Goal: Task Accomplishment & Management: Use online tool/utility

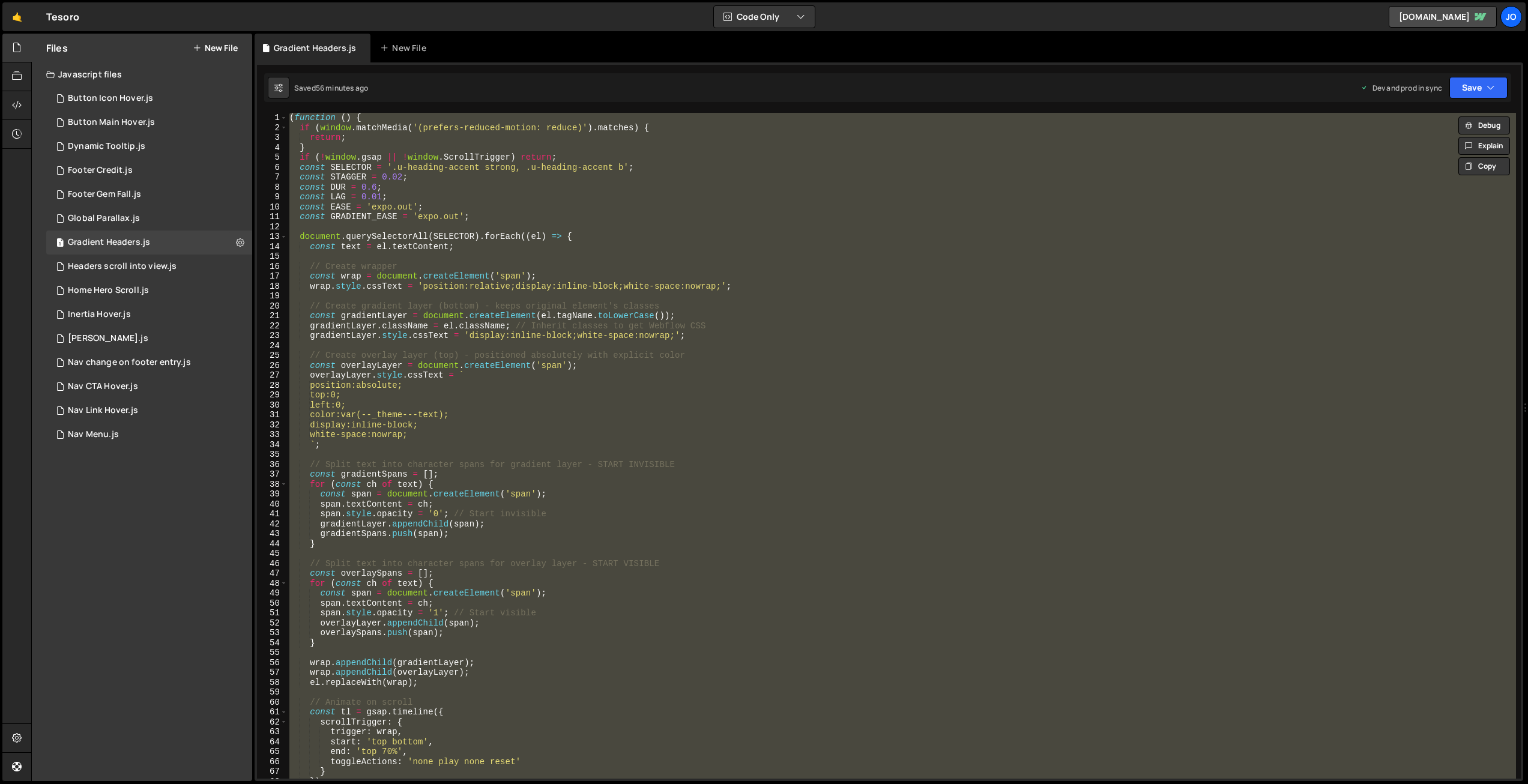
click at [218, 48] on button "New File" at bounding box center [215, 47] width 45 height 10
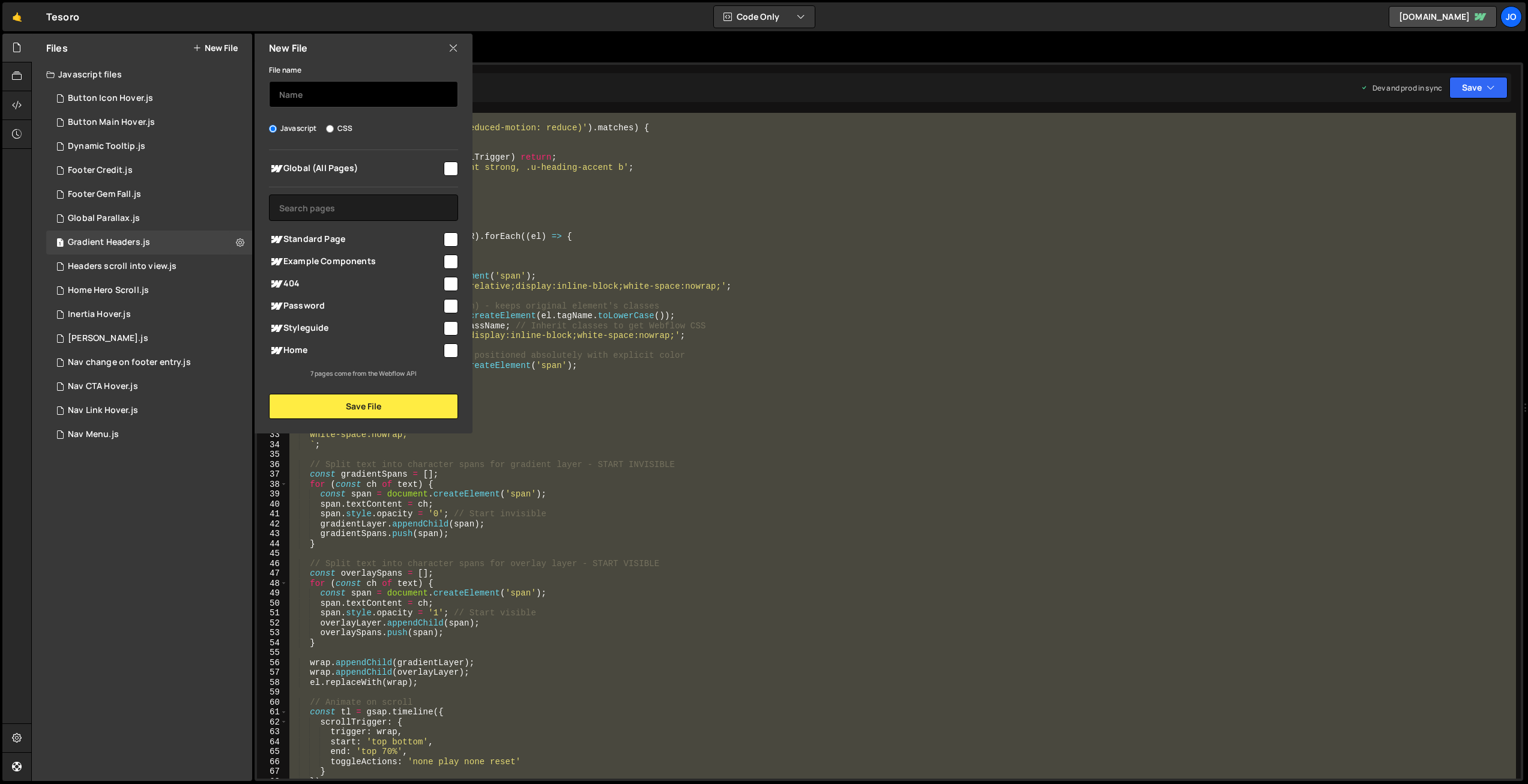
click at [390, 90] on input "text" at bounding box center [363, 94] width 189 height 26
type input "Sticky Case Study"
click at [452, 166] on input "checkbox" at bounding box center [451, 168] width 14 height 14
checkbox input "true"
click at [372, 403] on button "Save File" at bounding box center [363, 406] width 189 height 25
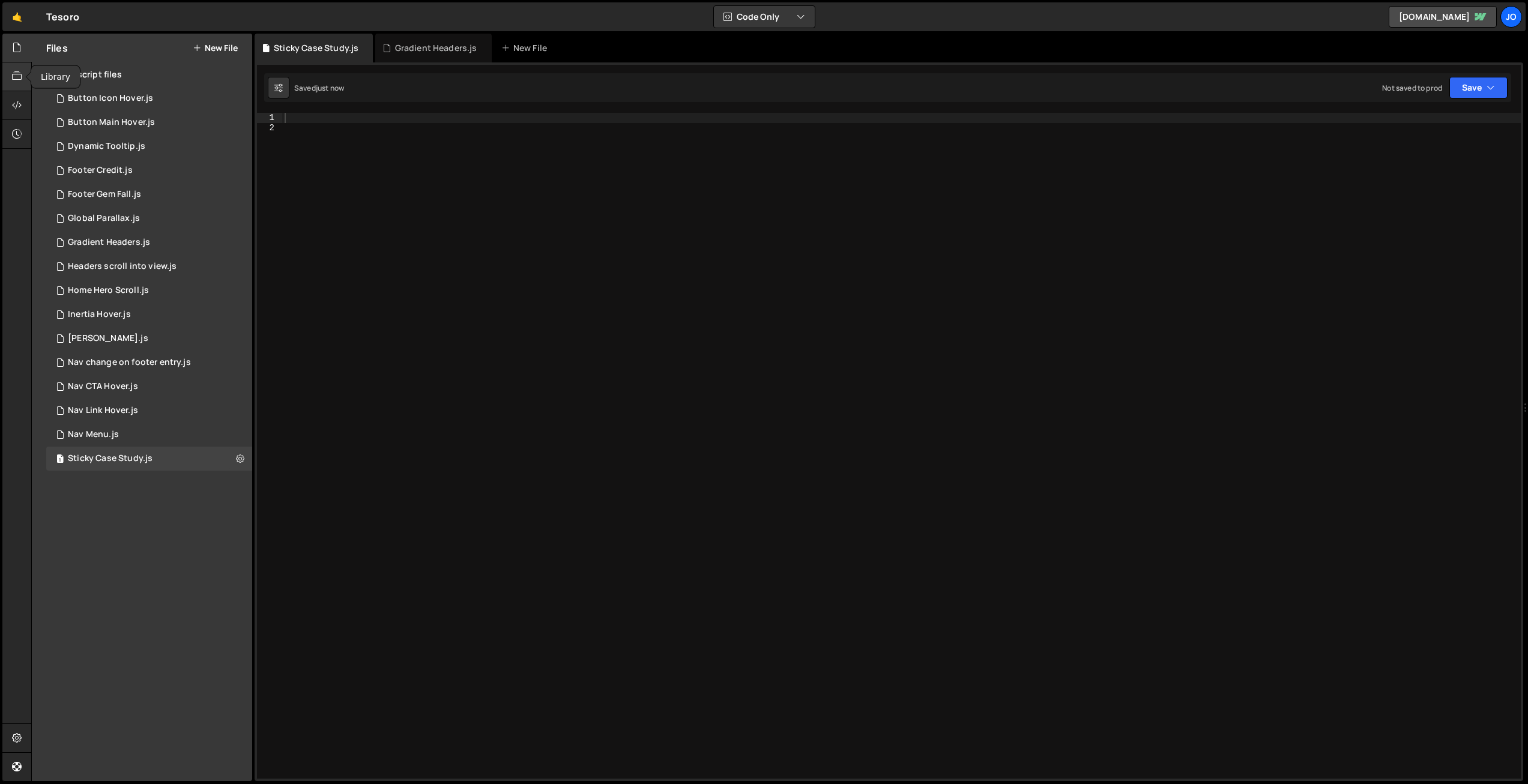
click at [19, 79] on icon at bounding box center [17, 76] width 10 height 14
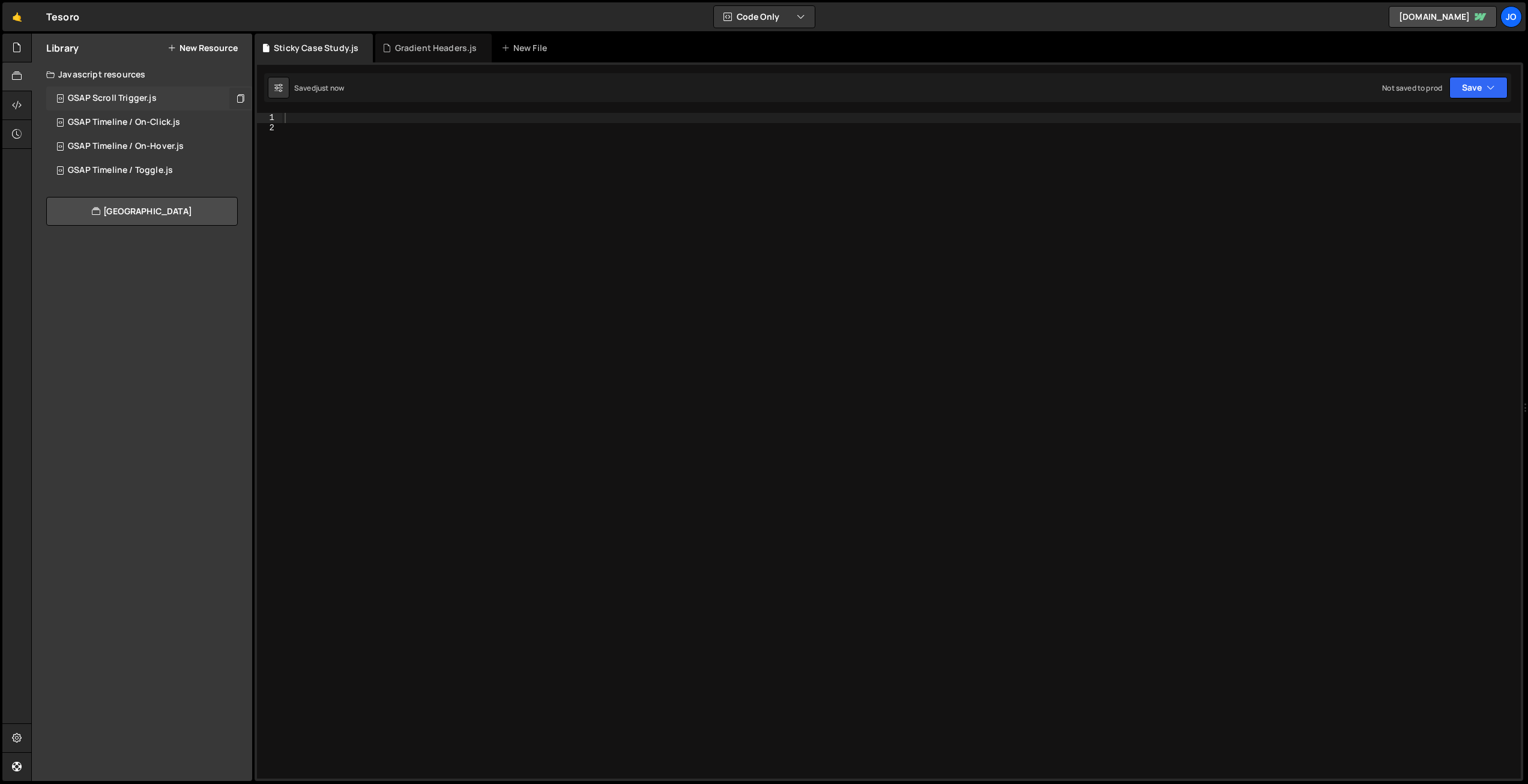
click at [238, 96] on icon at bounding box center [240, 98] width 8 height 11
click at [309, 117] on div at bounding box center [901, 456] width 1239 height 685
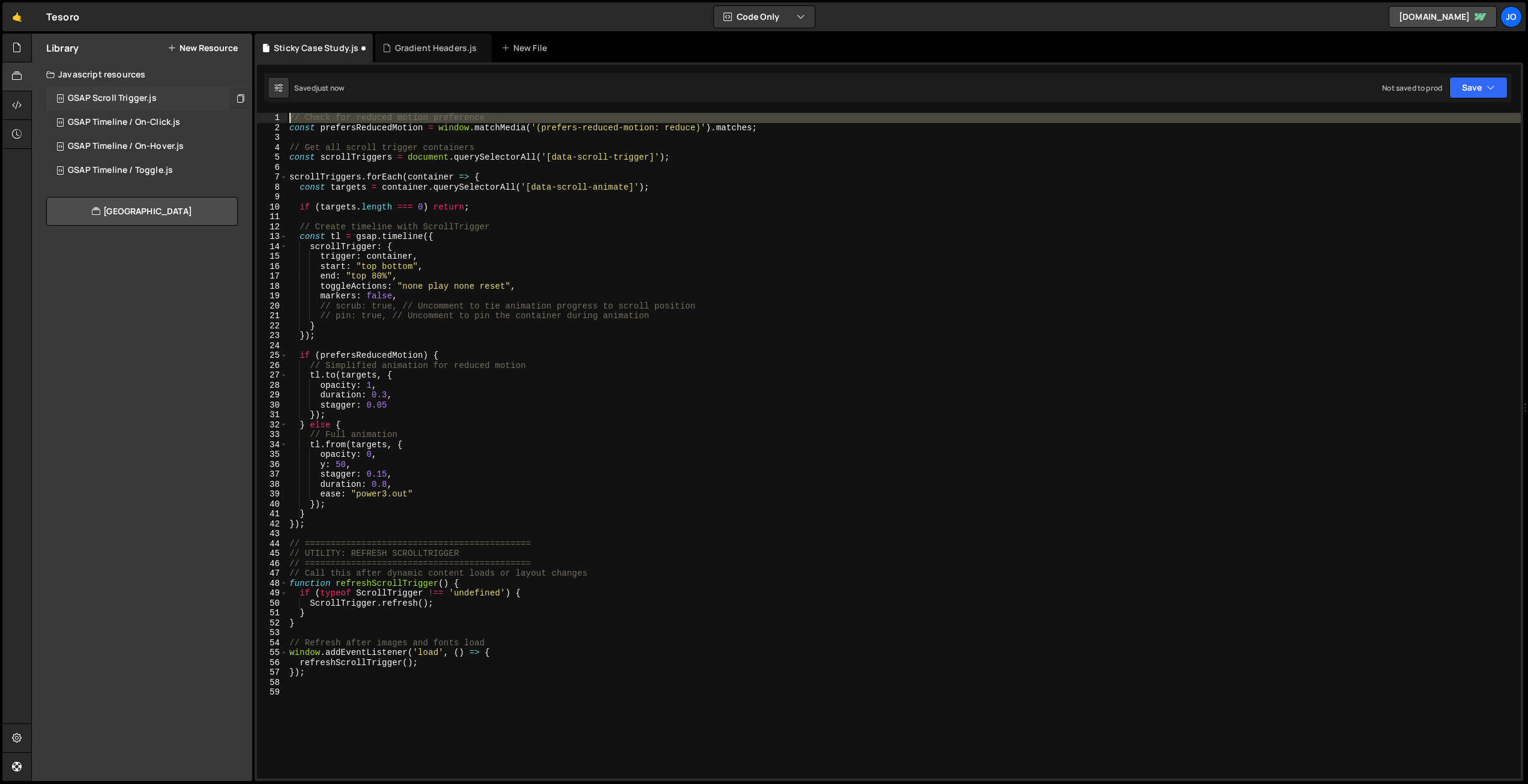
drag, startPoint x: 289, startPoint y: 127, endPoint x: 287, endPoint y: 120, distance: 7.3
click at [287, 120] on div "1 2 3 4 5 6 7 8 9 10 11 12 13 14 15 16 17 18 19 20 21 22 23 24 25 26 27 28 29 3…" at bounding box center [888, 446] width 1264 height 666
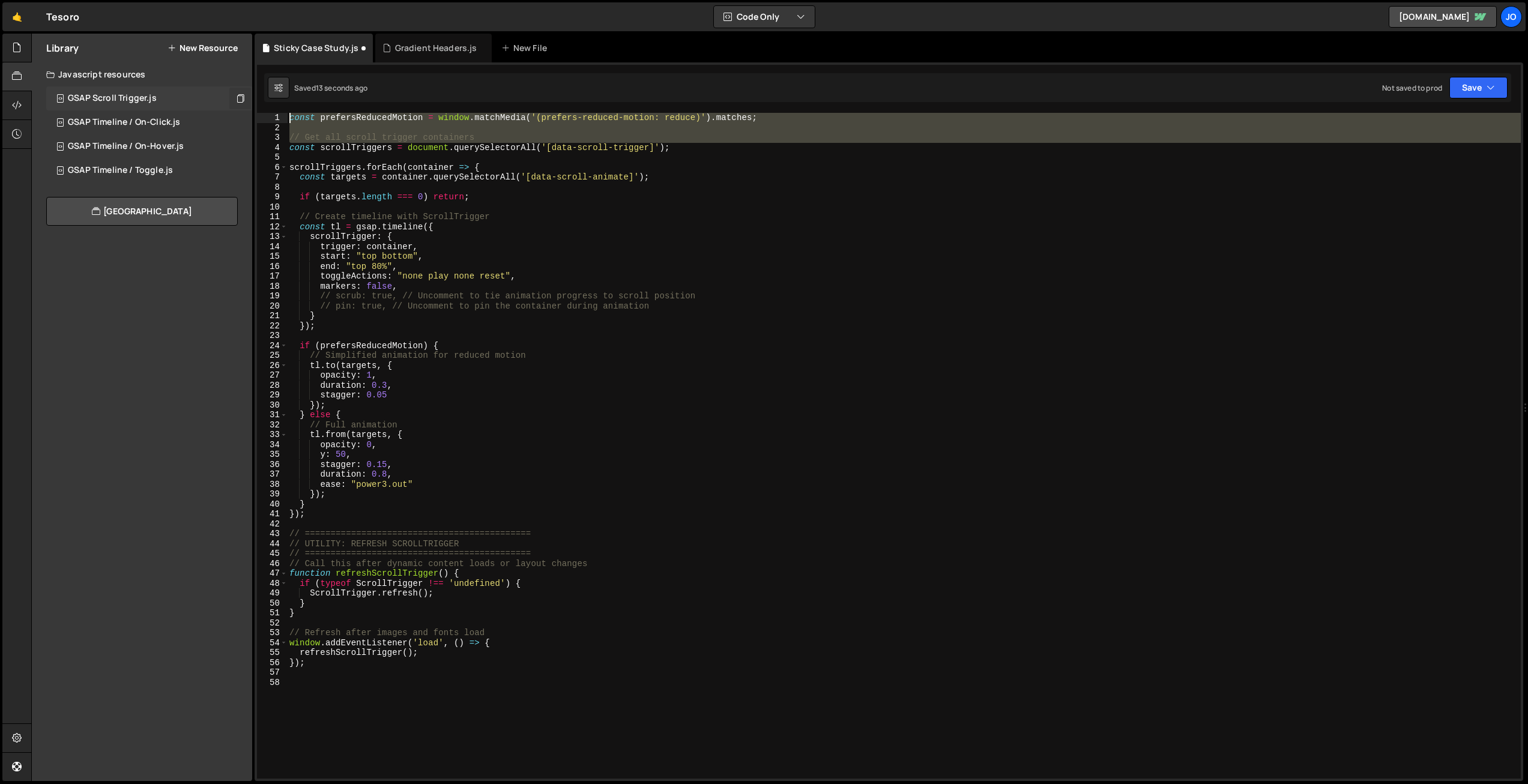
drag, startPoint x: 289, startPoint y: 146, endPoint x: 279, endPoint y: 114, distance: 33.5
click at [279, 114] on div "const prefersReducedMotion = window.matchMedia('(prefers-reduced-motion: reduce…" at bounding box center [888, 446] width 1264 height 666
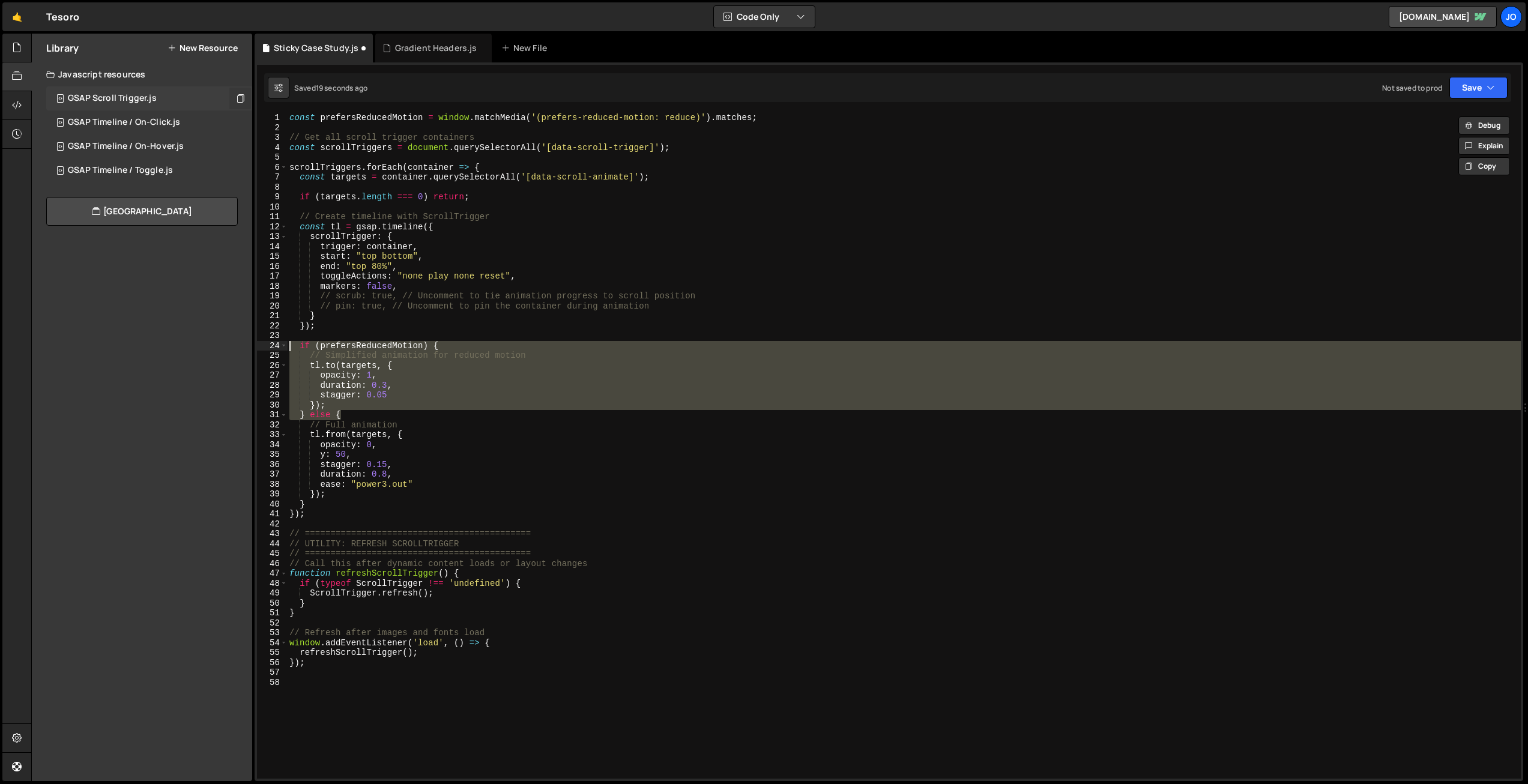
drag, startPoint x: 345, startPoint y: 414, endPoint x: 271, endPoint y: 349, distance: 98.5
click at [274, 347] on div "const prefersReducedMotion = window.matchMedia('(prefers-reduced-motion: reduce…" at bounding box center [888, 446] width 1264 height 666
type textarea "if (prefersReducedMotion) { // Simplified animation for reduced motion"
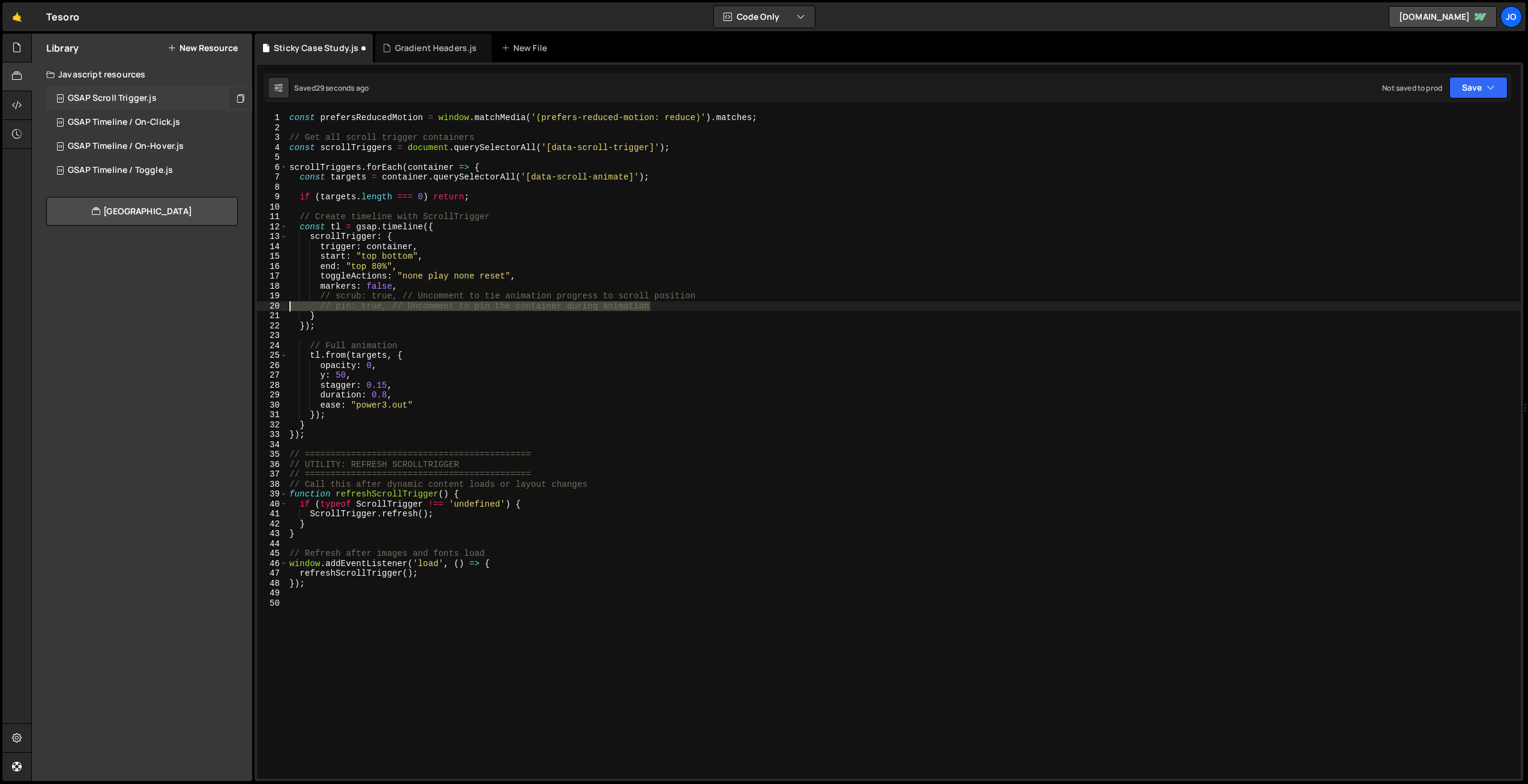
drag, startPoint x: 653, startPoint y: 304, endPoint x: 261, endPoint y: 308, distance: 392.0
click at [248, 307] on div "Files New File Javascript files 1 Button Icon Hover.js 0 1 Button Main Hover.js…" at bounding box center [779, 407] width 1496 height 748
type textarea "// pin: true, // Uncomment to pin the container during animation"
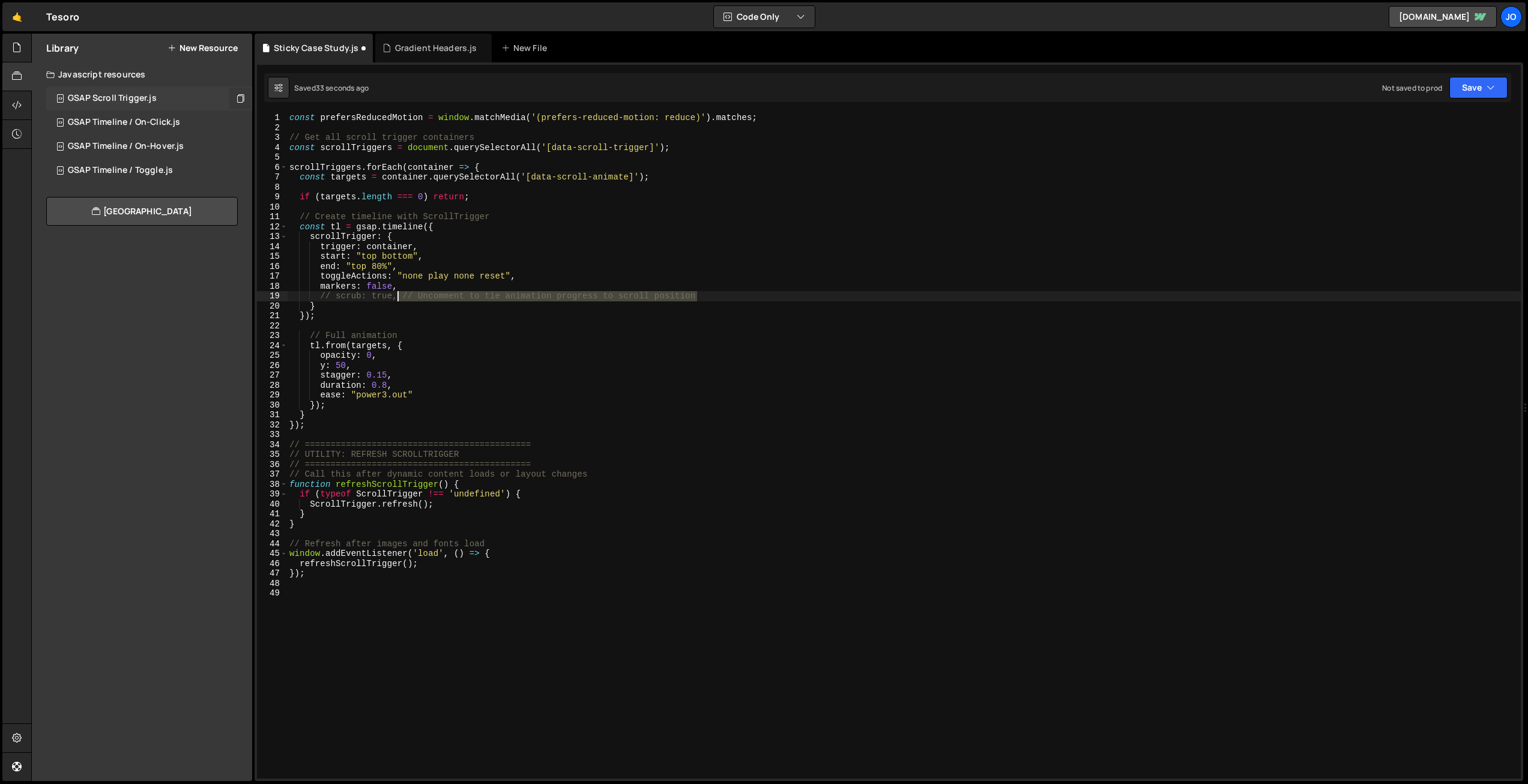
drag, startPoint x: 702, startPoint y: 296, endPoint x: 423, endPoint y: 301, distance: 279.0
click at [396, 297] on div "const prefersReducedMotion = window . matchMedia ( '(prefers-reduced-motion: re…" at bounding box center [903, 456] width 1233 height 685
drag, startPoint x: 338, startPoint y: 297, endPoint x: 347, endPoint y: 296, distance: 9.1
click at [320, 297] on div "const prefersReducedMotion = window . matchMedia ( '(prefers-reduced-motion: re…" at bounding box center [903, 456] width 1233 height 685
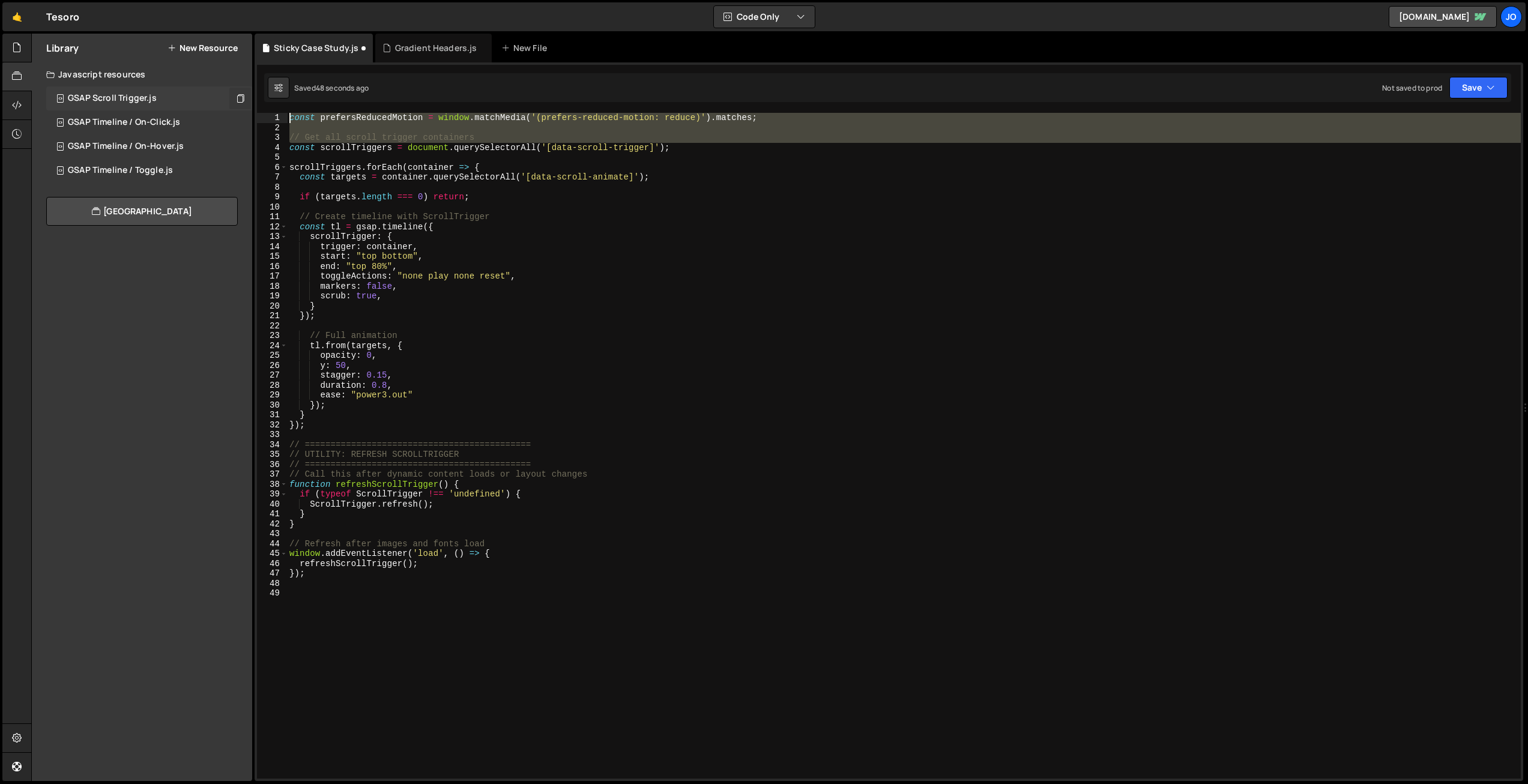
drag, startPoint x: 289, startPoint y: 148, endPoint x: 280, endPoint y: 114, distance: 35.2
click at [280, 114] on div "scrub: true, 1 2 3 4 5 6 7 8 9 10 11 12 13 14 15 16 17 18 19 20 21 22 23 24 25 …" at bounding box center [888, 446] width 1264 height 666
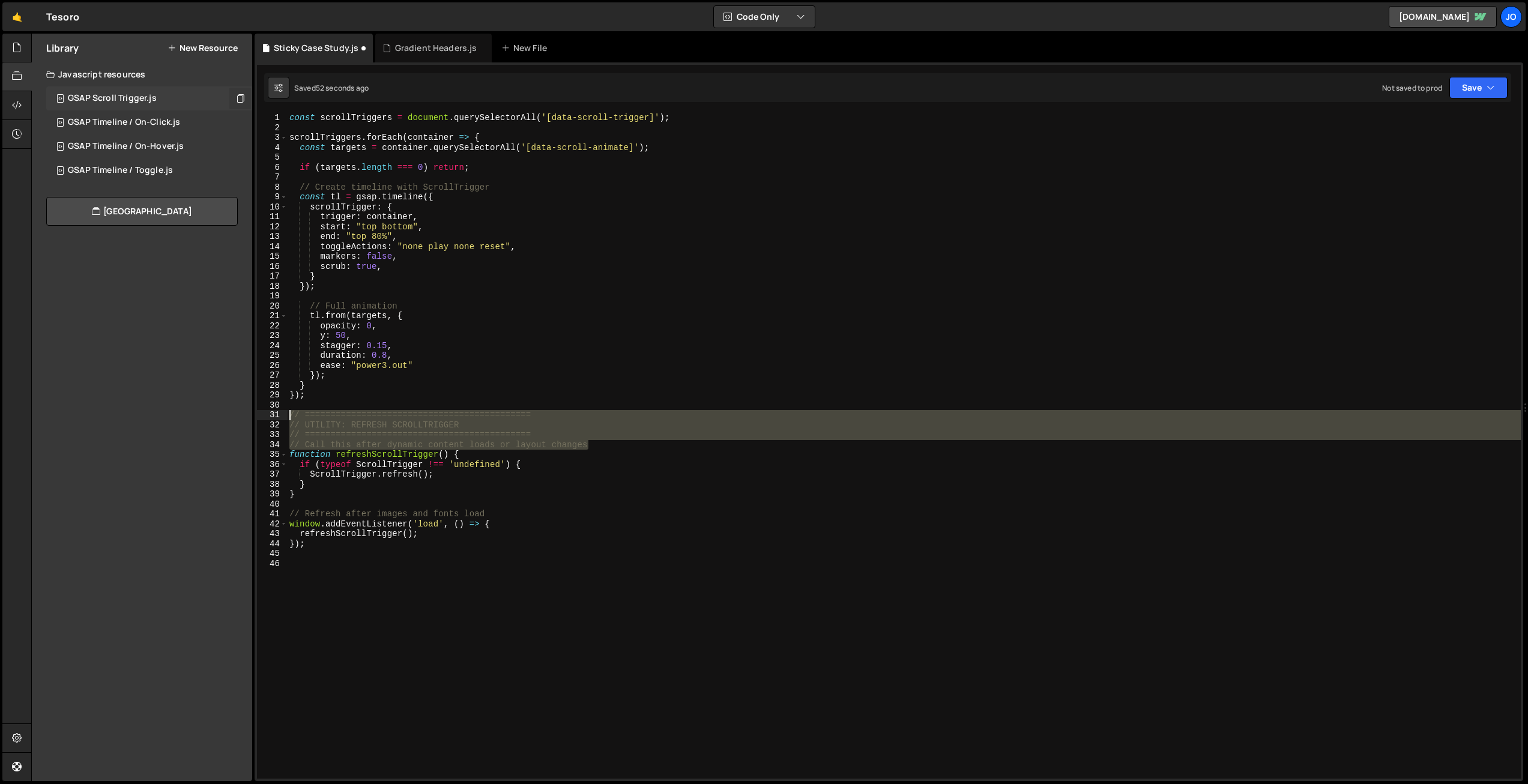
drag, startPoint x: 534, startPoint y: 444, endPoint x: 264, endPoint y: 416, distance: 271.4
click at [264, 416] on div "const scrollTriggers = document.querySelectorAll('[data-scroll-trigger]'); 1 2 …" at bounding box center [888, 446] width 1264 height 666
type textarea "// ============================================ // UTILITY: REFRESH SCROLLTRIGG…"
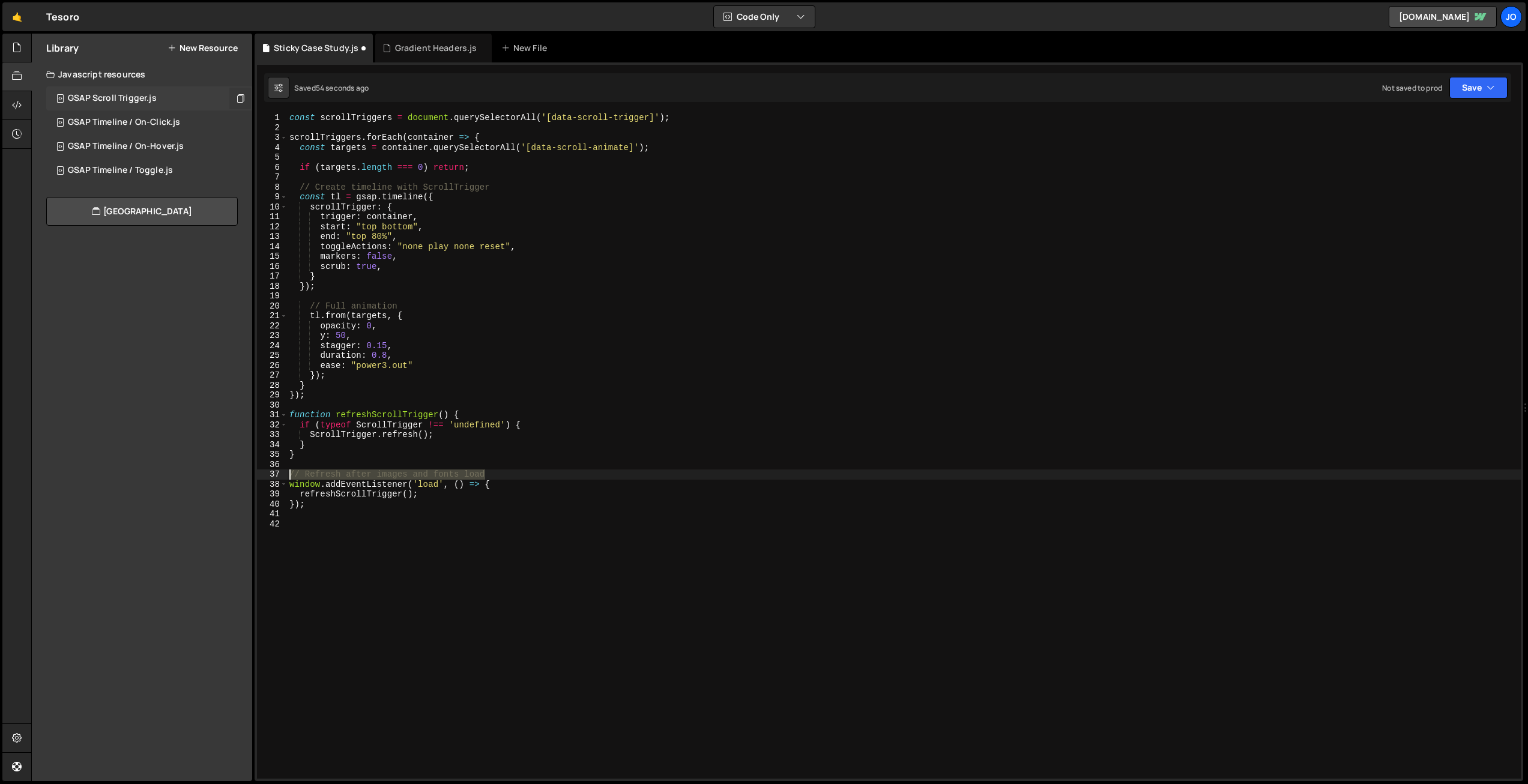
drag, startPoint x: 495, startPoint y: 473, endPoint x: 261, endPoint y: 471, distance: 234.0
click at [261, 471] on div "1 2 3 4 5 6 7 8 9 10 11 12 13 14 15 16 17 18 19 20 21 22 23 24 25 26 27 28 29 3…" at bounding box center [888, 446] width 1264 height 666
type textarea "// Refresh after images and fonts load"
drag, startPoint x: 314, startPoint y: 308, endPoint x: 248, endPoint y: 309, distance: 66.0
click at [246, 309] on div "Files New File Javascript files 1 Button Icon Hover.js 0 1 Button Main Hover.js…" at bounding box center [779, 407] width 1496 height 748
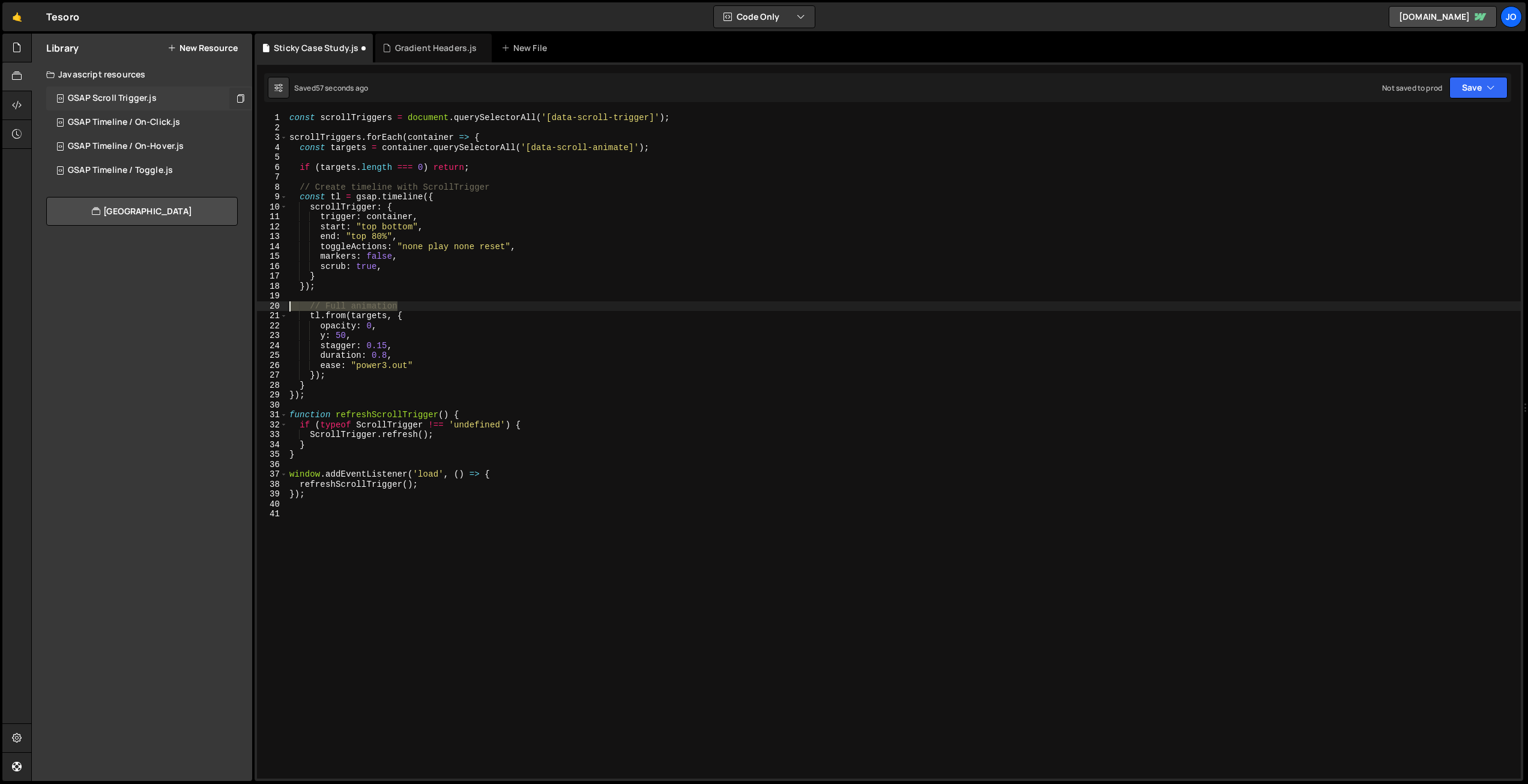
type textarea "// Full animation"
drag, startPoint x: 650, startPoint y: 117, endPoint x: 559, endPoint y: 119, distance: 91.0
click at [554, 114] on div "const scrollTriggers = document . querySelectorAll ( '[data-scroll-trigger]' ) …" at bounding box center [903, 456] width 1233 height 685
paste textarea "ticky"
click at [628, 139] on div "const scrollTriggers = document . querySelectorAll ( '[data-sticky-trigger]' ) …" at bounding box center [903, 456] width 1233 height 685
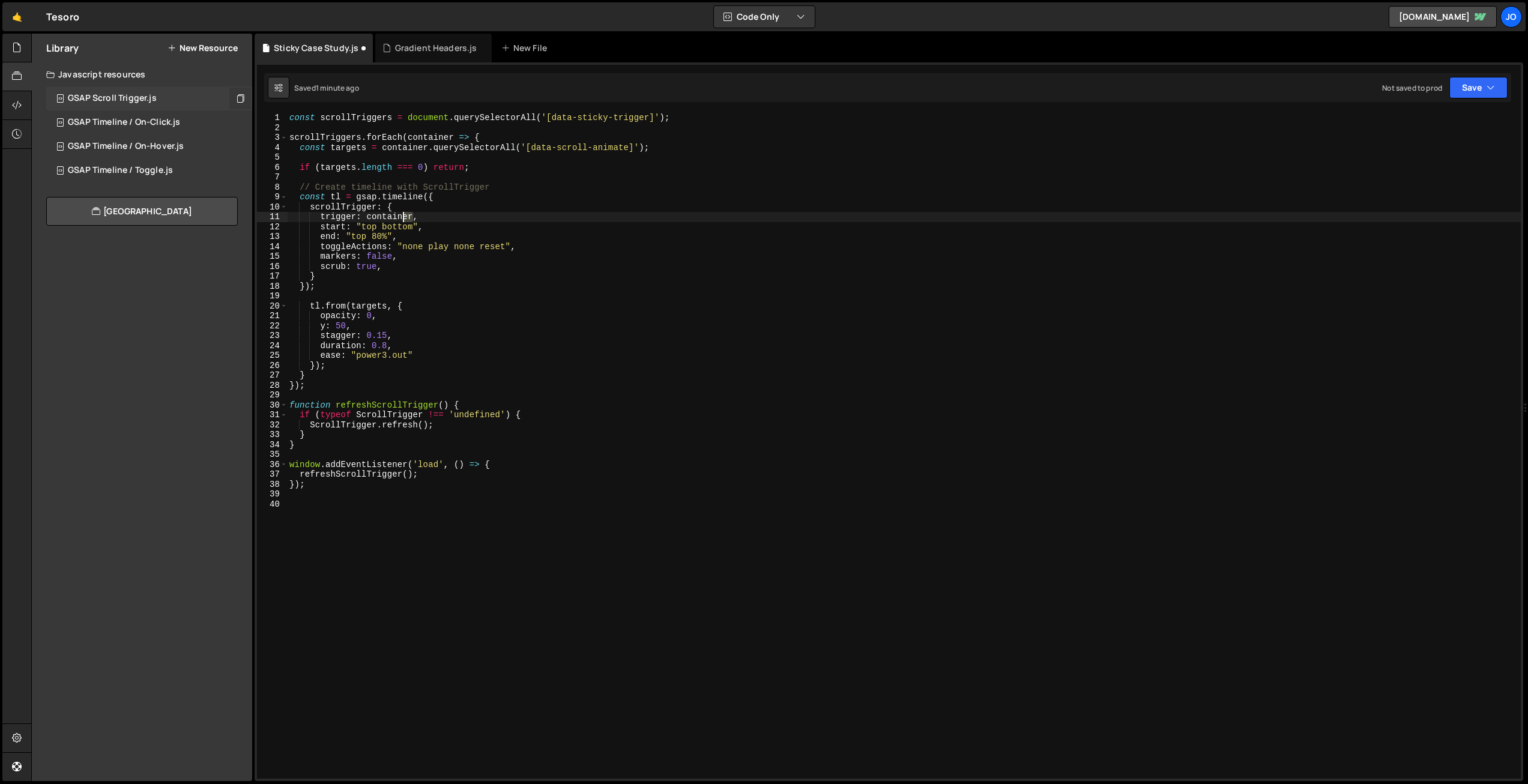
drag, startPoint x: 414, startPoint y: 216, endPoint x: 402, endPoint y: 216, distance: 12.0
click at [402, 216] on div "const scrollTriggers = document . querySelectorAll ( '[data-sticky-trigger]' ) …" at bounding box center [903, 456] width 1233 height 685
drag, startPoint x: 629, startPoint y: 147, endPoint x: 533, endPoint y: 145, distance: 96.0
click at [533, 145] on div "const scrollTriggers = document . querySelectorAll ( '[data-sticky-trigger]' ) …" at bounding box center [903, 456] width 1233 height 685
paste textarea "ticky-overlay"
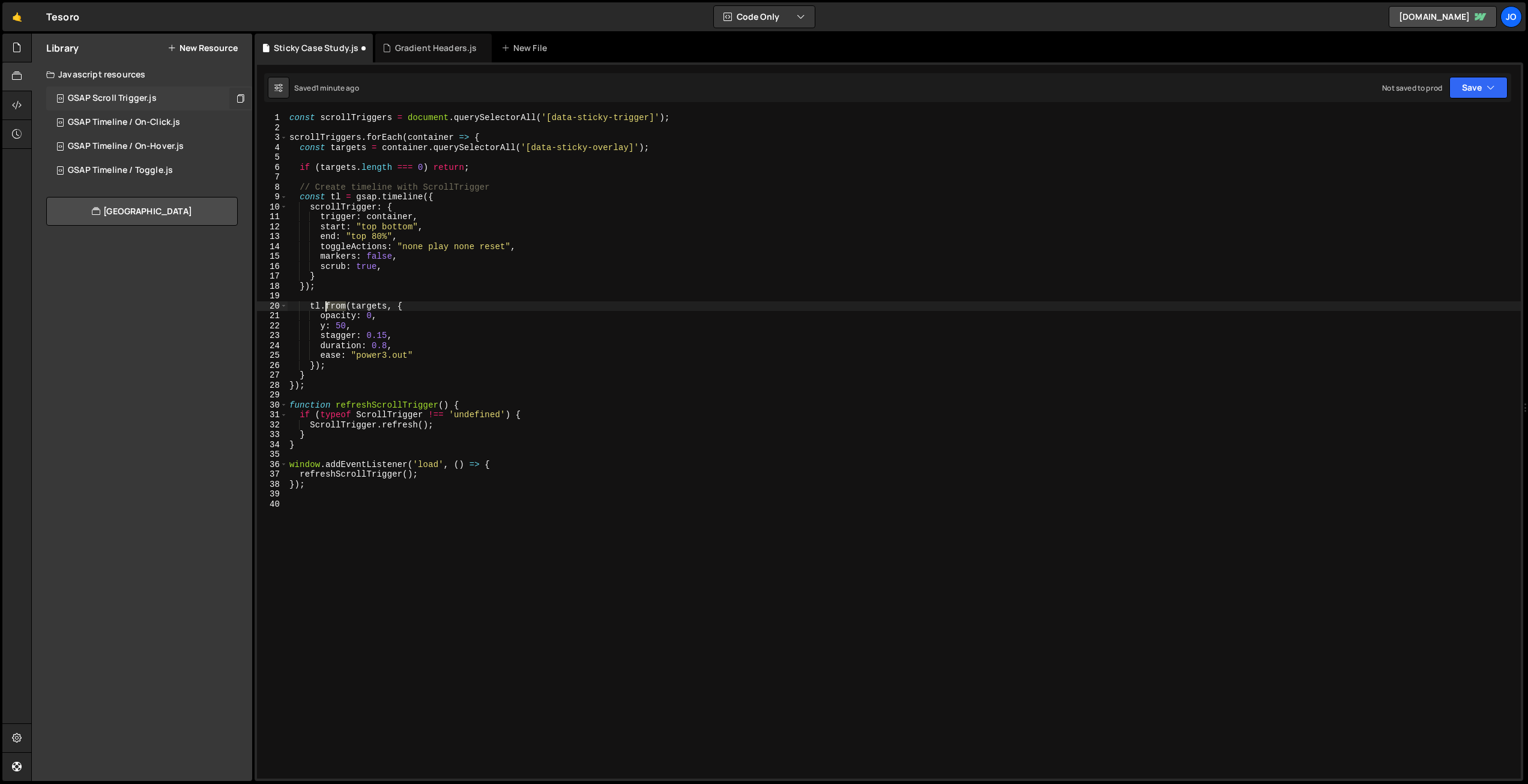
drag, startPoint x: 346, startPoint y: 306, endPoint x: 327, endPoint y: 304, distance: 19.1
click at [327, 304] on div "const scrollTriggers = document . querySelectorAll ( '[data-sticky-trigger]' ) …" at bounding box center [903, 456] width 1233 height 685
drag, startPoint x: 354, startPoint y: 316, endPoint x: 320, endPoint y: 315, distance: 34.0
click at [320, 315] on div "const scrollTriggers = document . querySelectorAll ( '[data-sticky-trigger]' ) …" at bounding box center [903, 456] width 1233 height 685
drag, startPoint x: 340, startPoint y: 325, endPoint x: 267, endPoint y: 324, distance: 73.0
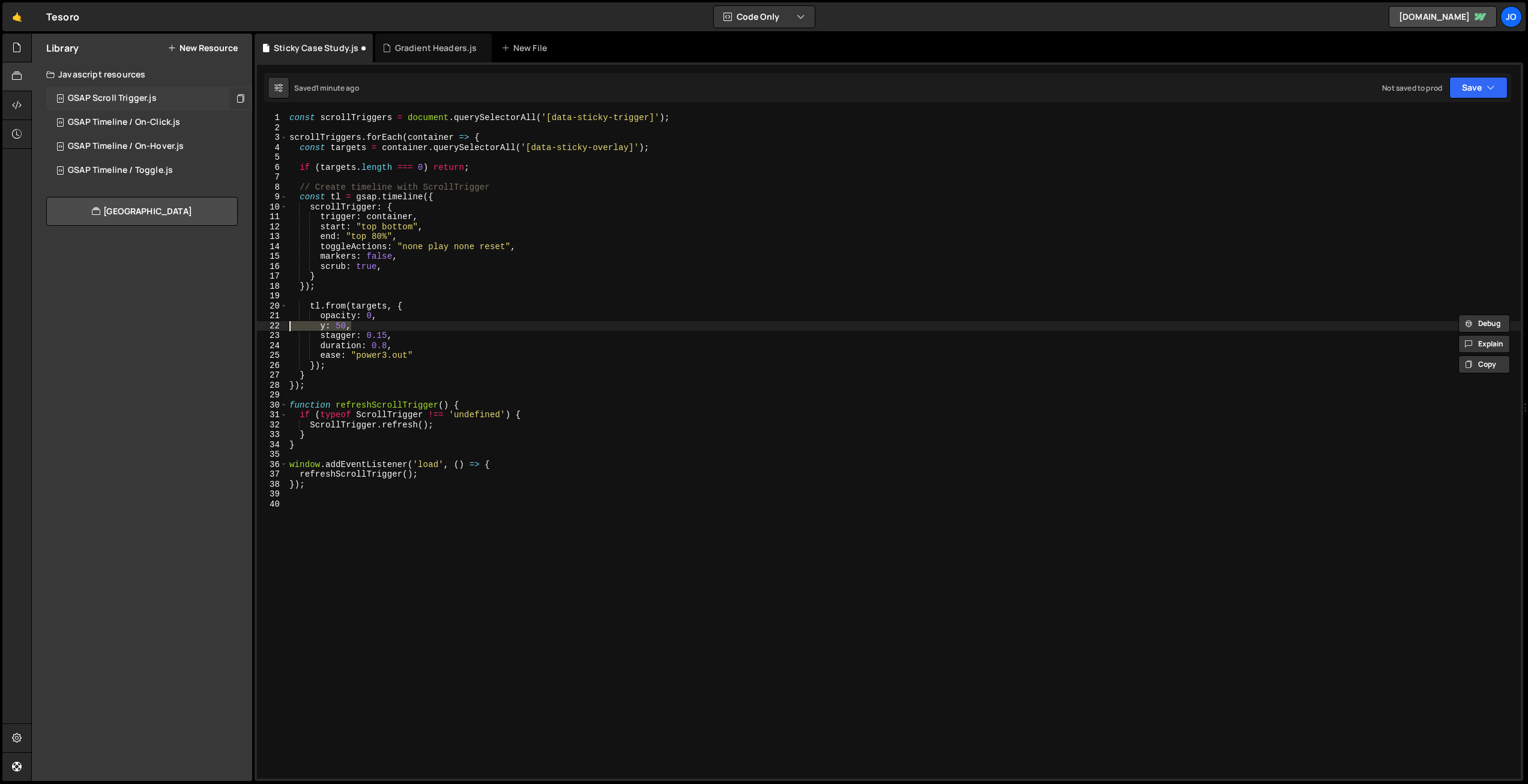
click at [267, 324] on div "opacity: 0, 1 2 3 4 5 6 7 8 9 10 11 12 13 14 15 16 17 18 19 20 21 22 23 24 25 2…" at bounding box center [888, 446] width 1264 height 666
type textarea "y: 50,"
drag, startPoint x: 390, startPoint y: 325, endPoint x: 240, endPoint y: 325, distance: 150.0
click at [240, 325] on div "Files New File Javascript files 1 Button Icon Hover.js 0 1 Button Main Hover.js…" at bounding box center [779, 407] width 1496 height 748
type textarea "stagger: 0.15,"
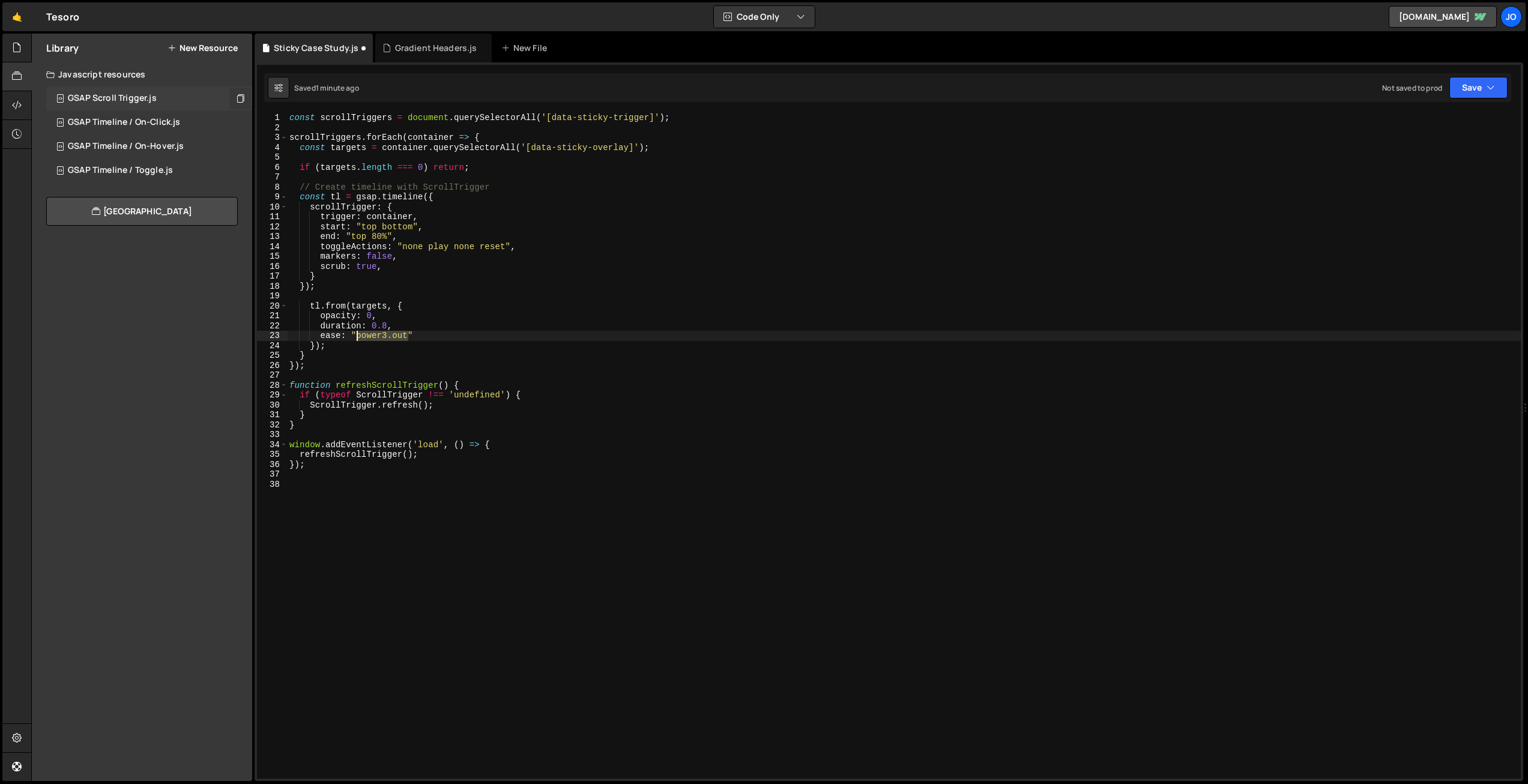
drag, startPoint x: 388, startPoint y: 334, endPoint x: 359, endPoint y: 334, distance: 29.0
click at [359, 334] on div "const scrollTriggers = document . querySelectorAll ( '[data-sticky-trigger]' ) …" at bounding box center [903, 456] width 1233 height 685
click at [503, 310] on div "const scrollTriggers = document . querySelectorAll ( '[data-sticky-trigger]' ) …" at bounding box center [903, 456] width 1233 height 685
click at [1481, 92] on button "Save" at bounding box center [1478, 87] width 58 height 22
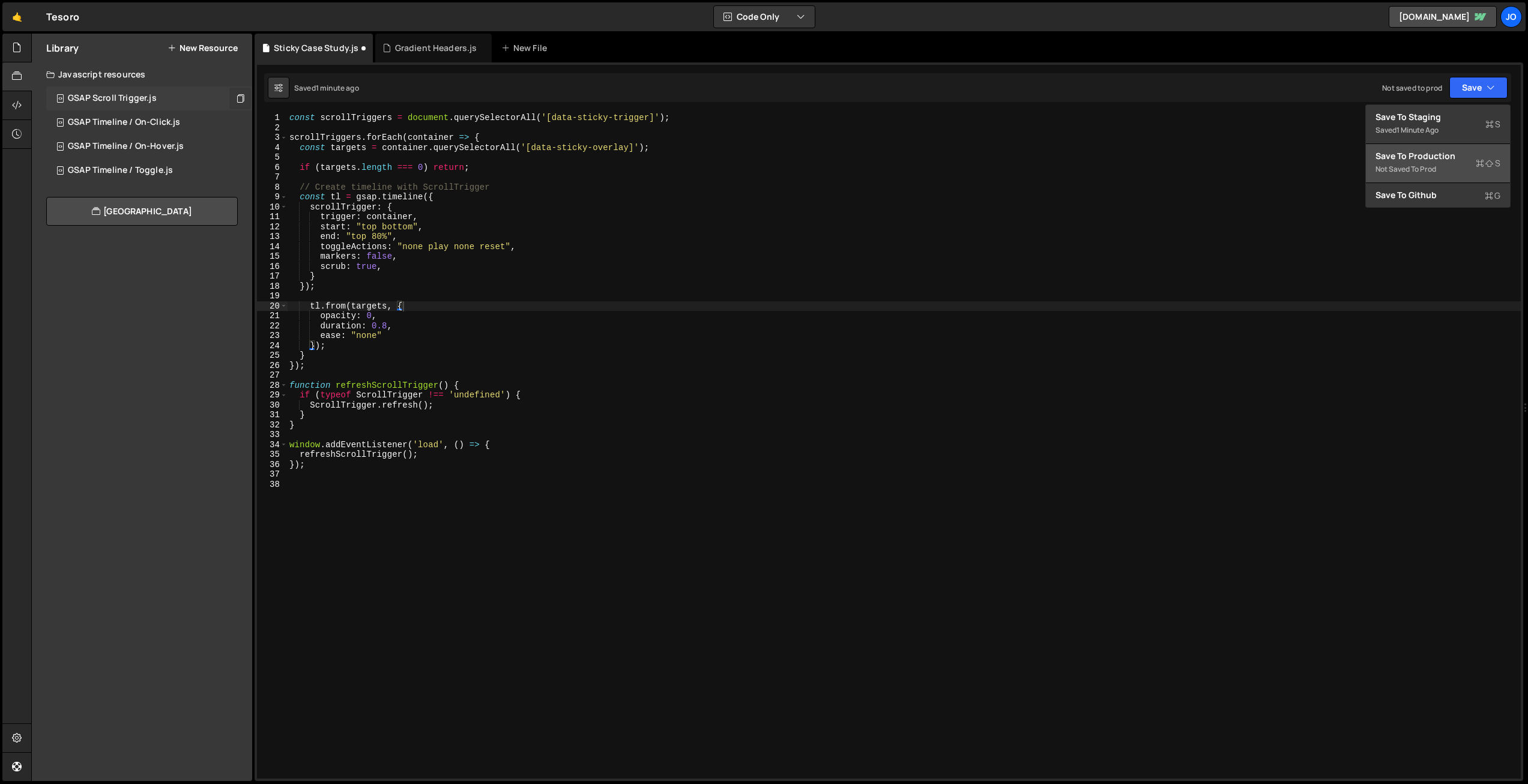
click at [1466, 157] on div "Save to Production S" at bounding box center [1438, 156] width 125 height 12
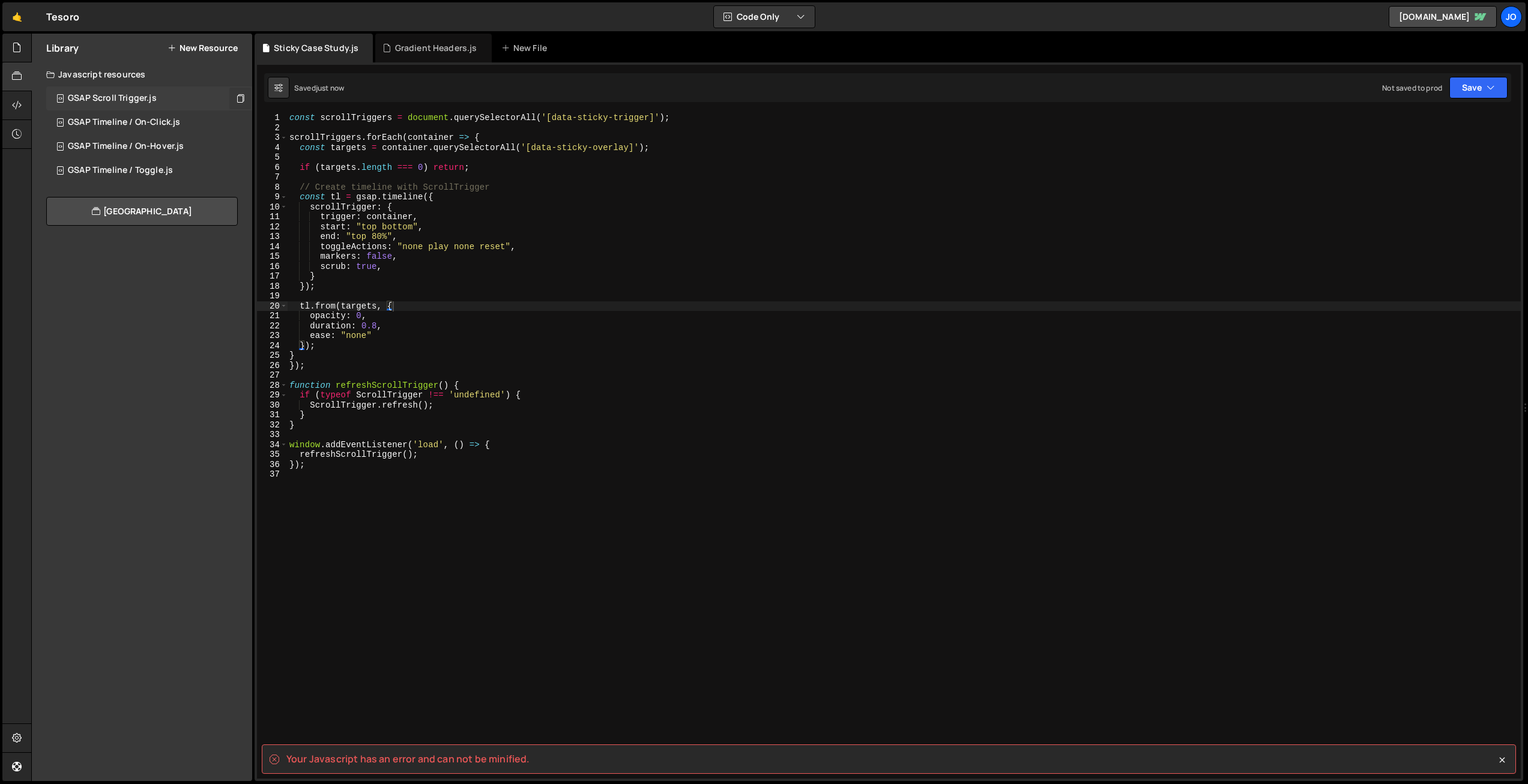
click at [362, 343] on div "const scrollTriggers = document . querySelectorAll ( '[data-sticky-trigger]' ) …" at bounding box center [903, 456] width 1233 height 685
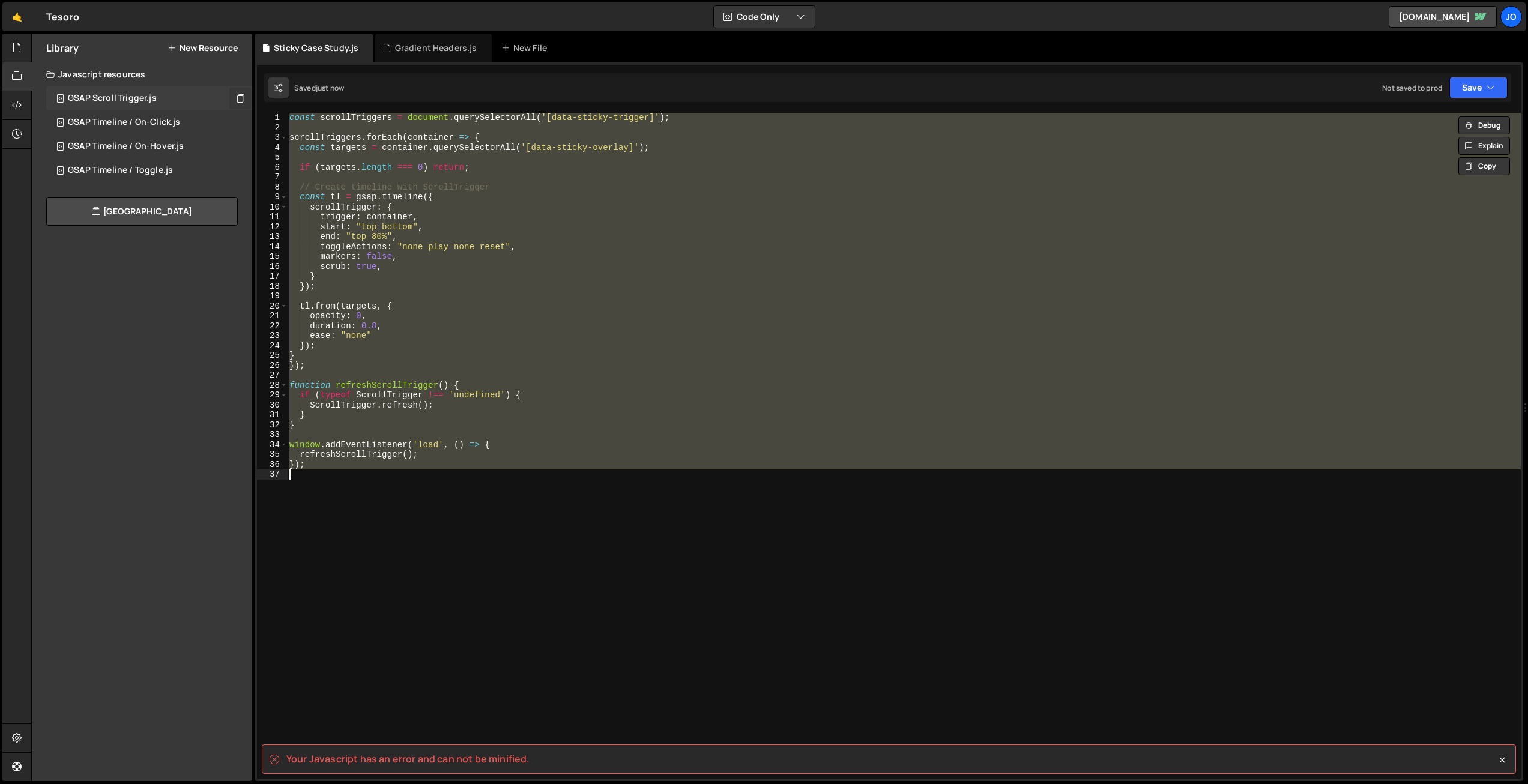
scroll to position [0, 1]
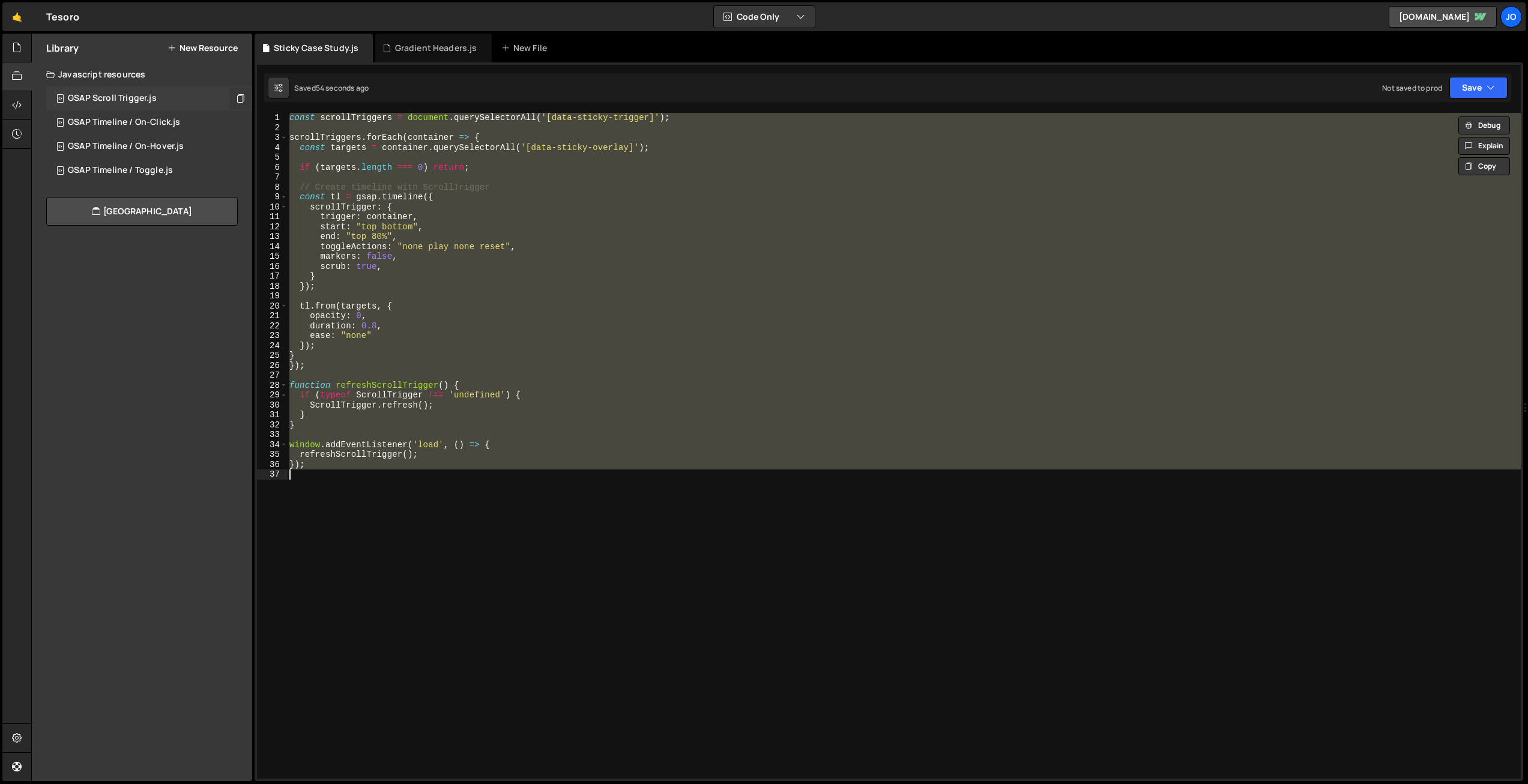
click at [542, 273] on div "const scrollTriggers = document . querySelectorAll ( '[data-sticky-trigger]' ) …" at bounding box center [903, 446] width 1233 height 666
paste textarea
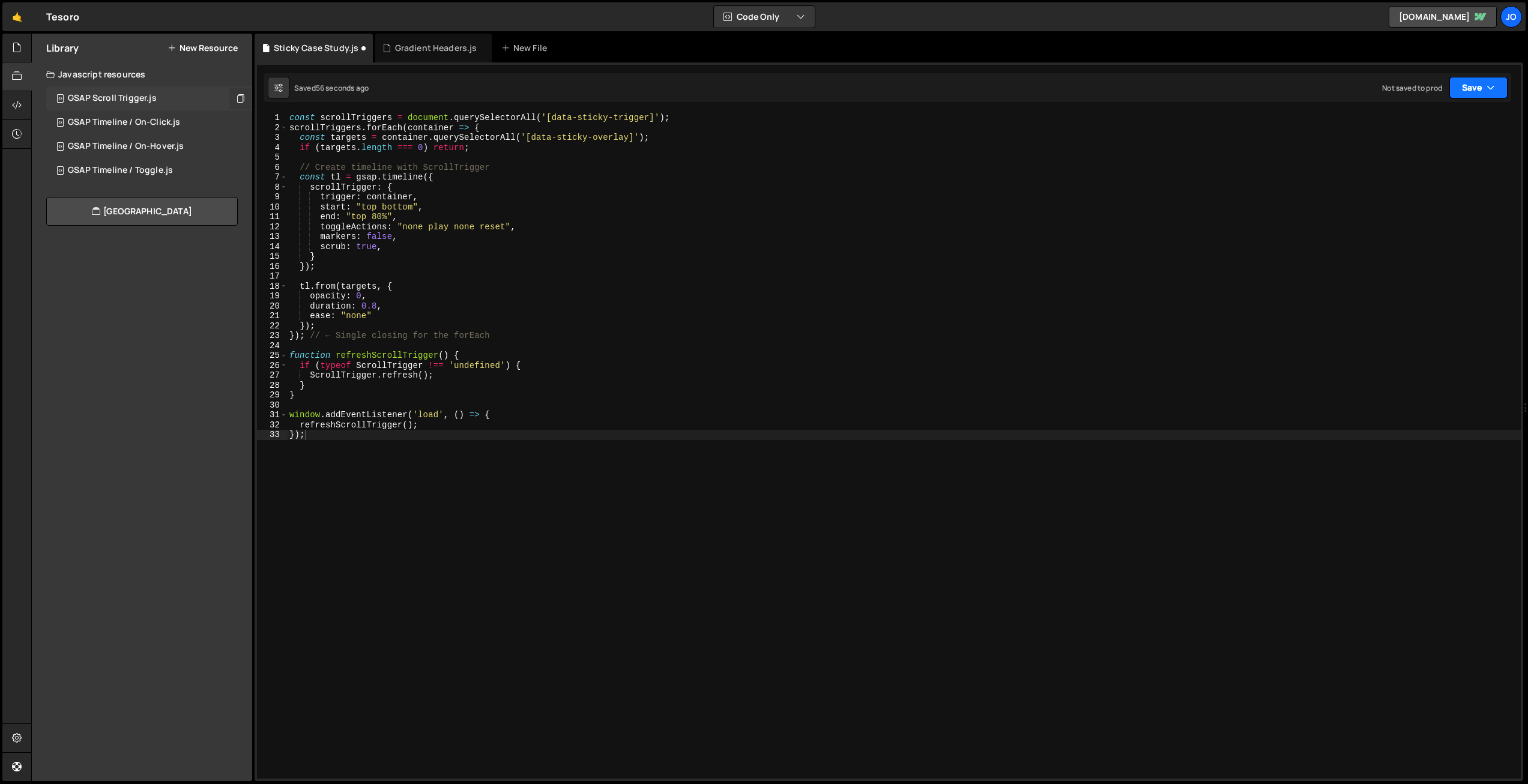
click at [1469, 84] on button "Save" at bounding box center [1478, 87] width 58 height 22
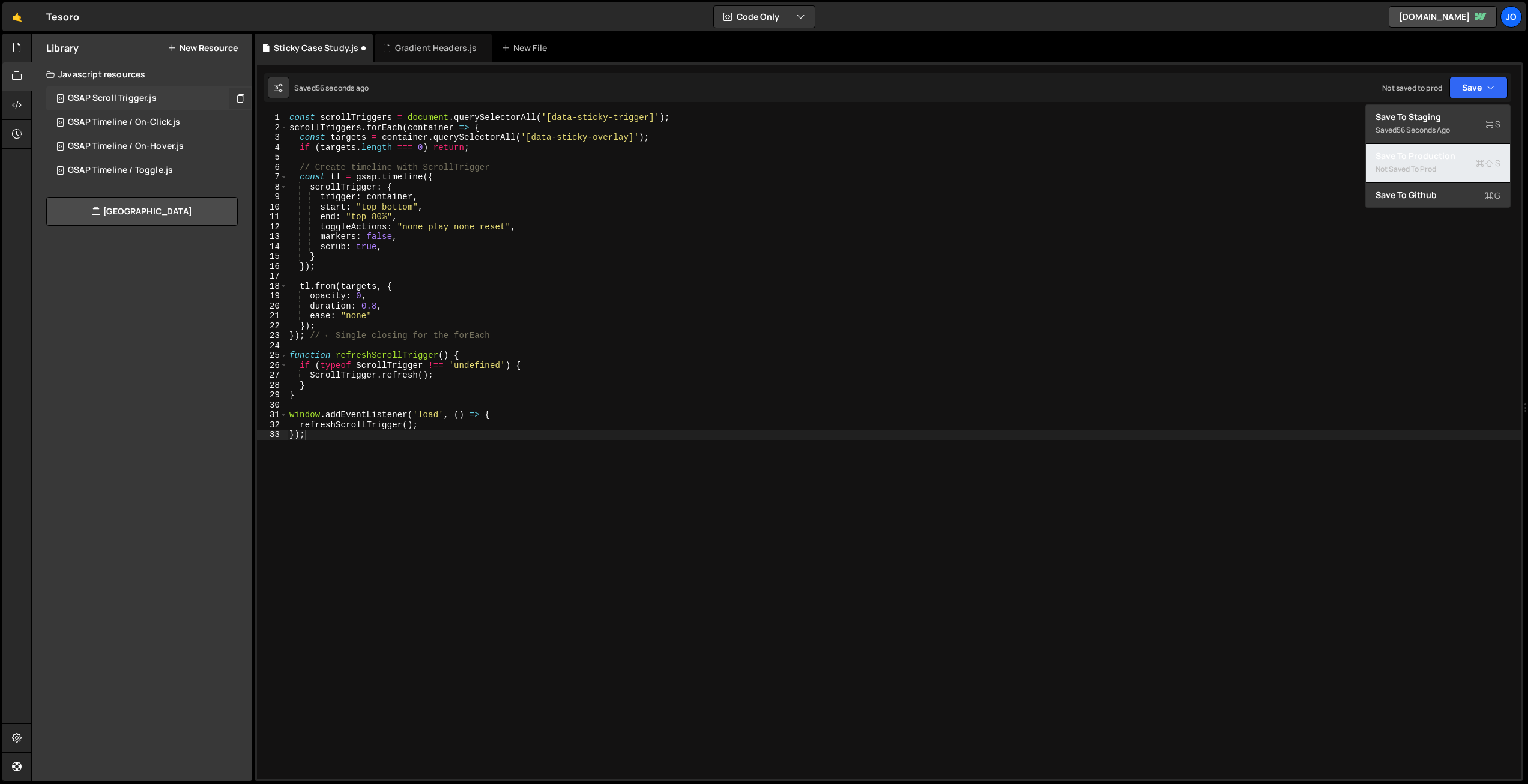
drag, startPoint x: 1445, startPoint y: 155, endPoint x: 1432, endPoint y: 152, distance: 13.3
click at [1445, 155] on div "Save to Production S" at bounding box center [1438, 156] width 125 height 12
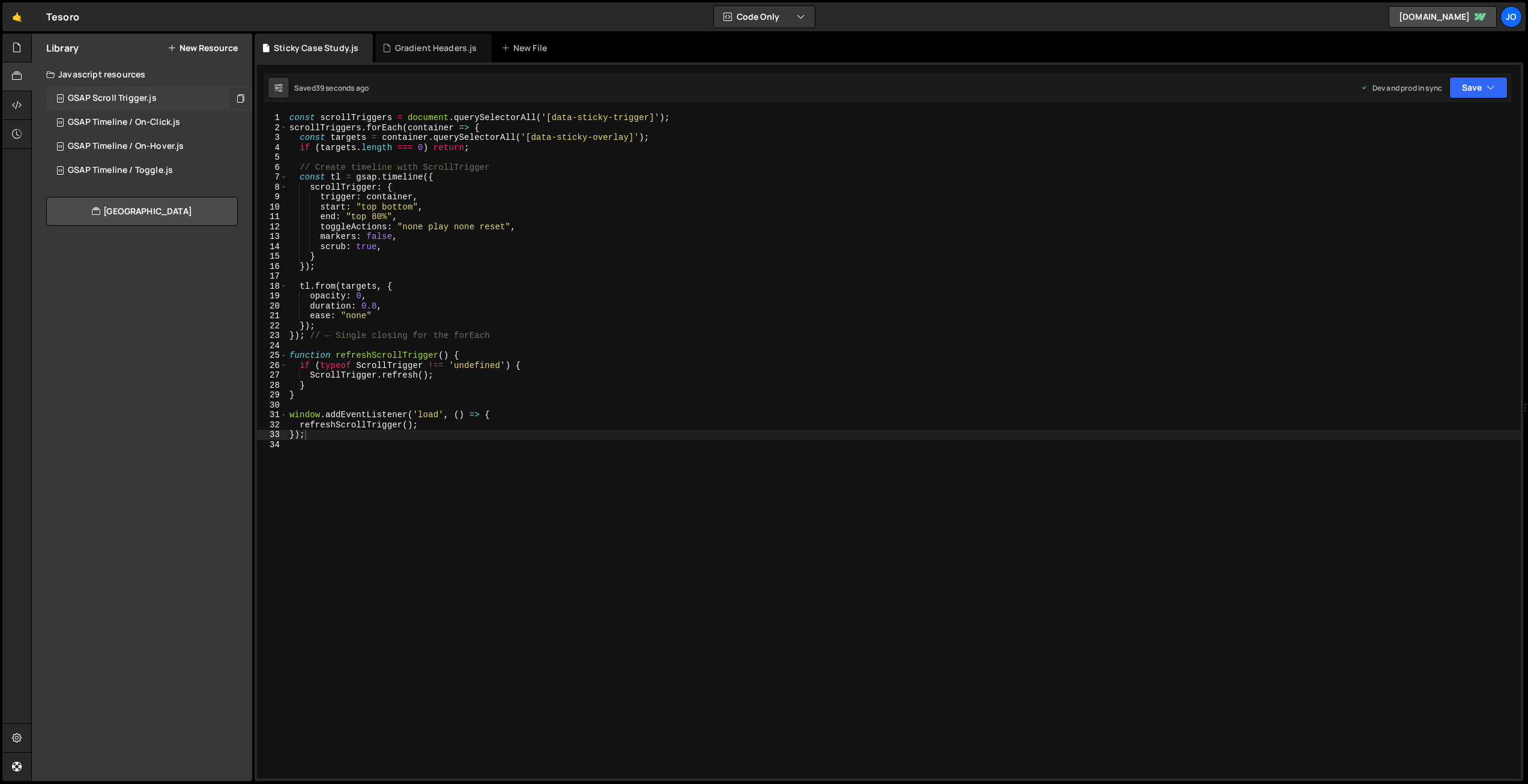
click at [517, 135] on div "const scrollTriggers = document . querySelectorAll ( '[data-sticky-trigger]' ) …" at bounding box center [903, 456] width 1233 height 685
click at [542, 188] on div "const scrollTriggers = document . querySelectorAll ( '[data-sticky-trigger]' ) …" at bounding box center [903, 456] width 1233 height 685
click at [1470, 100] on div "Saved 43 seconds ago Dev and prod in sync Upgrade to Edit Save Save to Staging …" at bounding box center [888, 87] width 1247 height 29
click at [1470, 89] on button "Save" at bounding box center [1478, 87] width 58 height 22
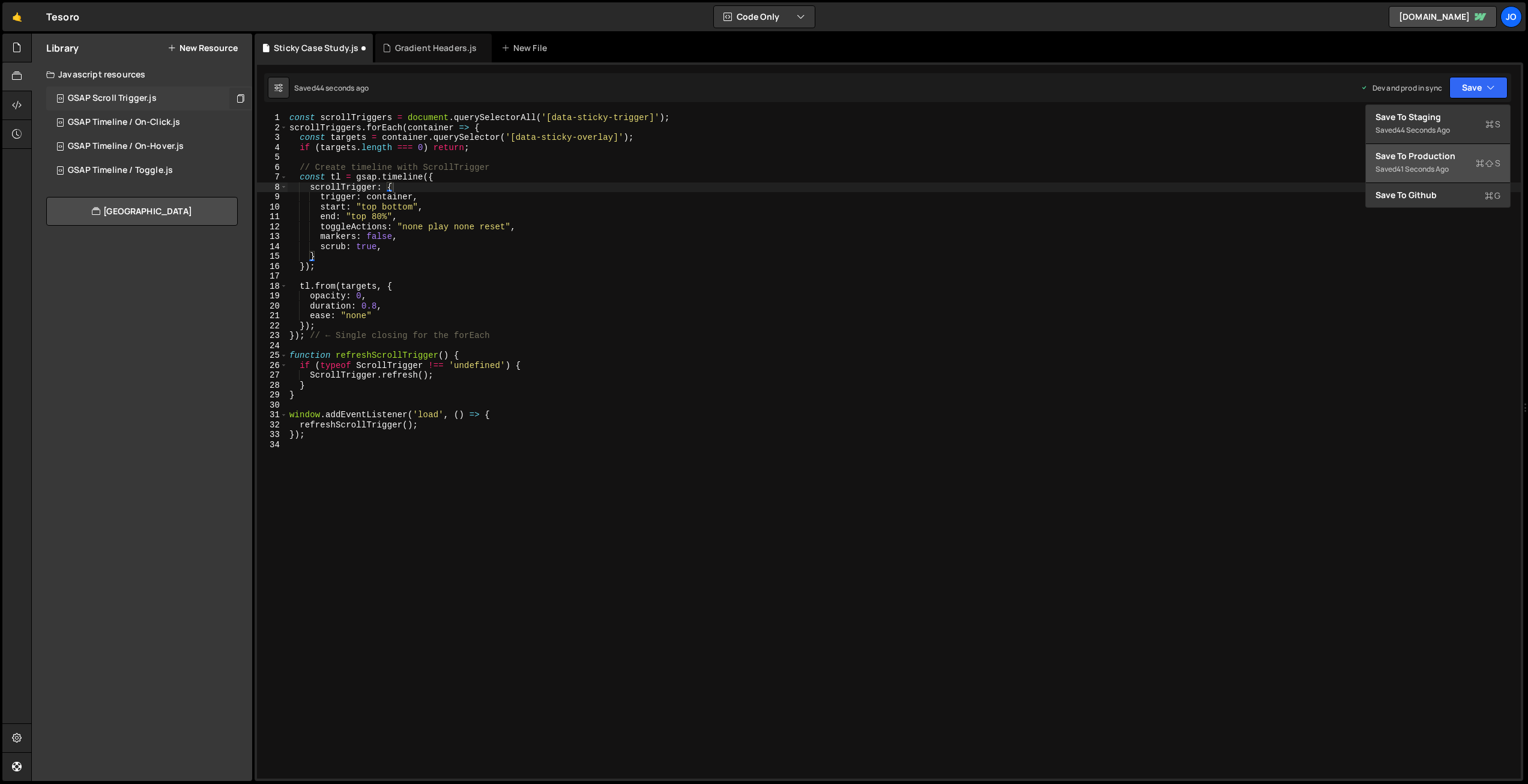
click at [1432, 163] on div "Saved 41 seconds ago" at bounding box center [1438, 169] width 125 height 14
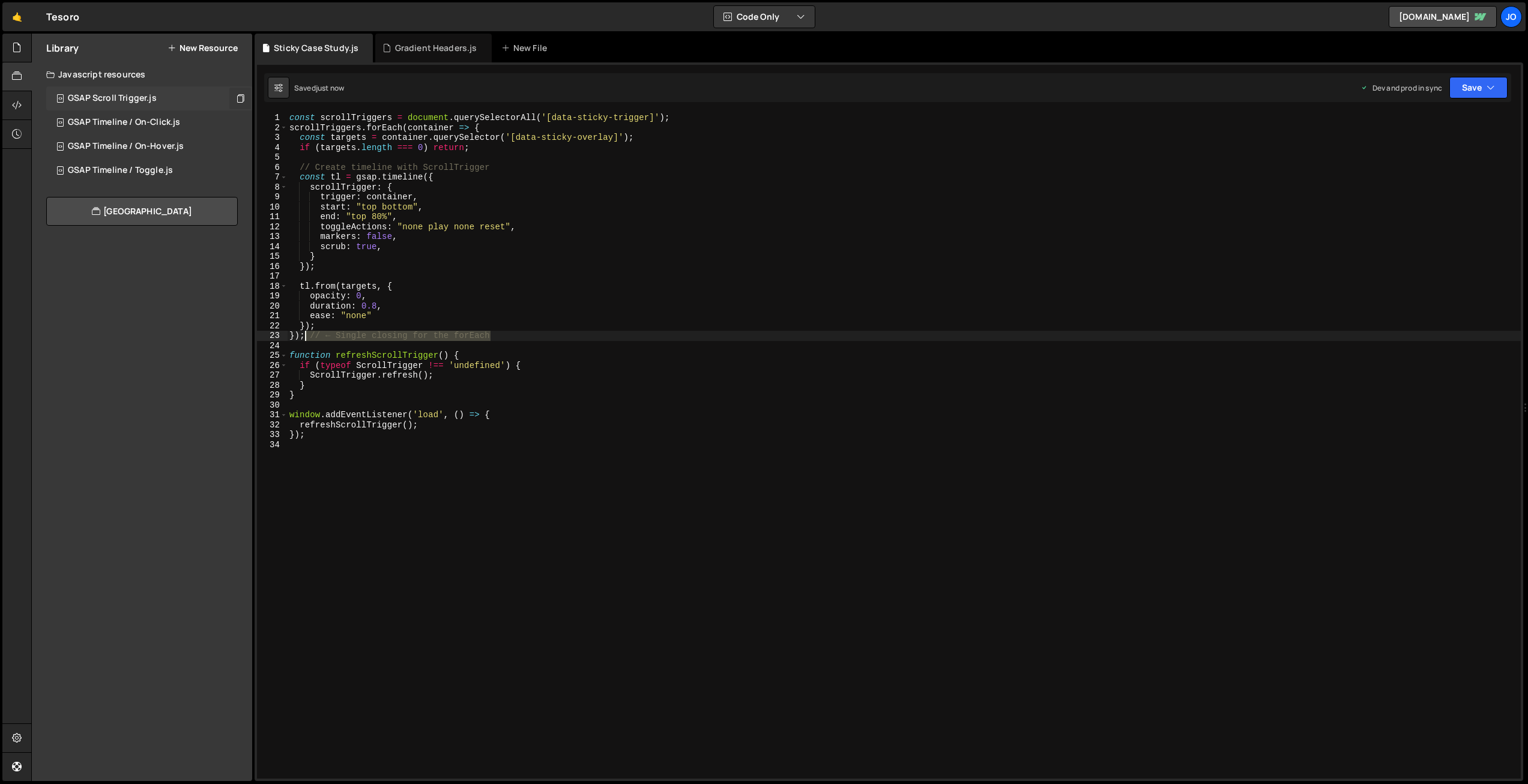
drag, startPoint x: 484, startPoint y: 336, endPoint x: 324, endPoint y: 328, distance: 160.2
click at [306, 334] on div "const scrollTriggers = document . querySelectorAll ( '[data-sticky-trigger]' ) …" at bounding box center [903, 456] width 1233 height 685
click at [533, 308] on div "const scrollTriggers = document . querySelectorAll ( '[data-sticky-trigger]' ) …" at bounding box center [903, 456] width 1233 height 685
click at [356, 309] on div "const scrollTriggers = document . querySelectorAll ( '[data-sticky-trigger]' ) …" at bounding box center [903, 456] width 1233 height 685
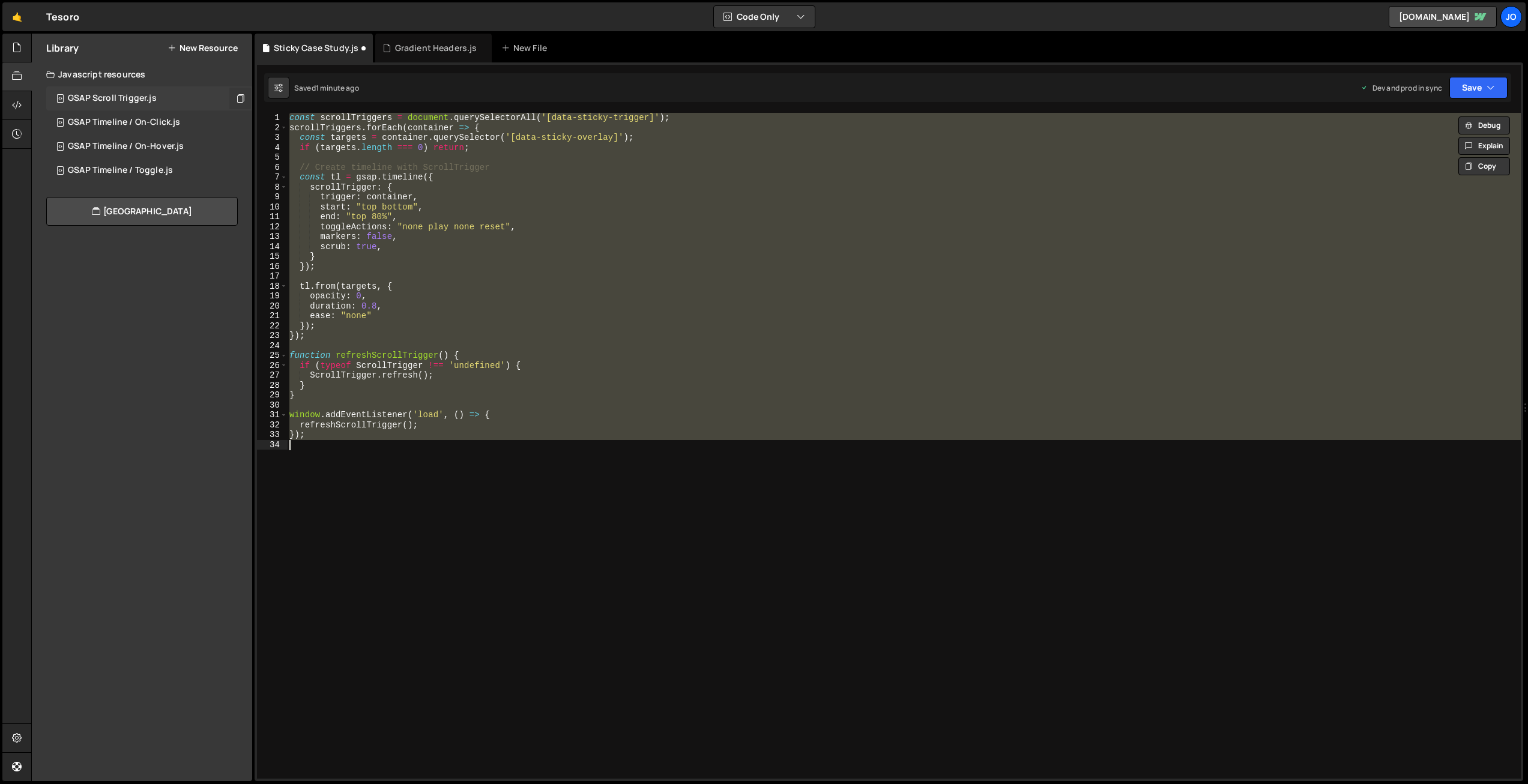
click at [592, 140] on div "const scrollTriggers = document . querySelectorAll ( '[data-sticky-trigger]' ) …" at bounding box center [903, 446] width 1233 height 666
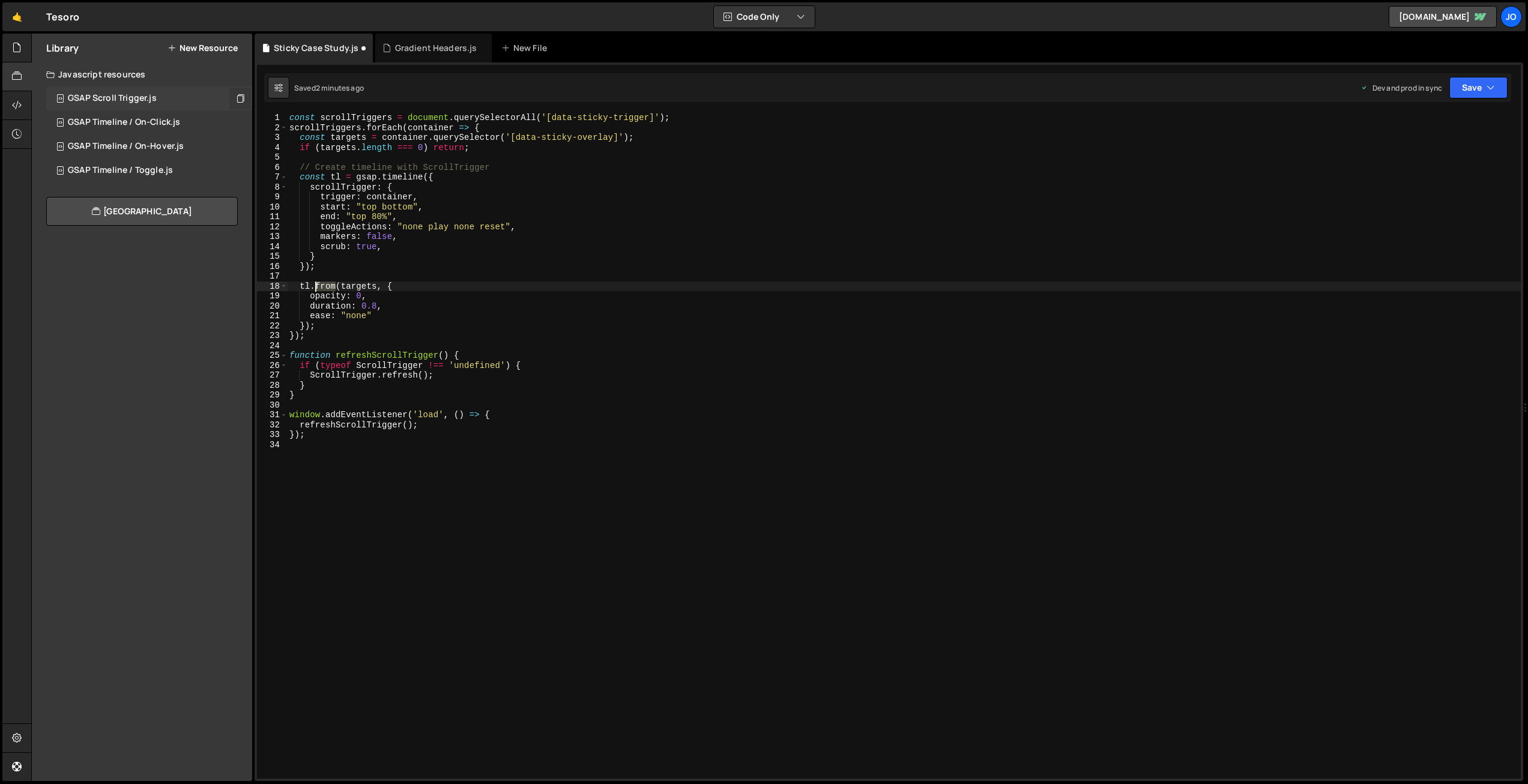
drag, startPoint x: 335, startPoint y: 285, endPoint x: 316, endPoint y: 282, distance: 19.2
click at [316, 282] on div "const scrollTriggers = document . querySelectorAll ( '[data-sticky-trigger]' ) …" at bounding box center [903, 456] width 1233 height 685
click at [1484, 85] on button "Save" at bounding box center [1478, 87] width 58 height 22
click at [1437, 170] on div "2 minutes ago" at bounding box center [1420, 169] width 47 height 11
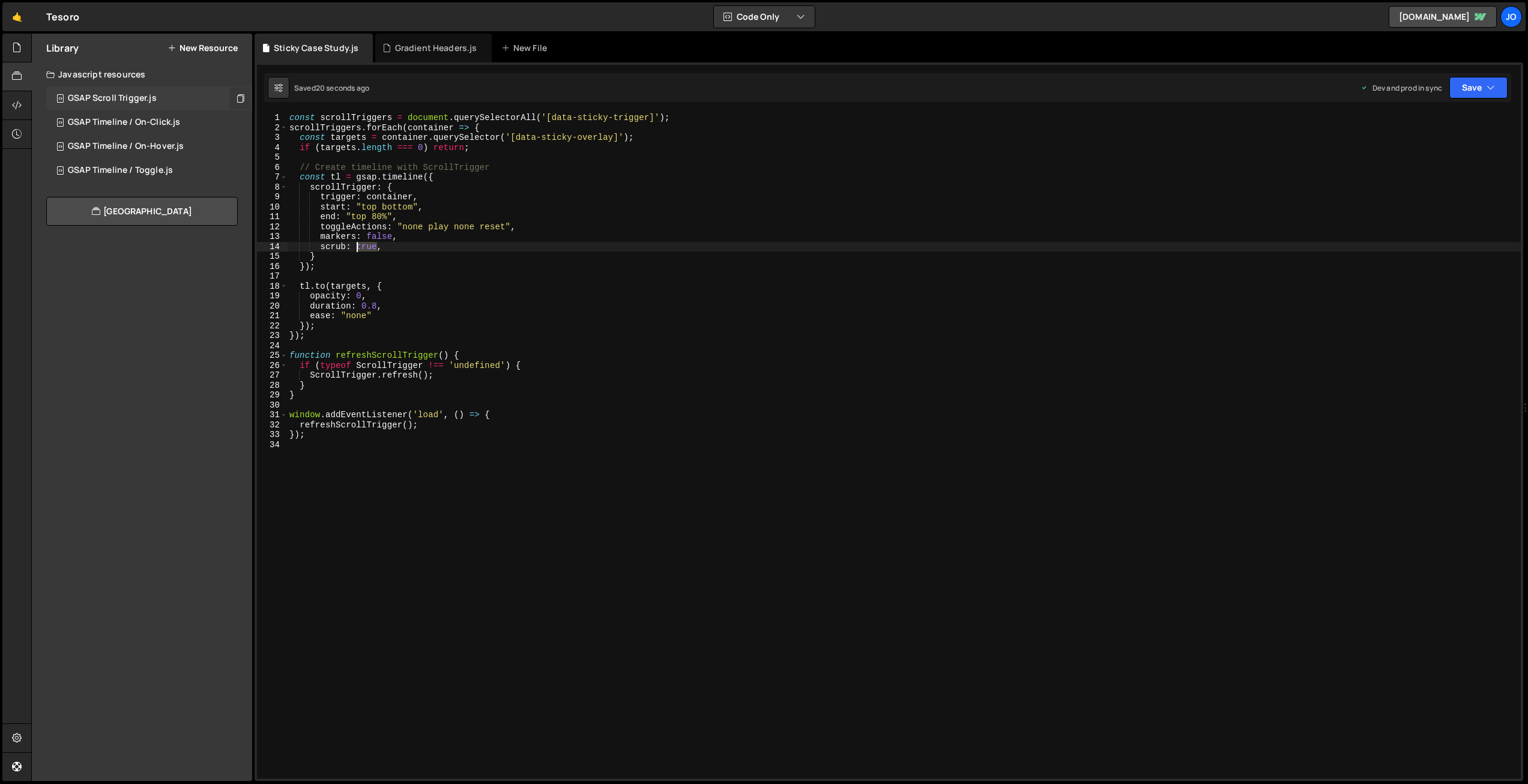
drag, startPoint x: 375, startPoint y: 244, endPoint x: 358, endPoint y: 244, distance: 17.0
click at [358, 244] on div "const scrollTriggers = document . querySelectorAll ( '[data-sticky-trigger]' ) …" at bounding box center [903, 456] width 1233 height 685
click at [1472, 84] on button "Save" at bounding box center [1478, 87] width 58 height 22
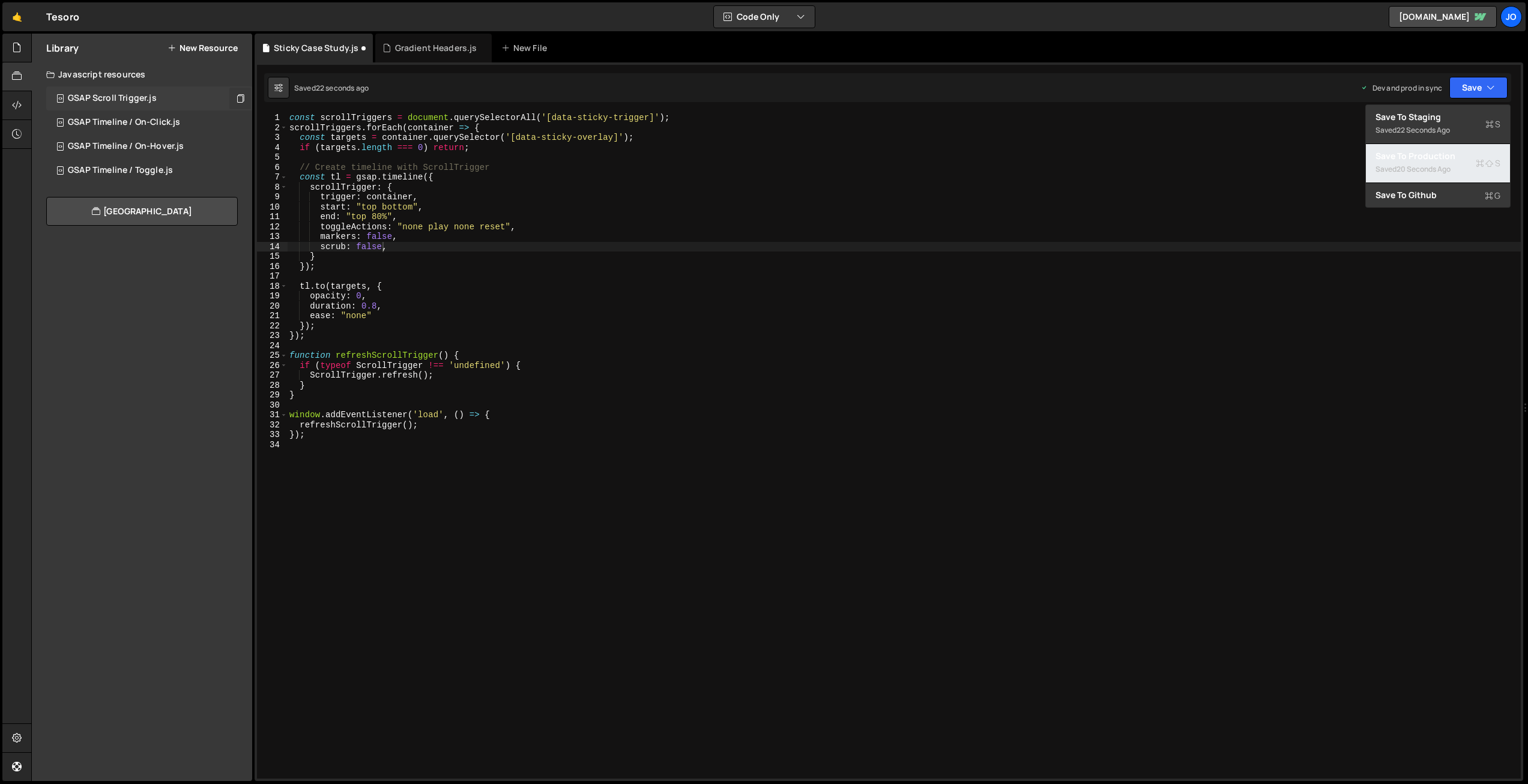
click at [1454, 164] on div "Saved 20 seconds ago" at bounding box center [1438, 169] width 125 height 14
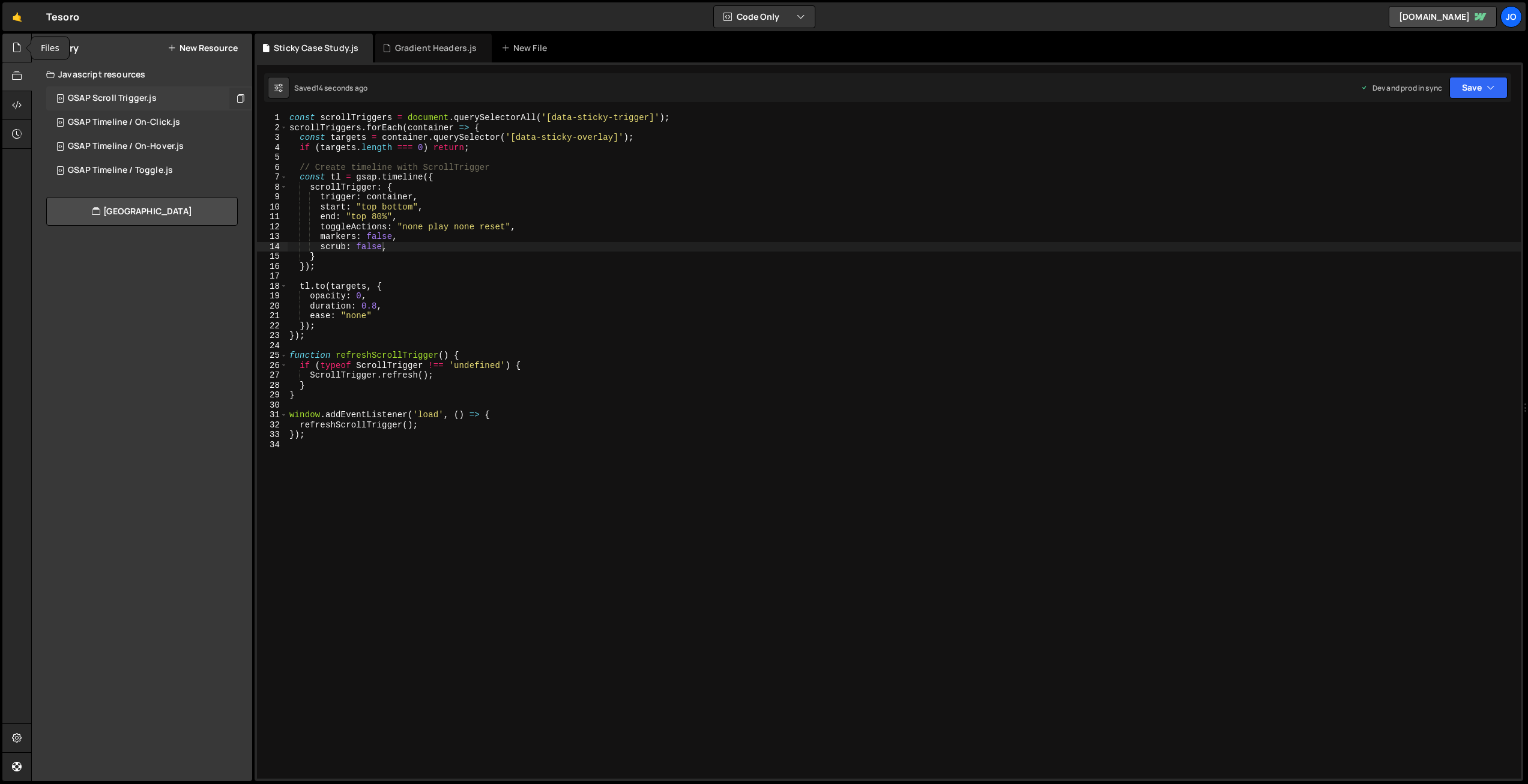
click at [23, 53] on div at bounding box center [17, 48] width 29 height 29
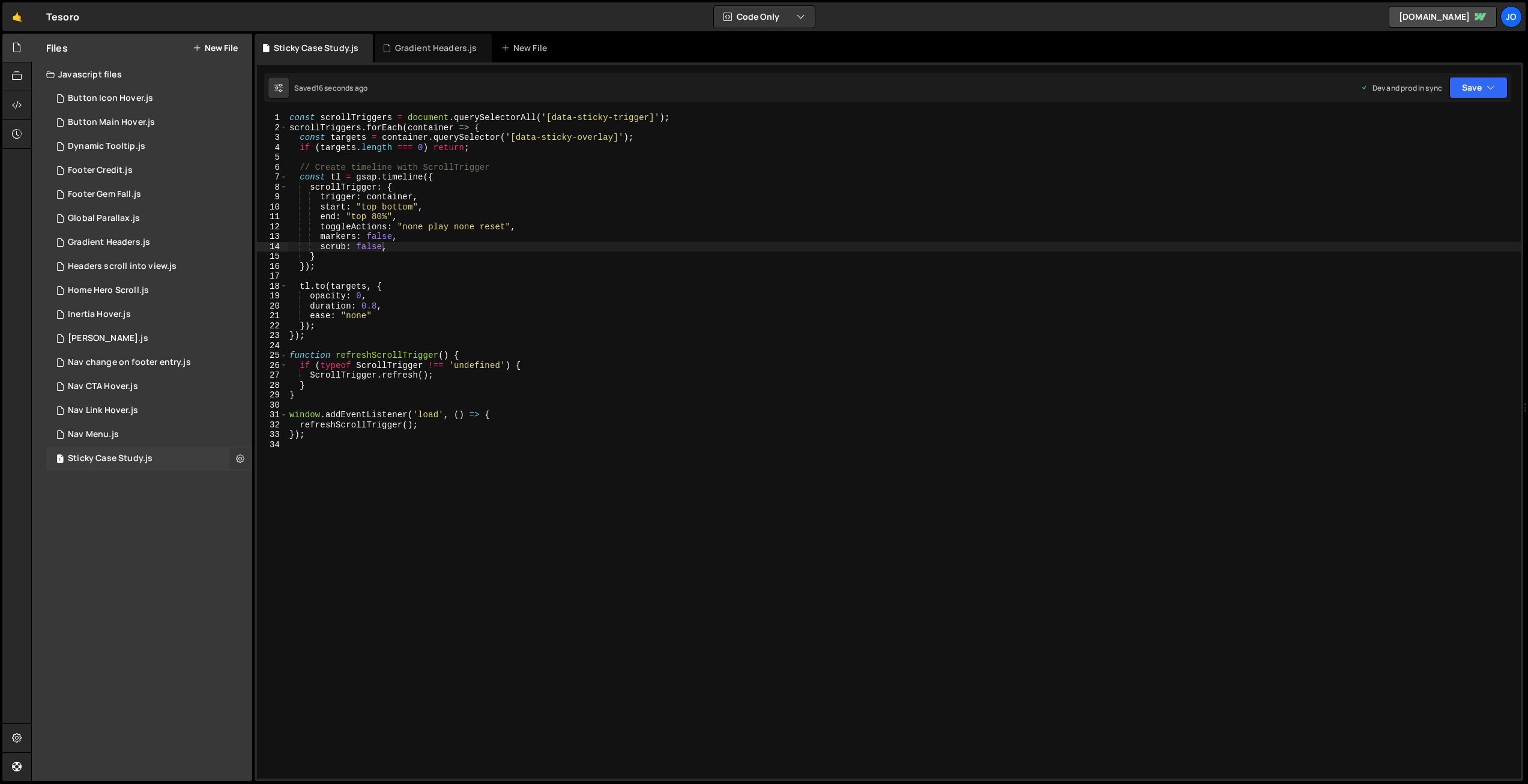
click at [239, 459] on icon at bounding box center [240, 458] width 8 height 11
click at [298, 484] on button "Edit File Settings" at bounding box center [313, 484] width 118 height 24
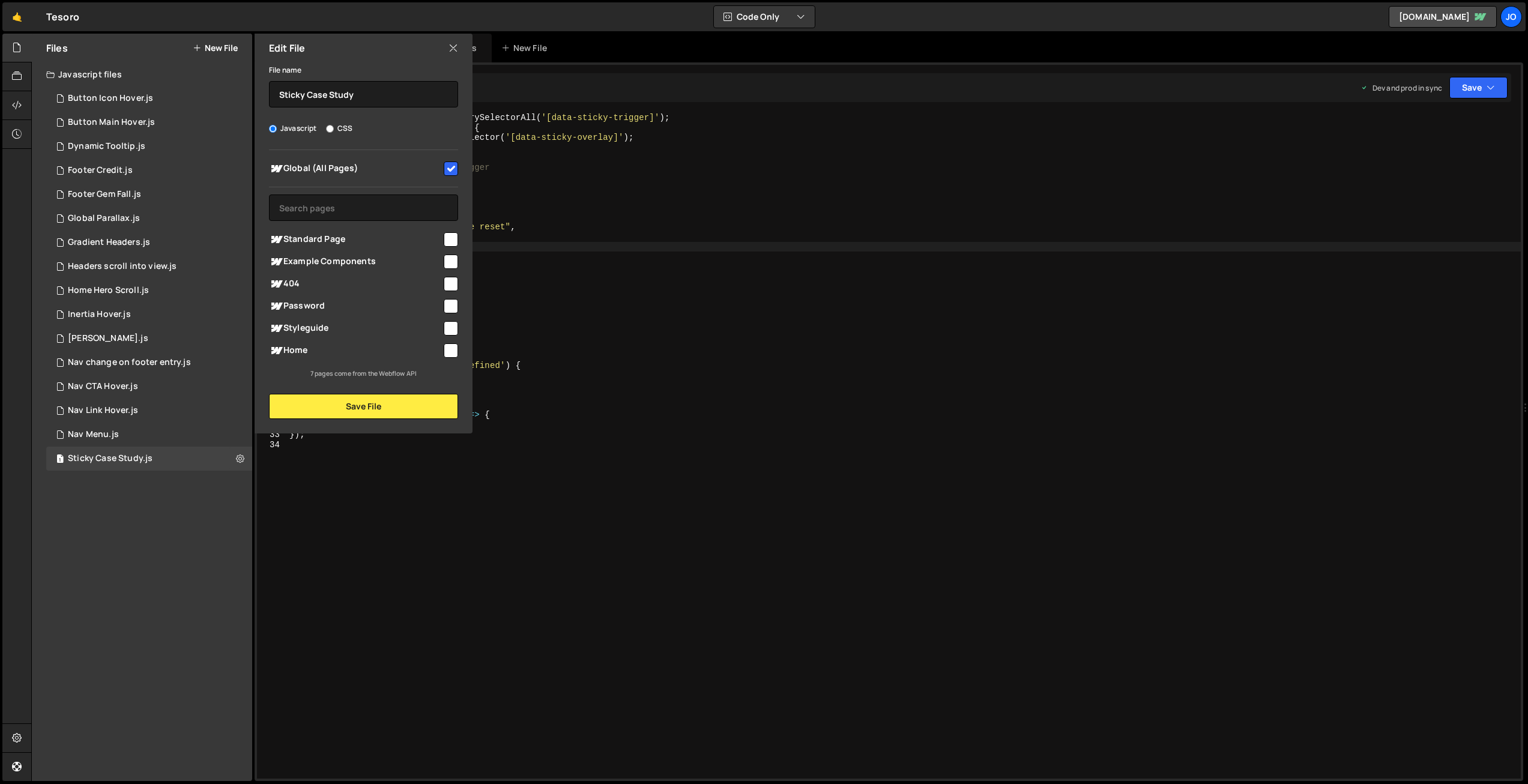
drag, startPoint x: 451, startPoint y: 47, endPoint x: 442, endPoint y: 76, distance: 30.4
click at [451, 47] on icon at bounding box center [453, 48] width 10 height 14
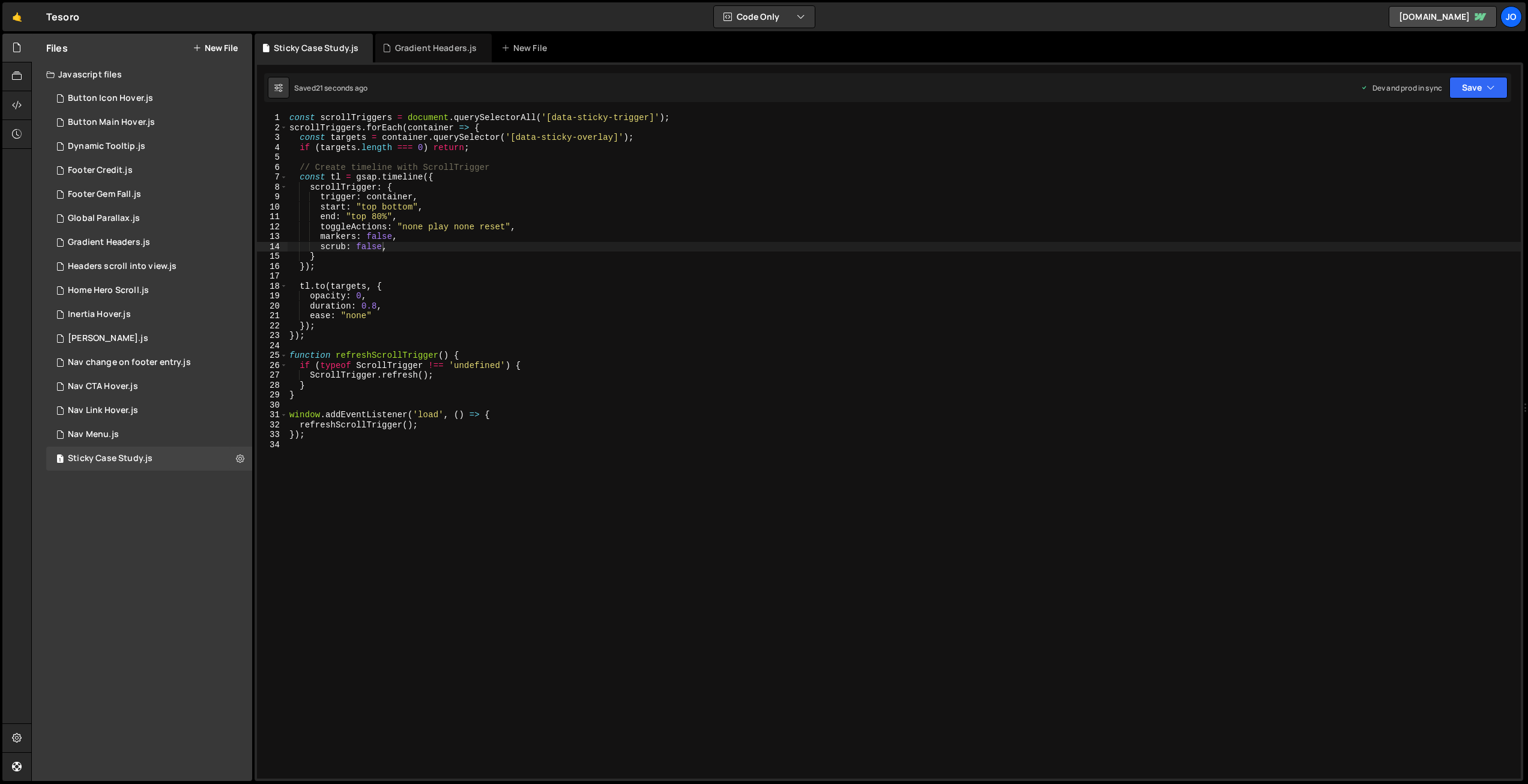
click at [478, 371] on div "const scrollTriggers = document . querySelectorAll ( '[data-sticky-trigger]' ) …" at bounding box center [903, 456] width 1233 height 685
drag, startPoint x: 326, startPoint y: 283, endPoint x: 351, endPoint y: 332, distance: 55.0
click at [326, 284] on div "const scrollTriggers = document . querySelectorAll ( '[data-sticky-trigger]' ) …" at bounding box center [903, 456] width 1233 height 685
click at [527, 200] on div "const scrollTriggers = document . querySelectorAll ( '[data-sticky-trigger]' ) …" at bounding box center [903, 456] width 1233 height 685
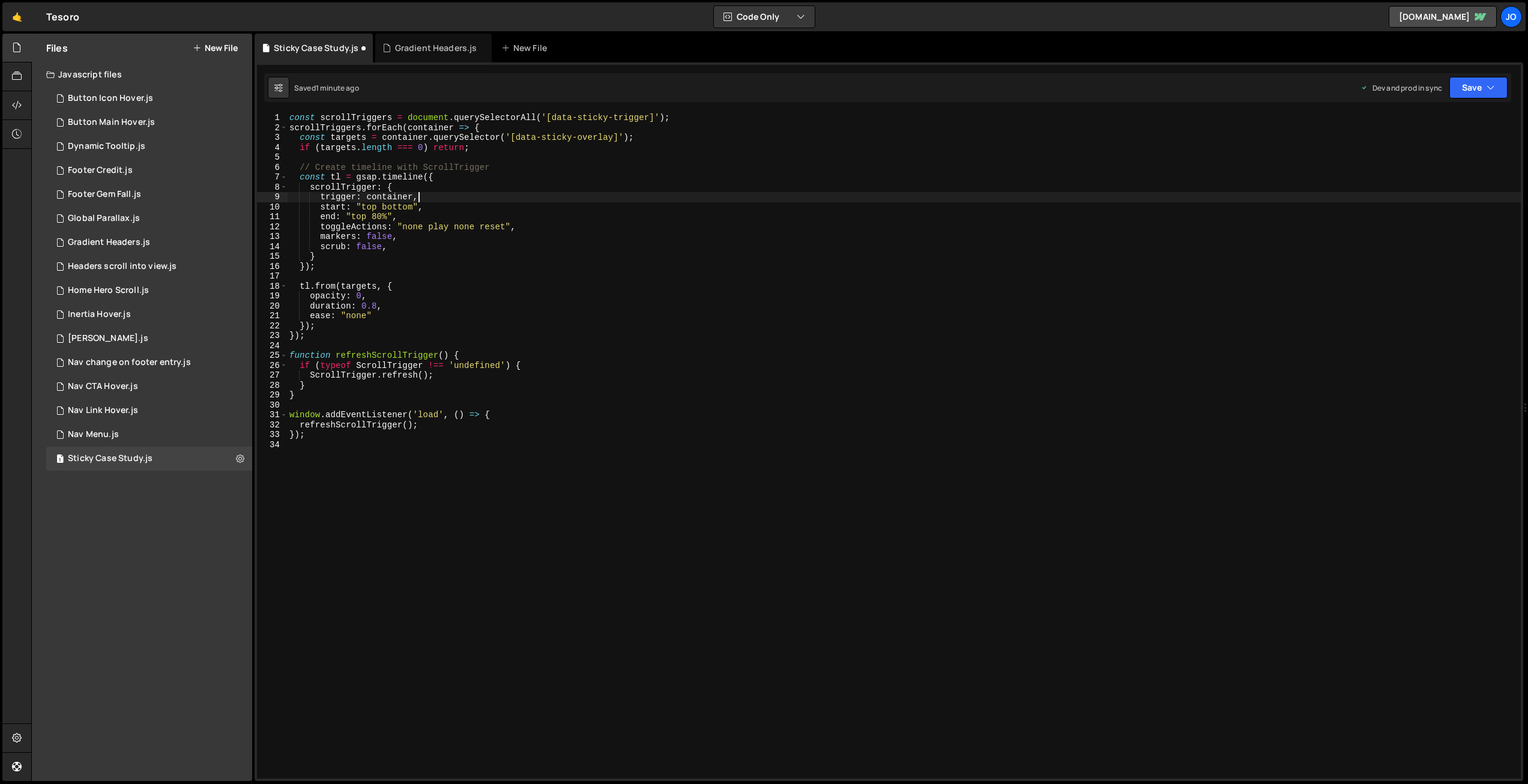
click at [593, 234] on div "const scrollTriggers = document . querySelectorAll ( '[data-sticky-trigger]' ) …" at bounding box center [903, 456] width 1233 height 685
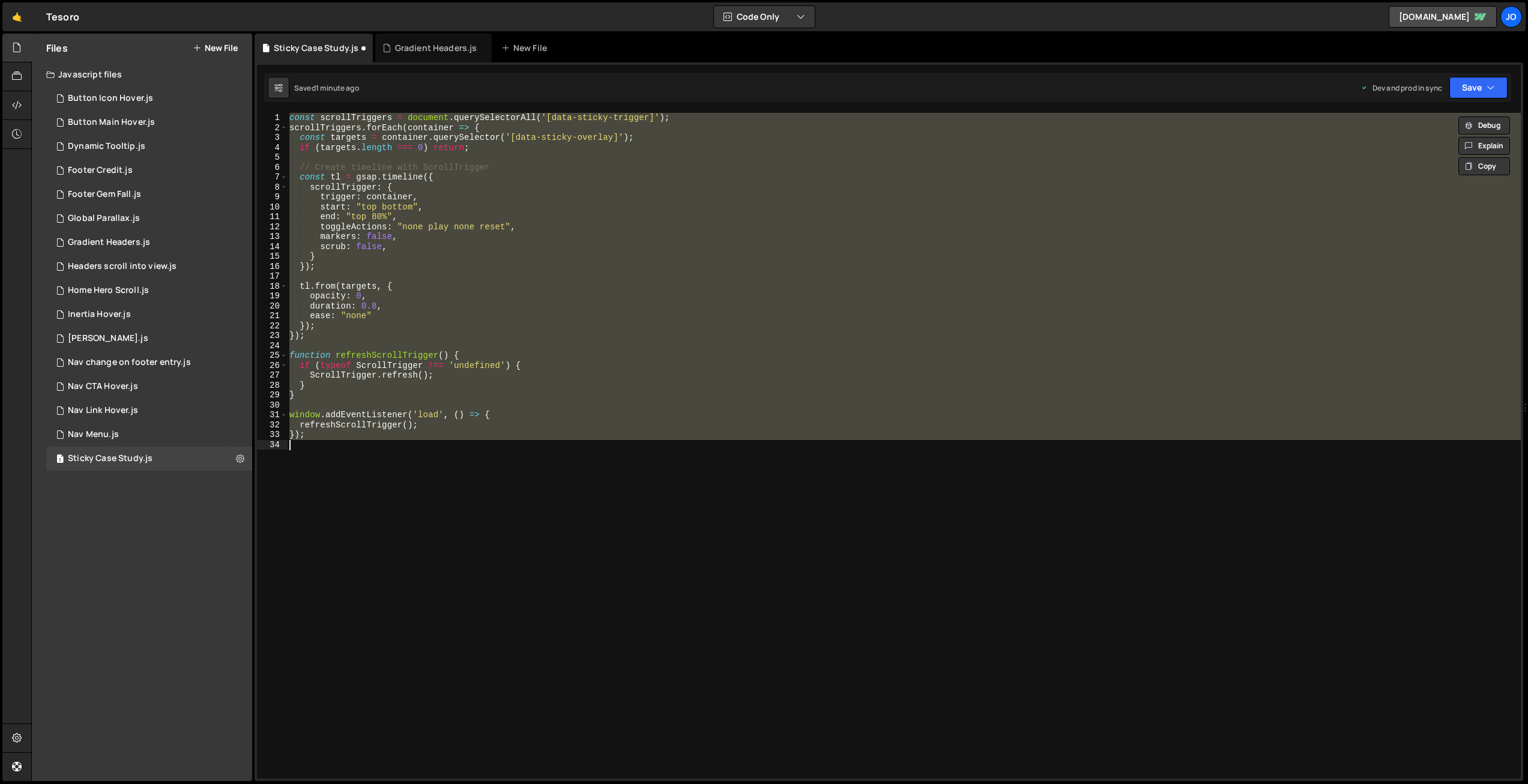
paste textarea
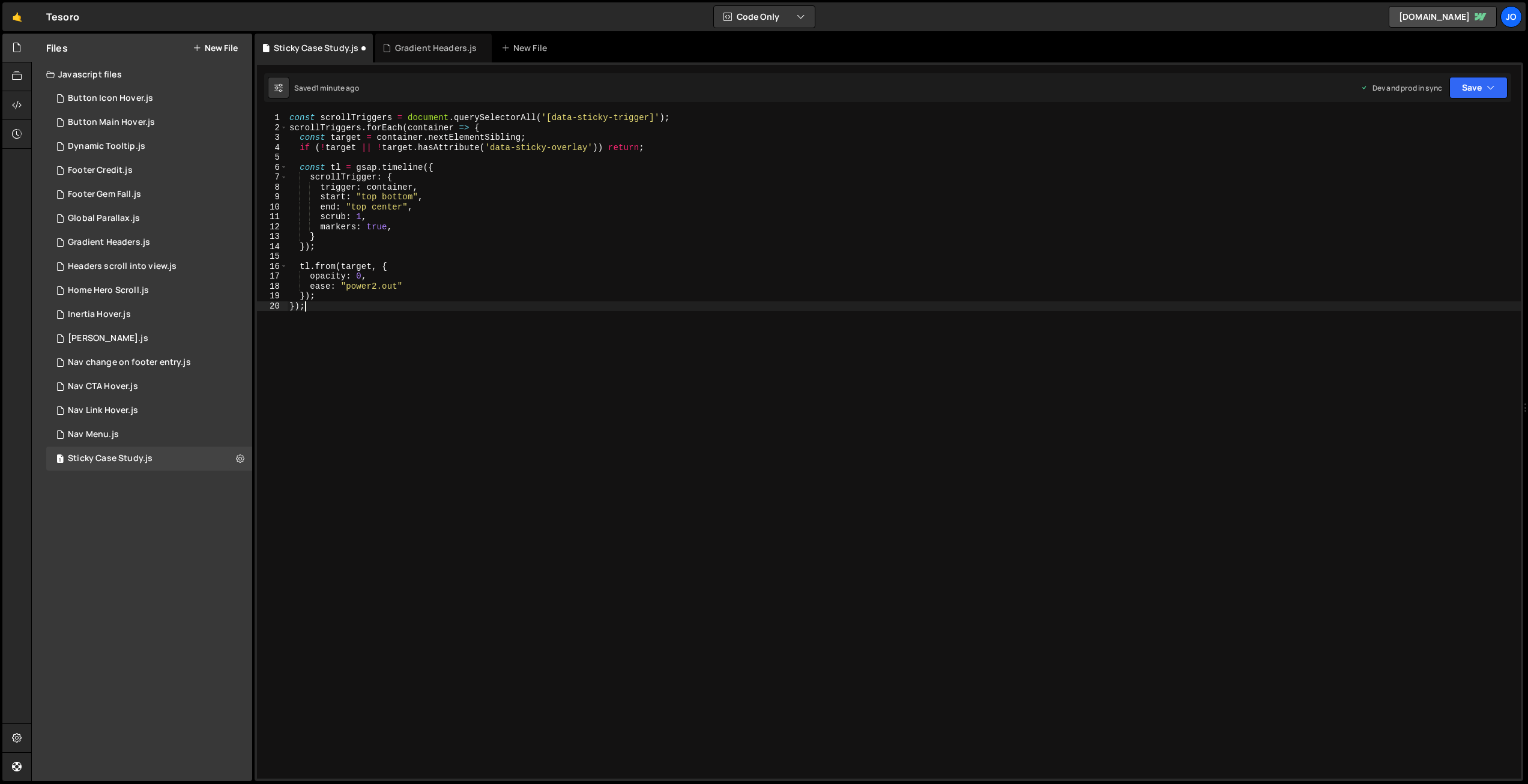
type textarea "});"
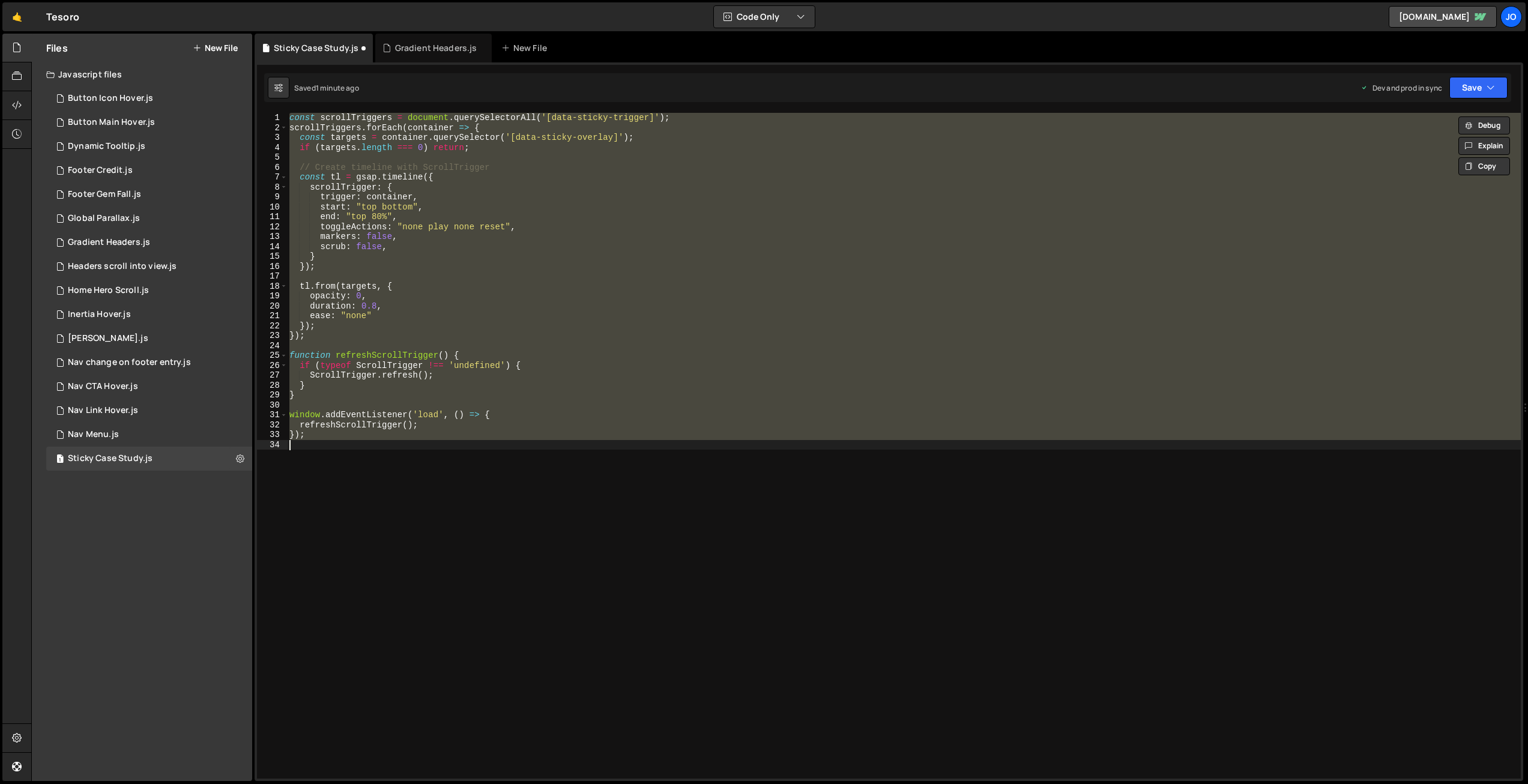
click at [411, 273] on div "const scrollTriggers = document . querySelectorAll ( '[data-sticky-trigger]' ) …" at bounding box center [903, 446] width 1233 height 666
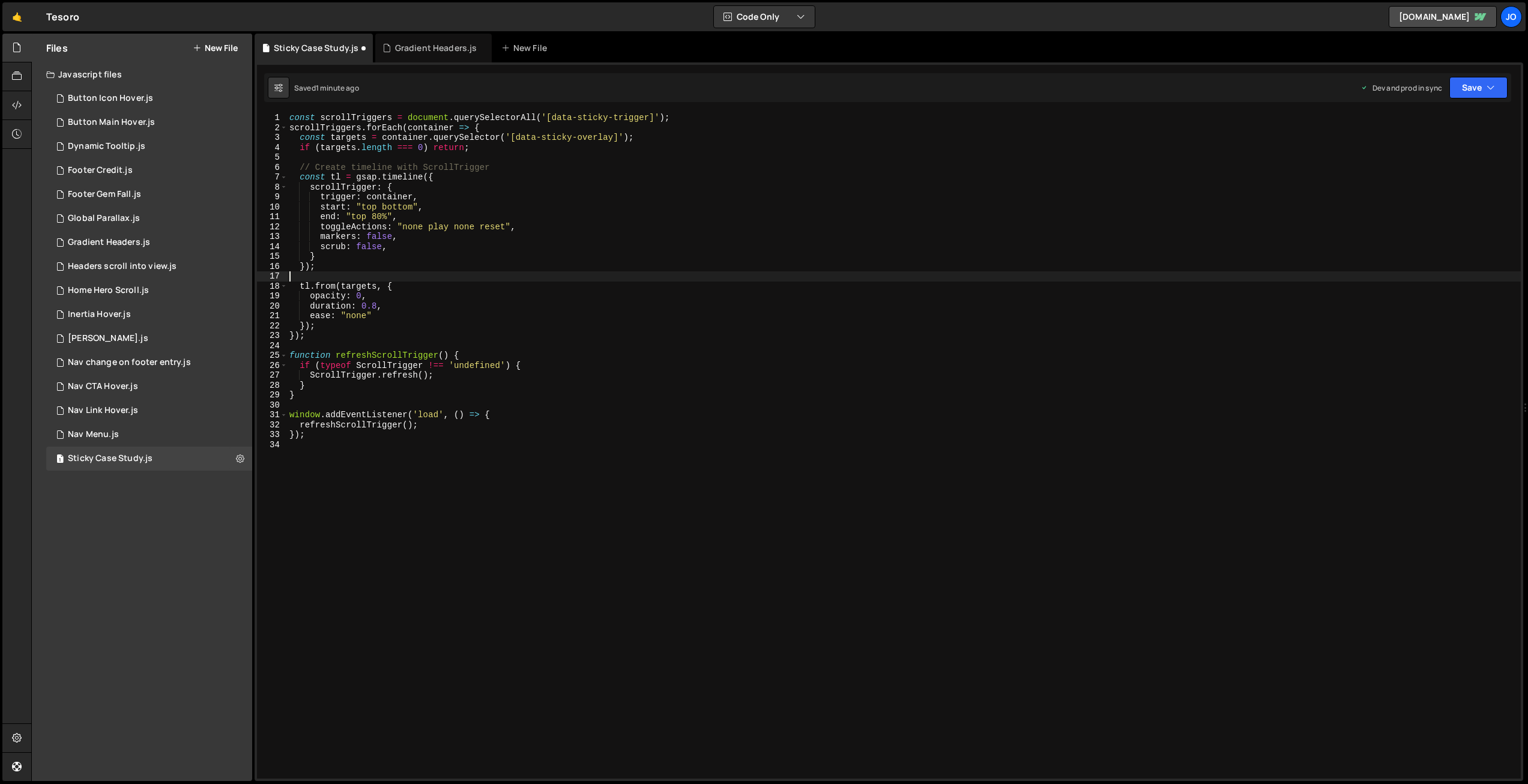
scroll to position [0, 0]
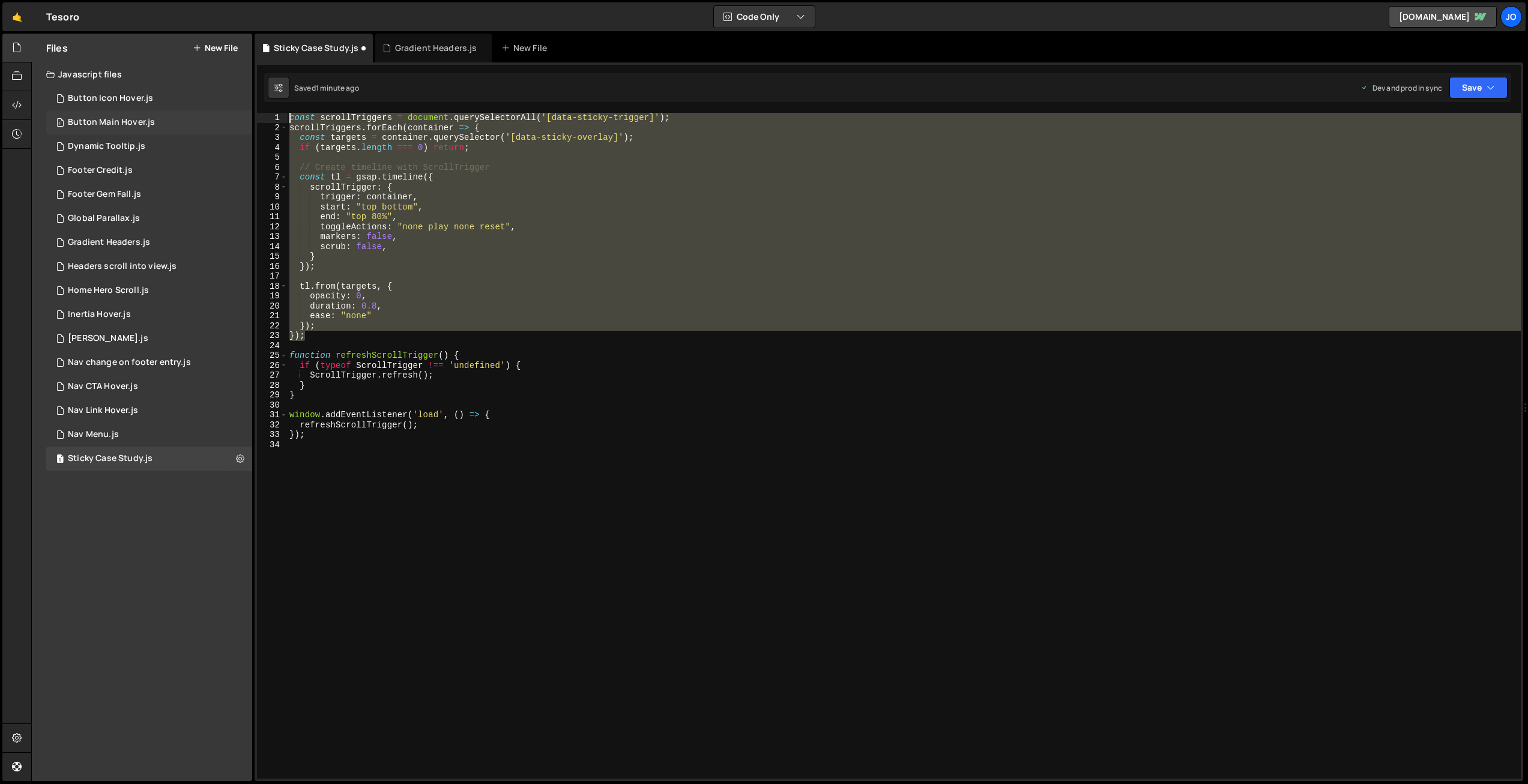
drag, startPoint x: 310, startPoint y: 337, endPoint x: 252, endPoint y: 117, distance: 227.5
click at [252, 117] on div "Files New File Javascript files 1 Button Icon Hover.js 0 1 Button Main Hover.js…" at bounding box center [779, 407] width 1496 height 748
paste textarea "});"
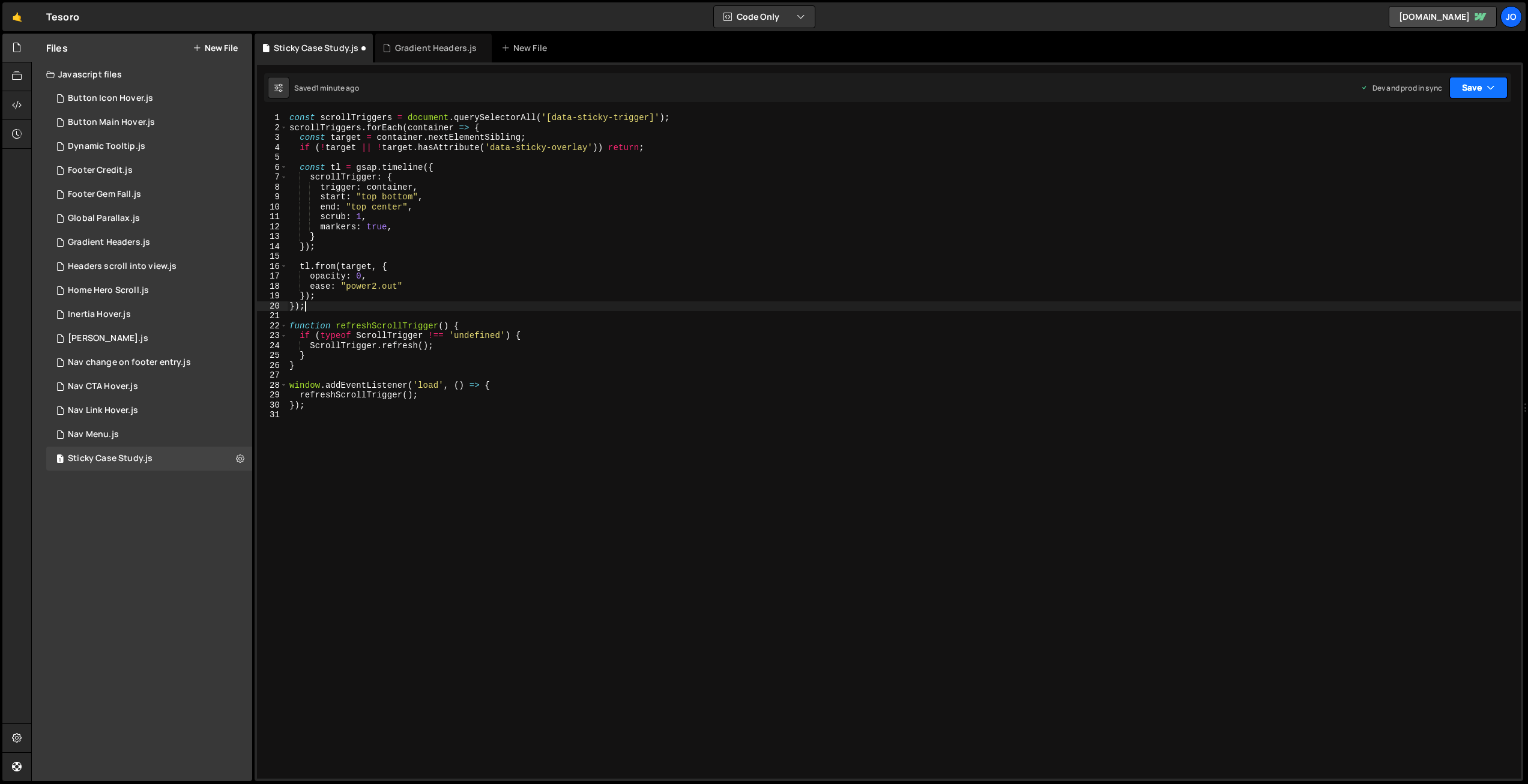
drag, startPoint x: 1478, startPoint y: 79, endPoint x: 1468, endPoint y: 112, distance: 34.5
click at [1478, 80] on button "Save" at bounding box center [1478, 87] width 58 height 22
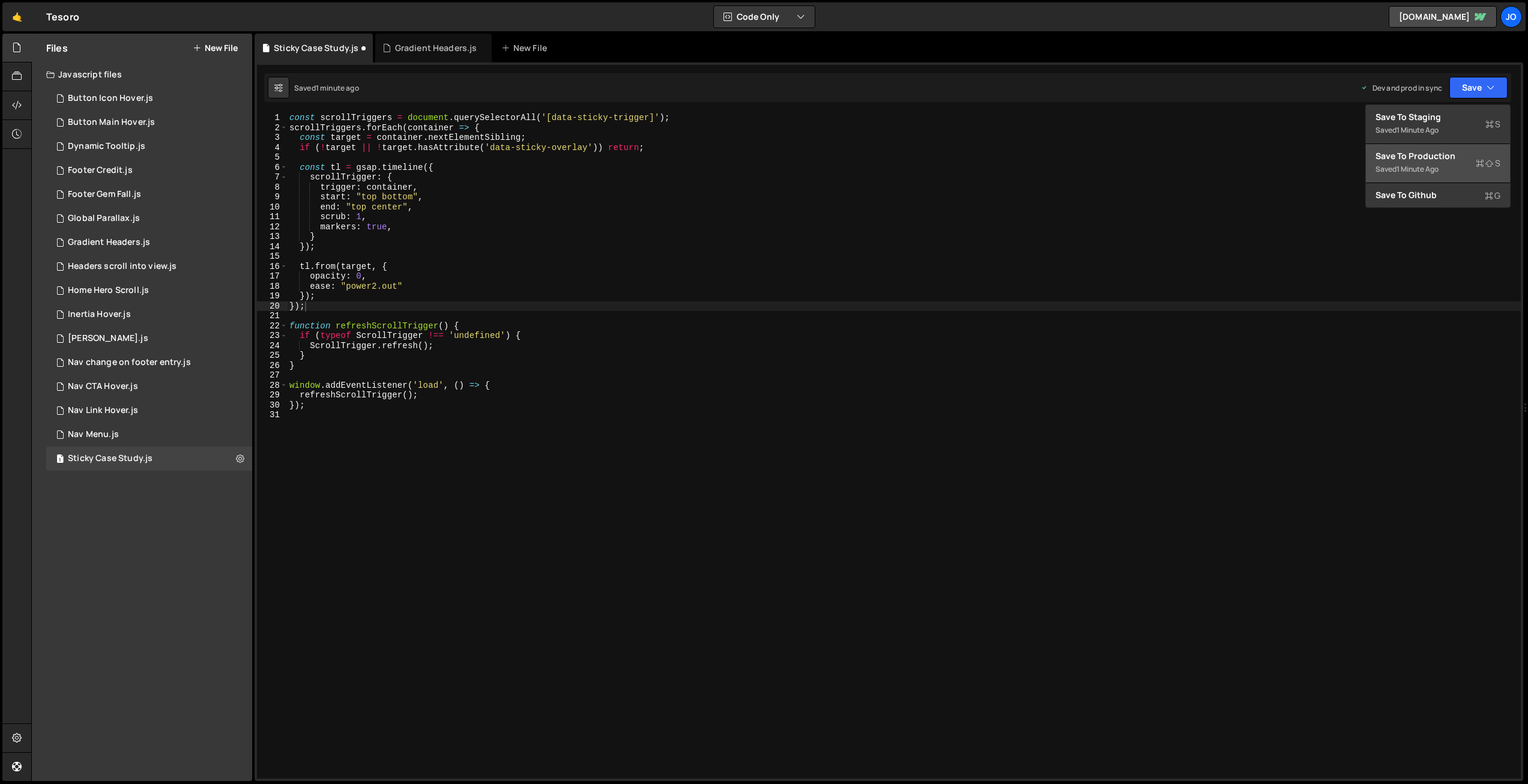
click at [1451, 151] on div "Save to Production S" at bounding box center [1438, 156] width 125 height 12
click at [452, 214] on div "const scrollTriggers = document . querySelectorAll ( '[data-sticky-trigger]' ) …" at bounding box center [903, 456] width 1233 height 685
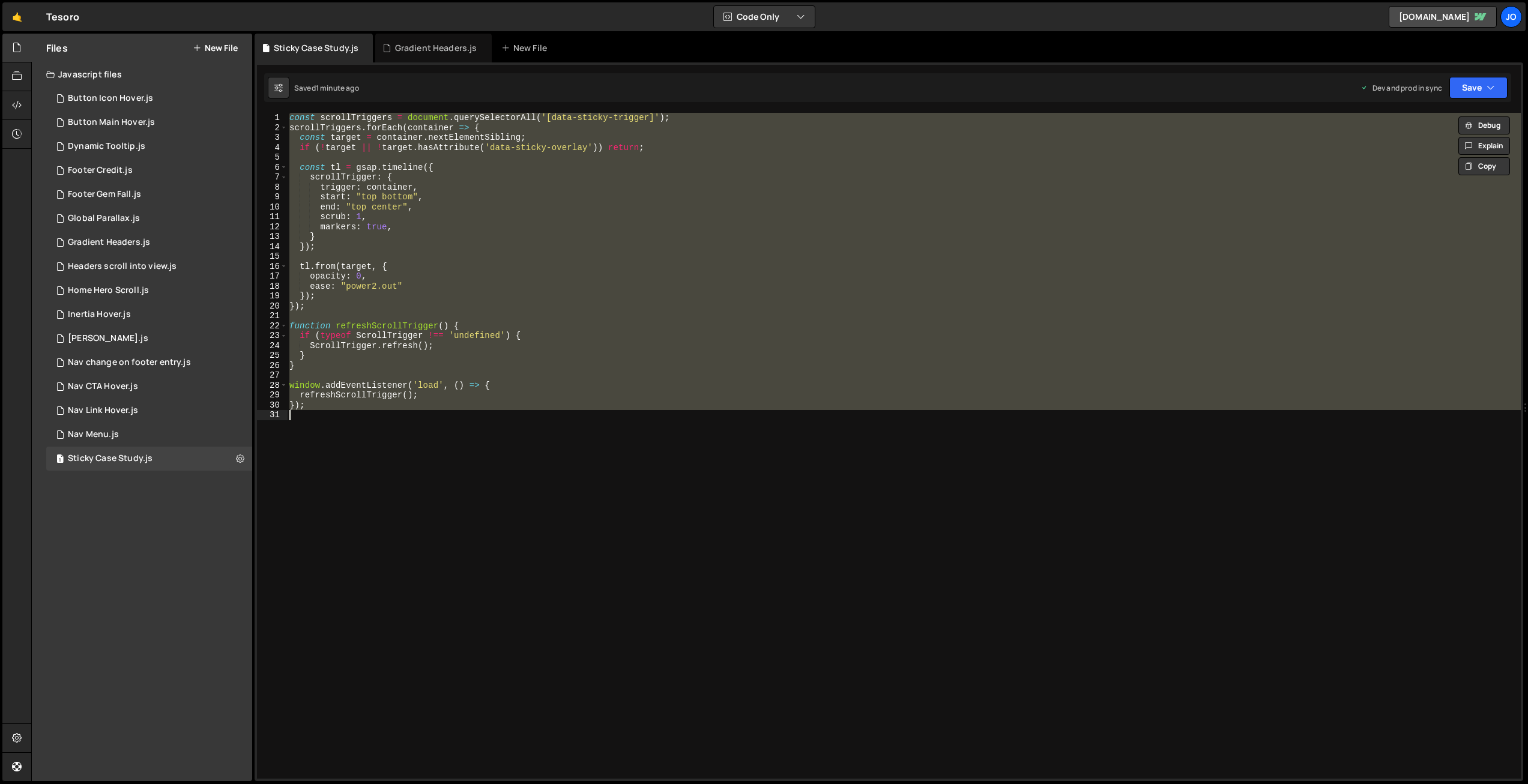
paste textarea
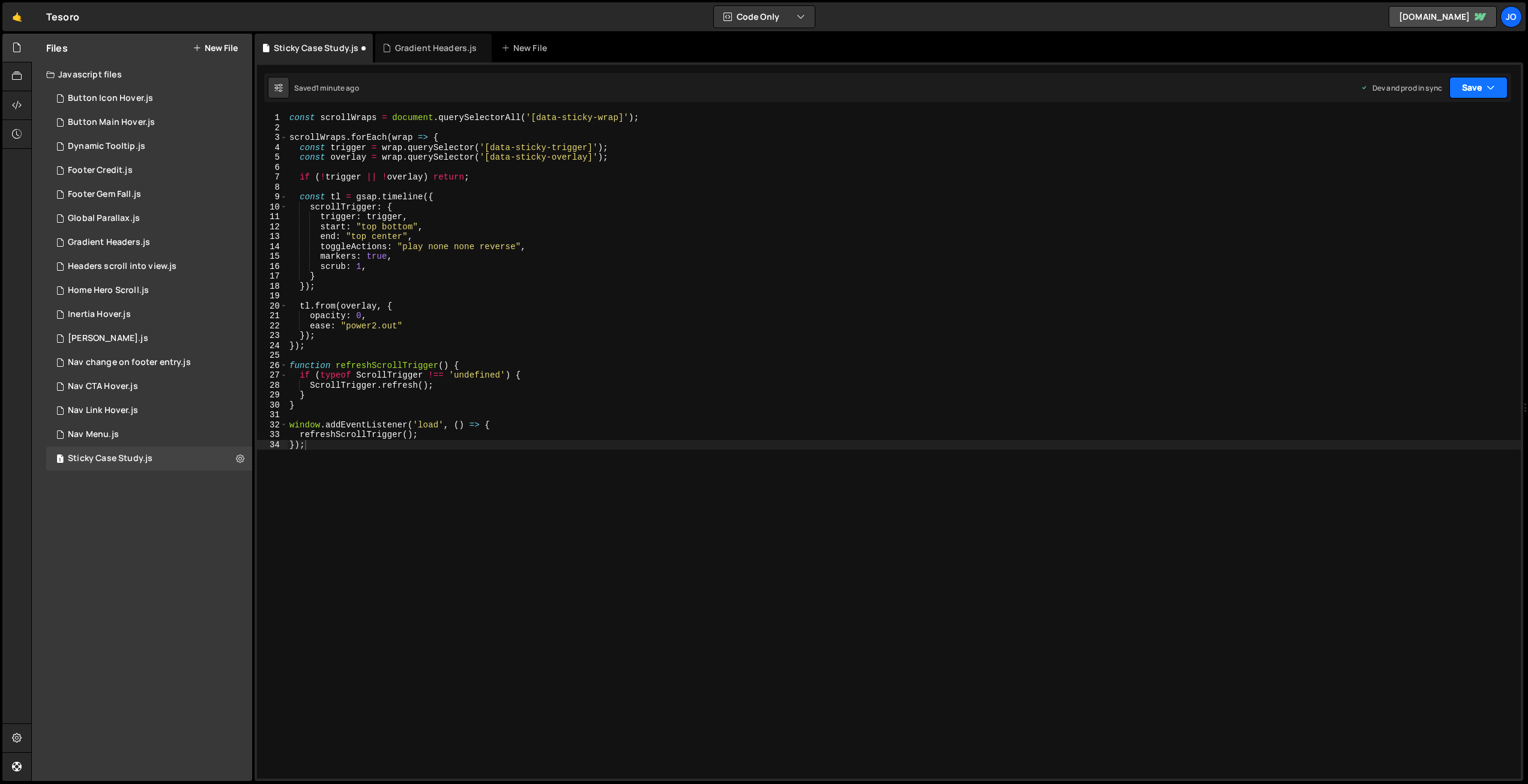
drag, startPoint x: 1493, startPoint y: 84, endPoint x: 1477, endPoint y: 107, distance: 28.0
click at [1493, 84] on icon "button" at bounding box center [1490, 87] width 8 height 12
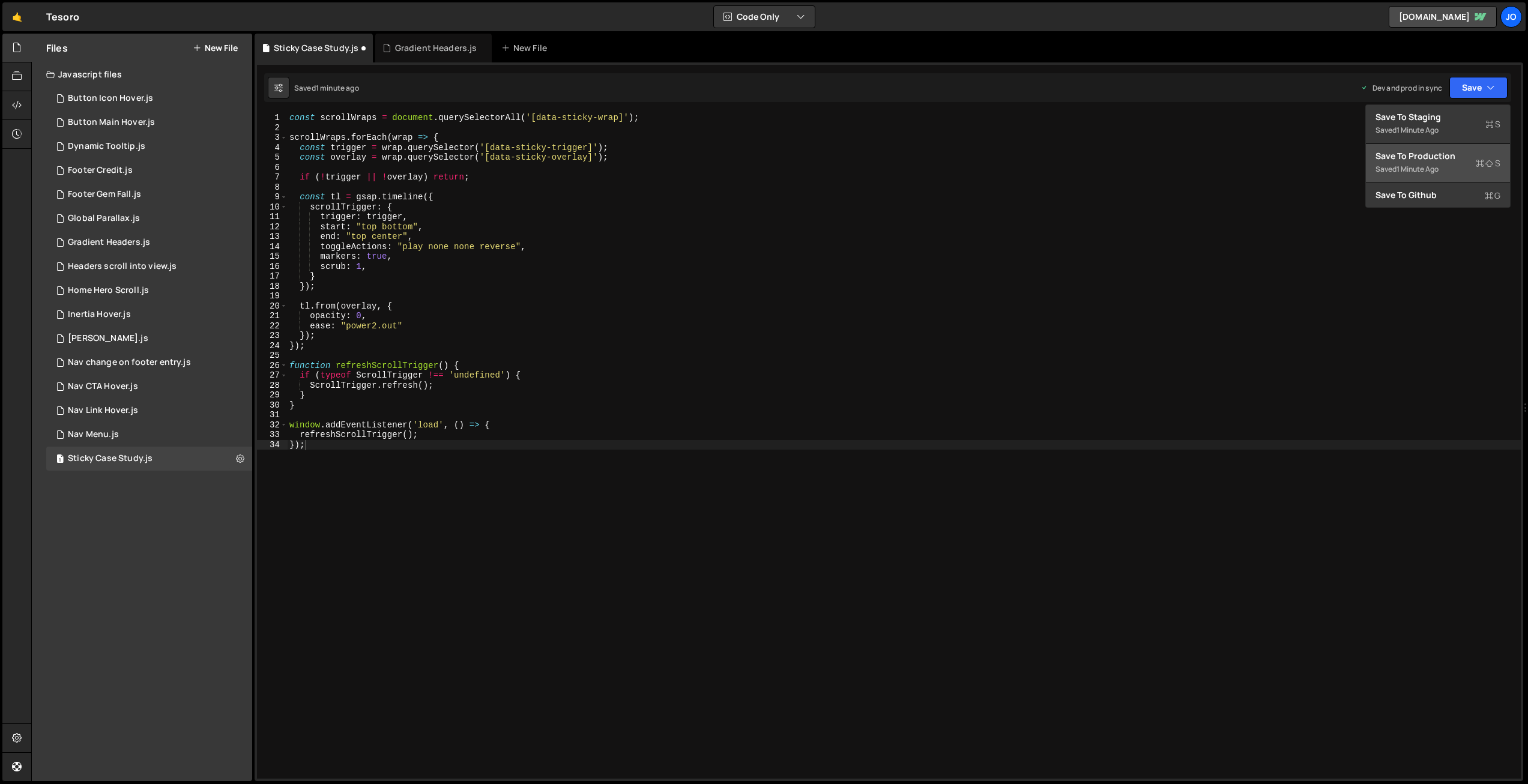
click at [1440, 158] on div "Save to Production S" at bounding box center [1438, 156] width 125 height 12
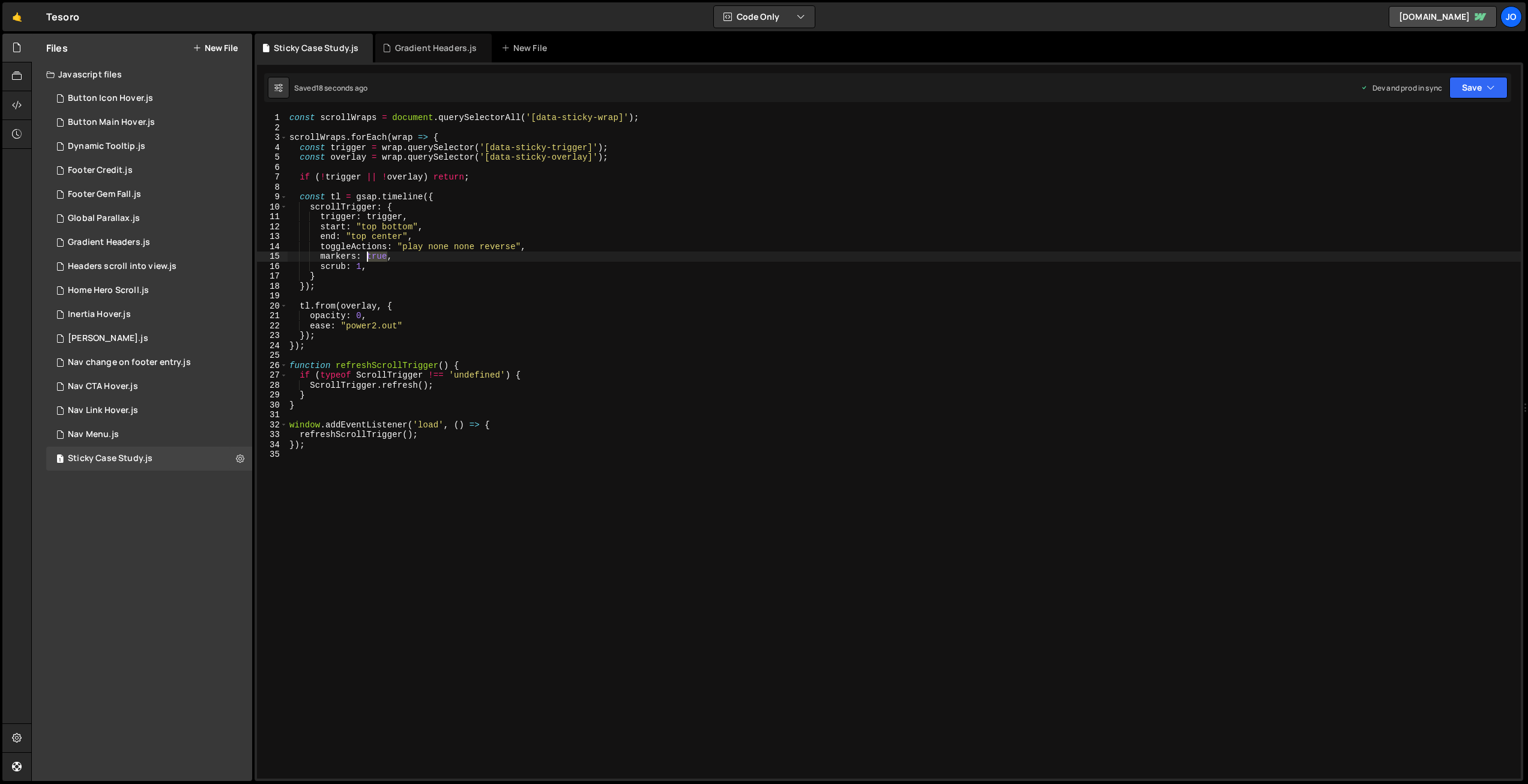
drag, startPoint x: 385, startPoint y: 255, endPoint x: 368, endPoint y: 255, distance: 17.0
click at [368, 255] on div "const scrollWraps = document . querySelectorAll ( '[data-sticky-wrap]' ) ; scro…" at bounding box center [903, 456] width 1233 height 685
drag, startPoint x: 1468, startPoint y: 84, endPoint x: 1456, endPoint y: 104, distance: 23.3
click at [1468, 84] on button "Save" at bounding box center [1478, 87] width 58 height 22
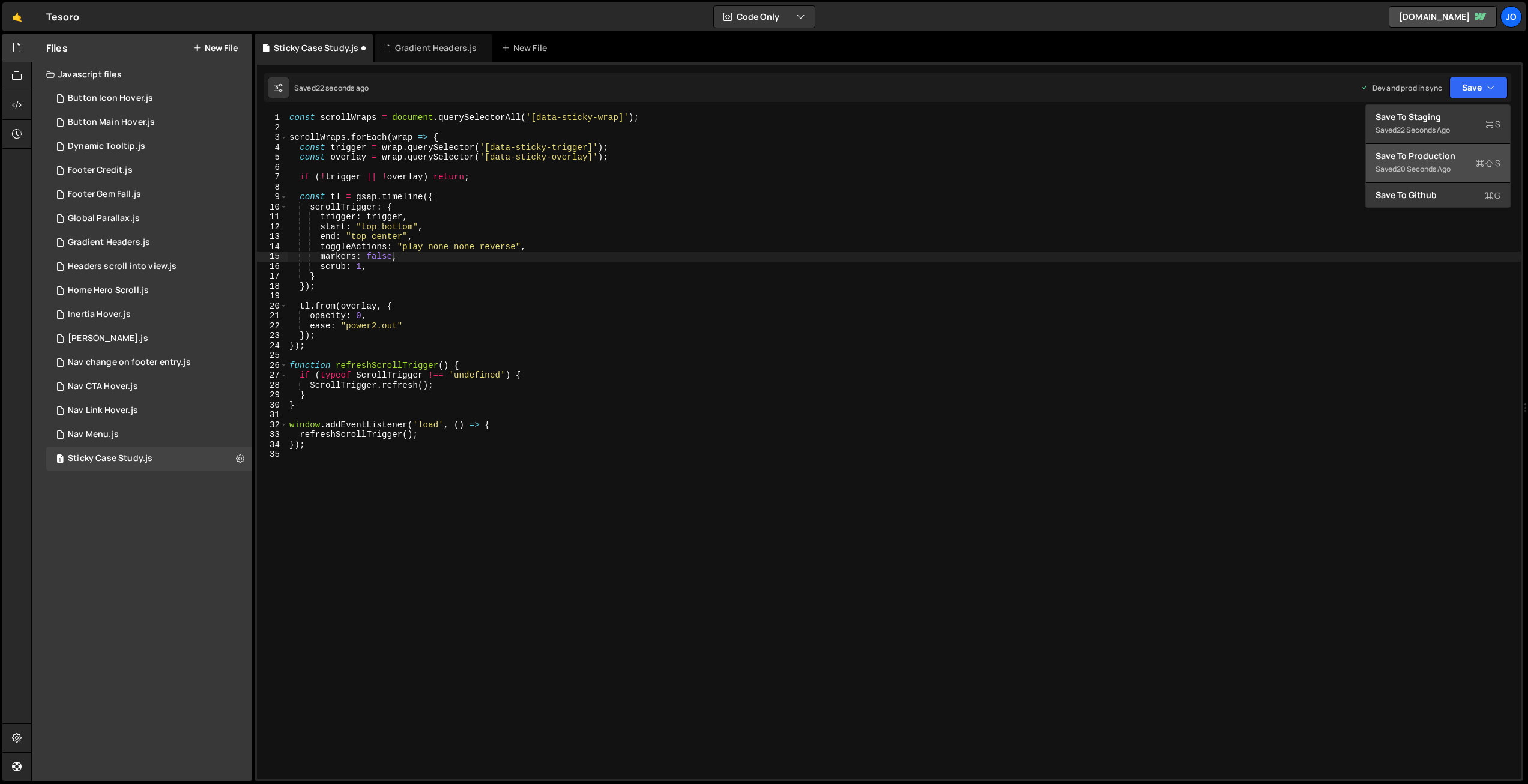
click at [1413, 166] on div "20 seconds ago" at bounding box center [1423, 169] width 54 height 11
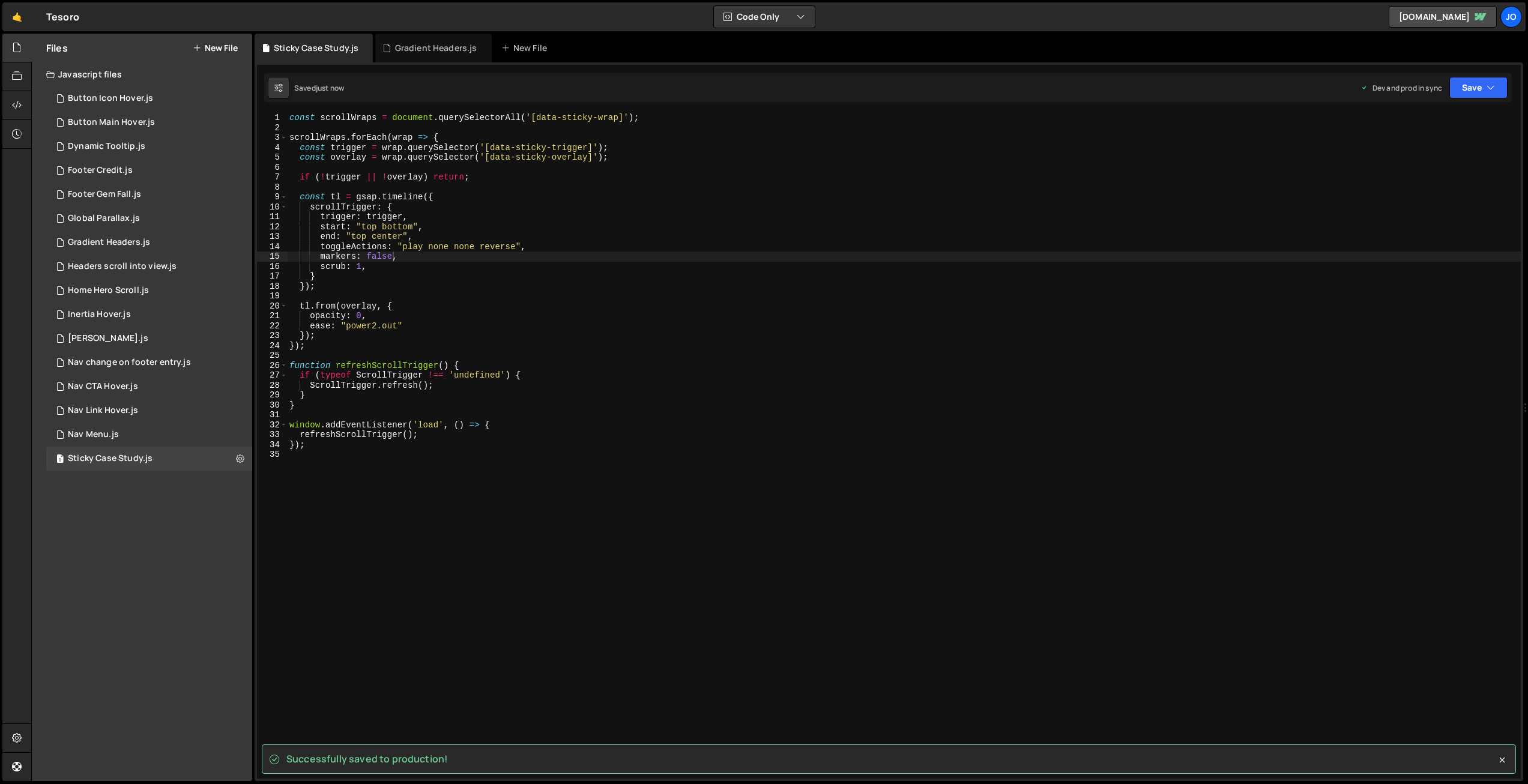
click at [373, 215] on div "const scrollWraps = document . querySelectorAll ( '[data-sticky-wrap]' ) ; scro…" at bounding box center [903, 456] width 1233 height 685
type textarea "});"
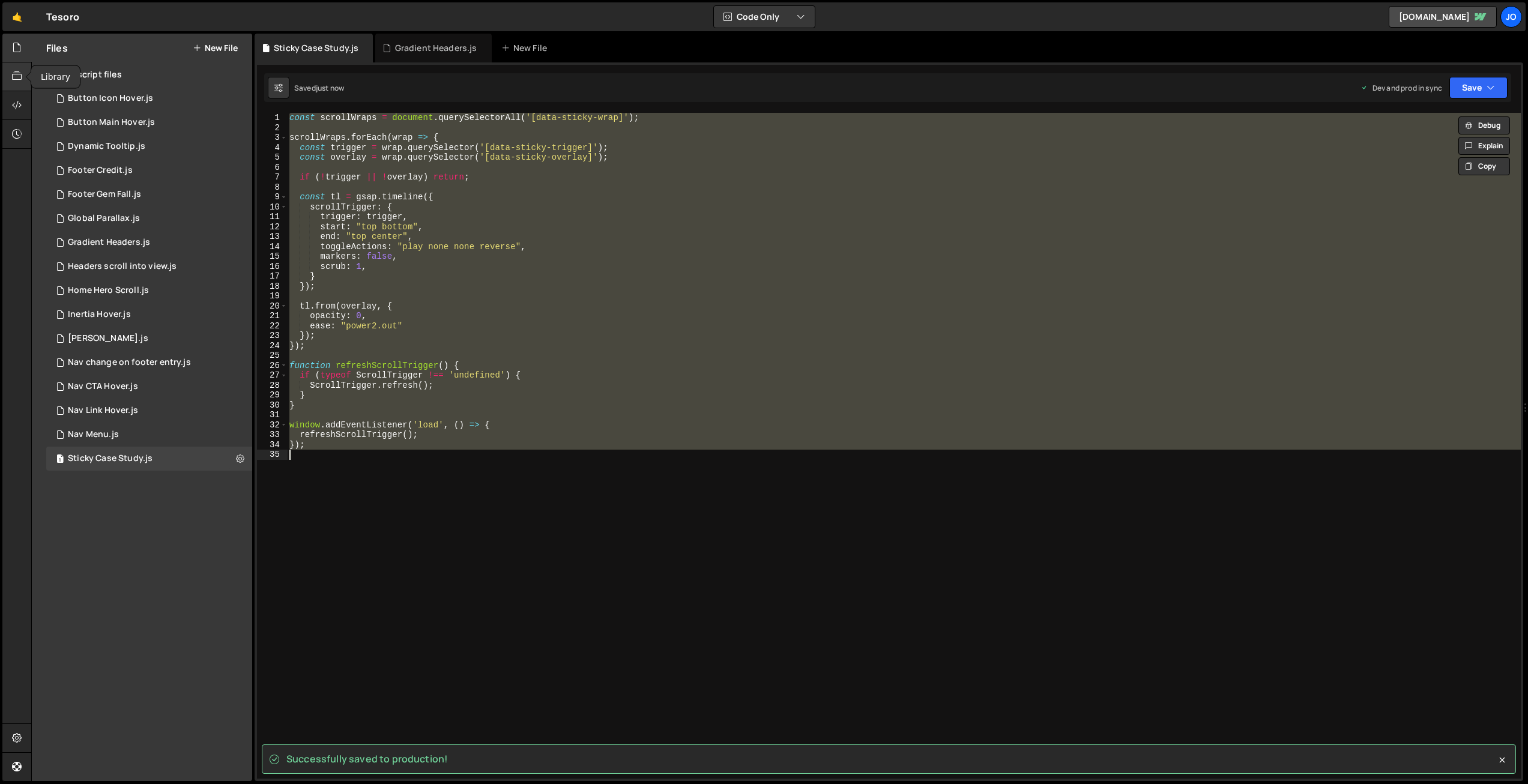
click at [14, 75] on icon at bounding box center [17, 76] width 10 height 14
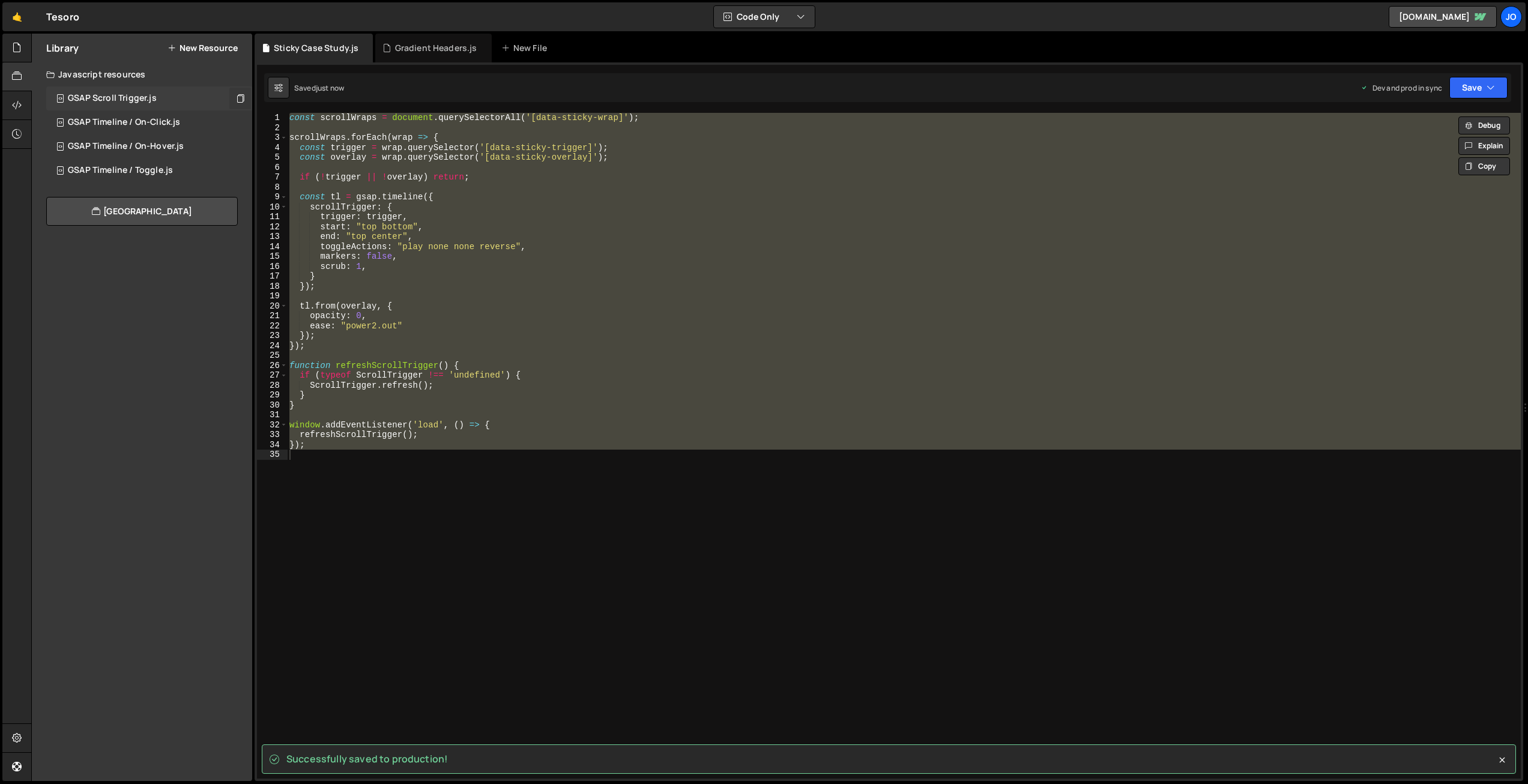
click at [169, 99] on div "GSAP Scroll Trigger.js 0" at bounding box center [148, 99] width 206 height 24
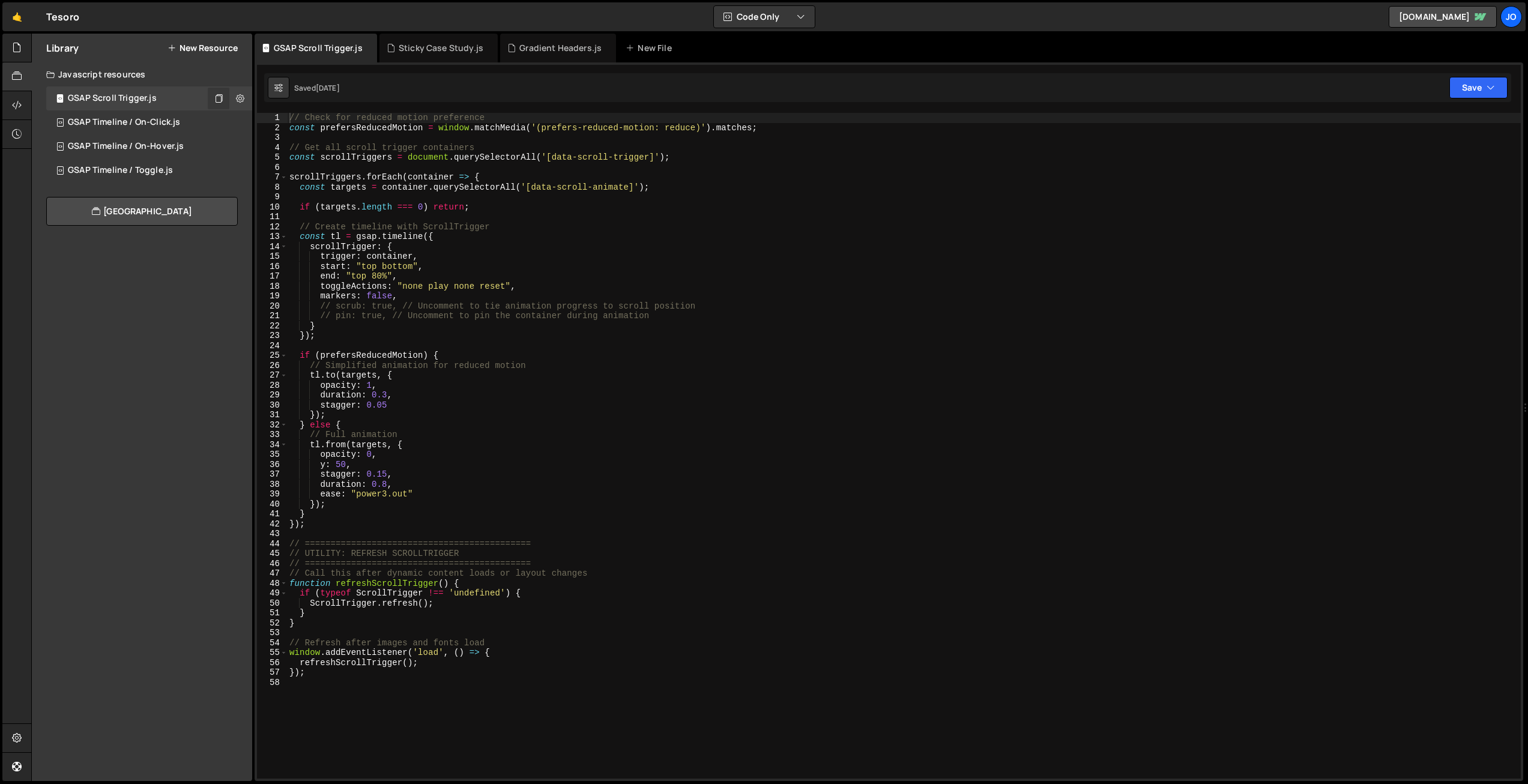
type textarea "} else {"
click at [672, 420] on div "// Check for reduced motion preference const prefersReducedMotion = window . ma…" at bounding box center [903, 456] width 1233 height 685
click at [402, 704] on div "// Check for reduced motion preference const prefersReducedMotion = window . ma…" at bounding box center [903, 456] width 1233 height 685
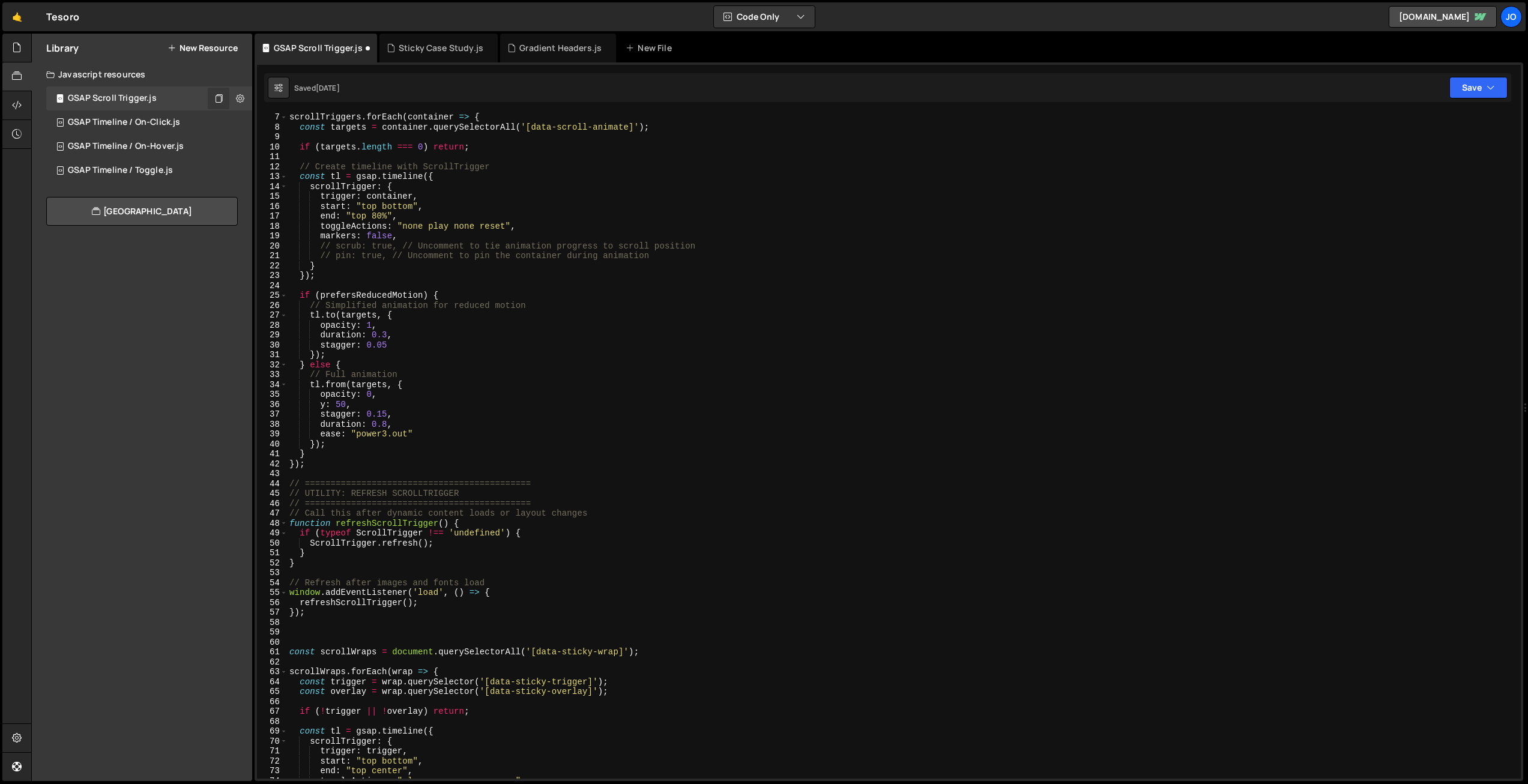
scroll to position [69, 0]
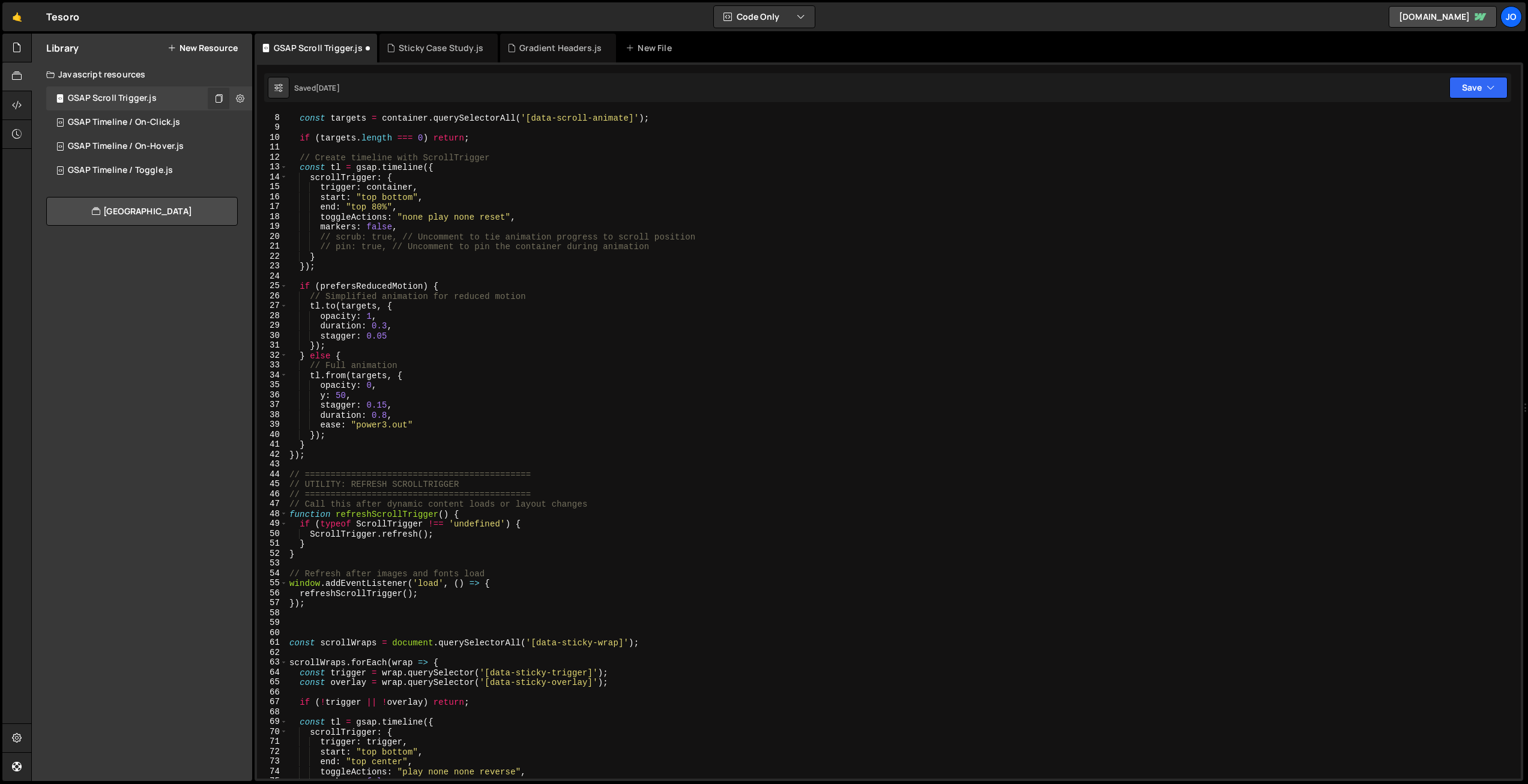
click at [649, 643] on div "const targets = container . querySelectorAll ( '[data-scroll-animate]' ) ; if (…" at bounding box center [901, 456] width 1229 height 685
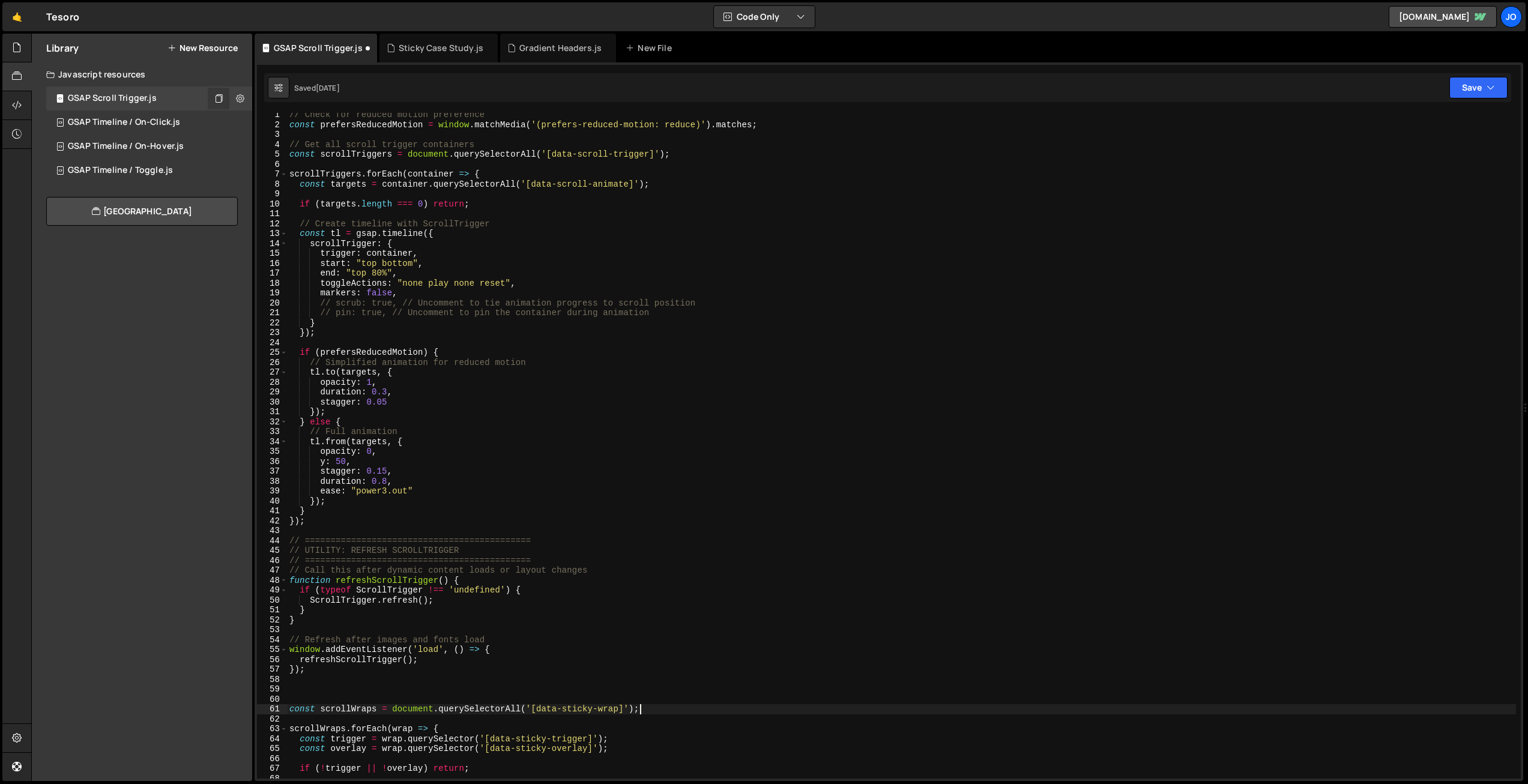
scroll to position [3, 0]
drag, startPoint x: 441, startPoint y: 728, endPoint x: 393, endPoint y: 727, distance: 48.0
click at [393, 727] on div "// Check for reduced motion preference const prefersReducedMotion = window . ma…" at bounding box center [901, 453] width 1229 height 685
drag, startPoint x: 454, startPoint y: 173, endPoint x: 409, endPoint y: 171, distance: 45.0
click at [409, 171] on div "// Check for reduced motion preference const prefersReducedMotion = window . ma…" at bounding box center [901, 453] width 1229 height 685
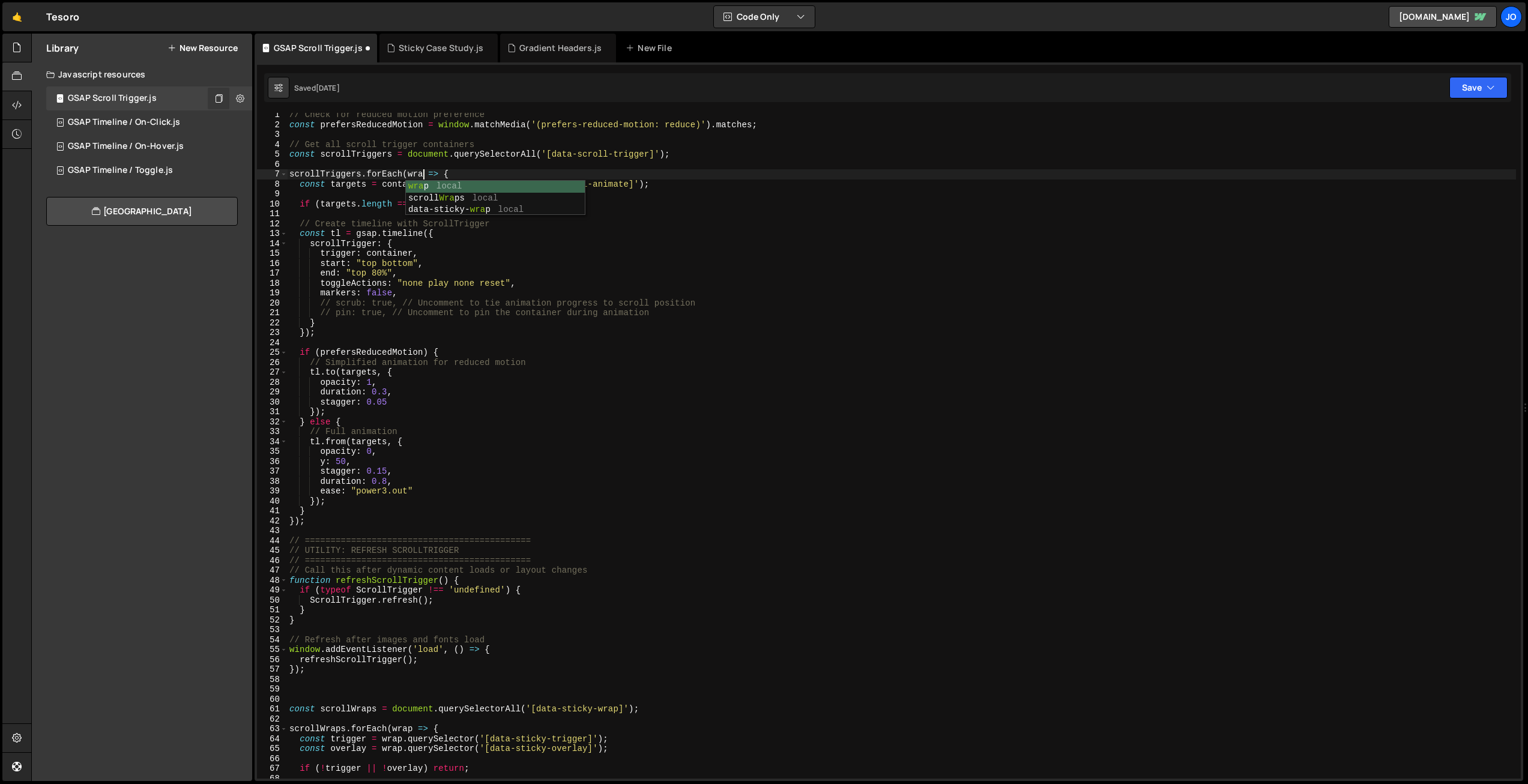
type textarea "scrollTriggers.forEach(wrap => {"
click at [520, 166] on div "// Check for reduced motion preference const prefersReducedMotion = window . ma…" at bounding box center [901, 453] width 1229 height 685
drag, startPoint x: 423, startPoint y: 184, endPoint x: 383, endPoint y: 183, distance: 40.0
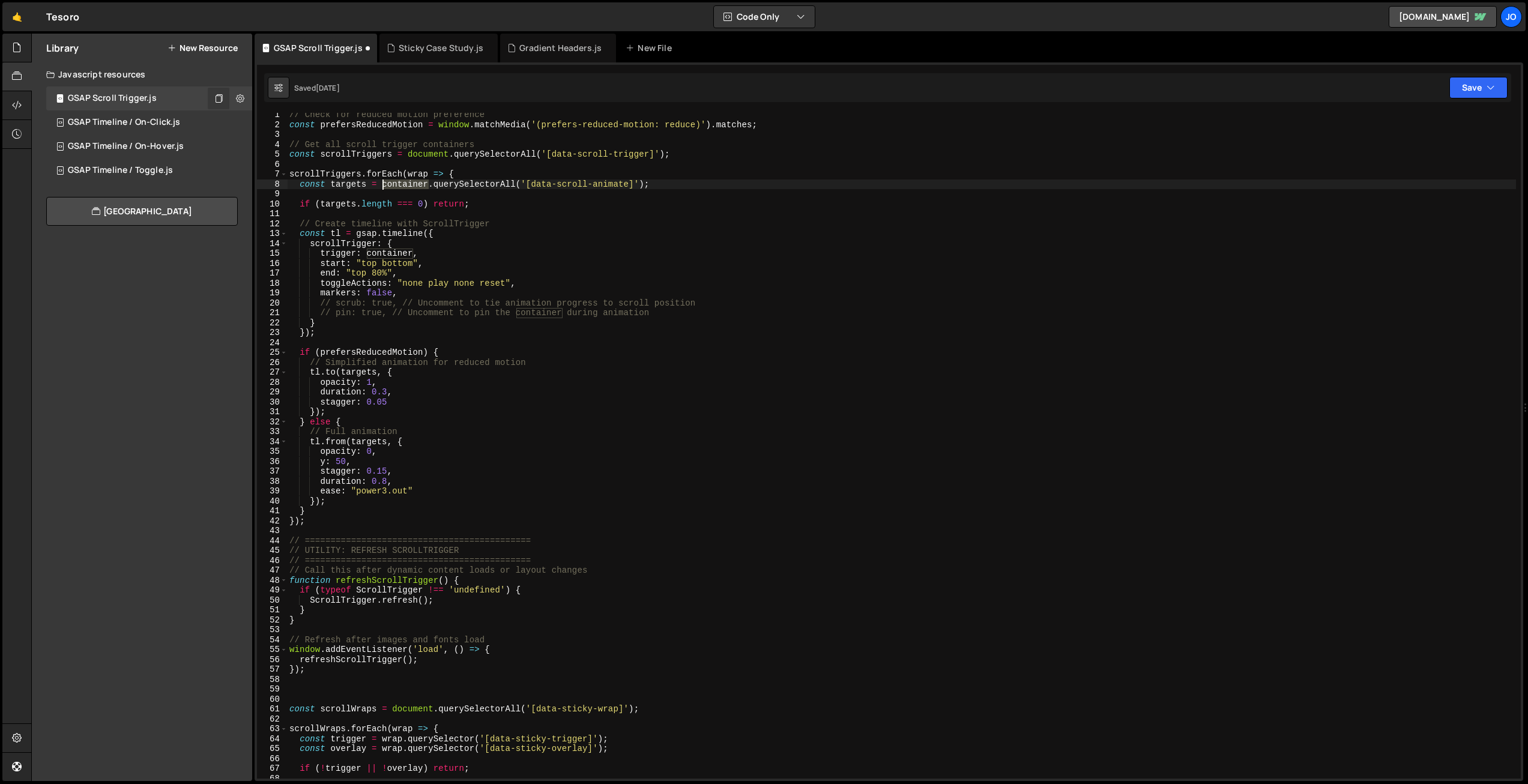
click at [383, 183] on div "// Check for reduced motion preference const prefersReducedMotion = window . ma…" at bounding box center [901, 453] width 1229 height 685
type textarea "const targets = wrap.querySelectorAll('[data-scroll-animate]');"
click at [486, 168] on div "// Check for reduced motion preference const prefersReducedMotion = window . ma…" at bounding box center [901, 453] width 1229 height 685
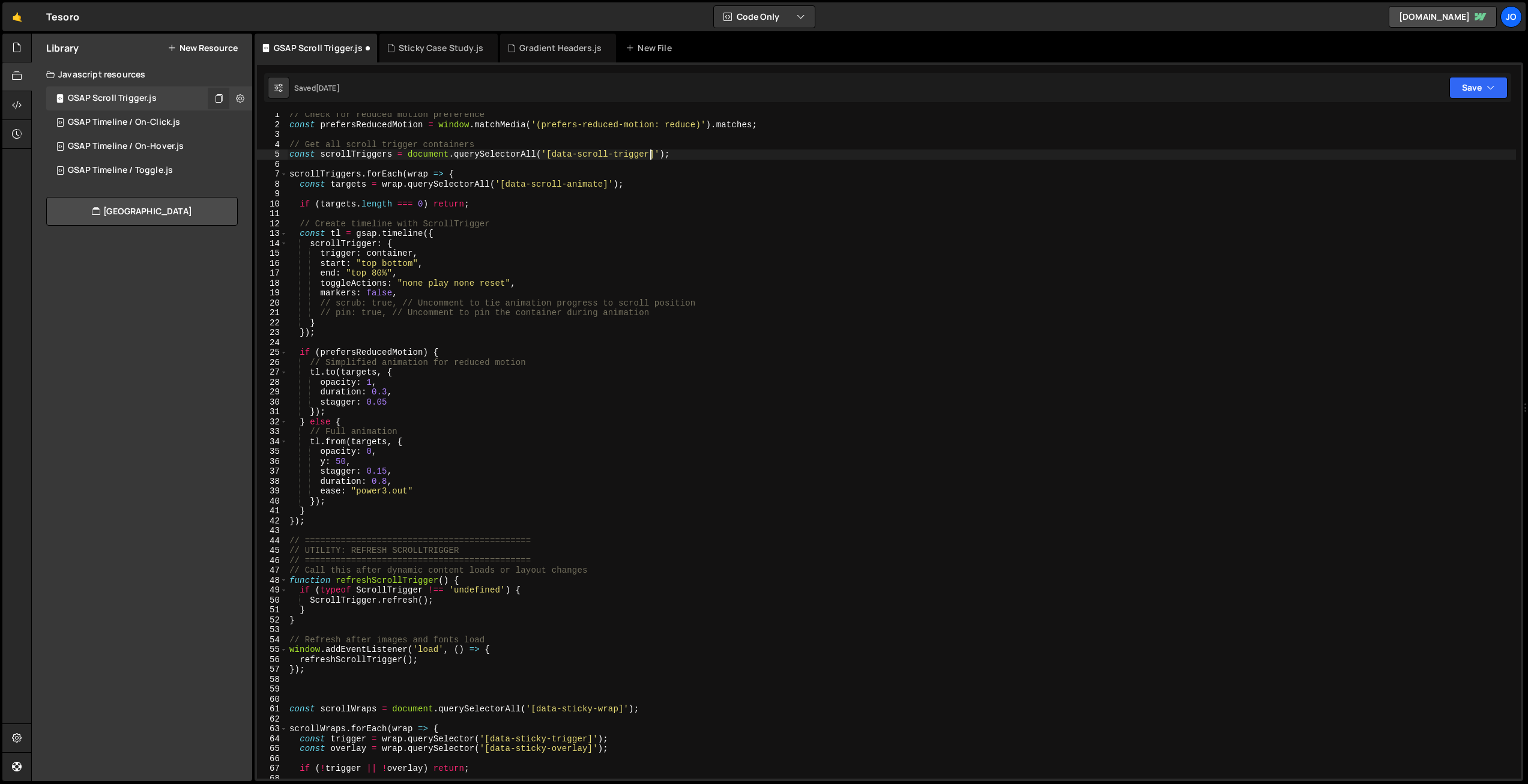
click at [648, 154] on div "// Check for reduced motion preference const prefersReducedMotion = window . ma…" at bounding box center [901, 453] width 1229 height 685
drag, startPoint x: 651, startPoint y: 153, endPoint x: 616, endPoint y: 152, distance: 35.0
click at [615, 152] on div "// Check for reduced motion preference const prefersReducedMotion = window . ma…" at bounding box center [901, 453] width 1229 height 685
drag, startPoint x: 636, startPoint y: 150, endPoint x: 648, endPoint y: 151, distance: 12.0
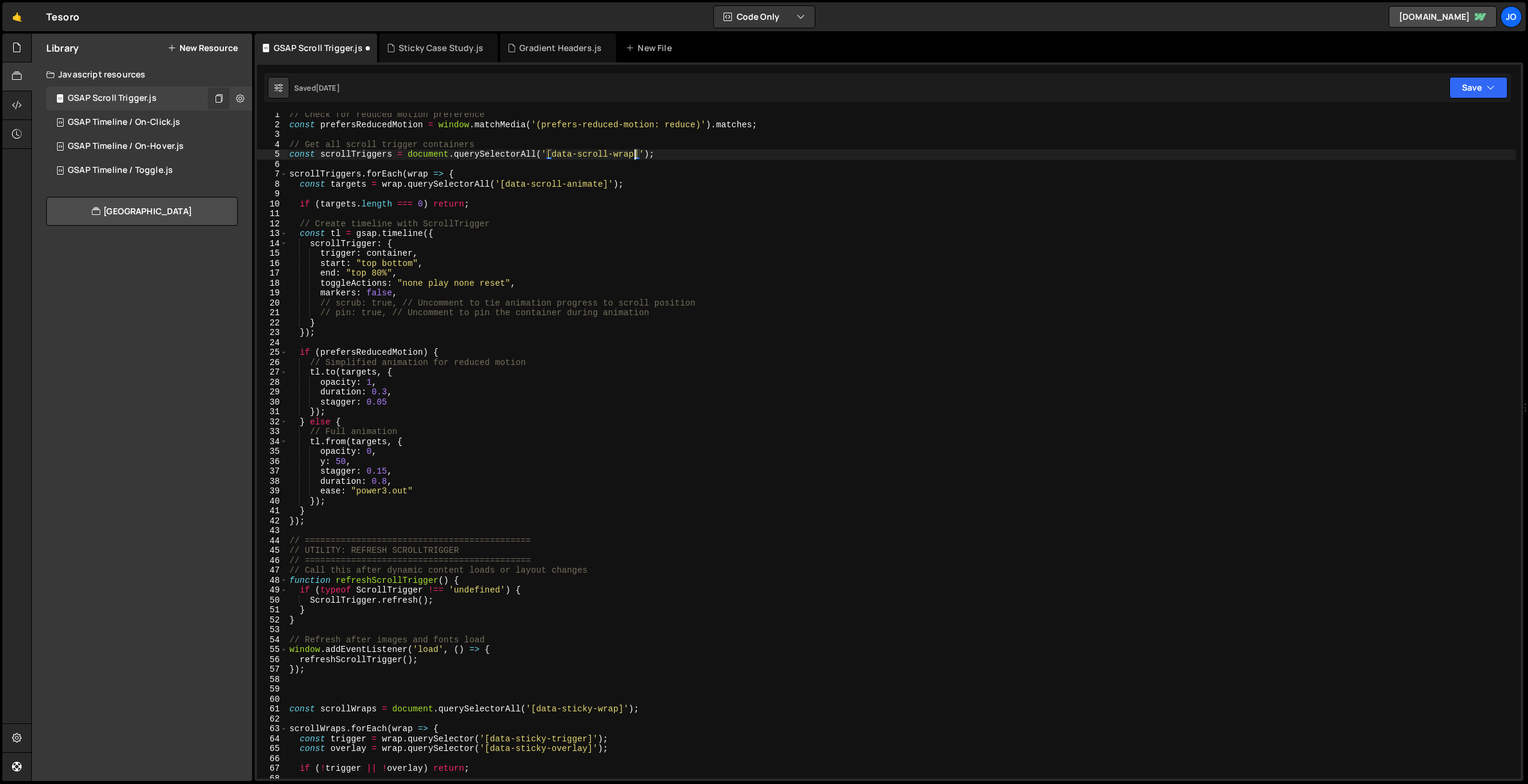
click at [636, 149] on div "// Check for reduced motion preference const prefersReducedMotion = window . ma…" at bounding box center [901, 453] width 1229 height 685
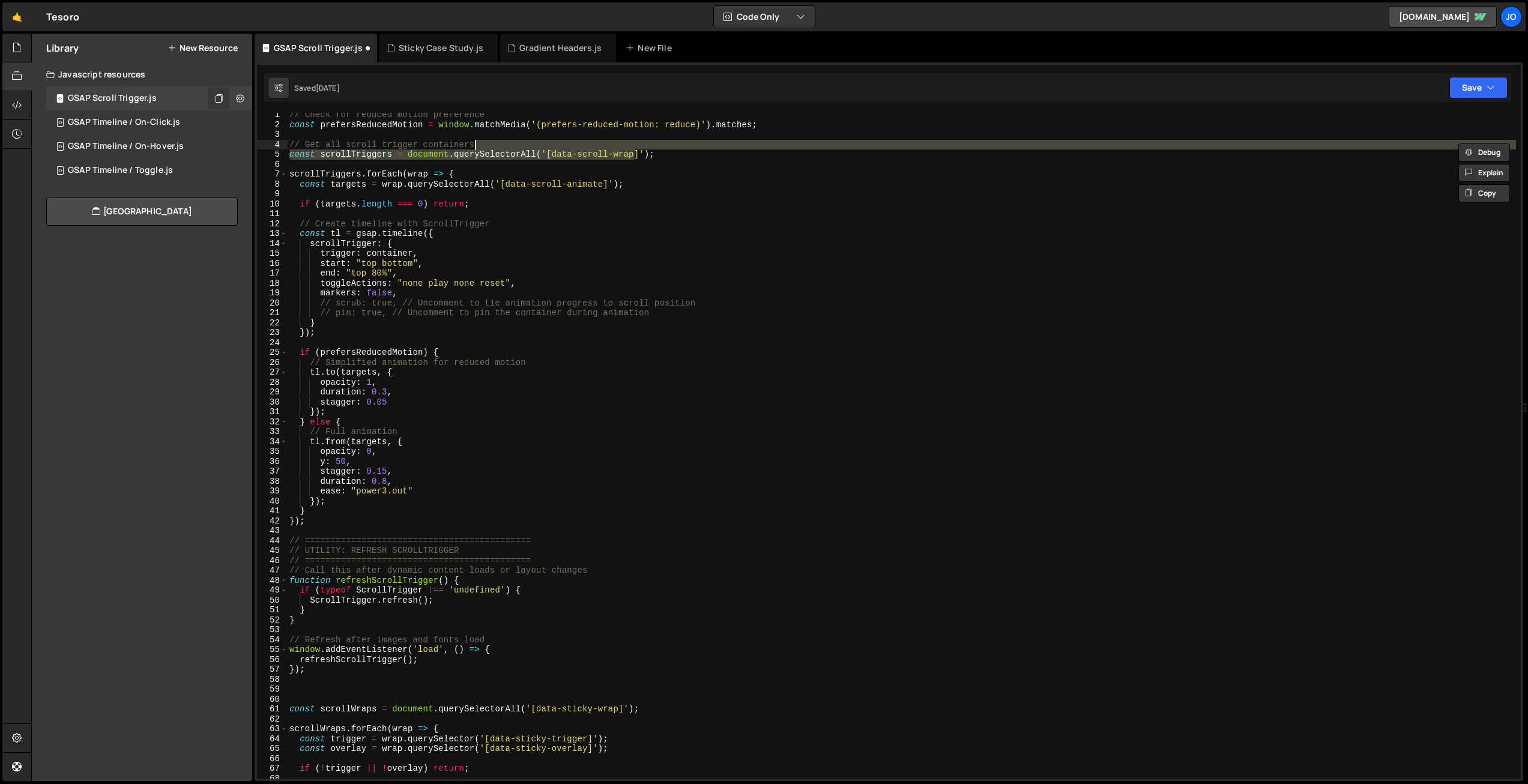
click at [638, 157] on div "// Check for reduced motion preference const prefersReducedMotion = window . ma…" at bounding box center [901, 453] width 1229 height 685
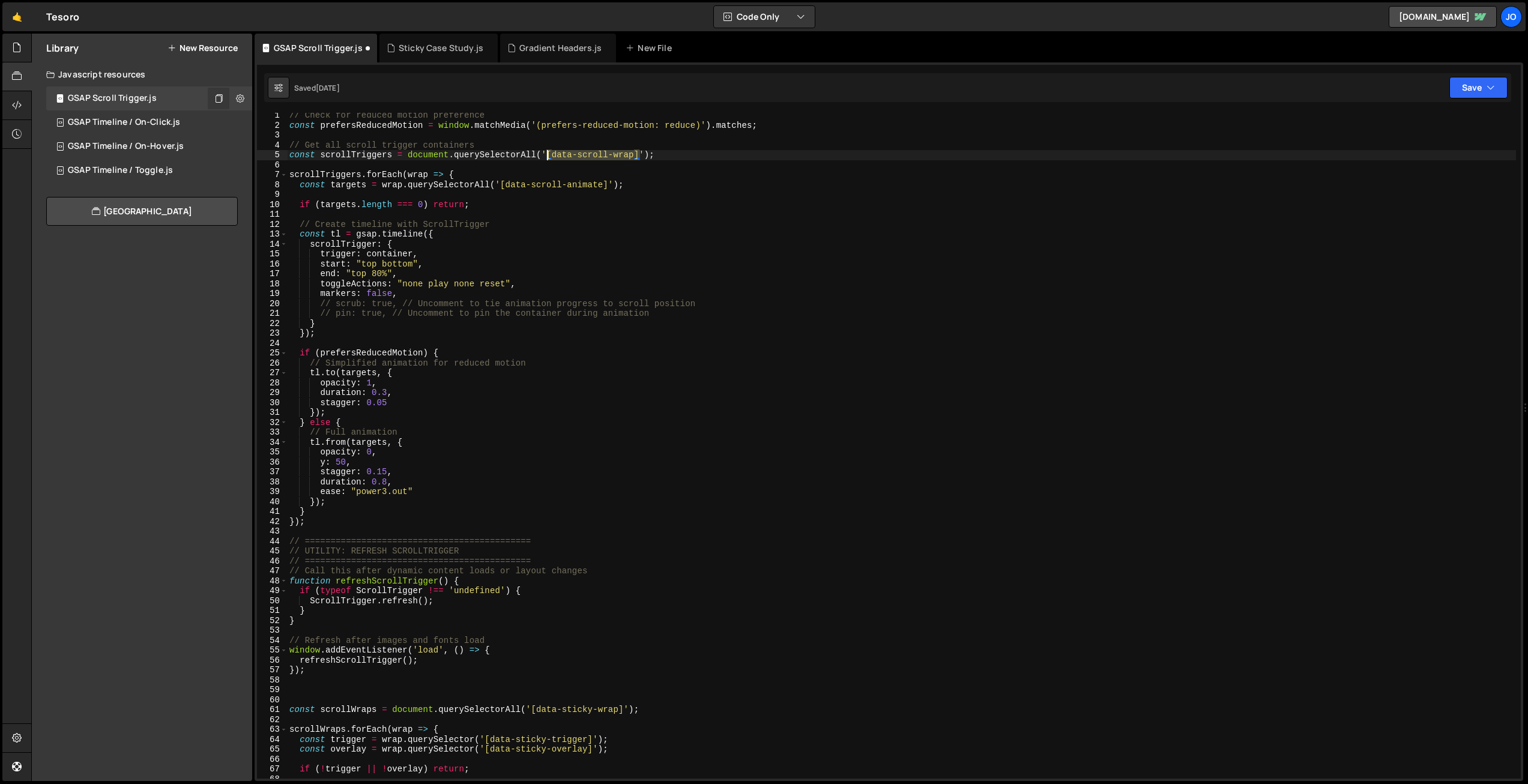
drag, startPoint x: 640, startPoint y: 152, endPoint x: 557, endPoint y: 154, distance: 83.0
click at [549, 151] on div "// Check for reduced motion preference const prefersReducedMotion = window . ma…" at bounding box center [901, 453] width 1229 height 685
click at [637, 183] on div "// Check for reduced motion preference const prefersReducedMotion = window . ma…" at bounding box center [901, 453] width 1229 height 685
type textarea "const targets = wrap.querySelectorAll('[data-scroll-animate]');"
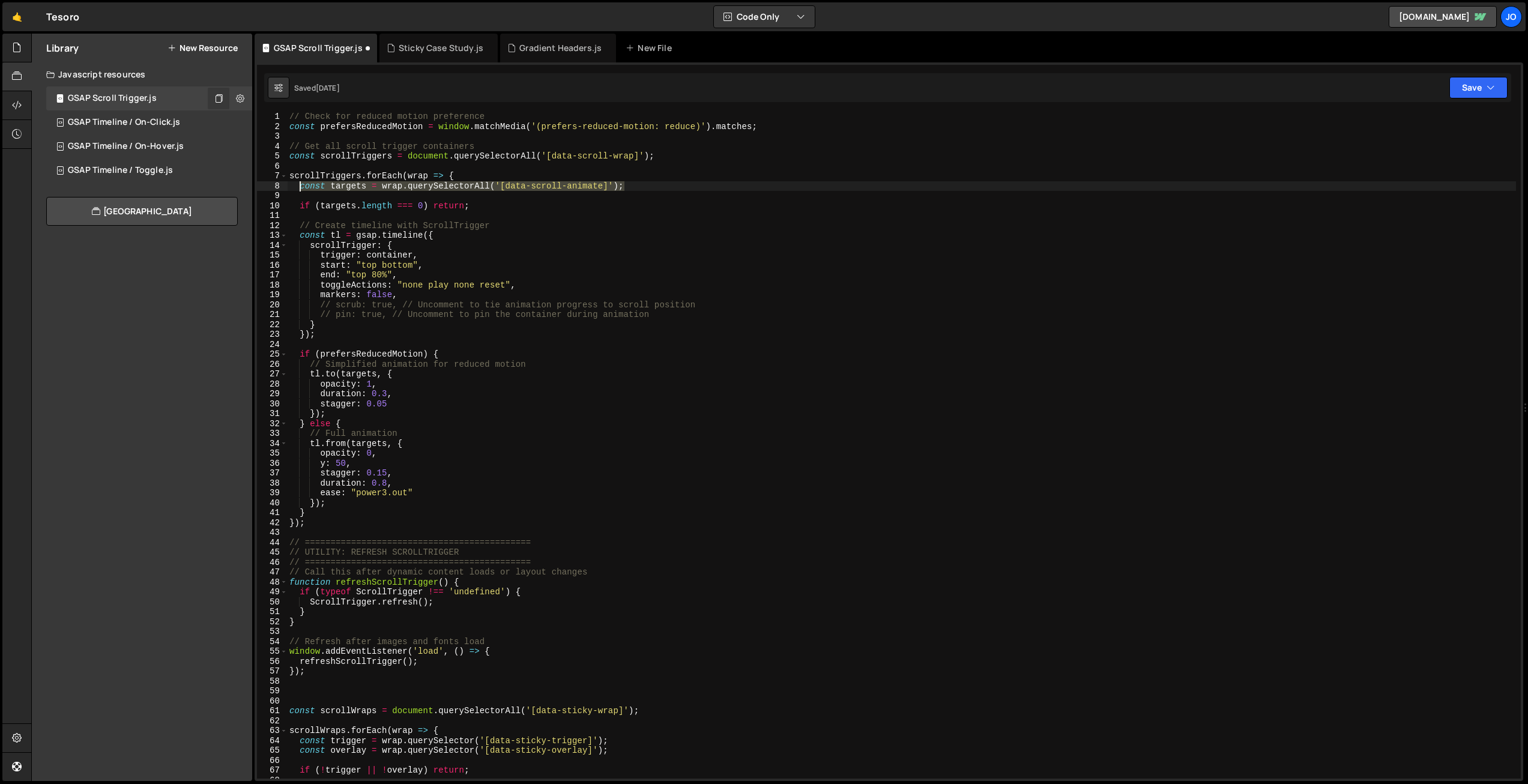
scroll to position [0, 0]
drag, startPoint x: 630, startPoint y: 182, endPoint x: 301, endPoint y: 187, distance: 329.0
click at [301, 187] on div "// Check for reduced motion preference const prefersReducedMotion = window . ma…" at bounding box center [901, 453] width 1229 height 685
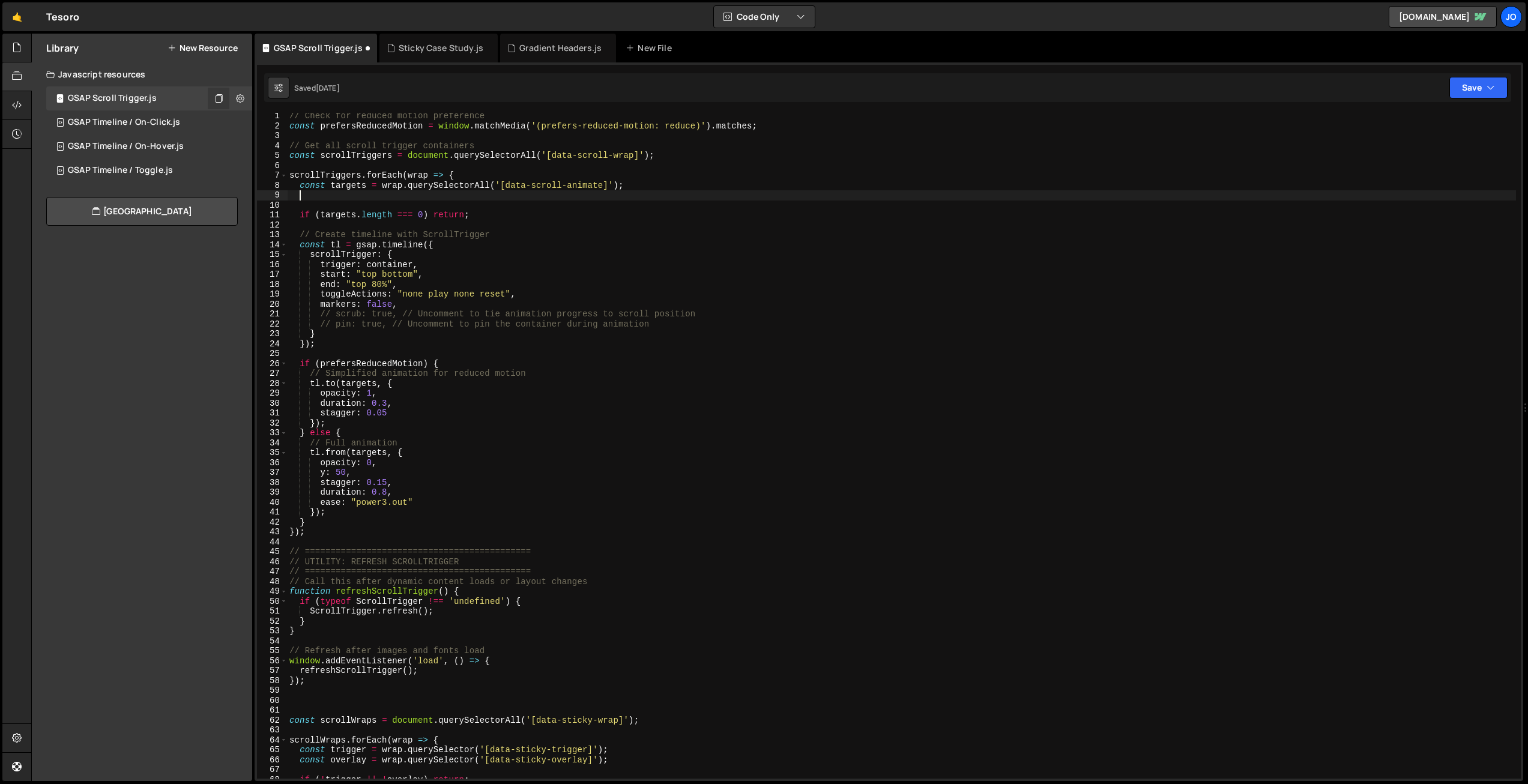
paste textarea "const targets = wrap.querySelectorAll('[data-scroll-animate]');"
drag, startPoint x: 366, startPoint y: 184, endPoint x: 335, endPoint y: 183, distance: 31.0
click at [335, 183] on div "// Check for reduced motion preference const prefersReducedMotion = window . ma…" at bounding box center [901, 453] width 1229 height 685
click at [476, 175] on div "// Check for reduced motion preference const prefersReducedMotion = window . ma…" at bounding box center [901, 453] width 1229 height 685
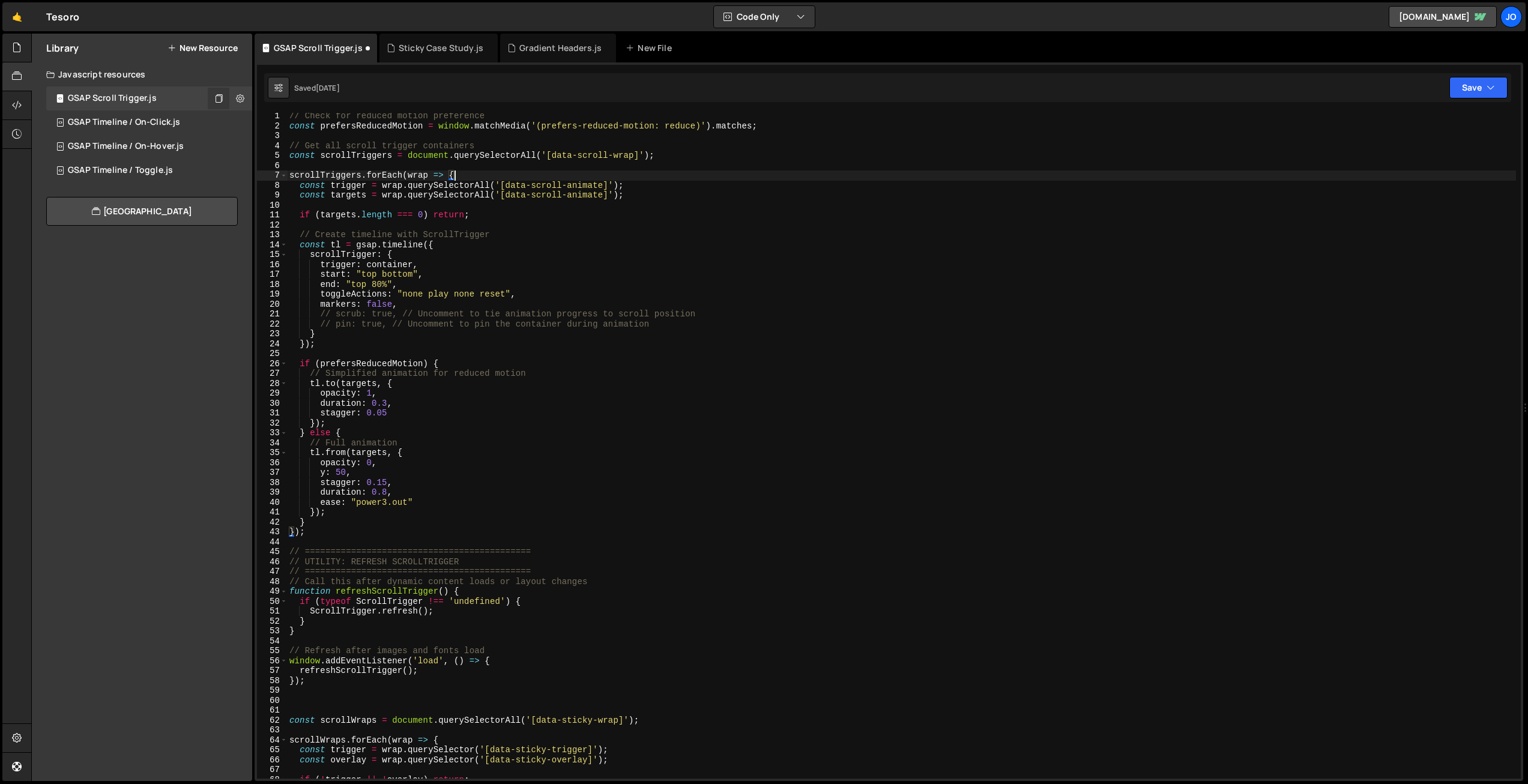
click at [490, 185] on div "// Check for reduced motion preference const prefersReducedMotion = window . ma…" at bounding box center [901, 453] width 1229 height 685
drag, startPoint x: 587, startPoint y: 182, endPoint x: 554, endPoint y: 182, distance: 33.0
click at [554, 182] on div "// Check for reduced motion preference const prefersReducedMotion = window . ma…" at bounding box center [901, 453] width 1229 height 685
click at [588, 185] on div "// Check for reduced motion preference const prefersReducedMotion = window . ma…" at bounding box center [901, 453] width 1229 height 685
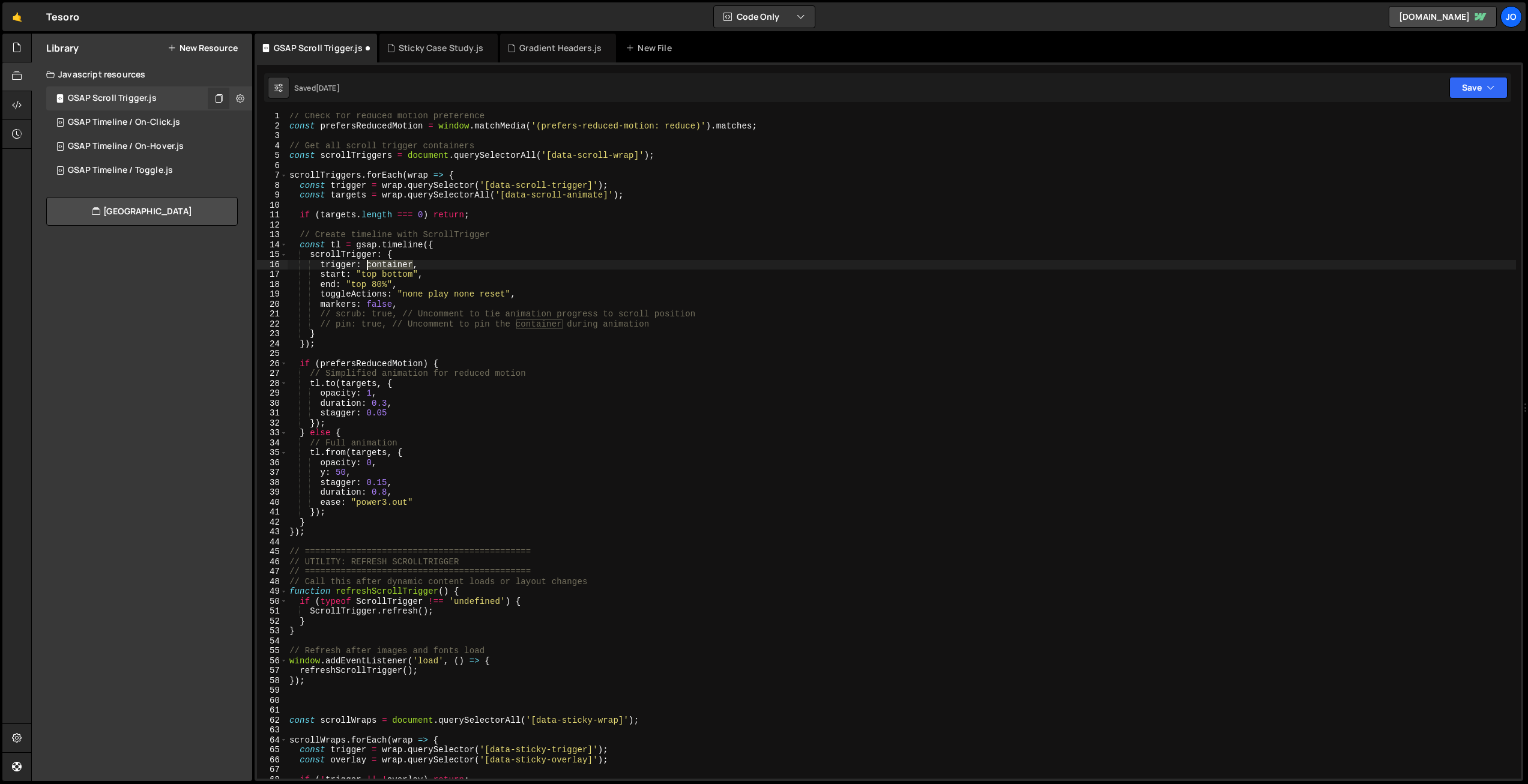
drag, startPoint x: 390, startPoint y: 264, endPoint x: 371, endPoint y: 264, distance: 19.0
click at [366, 264] on div "// Check for reduced motion preference const prefersReducedMotion = window . ma…" at bounding box center [901, 453] width 1229 height 685
drag, startPoint x: 365, startPoint y: 184, endPoint x: 380, endPoint y: 194, distance: 18.0
click at [365, 185] on div "// Check for reduced motion preference const prefersReducedMotion = window . ma…" at bounding box center [901, 453] width 1229 height 685
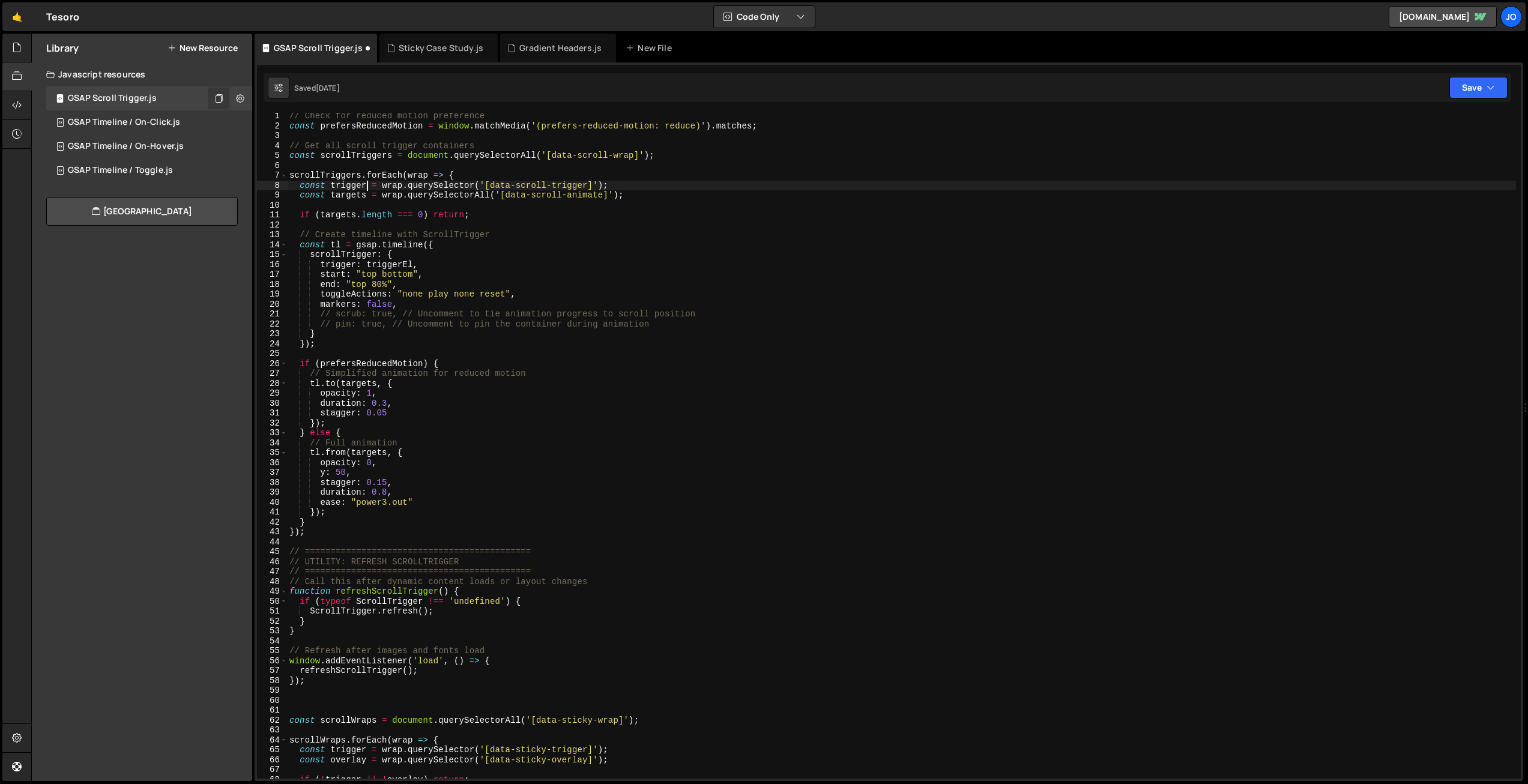
scroll to position [0, 6]
type textarea "const triggerEl = wrap.querySelector('[data-scroll-trigger]');"
click at [621, 222] on div "// Check for reduced motion preference const prefersReducedMotion = window . ma…" at bounding box center [901, 453] width 1229 height 685
click at [669, 188] on div "// Check for reduced motion preference const prefersReducedMotion = window . ma…" at bounding box center [901, 453] width 1229 height 685
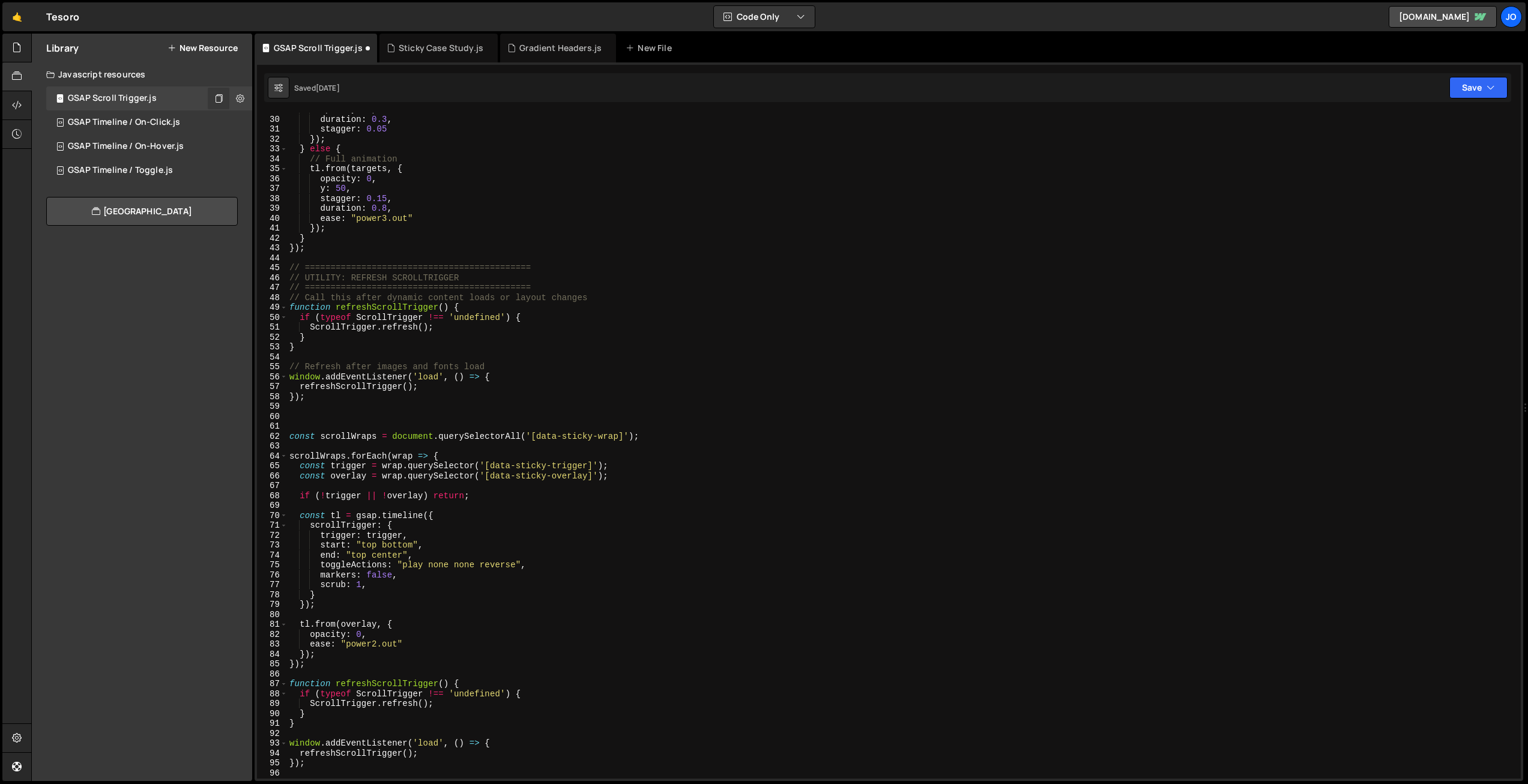
scroll to position [285, 0]
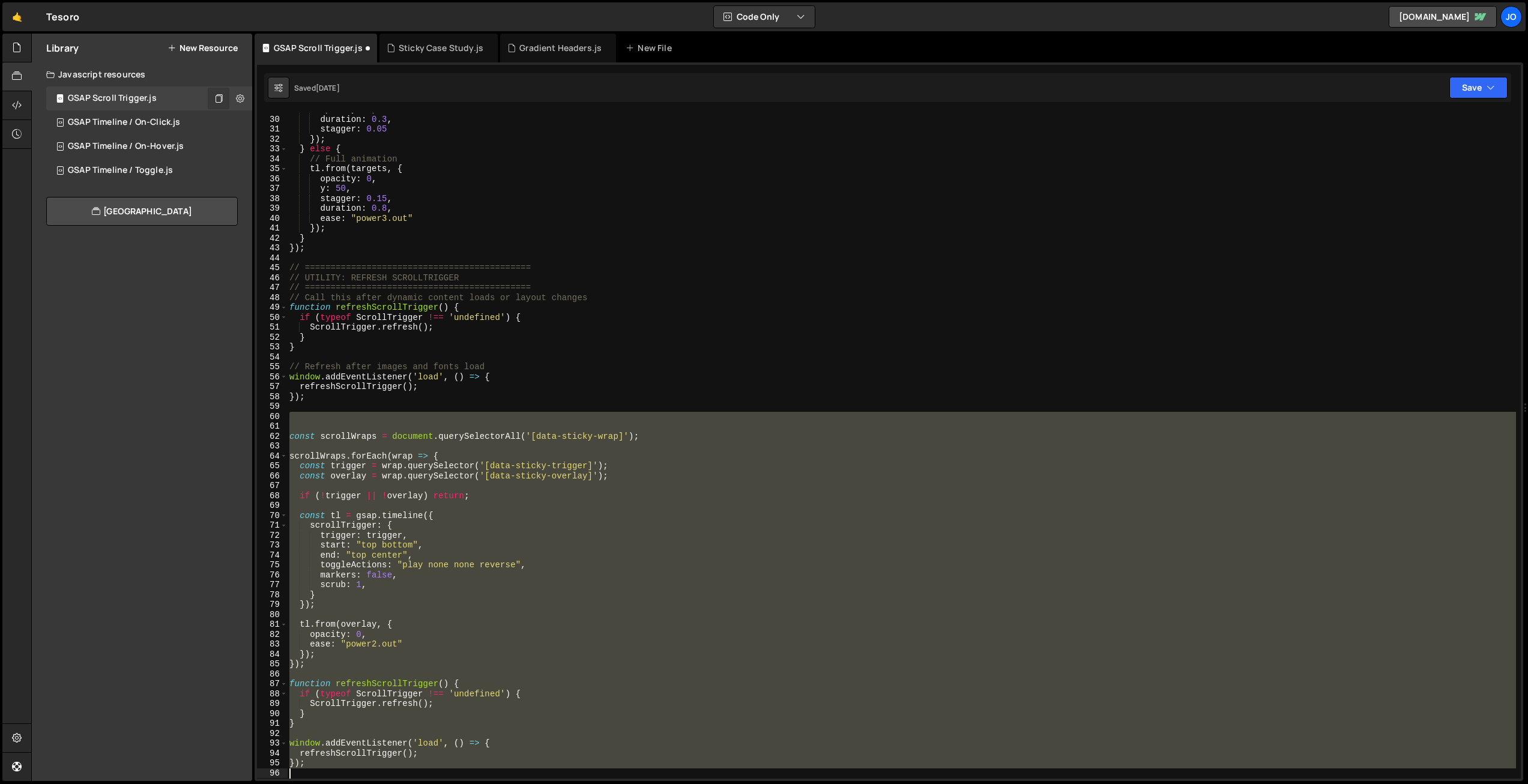
drag, startPoint x: 426, startPoint y: 544, endPoint x: 718, endPoint y: 763, distance: 365.0
click at [719, 783] on html "Projects [GEOGRAPHIC_DATA] Blog Jo Projects Your Teams Invite team member Accou…" at bounding box center [764, 392] width 1528 height 784
type textarea "});"
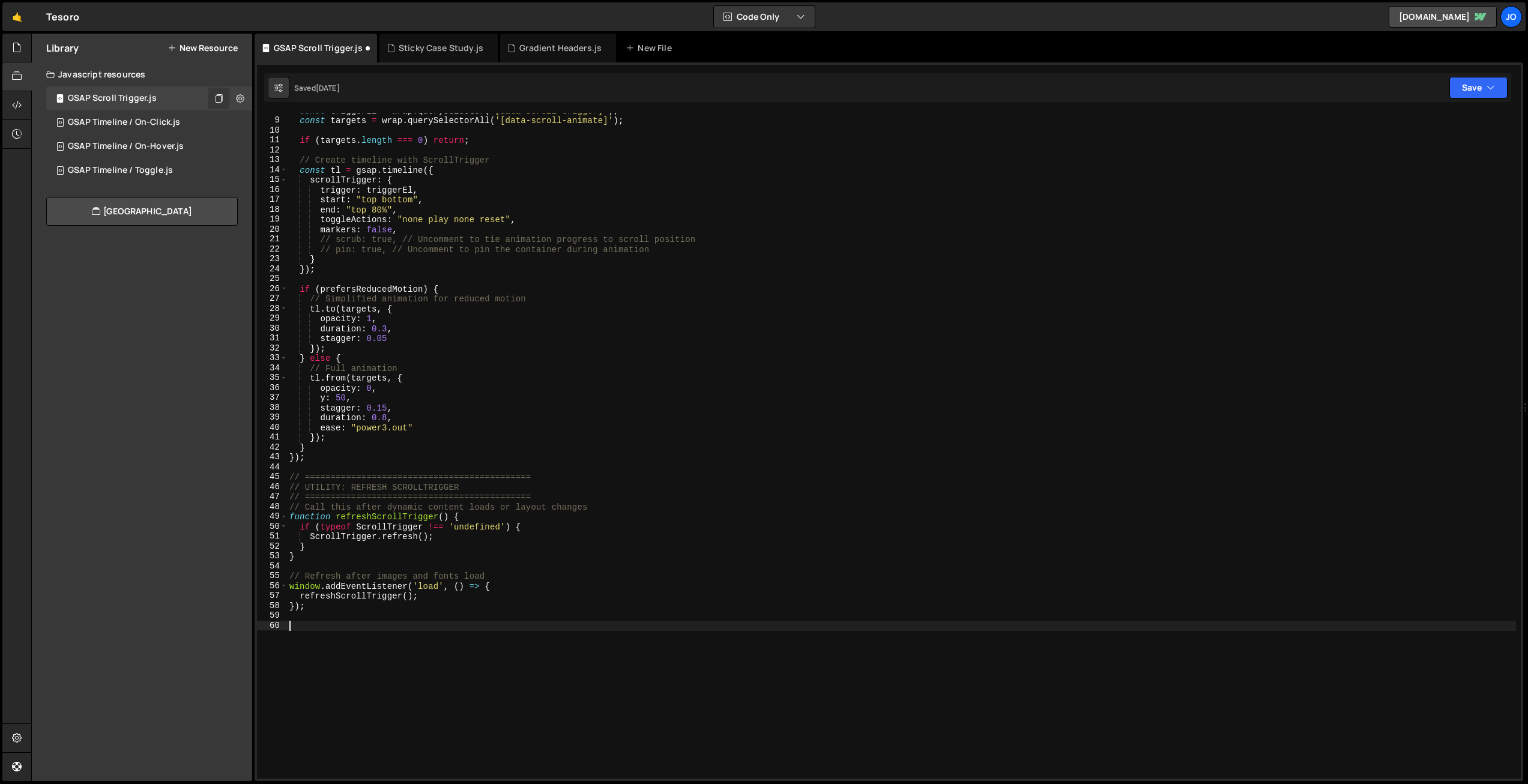
scroll to position [0, 0]
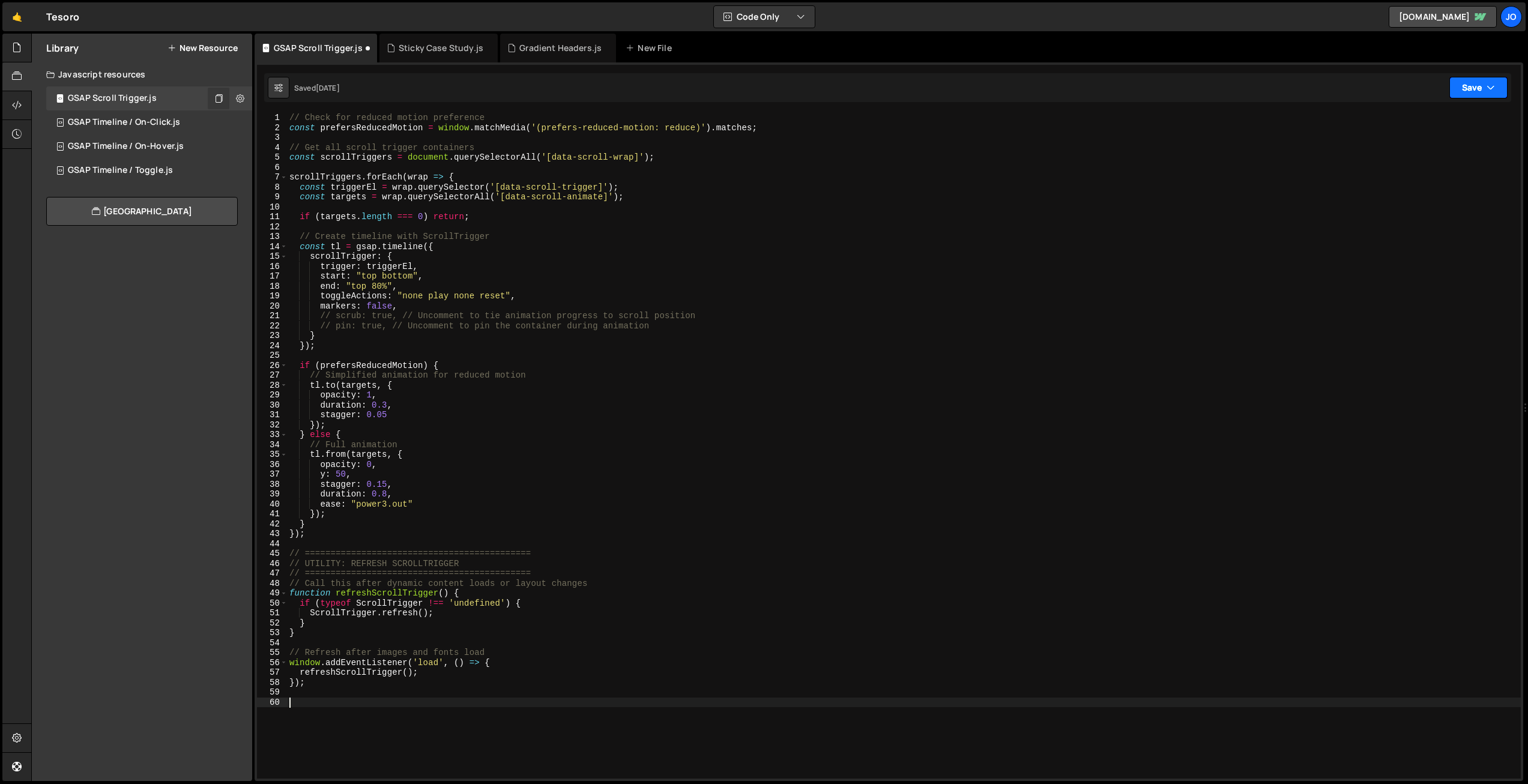
drag, startPoint x: 1464, startPoint y: 90, endPoint x: 1463, endPoint y: 99, distance: 9.1
click at [1464, 90] on button "Save" at bounding box center [1478, 87] width 58 height 22
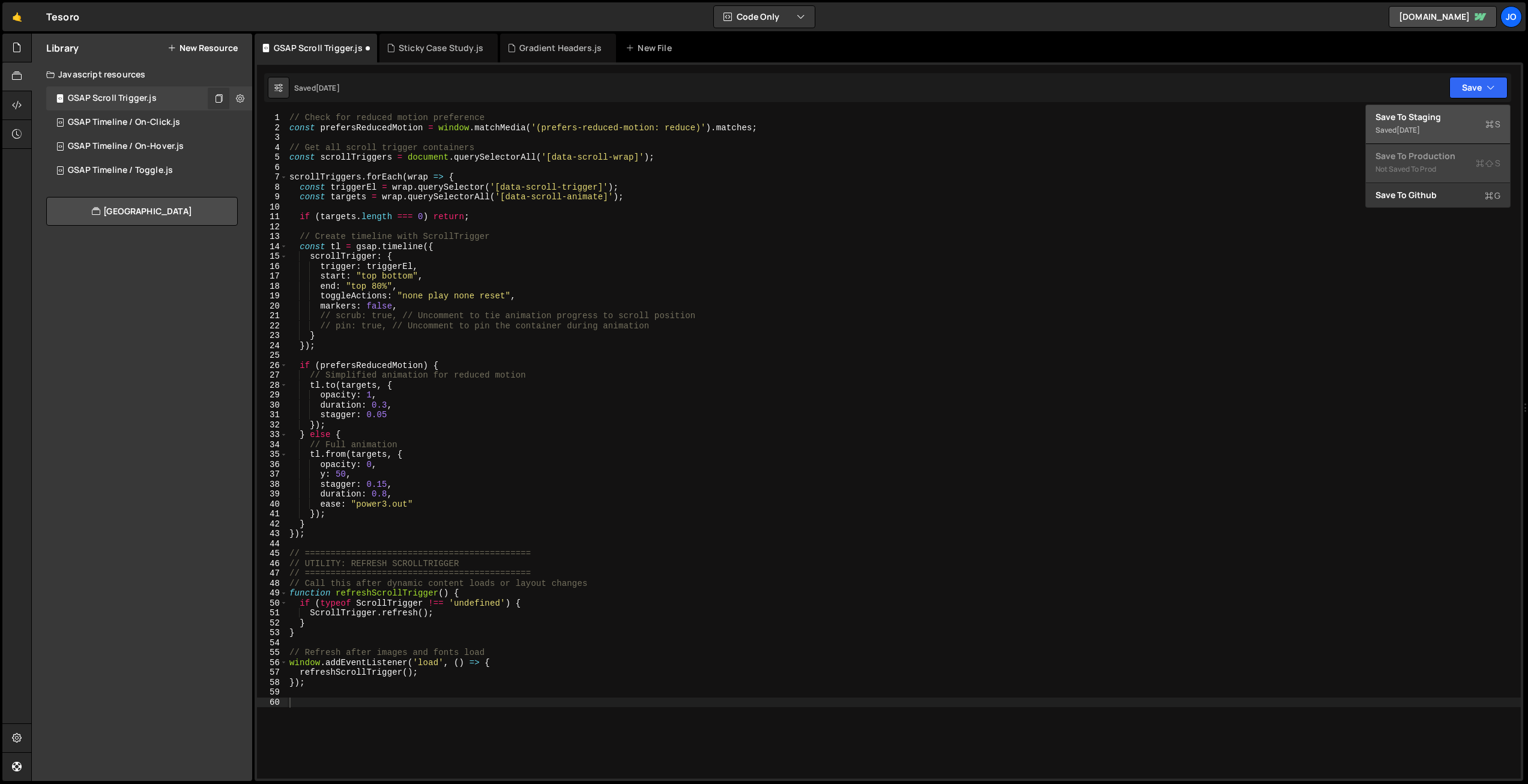
click at [1435, 126] on div "Saved [DATE]" at bounding box center [1438, 130] width 125 height 14
type textarea "// Get all scroll trigger containers"
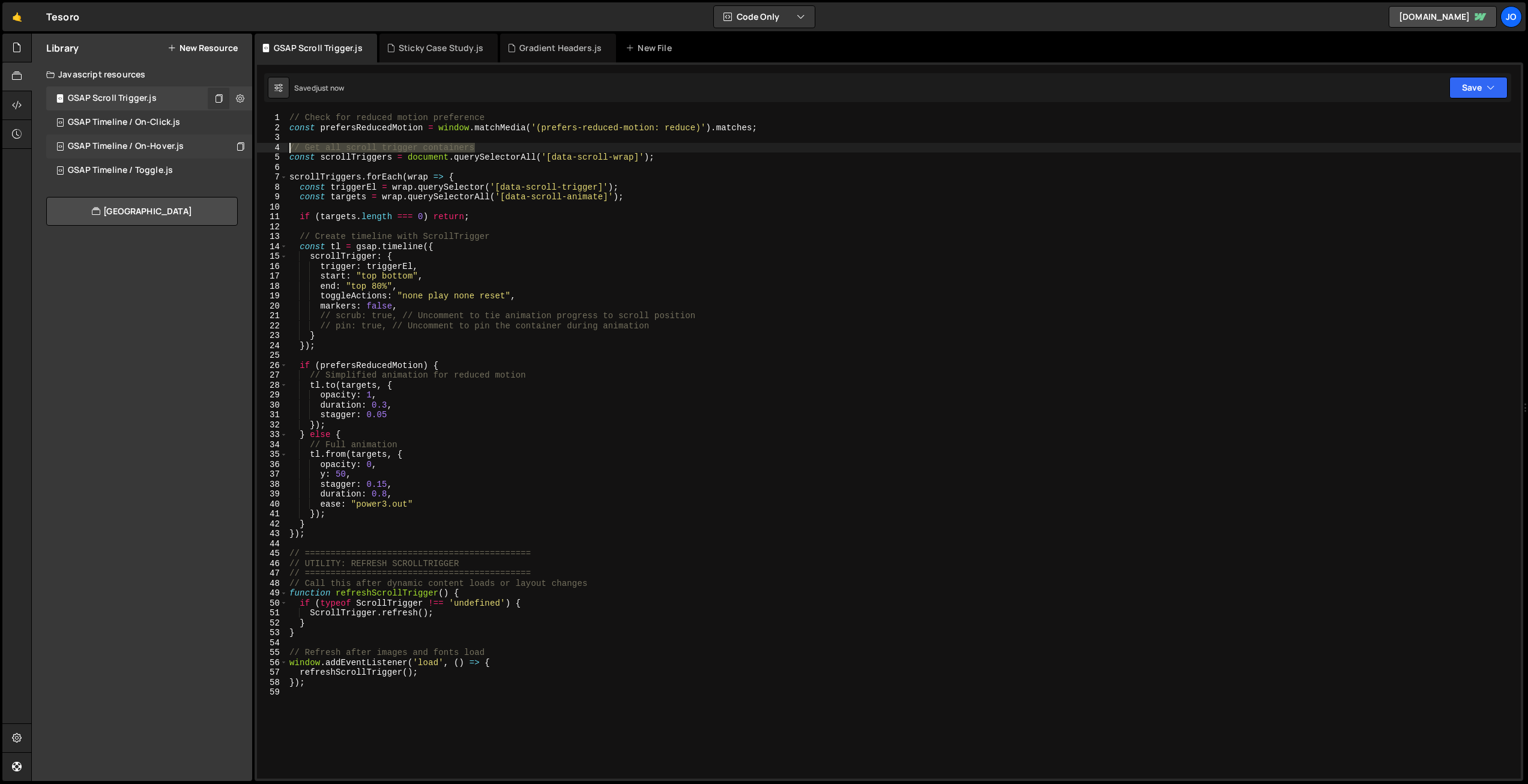
drag, startPoint x: 479, startPoint y: 146, endPoint x: 252, endPoint y: 147, distance: 227.0
click at [252, 147] on div "Files New File Javascript files 1 Button Icon Hover.js 0 1 Button Main Hover.js…" at bounding box center [779, 407] width 1496 height 748
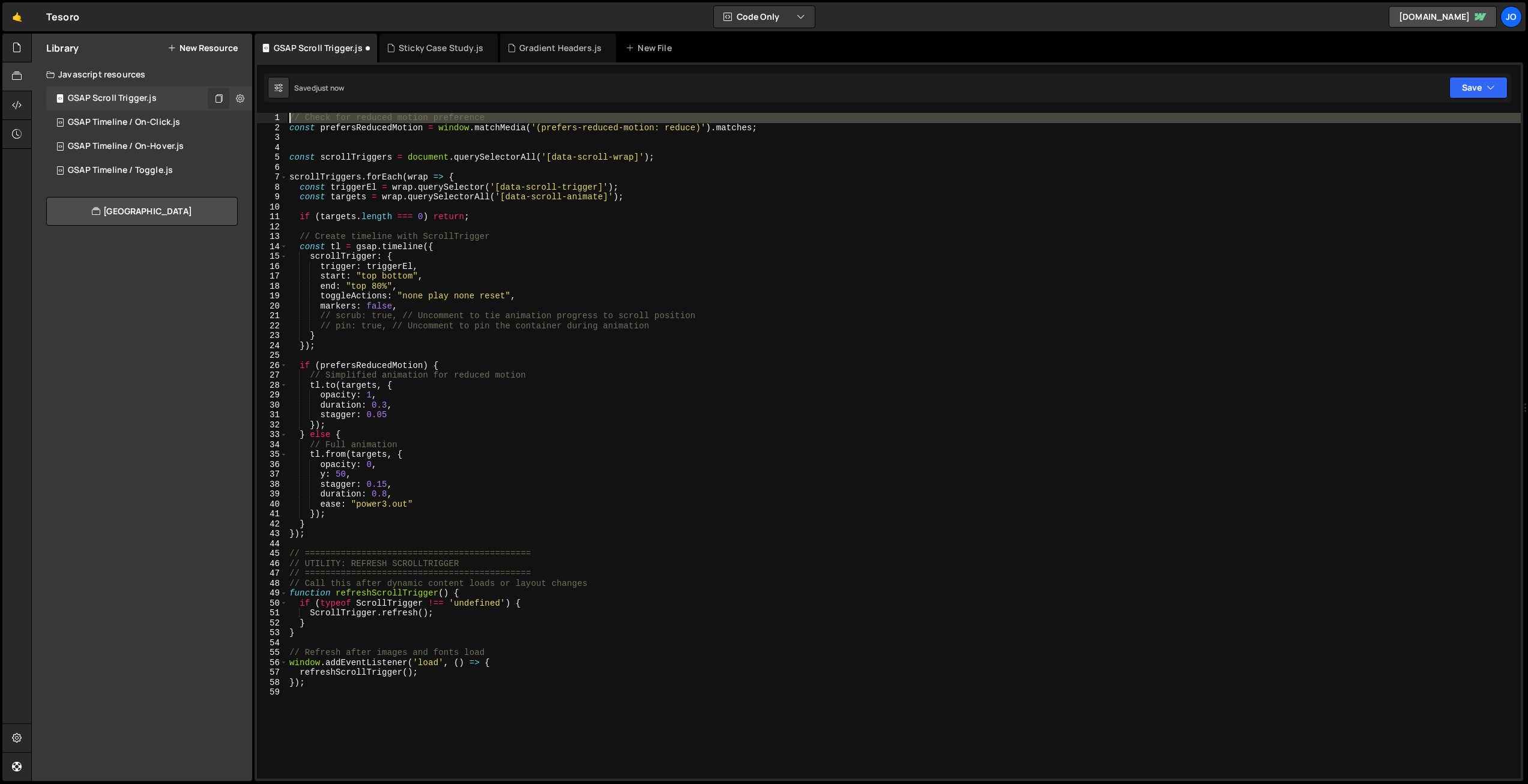
drag, startPoint x: 288, startPoint y: 127, endPoint x: 286, endPoint y: 109, distance: 18.1
click at [286, 109] on div "Type cmd + s to save your Javascript file. XXXXXXXXXXXXXXXXXXXXXXXXXXXXXXXXXXXX…" at bounding box center [889, 422] width 1269 height 718
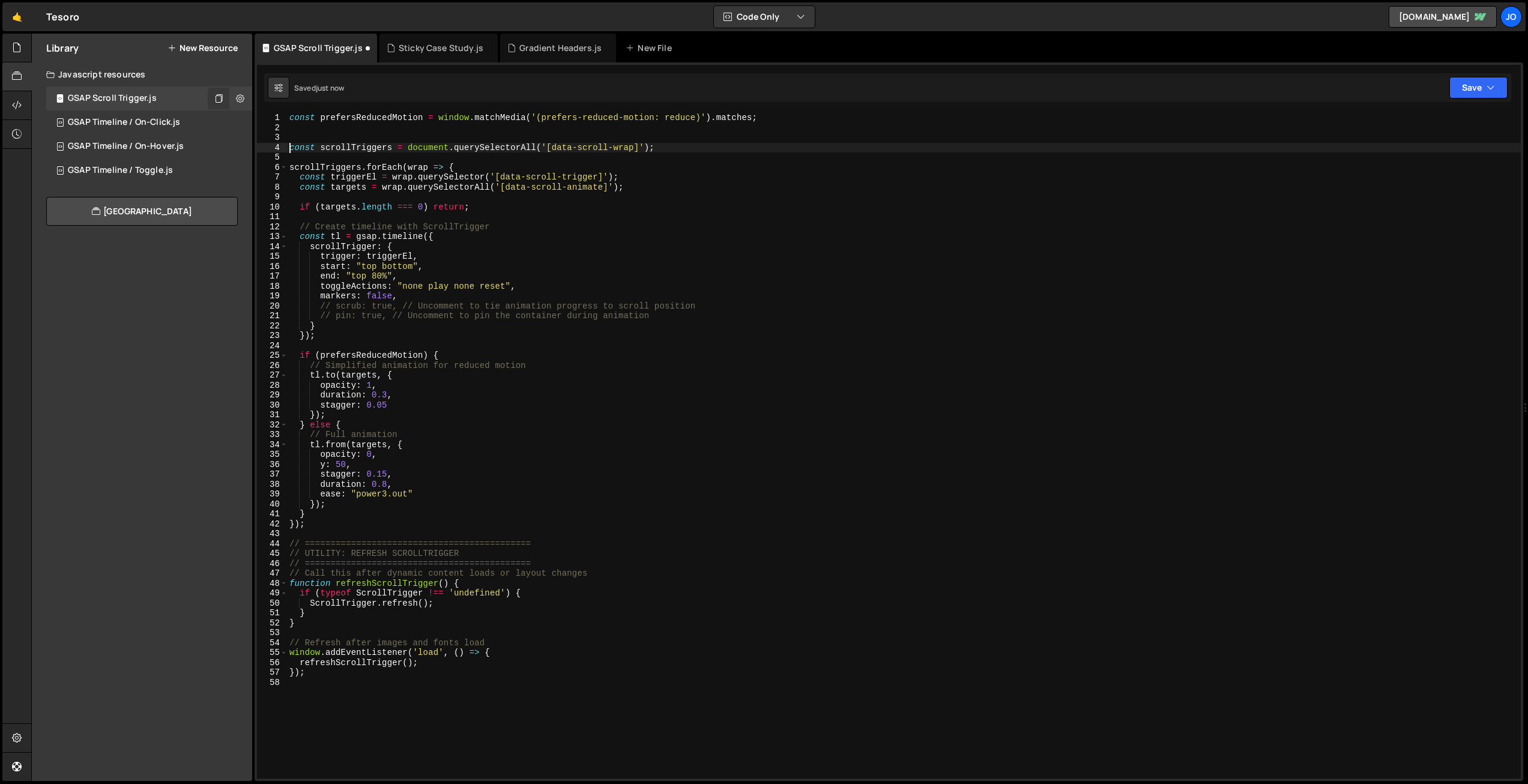
click at [291, 148] on div "const prefersReducedMotion = window . matchMedia ( '(prefers-reduced-motion: re…" at bounding box center [903, 456] width 1233 height 685
type textarea "const scrollTriggers = document.querySelectorAll('[data-scroll-wrap]');"
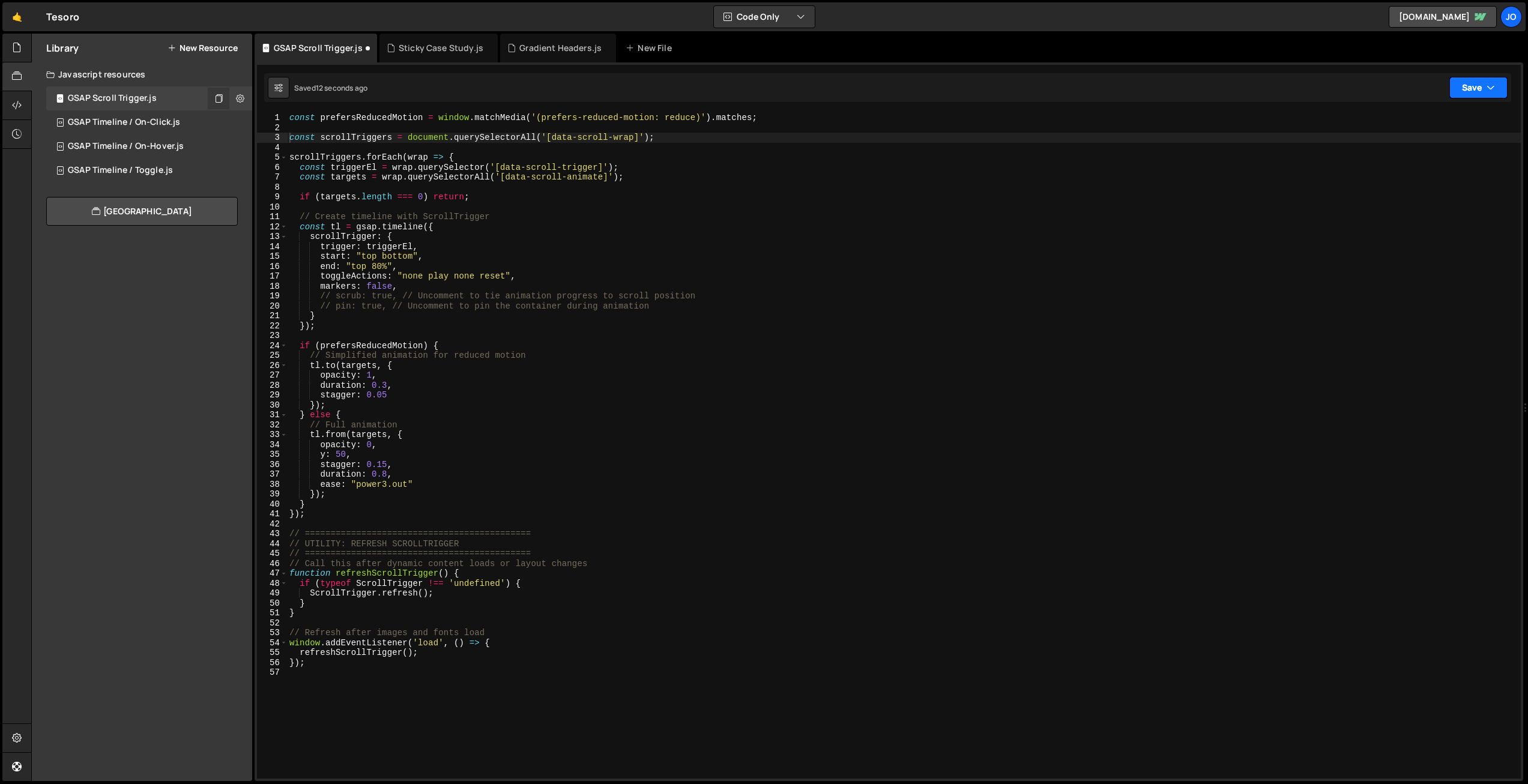
drag, startPoint x: 1490, startPoint y: 84, endPoint x: 1471, endPoint y: 103, distance: 26.9
click at [1490, 85] on icon "button" at bounding box center [1490, 87] width 8 height 12
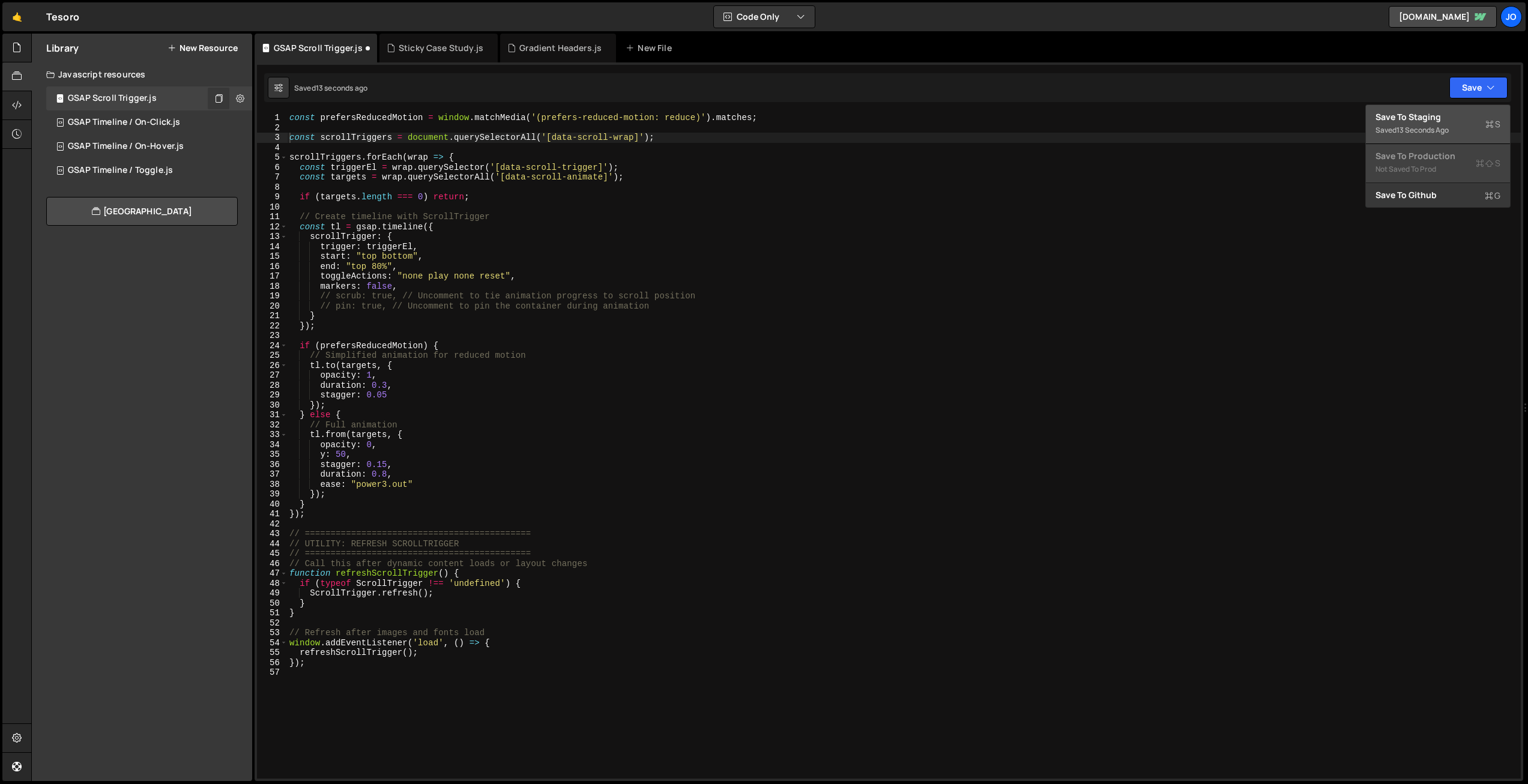
click at [1435, 136] on div "Saved 13 seconds ago" at bounding box center [1438, 130] width 125 height 14
click at [419, 52] on div "Sticky Case Study.js" at bounding box center [441, 48] width 84 height 12
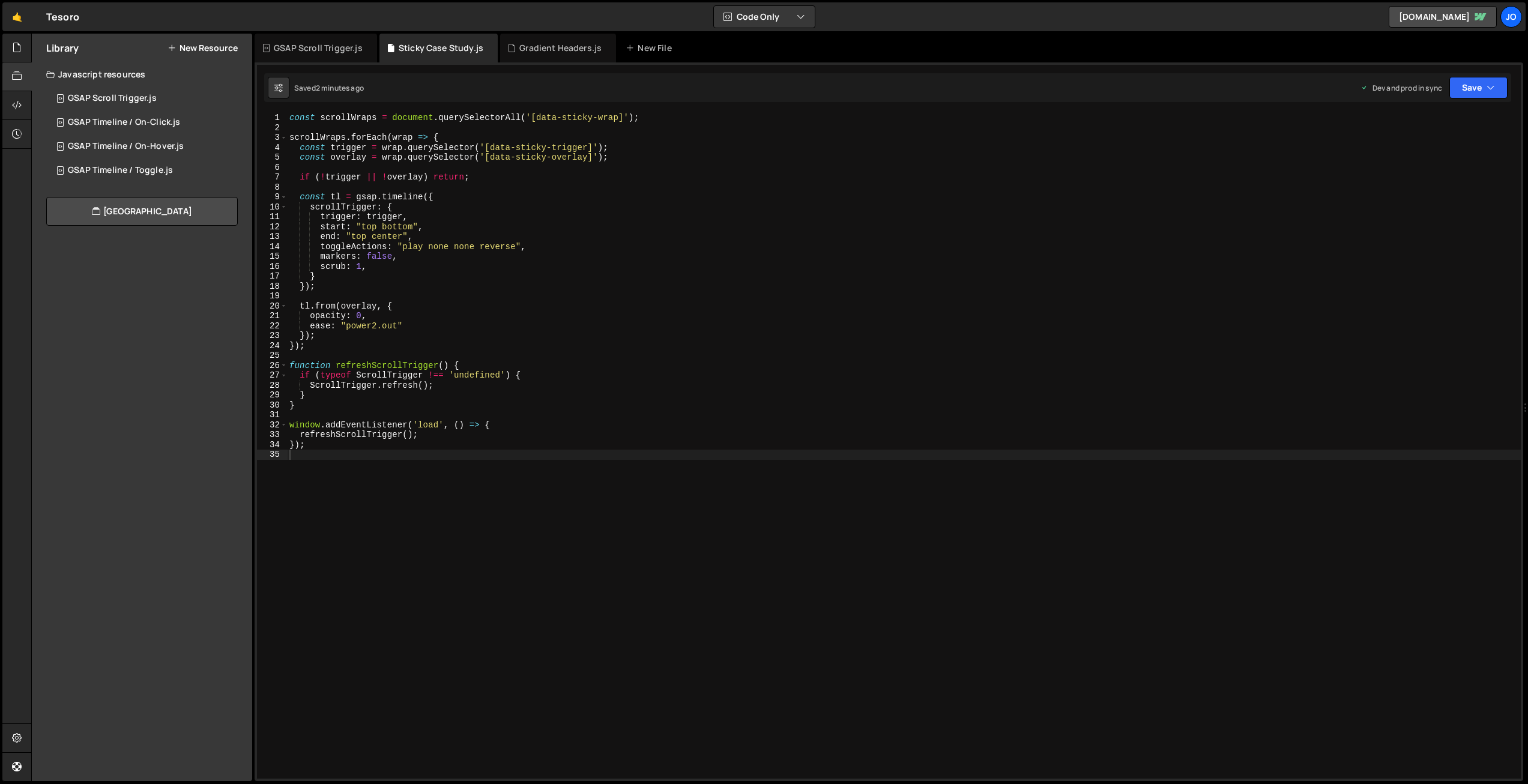
type textarea "const trigger = wrap.querySelector('[data-sticky-trigger]');"
drag, startPoint x: 613, startPoint y: 148, endPoint x: 303, endPoint y: 149, distance: 310.0
click at [301, 149] on div "const scrollWraps = document . querySelectorAll ( '[data-sticky-wrap]' ) ; scro…" at bounding box center [903, 456] width 1233 height 685
click at [619, 146] on div "const scrollWraps = document . querySelectorAll ( '[data-sticky-wrap]' ) ; scro…" at bounding box center [903, 446] width 1233 height 666
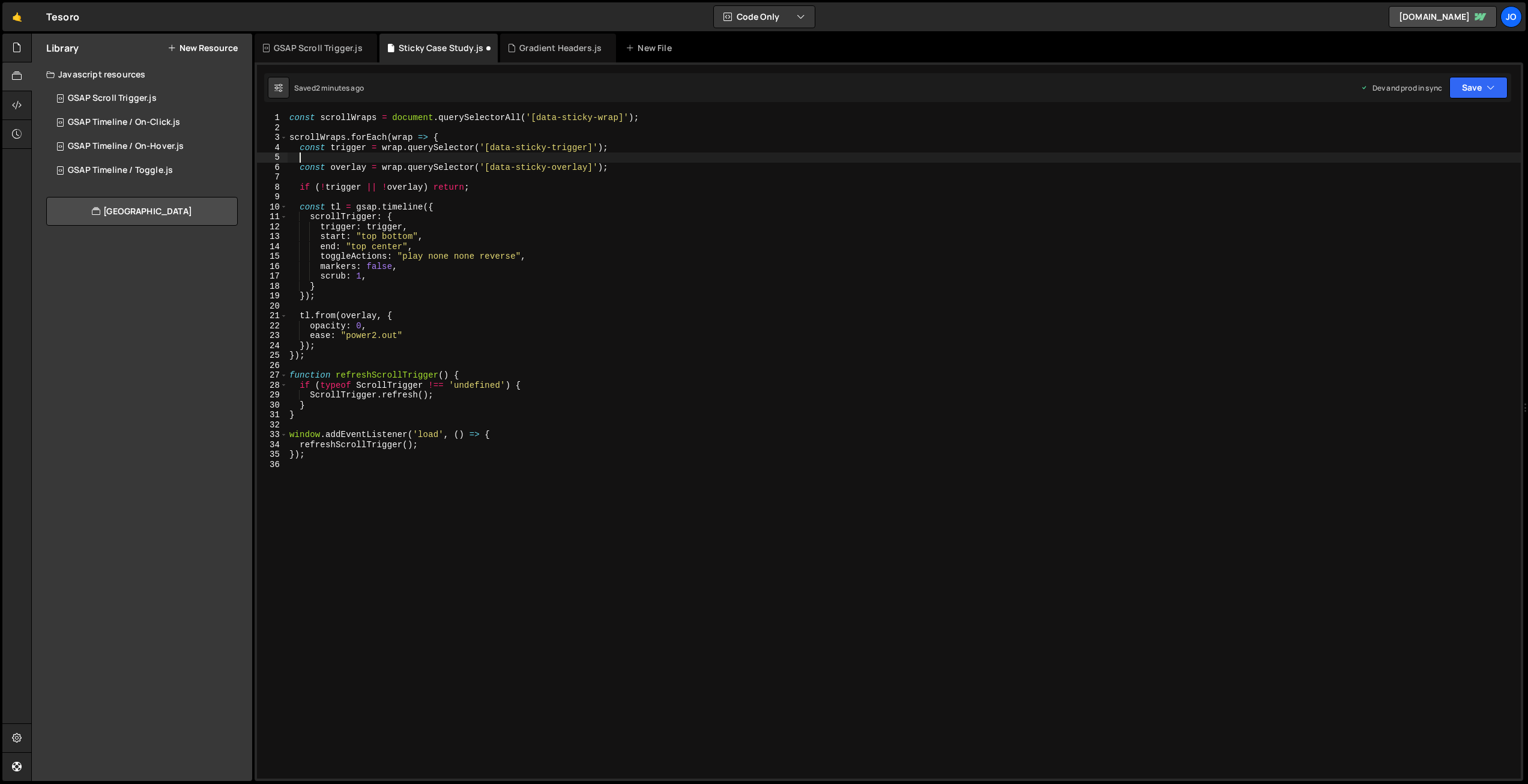
paste textarea "const trigger = wrap.querySelector('[data-sticky-trigger]');"
drag, startPoint x: 577, startPoint y: 155, endPoint x: 554, endPoint y: 154, distance: 23.0
click at [554, 154] on div "const scrollWraps = document . querySelectorAll ( '[data-sticky-wrap]' ) ; scro…" at bounding box center [903, 456] width 1233 height 685
drag, startPoint x: 366, startPoint y: 156, endPoint x: 332, endPoint y: 155, distance: 34.0
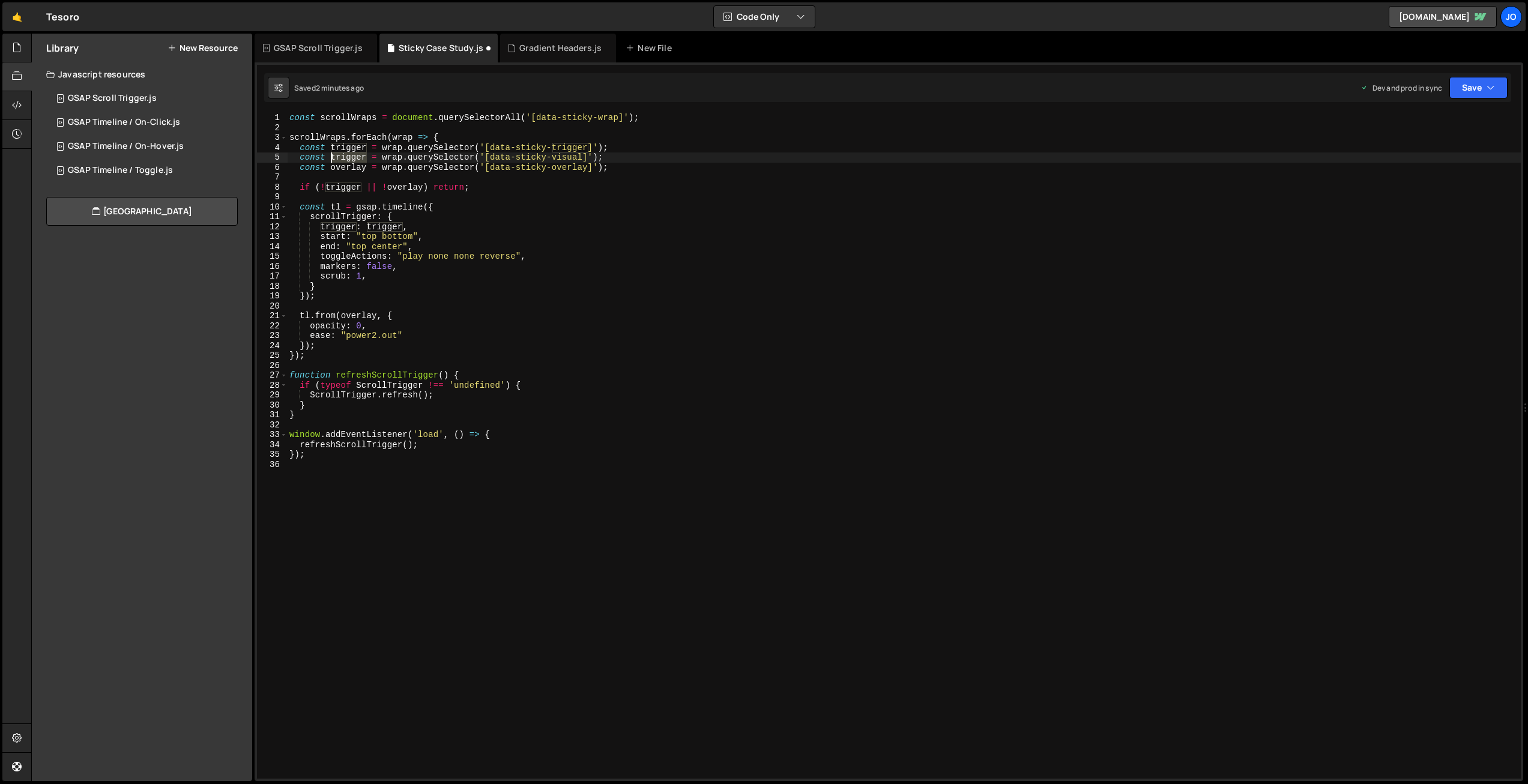
click at [332, 155] on div "const scrollWraps = document . querySelectorAll ( '[data-sticky-wrap]' ) ; scro…" at bounding box center [903, 456] width 1233 height 685
click at [465, 214] on div "const scrollWraps = document . querySelectorAll ( '[data-sticky-wrap]' ) ; scro…" at bounding box center [903, 456] width 1233 height 685
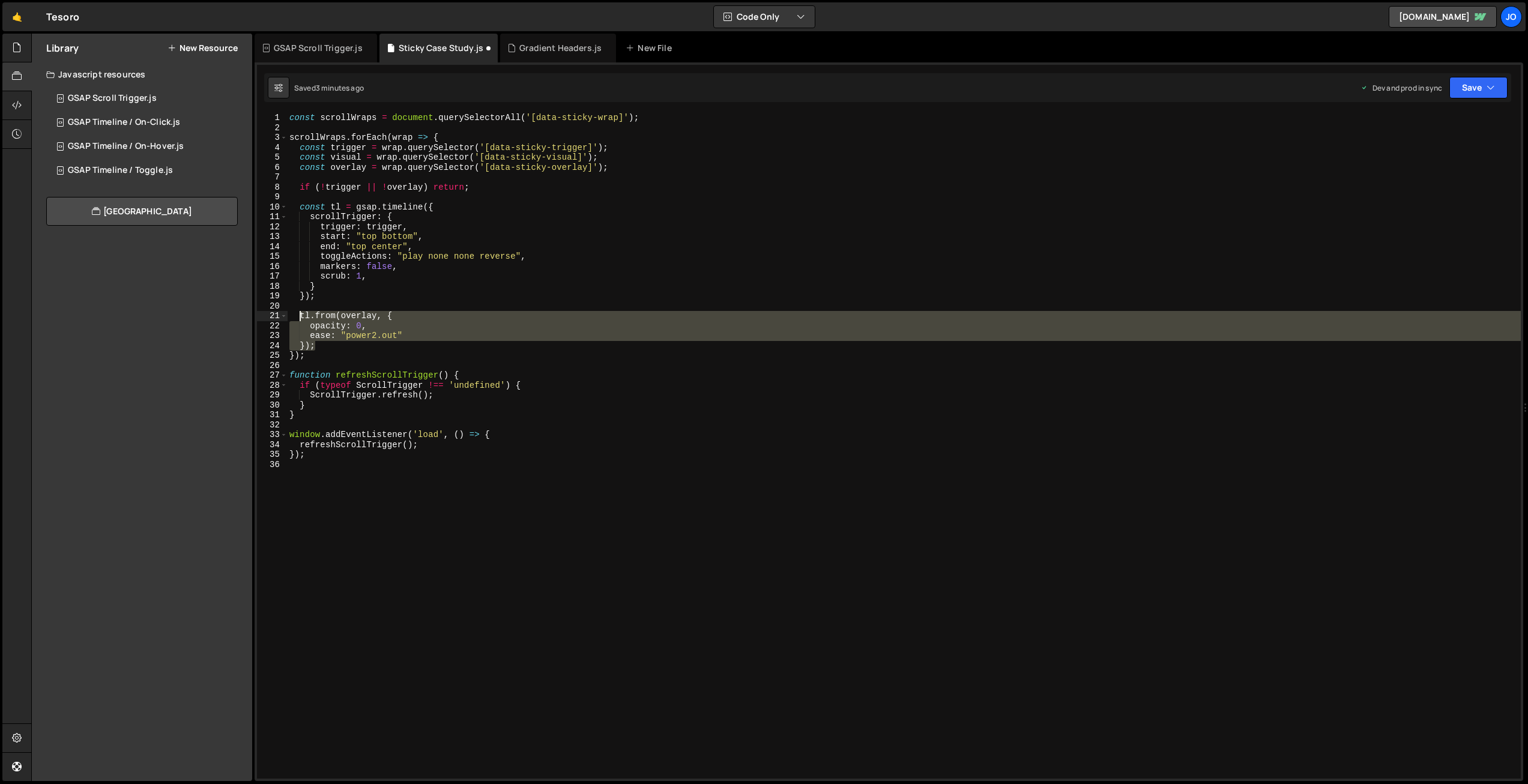
drag, startPoint x: 307, startPoint y: 336, endPoint x: 319, endPoint y: 329, distance: 13.9
click at [300, 318] on div "const scrollWraps = document . querySelectorAll ( '[data-sticky-wrap]' ) ; scro…" at bounding box center [903, 456] width 1233 height 685
click at [323, 346] on div "const scrollWraps = document . querySelectorAll ( '[data-sticky-wrap]' ) ; scro…" at bounding box center [903, 446] width 1233 height 666
type textarea "});"
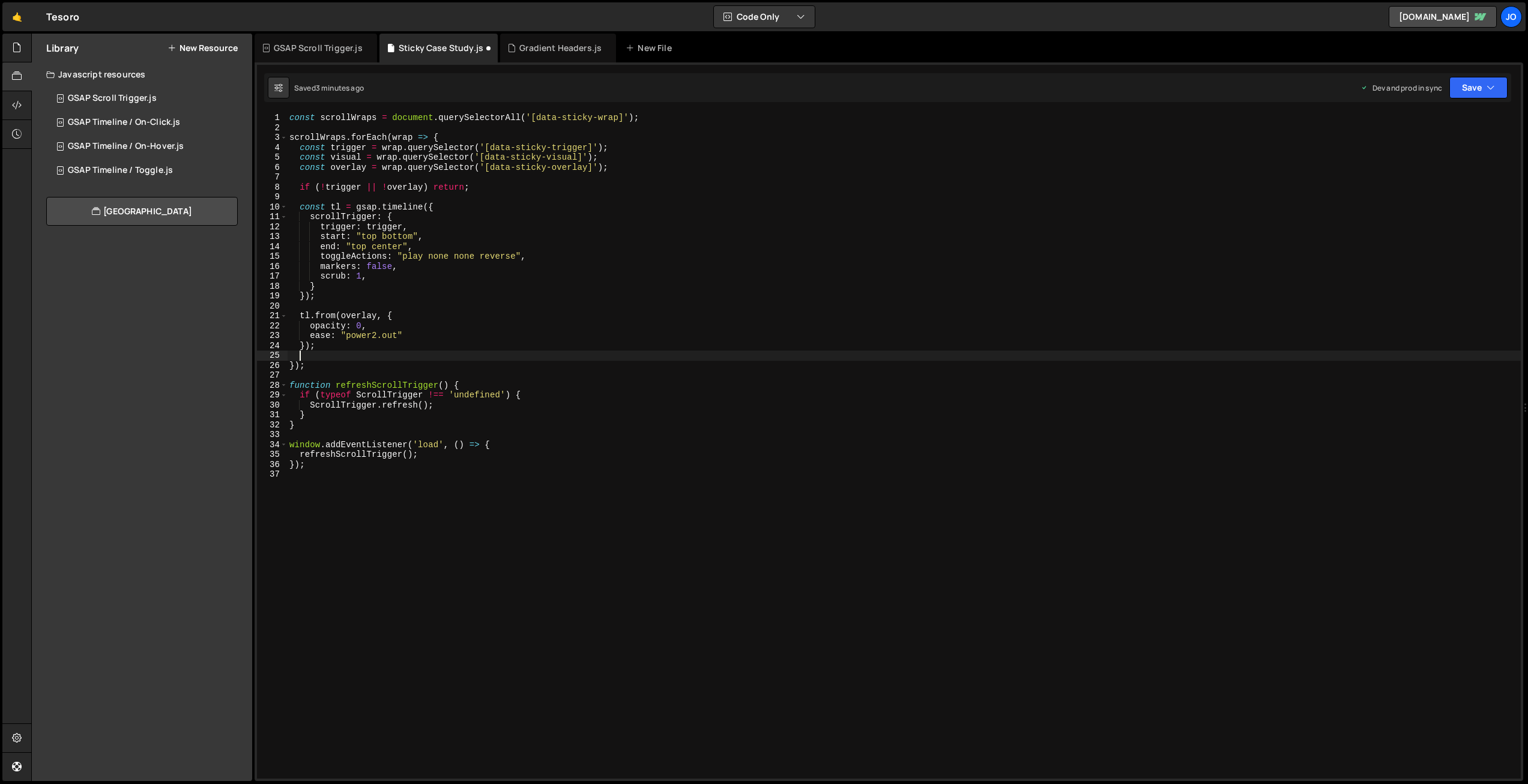
scroll to position [0, 0]
paste textarea "});"
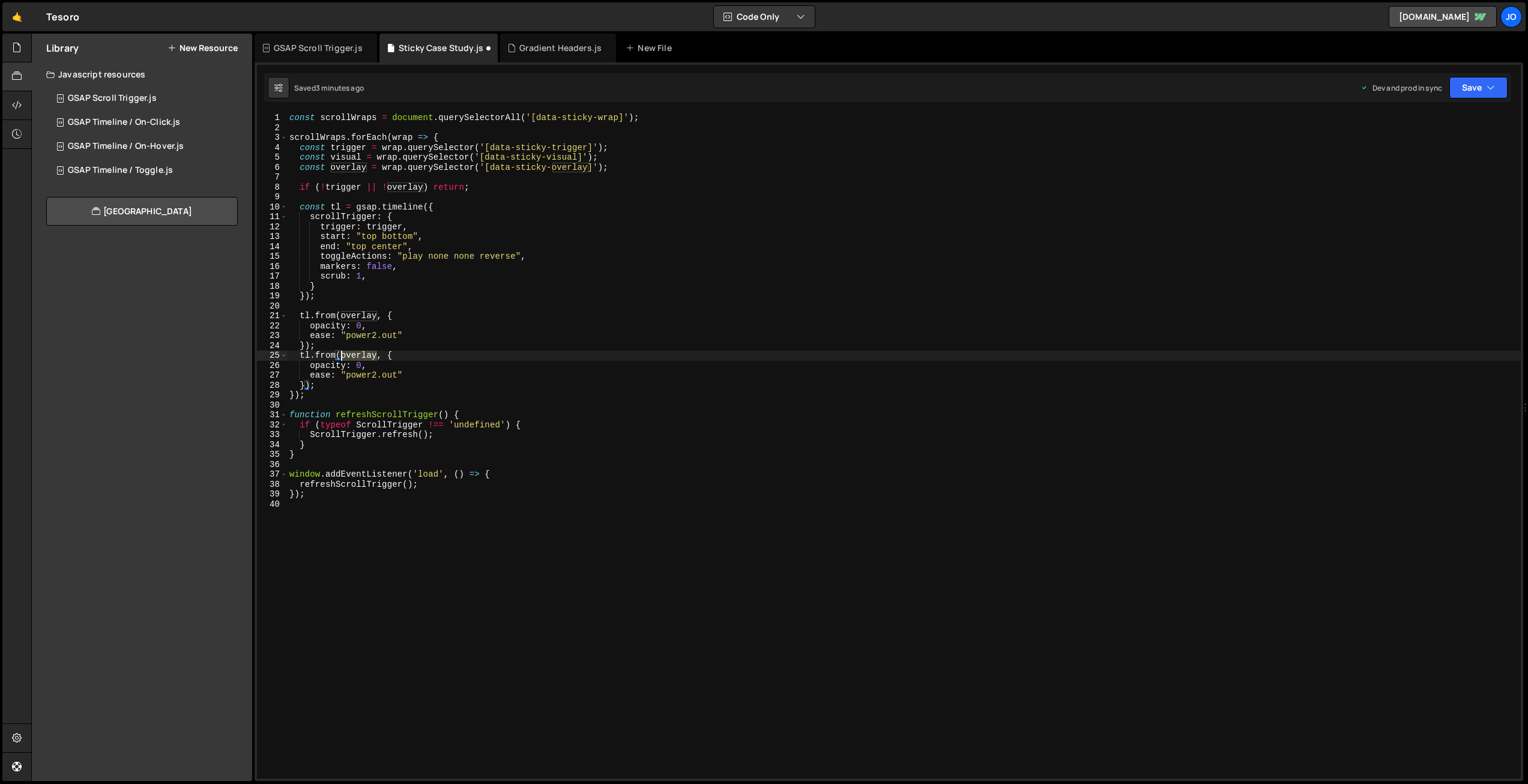
drag, startPoint x: 376, startPoint y: 355, endPoint x: 343, endPoint y: 353, distance: 33.1
click at [343, 353] on div "const scrollWraps = document . querySelectorAll ( '[data-sticky-wrap]' ) ; scro…" at bounding box center [903, 456] width 1233 height 685
drag, startPoint x: 398, startPoint y: 331, endPoint x: 369, endPoint y: 370, distance: 48.6
click at [397, 331] on div "const scrollWraps = document . querySelectorAll ( '[data-sticky-wrap]' ) ; scro…" at bounding box center [903, 456] width 1233 height 685
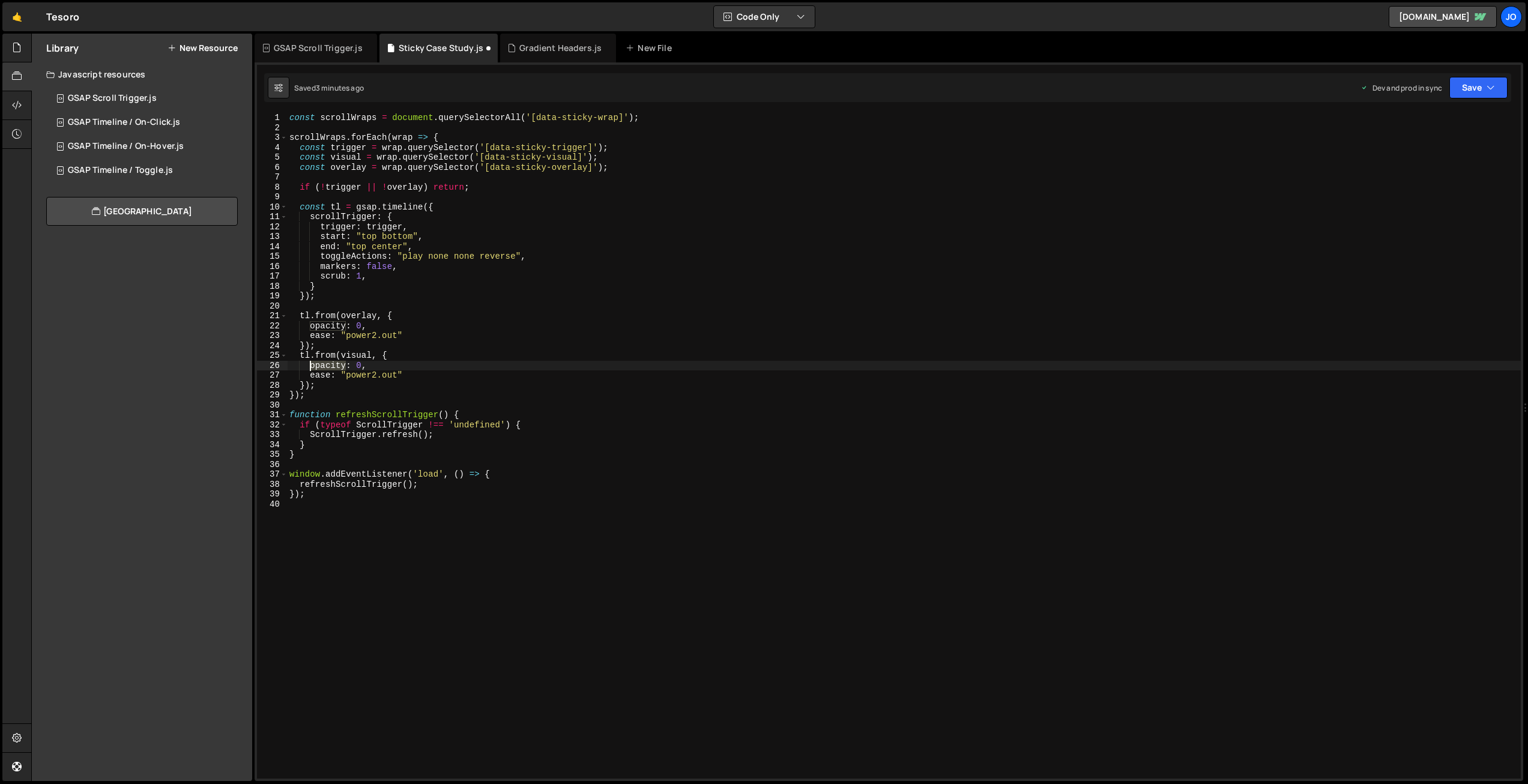
drag, startPoint x: 345, startPoint y: 368, endPoint x: 310, endPoint y: 366, distance: 35.1
click at [310, 366] on div "const scrollWraps = document . querySelectorAll ( '[data-sticky-wrap]' ) ; scro…" at bounding box center [903, 456] width 1233 height 685
click at [485, 350] on div "const scrollWraps = document . querySelectorAll ( '[data-sticky-wrap]' ) ; scro…" at bounding box center [903, 456] width 1233 height 685
drag, startPoint x: 388, startPoint y: 333, endPoint x: 347, endPoint y: 334, distance: 41.0
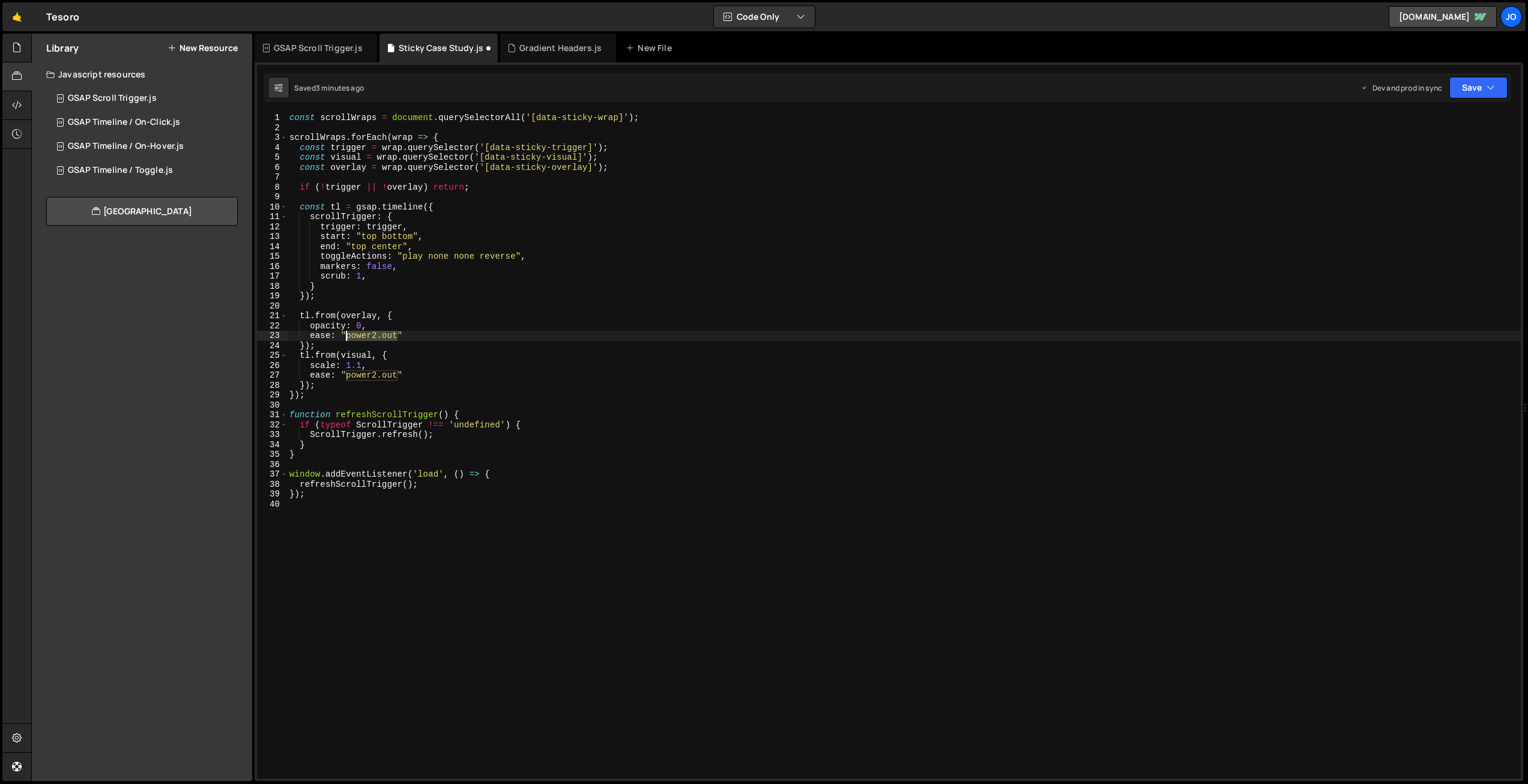
click at [347, 334] on div "const scrollWraps = document . querySelectorAll ( '[data-sticky-wrap]' ) ; scro…" at bounding box center [903, 456] width 1233 height 685
click at [387, 320] on div "const scrollWraps = document . querySelectorAll ( '[data-sticky-wrap]' ) ; scro…" at bounding box center [903, 456] width 1233 height 685
drag, startPoint x: 397, startPoint y: 373, endPoint x: 347, endPoint y: 374, distance: 50.0
click at [347, 374] on div "const scrollWraps = document . querySelectorAll ( '[data-sticky-wrap]' ) ; scro…" at bounding box center [903, 456] width 1233 height 685
click at [457, 353] on div "const scrollWraps = document . querySelectorAll ( '[data-sticky-wrap]' ) ; scro…" at bounding box center [903, 456] width 1233 height 685
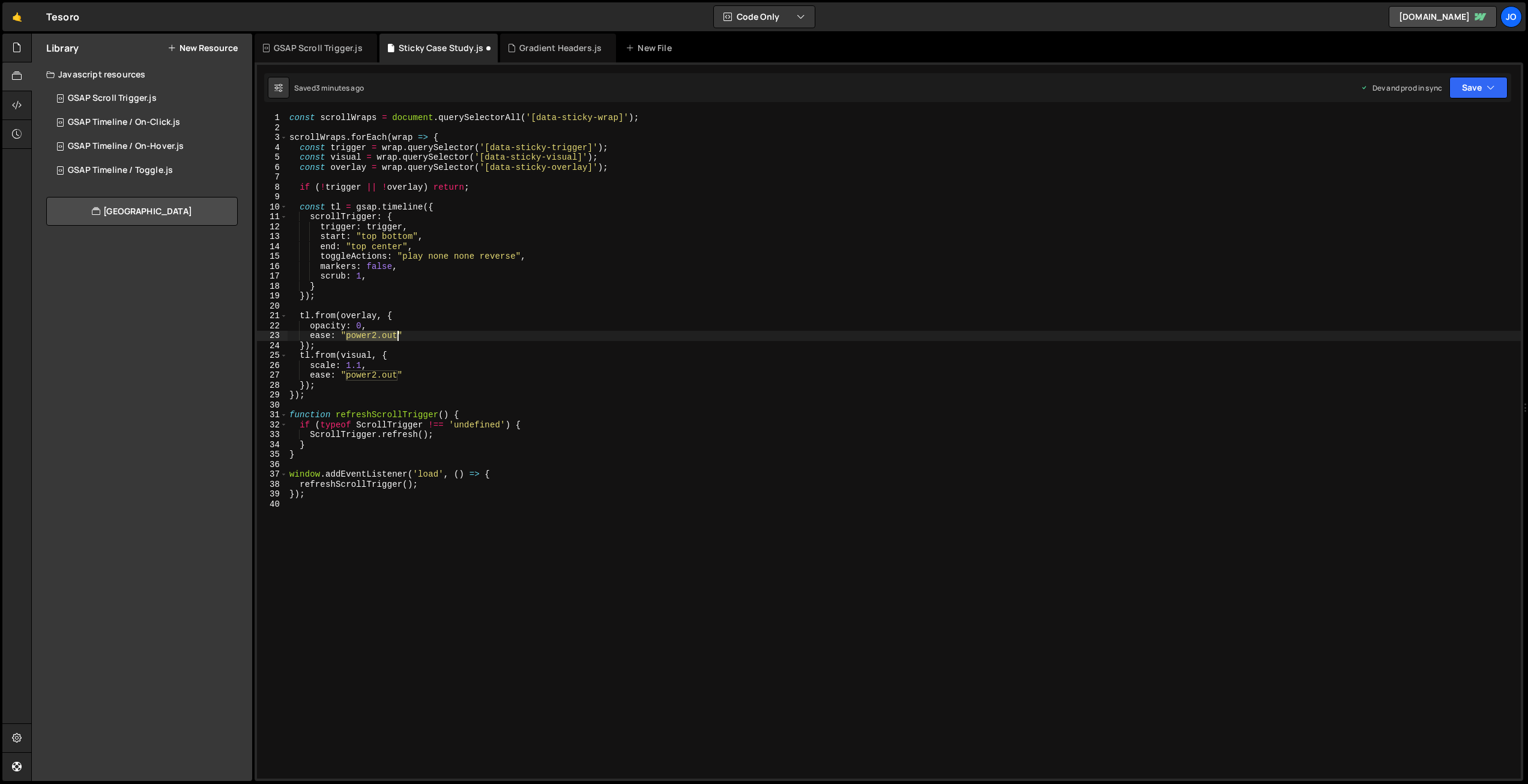
click at [454, 356] on div "const scrollWraps = document . querySelectorAll ( '[data-sticky-wrap]' ) ; scro…" at bounding box center [903, 456] width 1233 height 685
drag, startPoint x: 1475, startPoint y: 84, endPoint x: 1459, endPoint y: 111, distance: 31.4
click at [1475, 84] on button "Save" at bounding box center [1478, 87] width 58 height 22
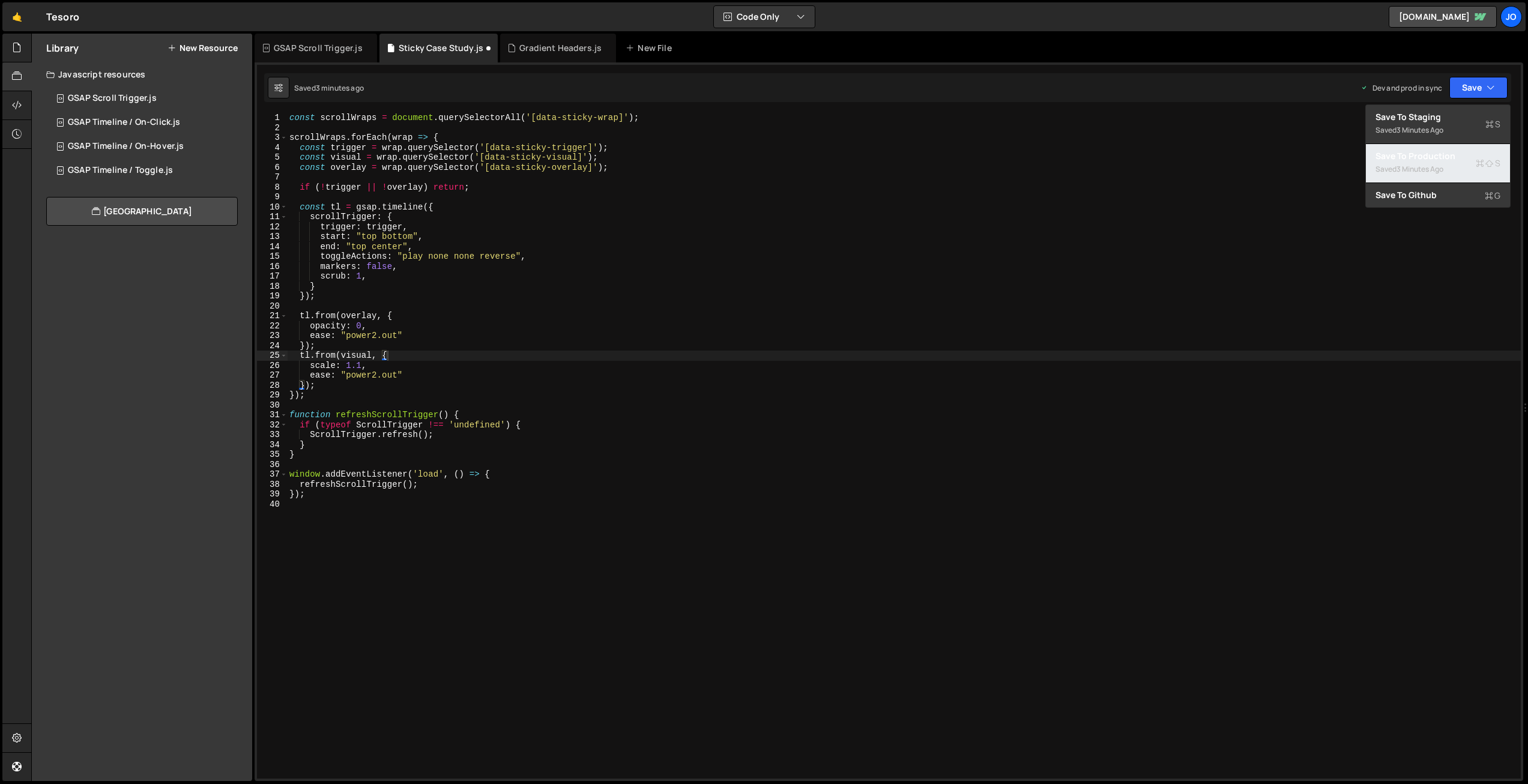
drag, startPoint x: 1428, startPoint y: 160, endPoint x: 1340, endPoint y: 152, distance: 88.4
click at [1428, 160] on div "Save to Production S" at bounding box center [1438, 156] width 125 height 12
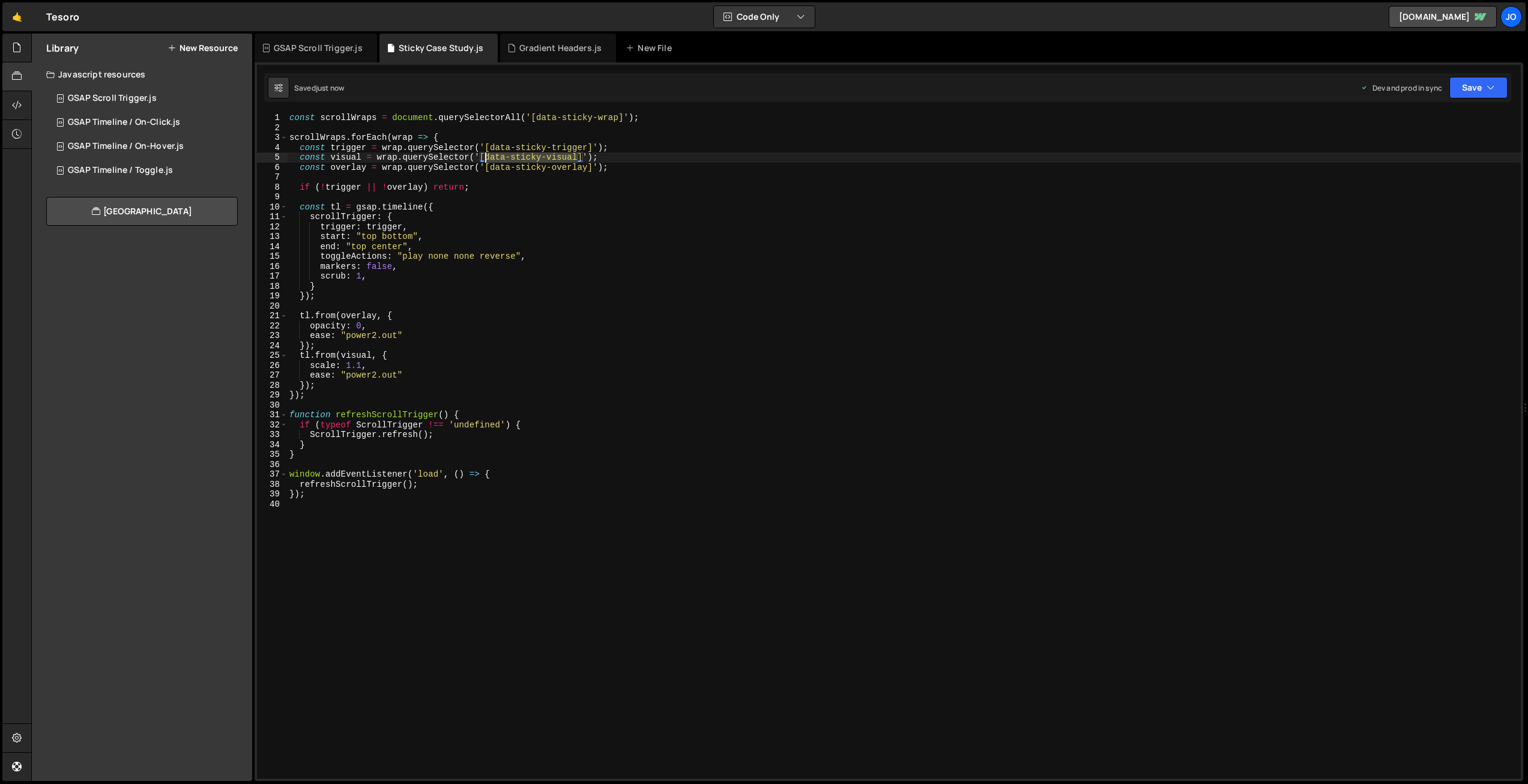
drag, startPoint x: 563, startPoint y: 157, endPoint x: 486, endPoint y: 157, distance: 77.0
click at [486, 157] on div "const scrollWraps = document . querySelectorAll ( '[data-sticky-wrap]' ) ; scro…" at bounding box center [903, 456] width 1233 height 685
click at [445, 282] on div "const scrollWraps = document . querySelectorAll ( '[data-sticky-wrap]' ) ; scro…" at bounding box center [903, 456] width 1233 height 685
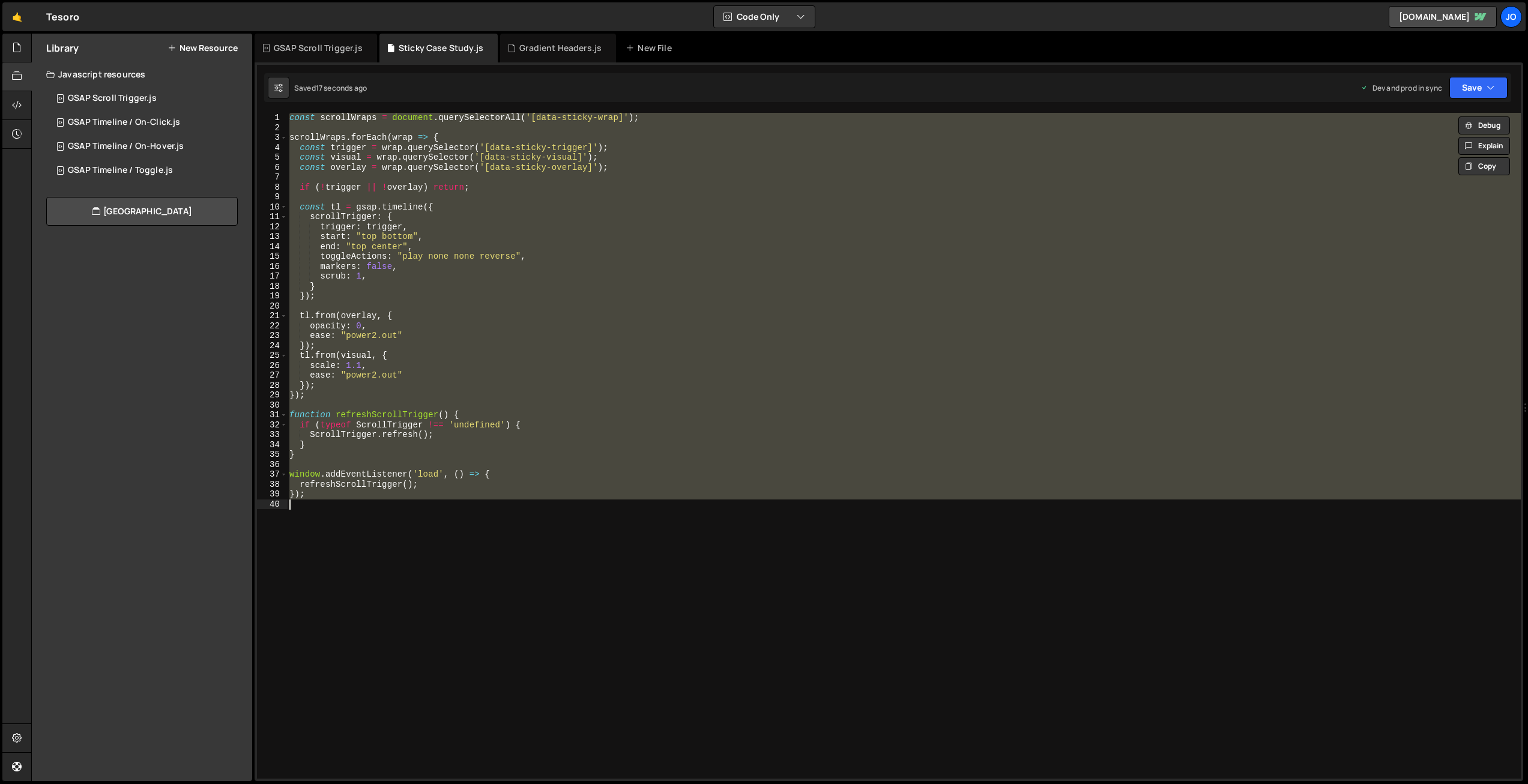
scroll to position [0, 1]
click at [580, 335] on div "const scrollWraps = document . querySelectorAll ( '[data-sticky-wrap]' ) ; scro…" at bounding box center [903, 446] width 1233 height 666
paste textarea
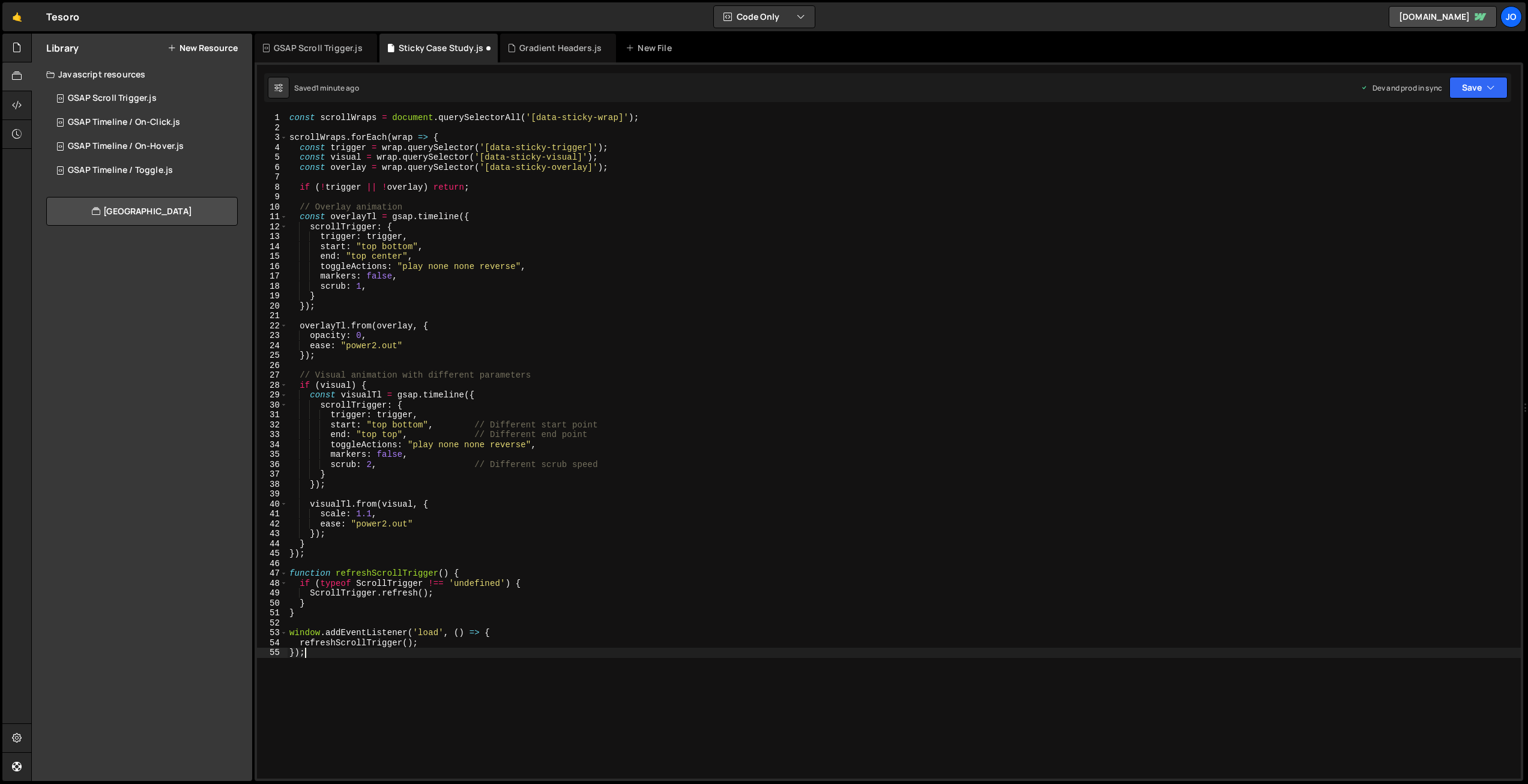
scroll to position [11, 0]
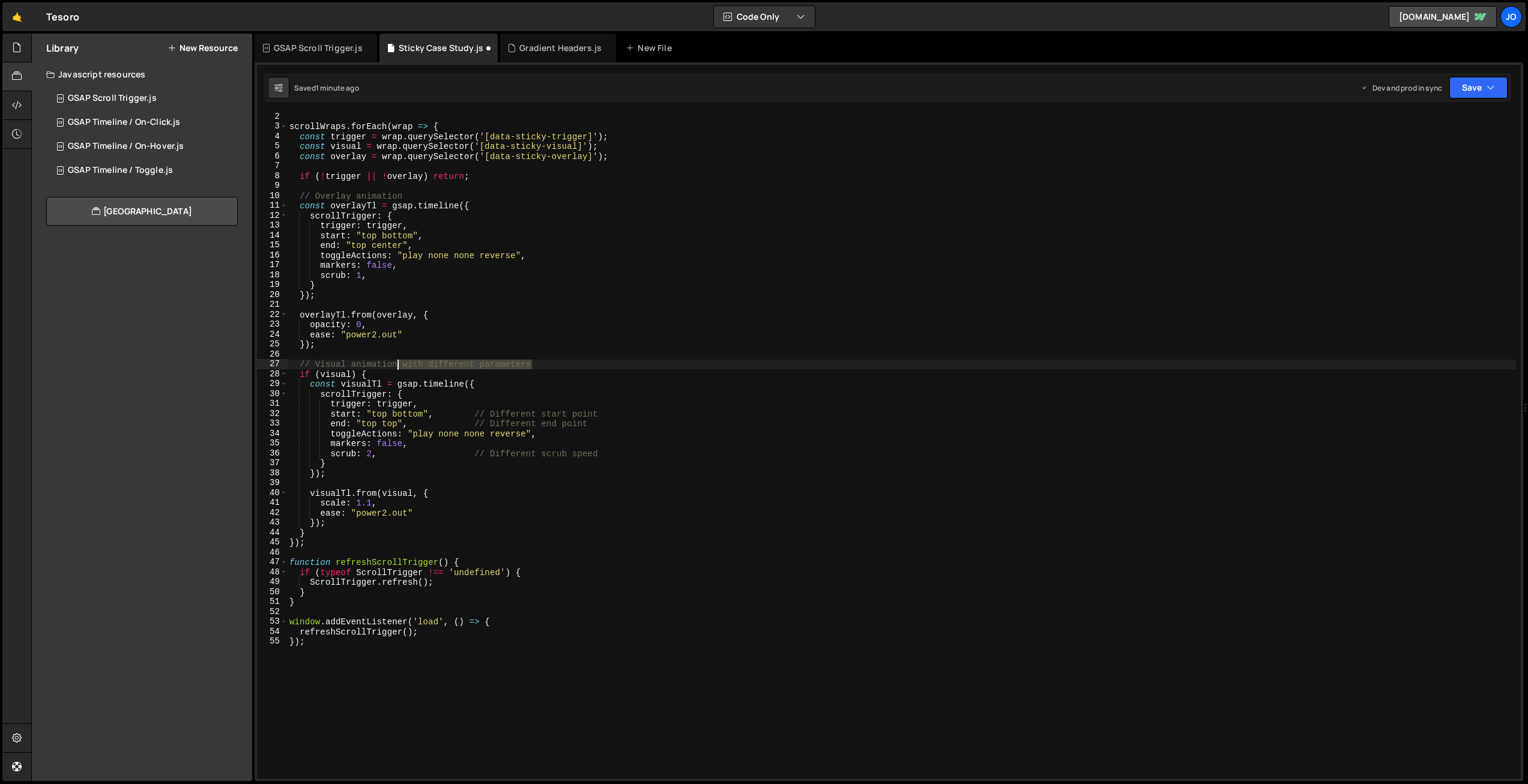
drag, startPoint x: 463, startPoint y: 359, endPoint x: 398, endPoint y: 361, distance: 65.0
click at [398, 361] on div "scrollWraps . forEach ( wrap => { const trigger = wrap . querySelector ( '[data…" at bounding box center [901, 454] width 1229 height 685
drag, startPoint x: 528, startPoint y: 420, endPoint x: 423, endPoint y: 423, distance: 105.0
click at [414, 422] on div "scrollWraps . forEach ( wrap => { const trigger = wrap . querySelector ( '[data…" at bounding box center [901, 454] width 1229 height 685
drag, startPoint x: 598, startPoint y: 410, endPoint x: 445, endPoint y: 415, distance: 153.1
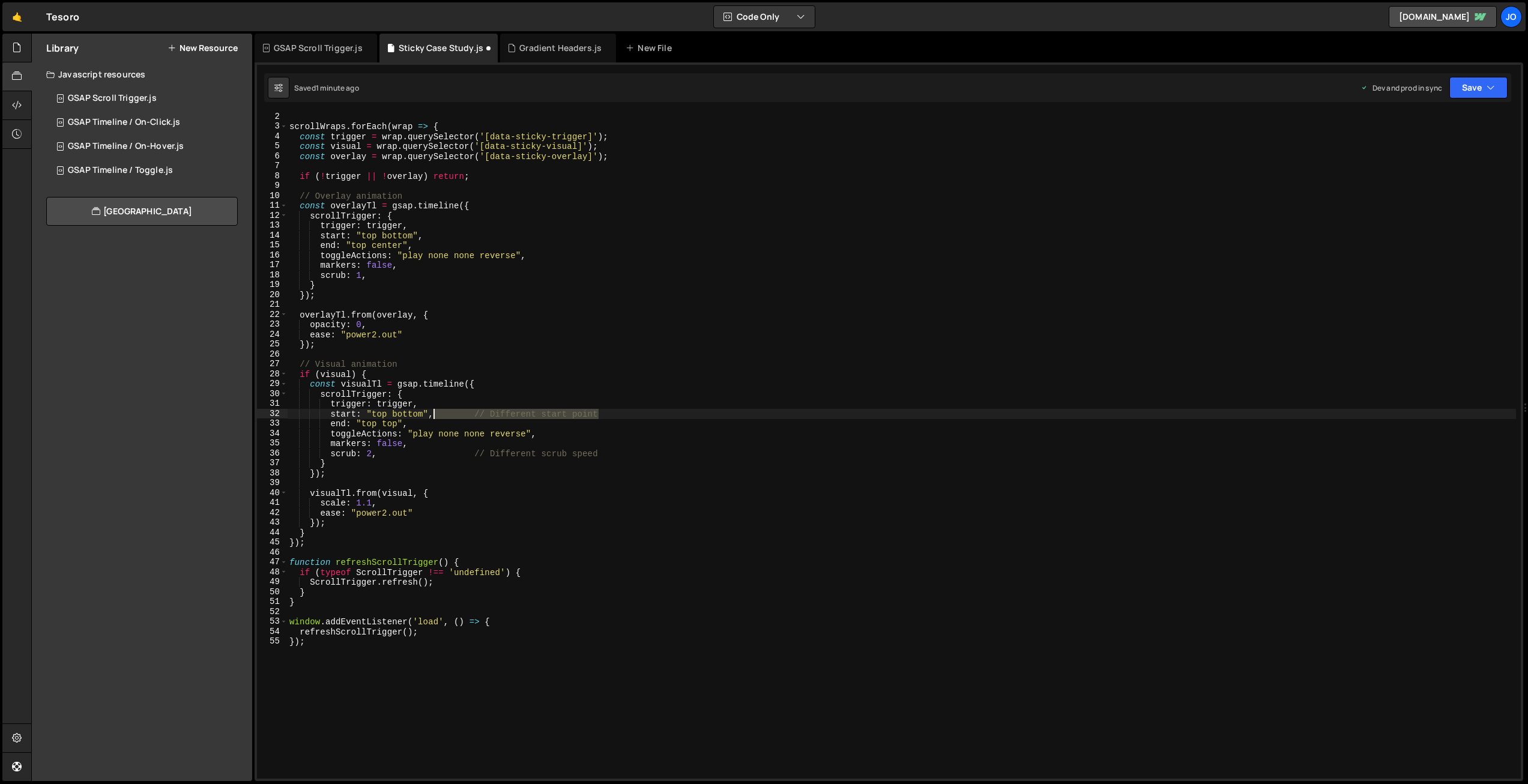
click at [436, 413] on div "scrollWraps . forEach ( wrap => { const trigger = wrap . querySelector ( '[data…" at bounding box center [901, 454] width 1229 height 685
drag, startPoint x: 604, startPoint y: 453, endPoint x: 380, endPoint y: 453, distance: 224.0
click at [380, 453] on div "scrollWraps . forEach ( wrap => { const trigger = wrap . querySelector ( '[data…" at bounding box center [901, 454] width 1229 height 685
click at [370, 453] on div "scrollWraps . forEach ( wrap => { const trigger = wrap . querySelector ( '[data…" at bounding box center [901, 454] width 1229 height 685
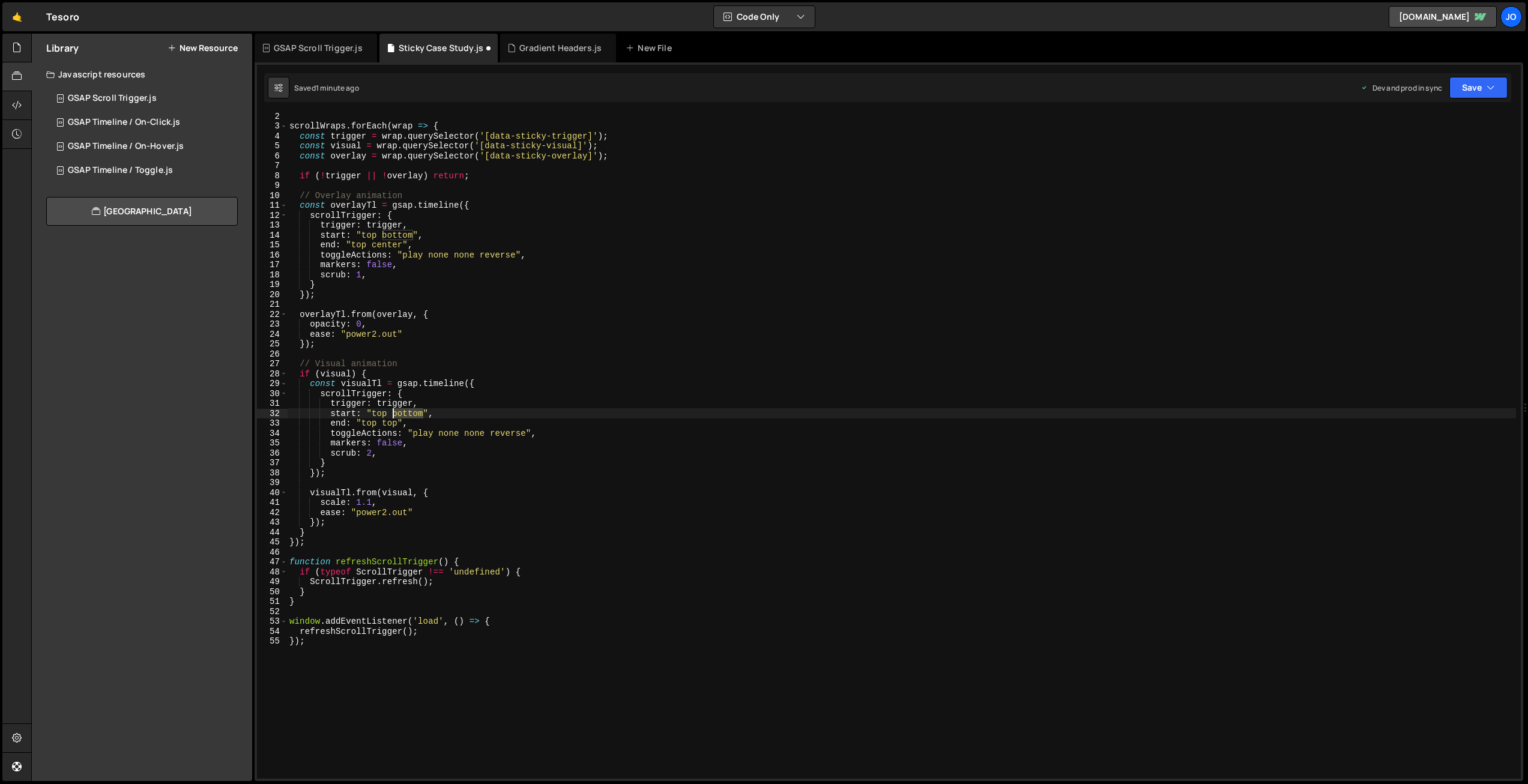
drag, startPoint x: 418, startPoint y: 410, endPoint x: 392, endPoint y: 410, distance: 26.0
click at [392, 410] on div "scrollWraps . forEach ( wrap => { const trigger = wrap . querySelector ( '[data…" at bounding box center [901, 453] width 1229 height 685
click at [478, 385] on div "scrollWraps . forEach ( wrap => { const trigger = wrap . querySelector ( '[data…" at bounding box center [901, 453] width 1229 height 685
drag, startPoint x: 374, startPoint y: 423, endPoint x: 365, endPoint y: 422, distance: 9.1
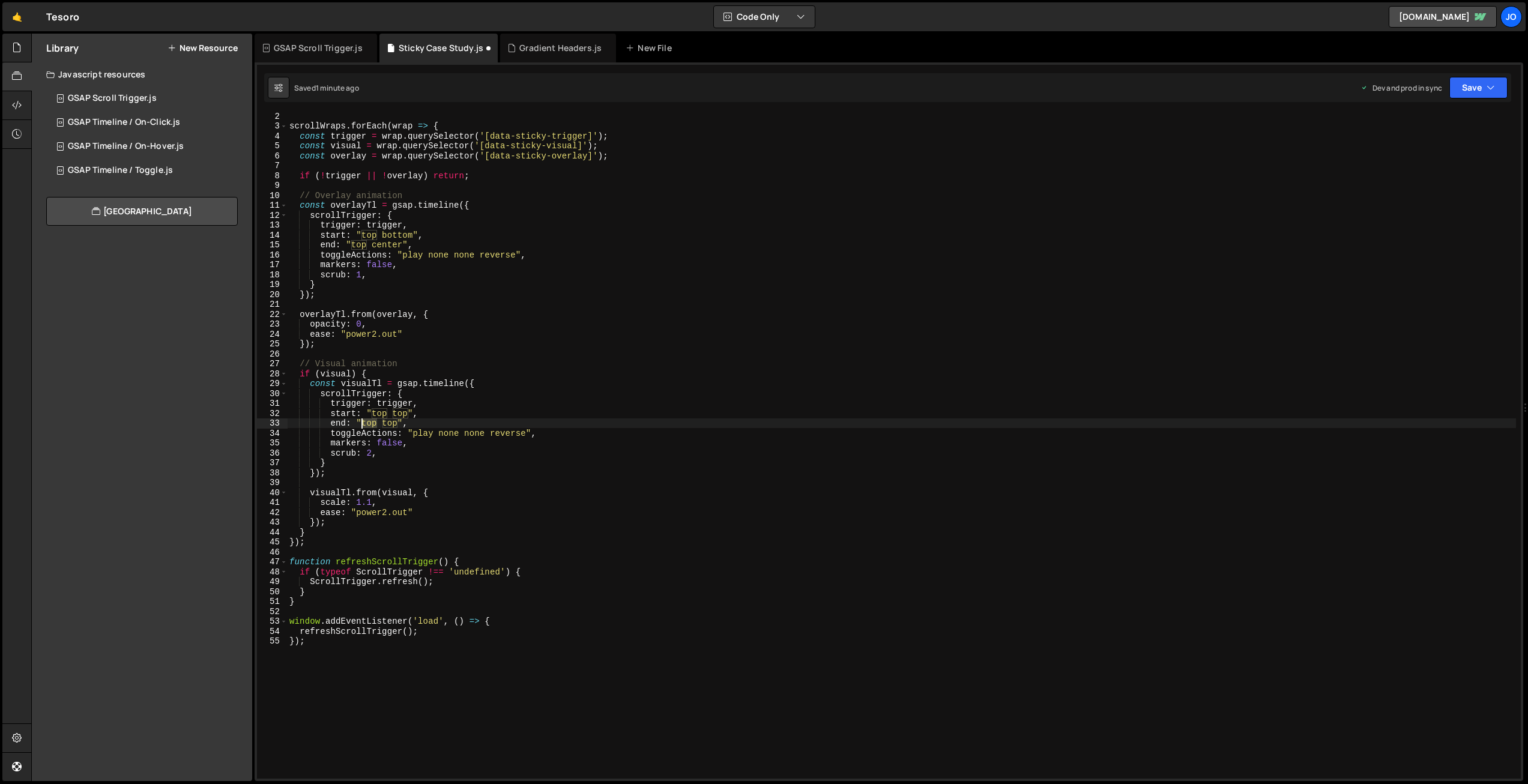
click at [363, 422] on div "scrollWraps . forEach ( wrap => { const trigger = wrap . querySelector ( '[data…" at bounding box center [901, 453] width 1229 height 685
drag, startPoint x: 410, startPoint y: 421, endPoint x: 399, endPoint y: 421, distance: 11.0
click at [399, 421] on div "scrollWraps . forEach ( wrap => { const trigger = wrap . querySelector ( '[data…" at bounding box center [901, 453] width 1229 height 685
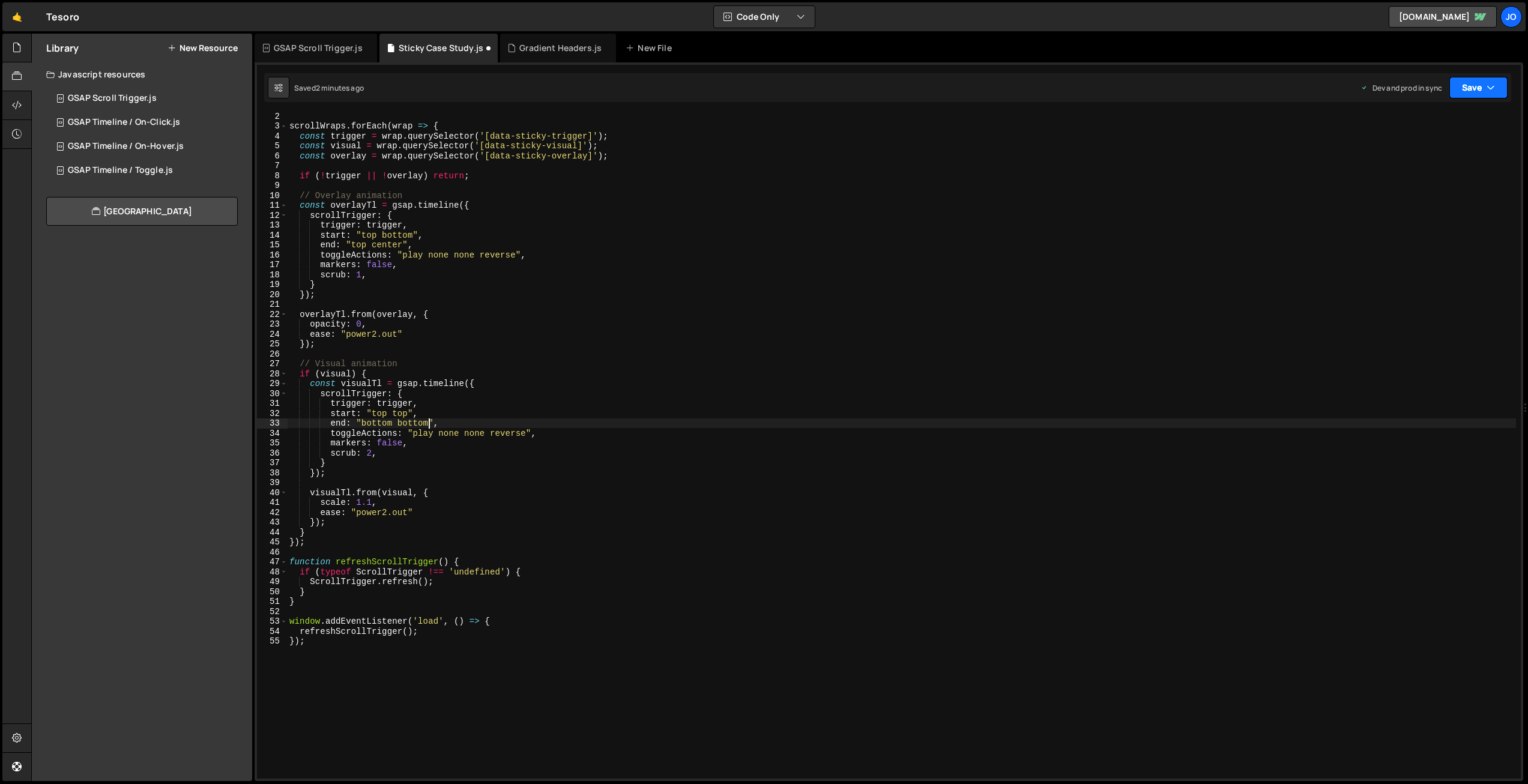
click at [1471, 97] on button "Save" at bounding box center [1478, 87] width 58 height 22
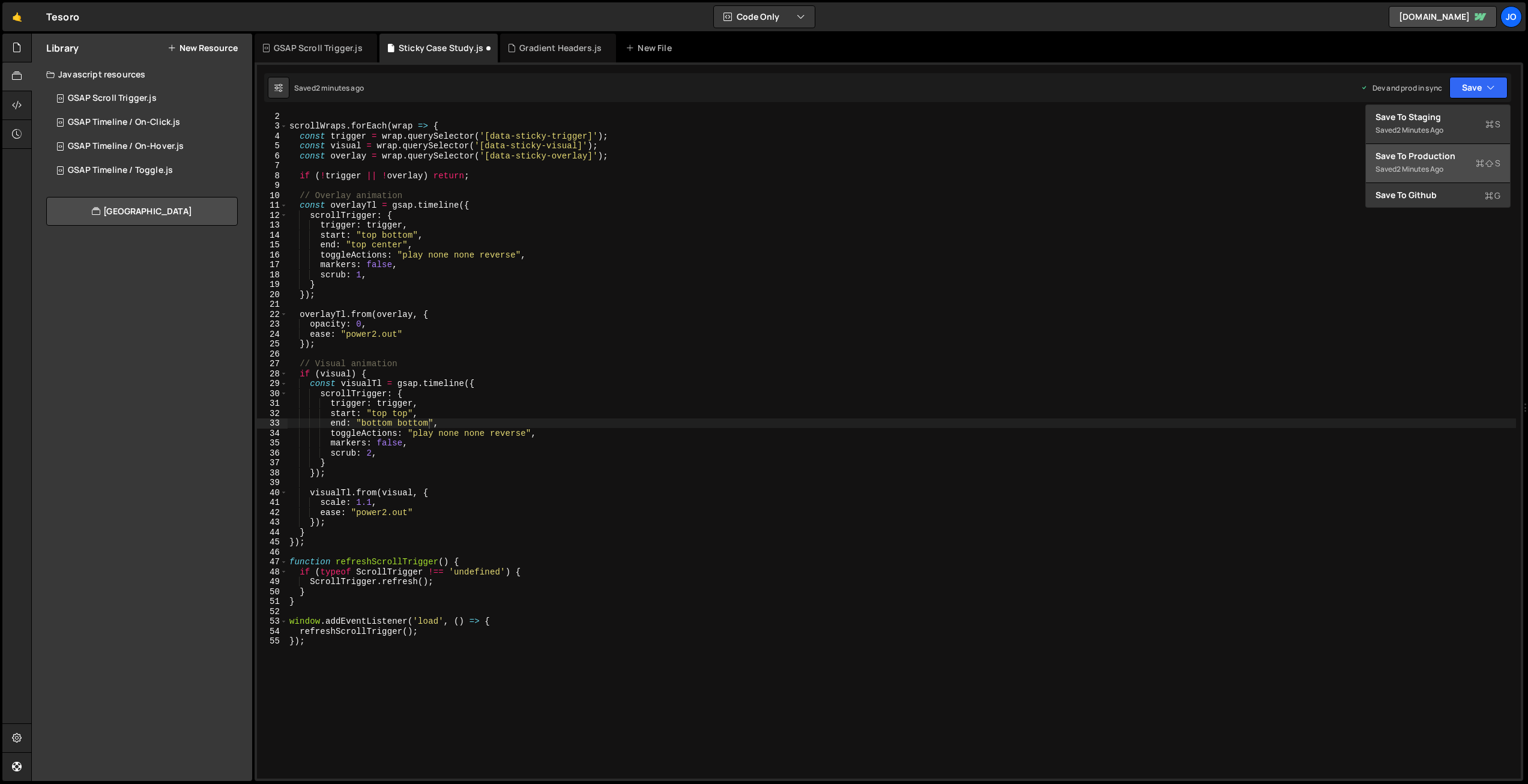
click at [1447, 157] on div "Save to Production S" at bounding box center [1438, 156] width 125 height 12
click at [659, 270] on div "scrollWraps . forEach ( wrap => { const trigger = wrap . querySelector ( '[data…" at bounding box center [901, 453] width 1229 height 685
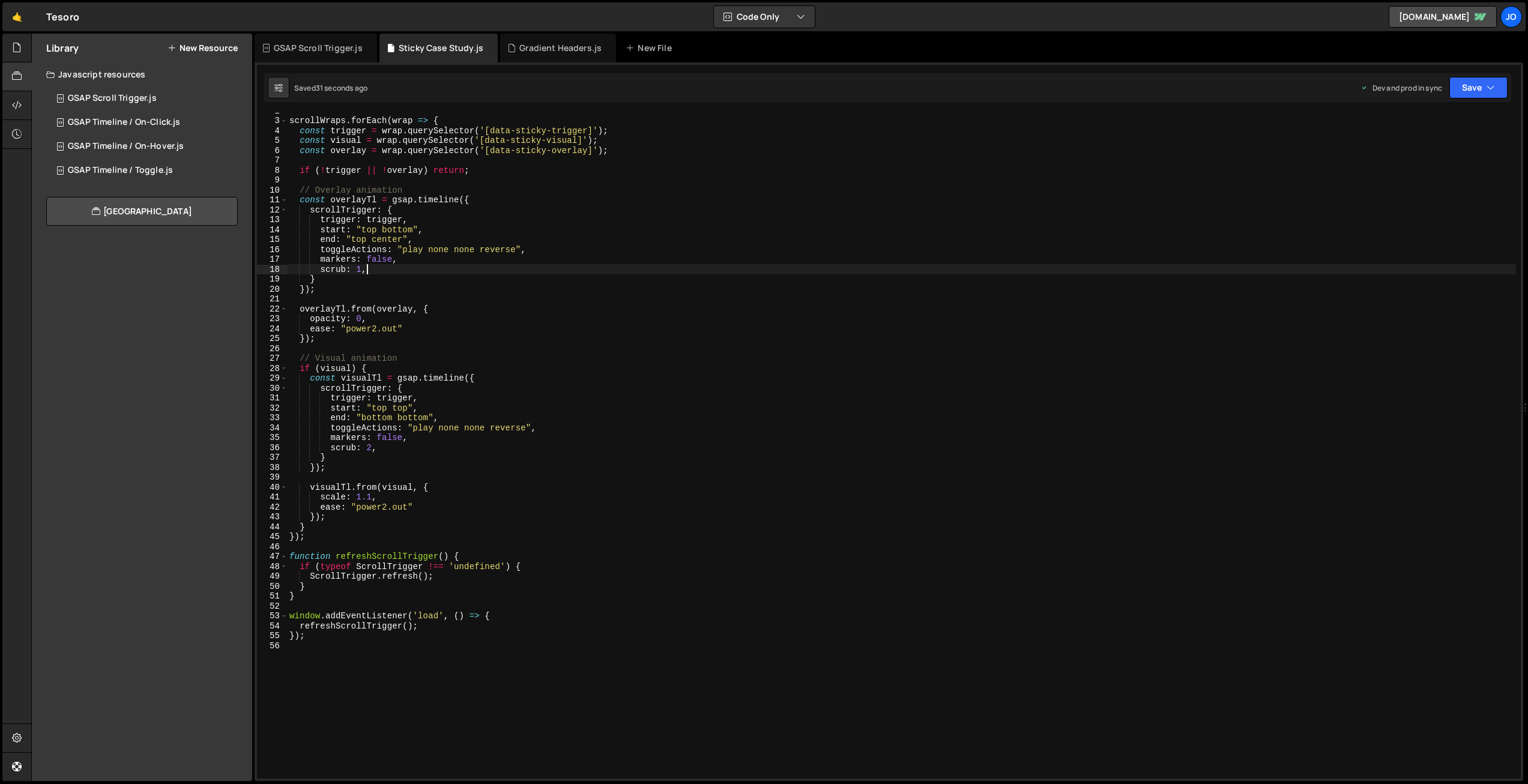
scroll to position [20, 0]
drag, startPoint x: 404, startPoint y: 404, endPoint x: 393, endPoint y: 403, distance: 11.0
click at [393, 403] on div "scrollWraps . forEach ( wrap => { const trigger = wrap . querySelector ( '[data…" at bounding box center [901, 455] width 1229 height 685
drag, startPoint x: 1473, startPoint y: 83, endPoint x: 1447, endPoint y: 130, distance: 53.7
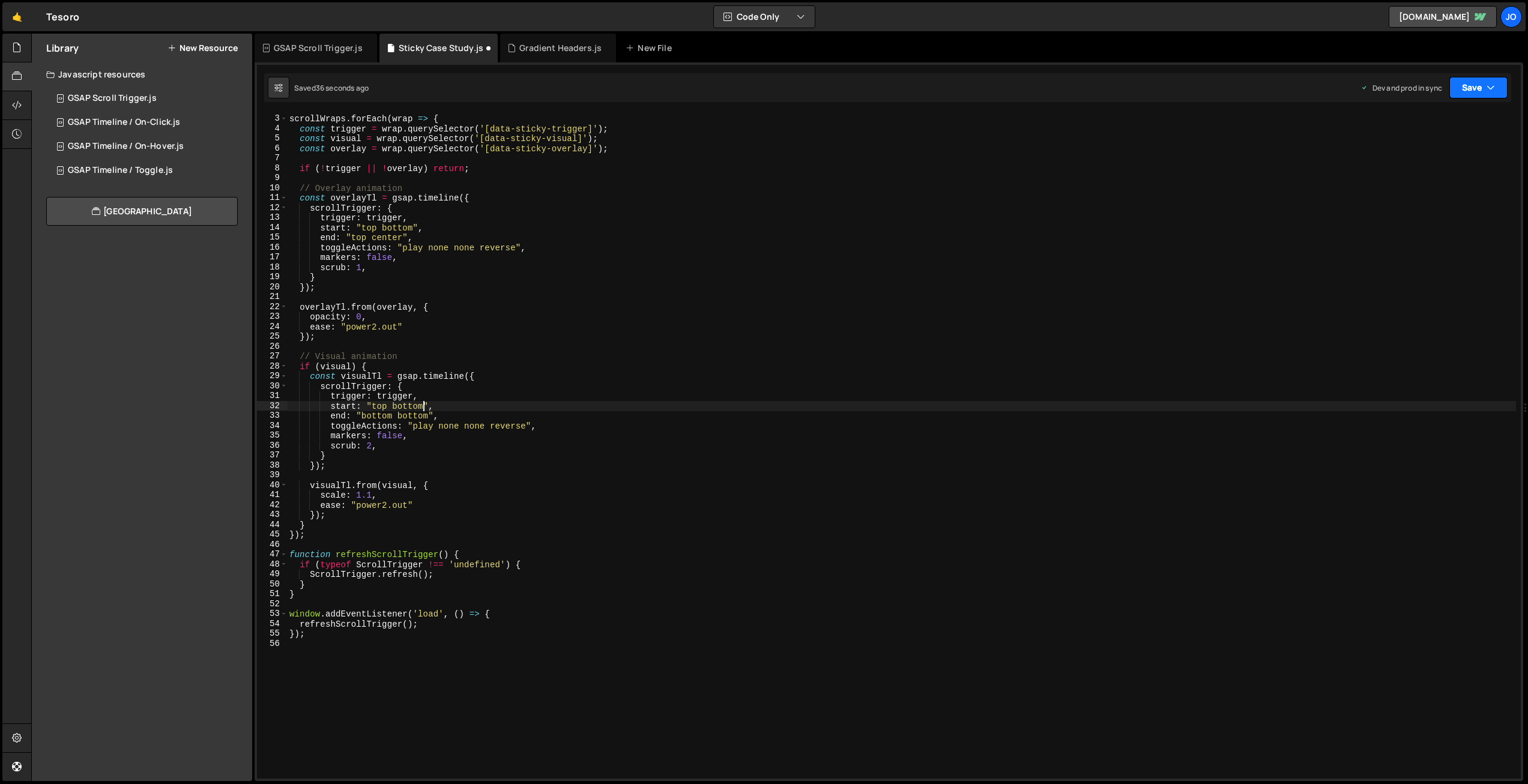
click at [1473, 83] on button "Save" at bounding box center [1478, 87] width 58 height 22
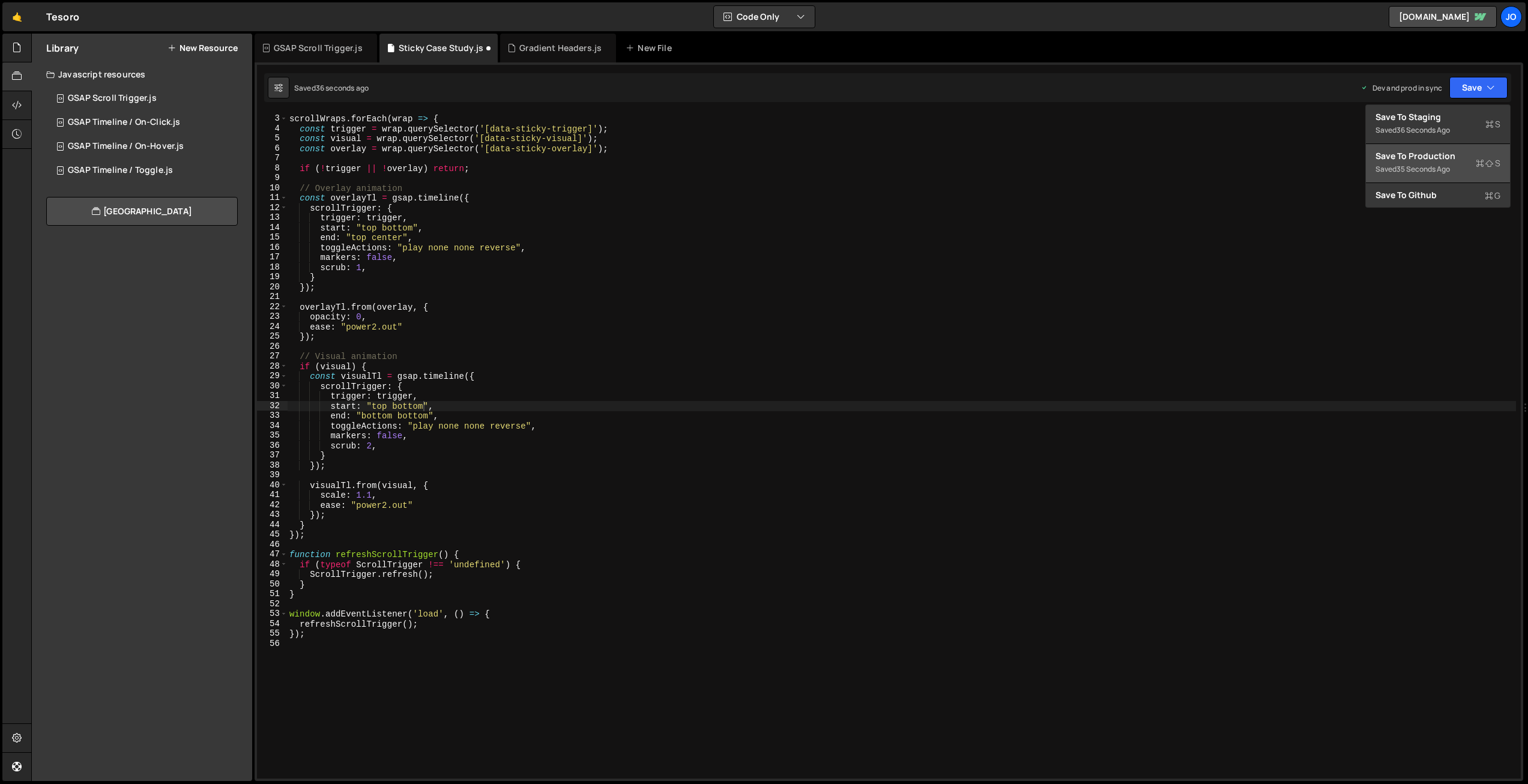
click at [1435, 152] on div "Save to Production S" at bounding box center [1438, 156] width 125 height 12
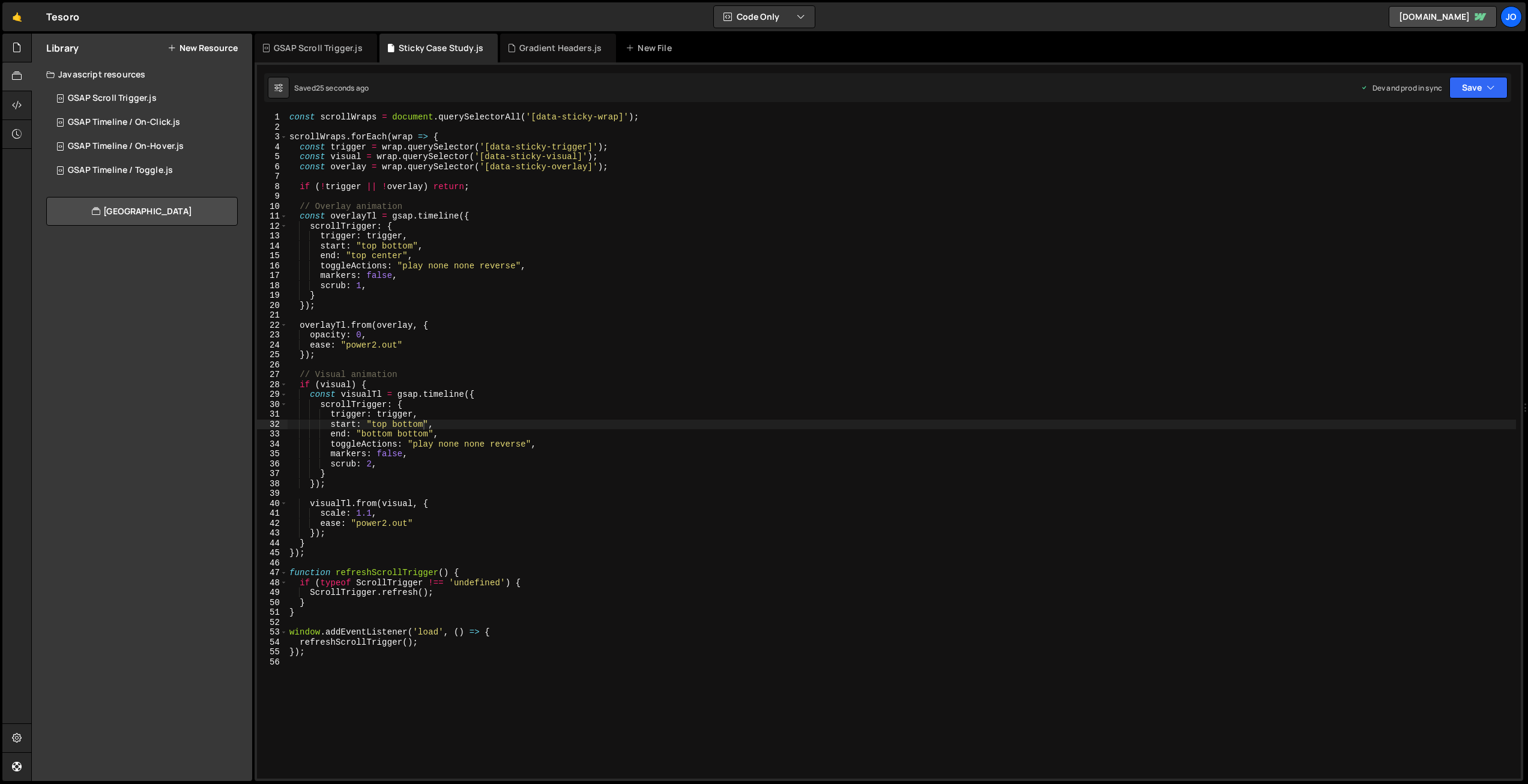
scroll to position [0, 0]
click at [612, 146] on div "const scrollWraps = document . querySelectorAll ( '[data-sticky-wrap]' ) ; scro…" at bounding box center [903, 456] width 1233 height 685
click at [384, 460] on div "const scrollWraps = document . querySelectorAll ( '[data-sticky-wrap]' ) ; scro…" at bounding box center [903, 456] width 1233 height 685
click at [371, 462] on div "const scrollWraps = document . querySelectorAll ( '[data-sticky-wrap]' ) ; scro…" at bounding box center [903, 456] width 1233 height 685
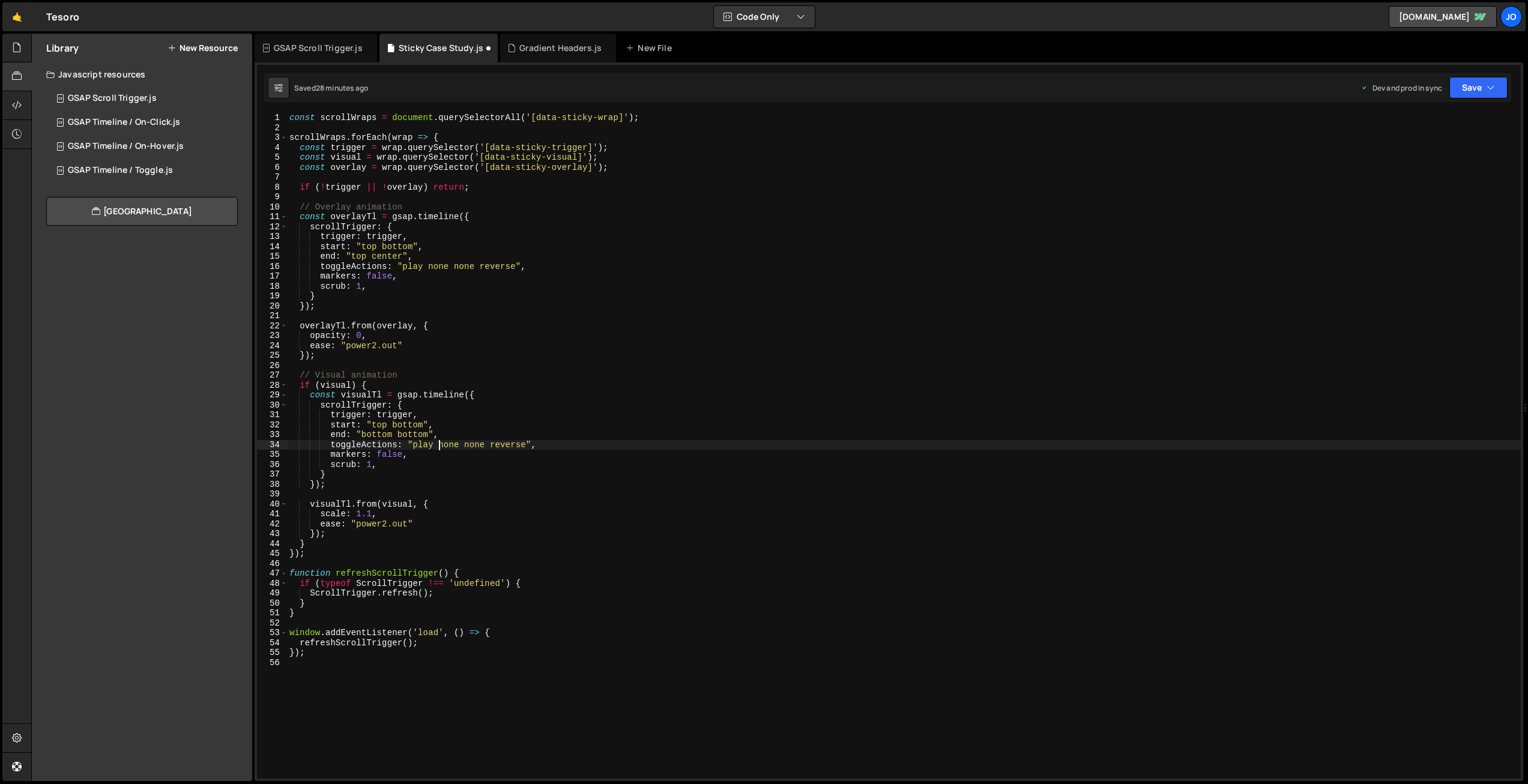
click at [436, 446] on div "const scrollWraps = document . querySelectorAll ( '[data-sticky-wrap]' ) ; scro…" at bounding box center [903, 456] width 1233 height 685
drag, startPoint x: 397, startPoint y: 344, endPoint x: 346, endPoint y: 344, distance: 51.0
click at [347, 344] on div "const scrollWraps = document . querySelectorAll ( '[data-sticky-wrap]' ) ; scro…" at bounding box center [903, 456] width 1233 height 685
click at [399, 514] on div "const scrollWraps = document . querySelectorAll ( '[data-sticky-wrap]' ) ; scro…" at bounding box center [903, 456] width 1233 height 685
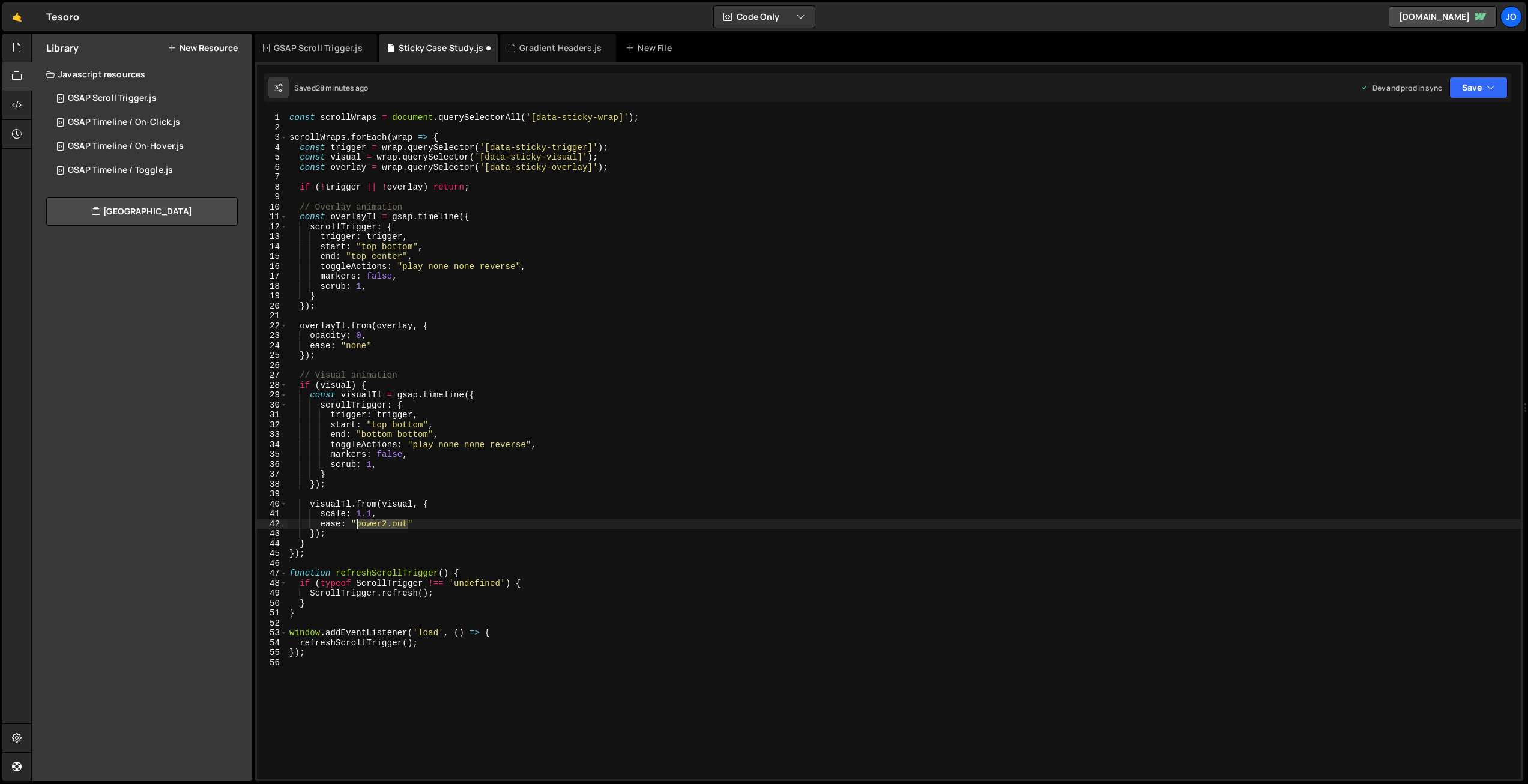
drag, startPoint x: 406, startPoint y: 524, endPoint x: 360, endPoint y: 524, distance: 46.0
click at [359, 524] on div "const scrollWraps = document . querySelectorAll ( '[data-sticky-wrap]' ) ; scro…" at bounding box center [903, 456] width 1233 height 685
click at [498, 485] on div "const scrollWraps = document . querySelectorAll ( '[data-sticky-wrap]' ) ; scro…" at bounding box center [903, 456] width 1233 height 685
click at [367, 415] on div "const scrollWraps = document . querySelectorAll ( '[data-sticky-wrap]' ) ; scro…" at bounding box center [903, 456] width 1233 height 685
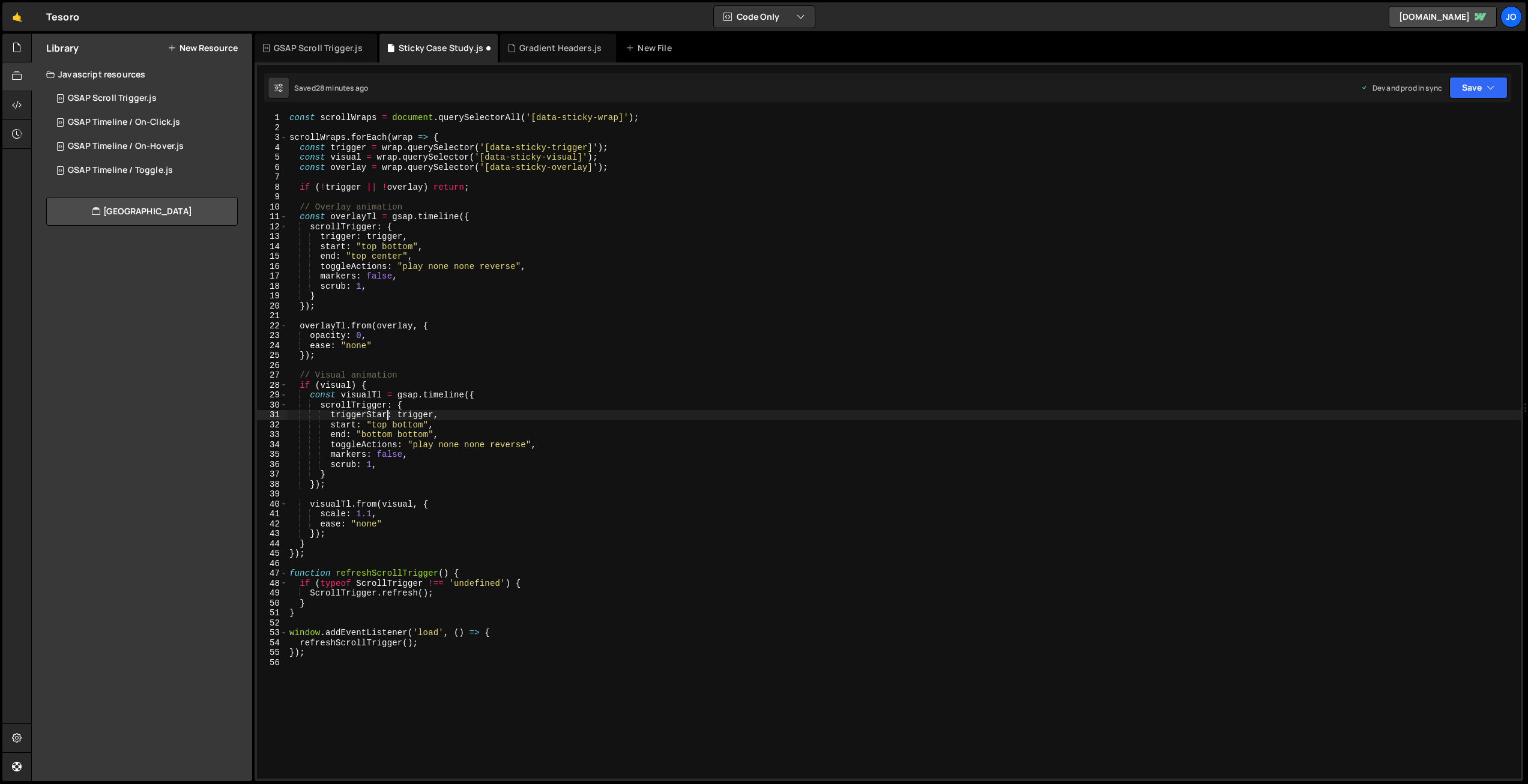
scroll to position [0, 7]
drag, startPoint x: 448, startPoint y: 415, endPoint x: 341, endPoint y: 414, distance: 107.0
click at [331, 414] on div "const scrollWraps = document . querySelectorAll ( '[data-sticky-wrap]' ) ; scro…" at bounding box center [903, 456] width 1233 height 685
type textarea "triggerStart: trigger,"
click at [469, 417] on div "const scrollWraps = document . querySelectorAll ( '[data-sticky-wrap]' ) ; scro…" at bounding box center [903, 446] width 1233 height 666
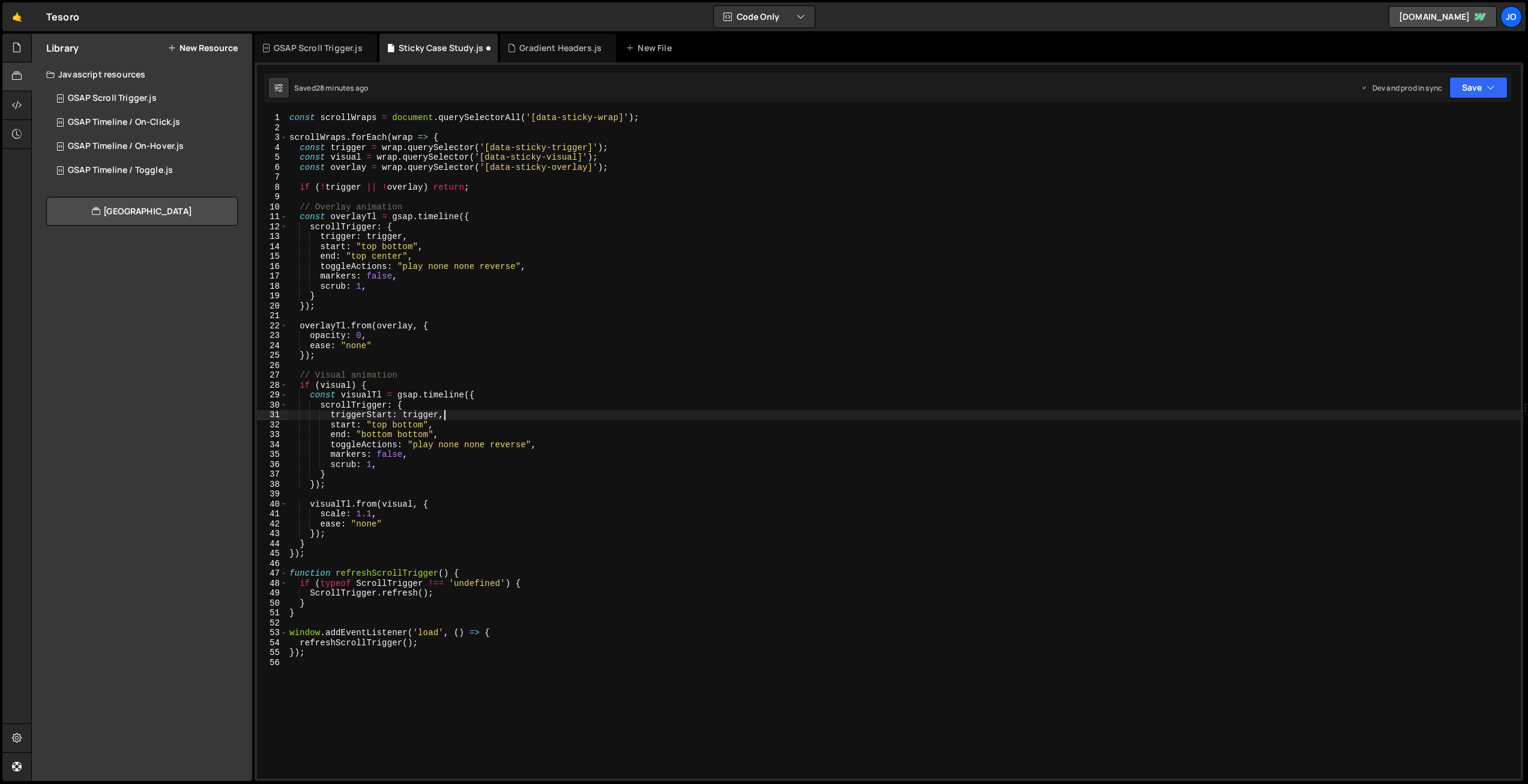
scroll to position [0, 2]
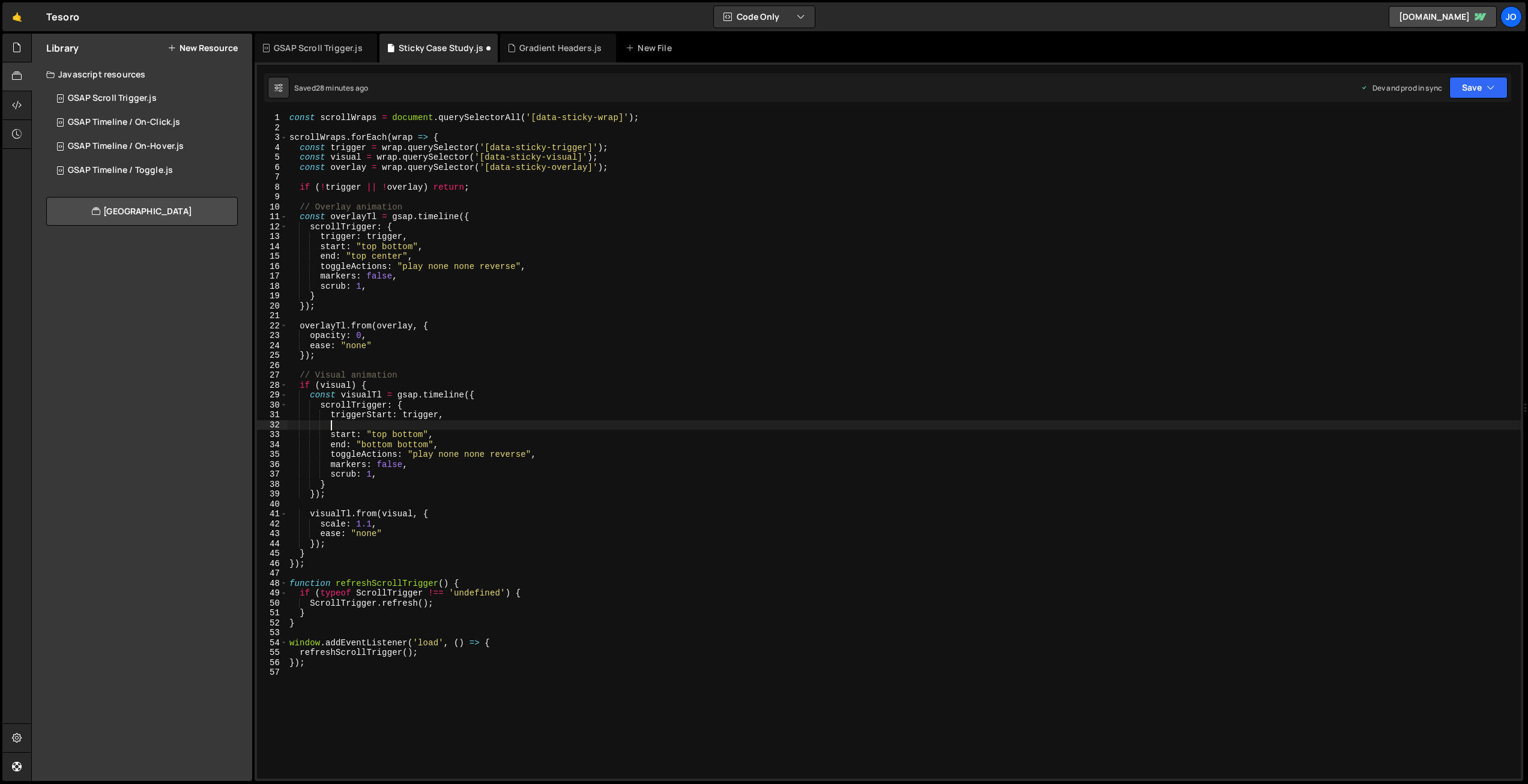
paste textarea "triggerStart: trigger,"
drag, startPoint x: 391, startPoint y: 423, endPoint x: 368, endPoint y: 423, distance: 23.0
click at [368, 423] on div "const scrollWraps = document . querySelectorAll ( '[data-sticky-wrap]' ) ; scro…" at bounding box center [903, 456] width 1233 height 685
click at [447, 421] on div "const scrollWraps = document . querySelectorAll ( '[data-sticky-wrap]' ) ; scro…" at bounding box center [903, 456] width 1233 height 685
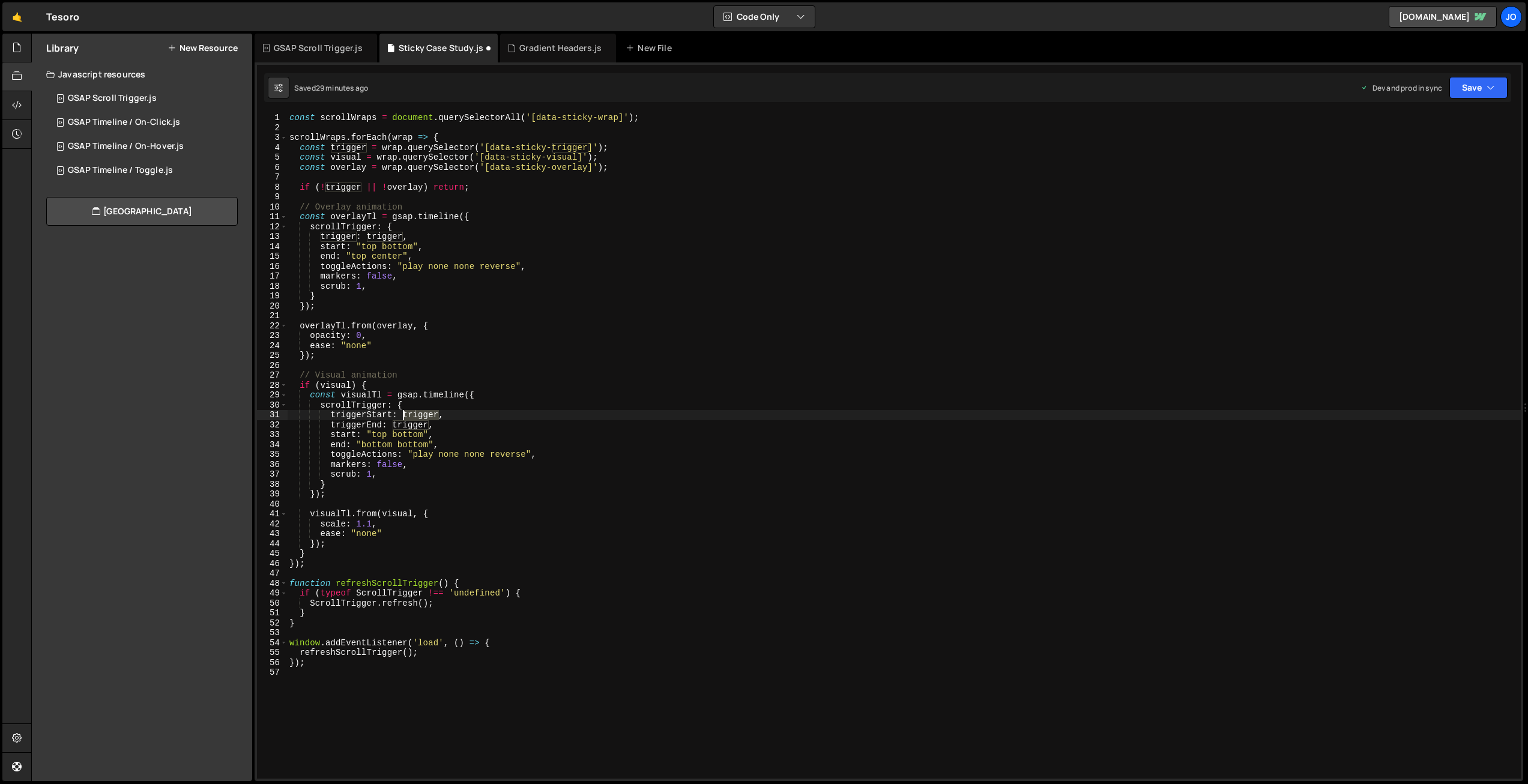
drag, startPoint x: 439, startPoint y: 414, endPoint x: 406, endPoint y: 413, distance: 33.0
click at [406, 413] on div "const scrollWraps = document . querySelectorAll ( '[data-sticky-wrap]' ) ; scro…" at bounding box center [903, 456] width 1233 height 685
click at [407, 414] on div "const scrollWraps = document . querySelectorAll ( '[data-sticky-wrap]' ) ; scro…" at bounding box center [903, 456] width 1233 height 685
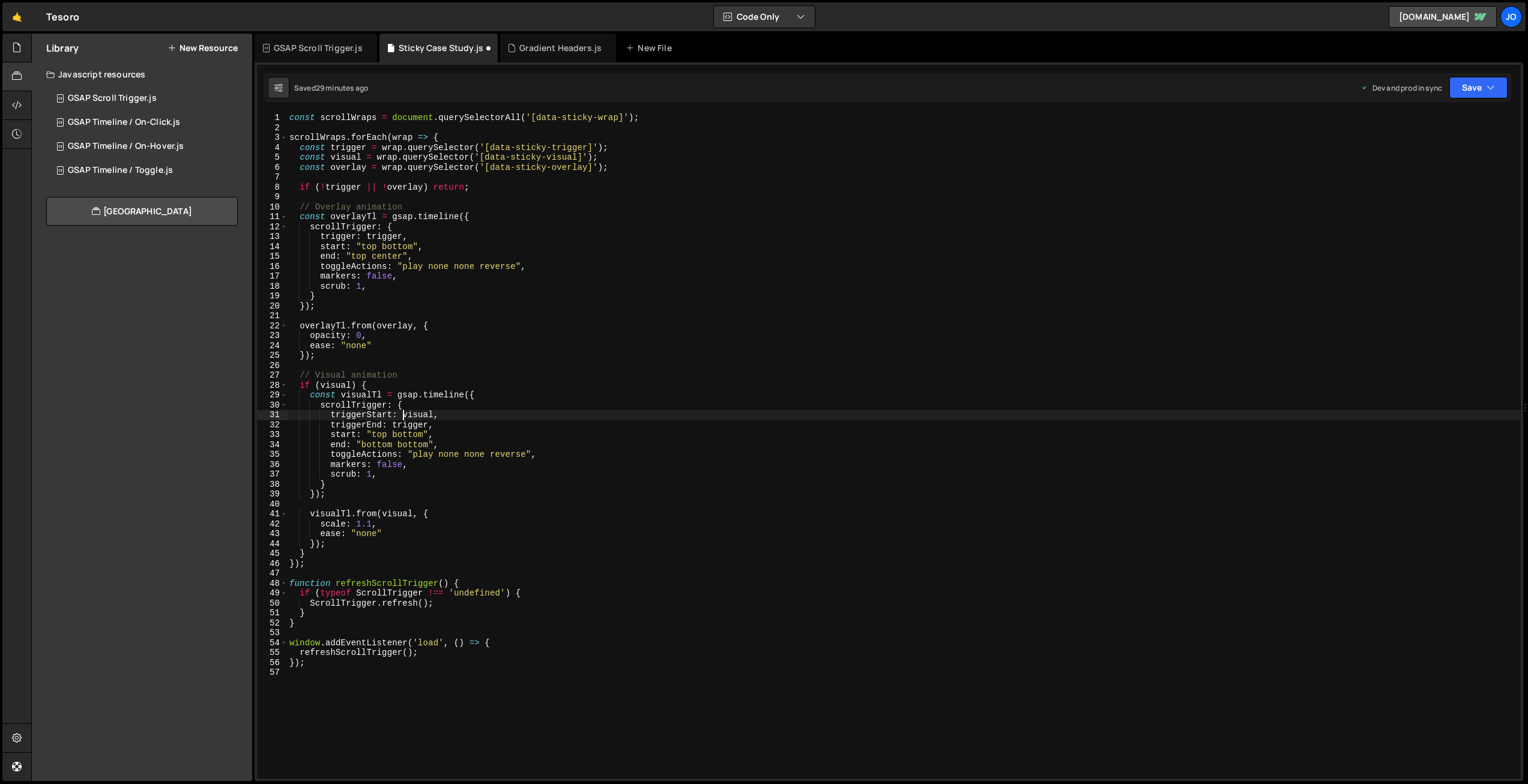
click at [478, 415] on div "const scrollWraps = document . querySelectorAll ( '[data-sticky-wrap]' ) ; scro…" at bounding box center [903, 456] width 1233 height 685
drag, startPoint x: 423, startPoint y: 434, endPoint x: 394, endPoint y: 433, distance: 29.0
click at [394, 433] on div "const scrollWraps = document . querySelectorAll ( '[data-sticky-wrap]' ) ; scro…" at bounding box center [903, 456] width 1233 height 685
click at [480, 421] on div "const scrollWraps = document . querySelectorAll ( '[data-sticky-wrap]' ) ; scro…" at bounding box center [903, 456] width 1233 height 685
click at [432, 487] on div "const scrollWraps = document . querySelectorAll ( '[data-sticky-wrap]' ) ; scro…" at bounding box center [903, 456] width 1233 height 685
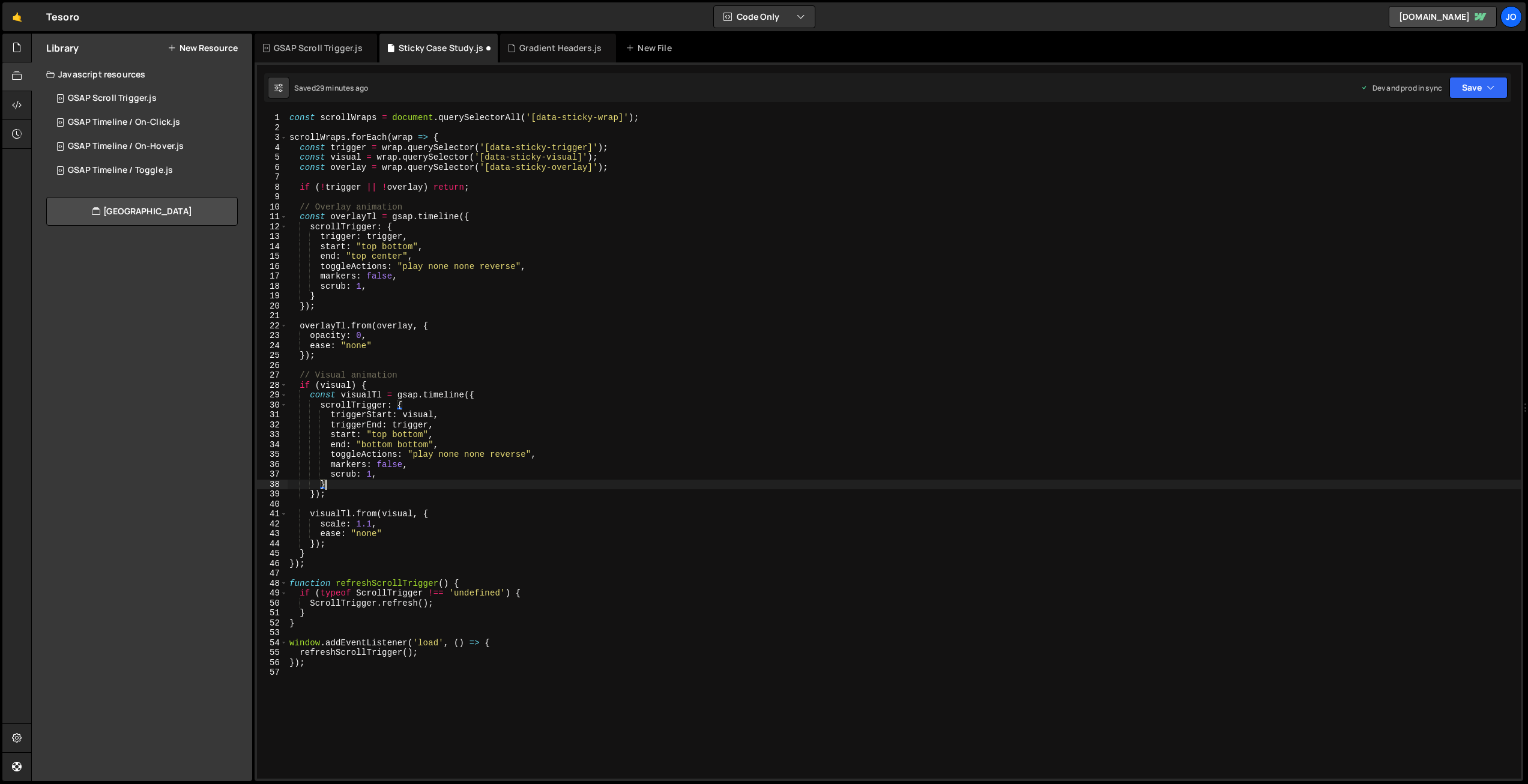
scroll to position [0, 1]
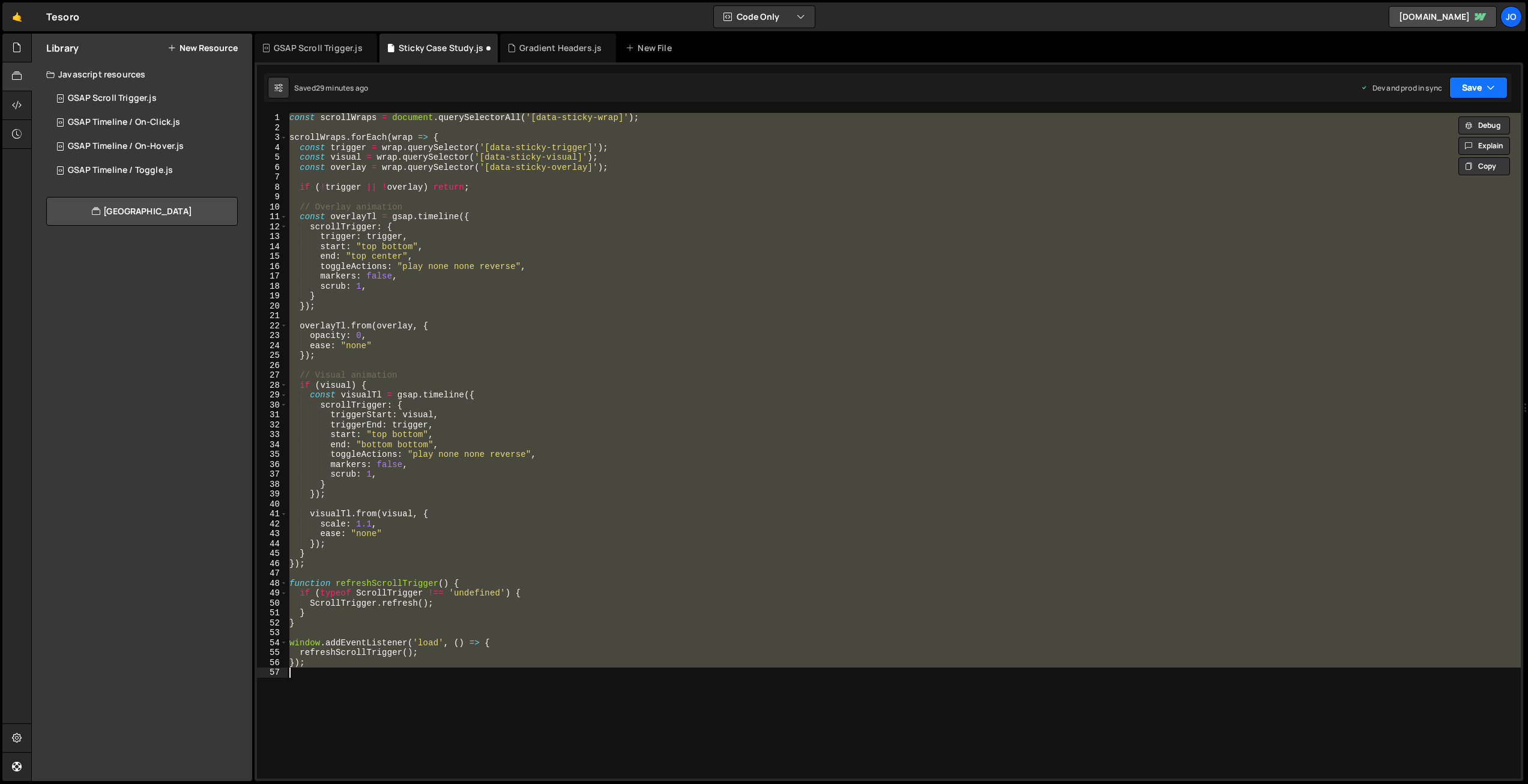
type textarea "});"
click at [1477, 87] on button "Save" at bounding box center [1478, 87] width 58 height 22
click at [1440, 158] on div "Save to Production S" at bounding box center [1438, 156] width 125 height 12
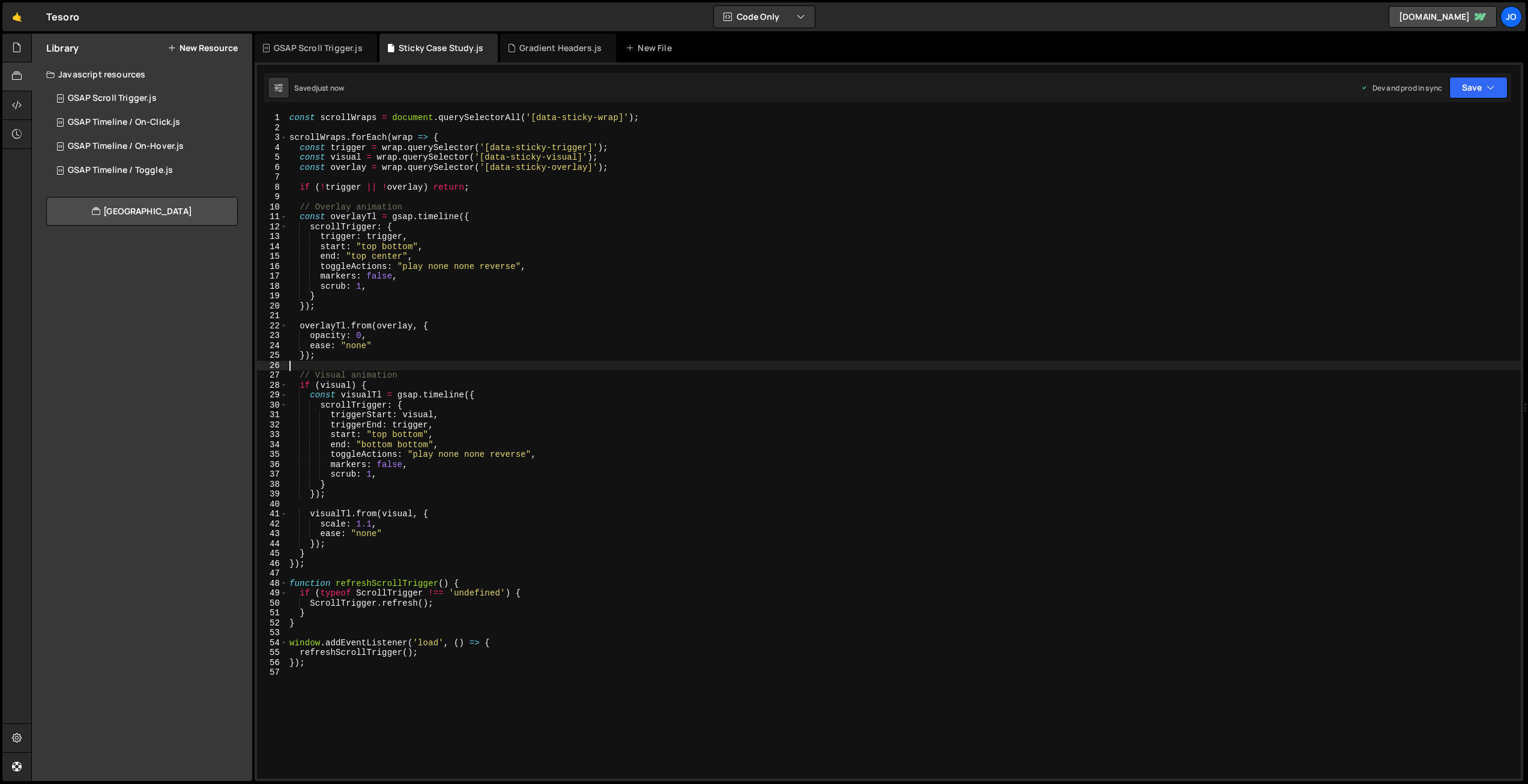
click at [486, 361] on div "const scrollWraps = document . querySelectorAll ( '[data-sticky-wrap]' ) ; scro…" at bounding box center [903, 456] width 1233 height 685
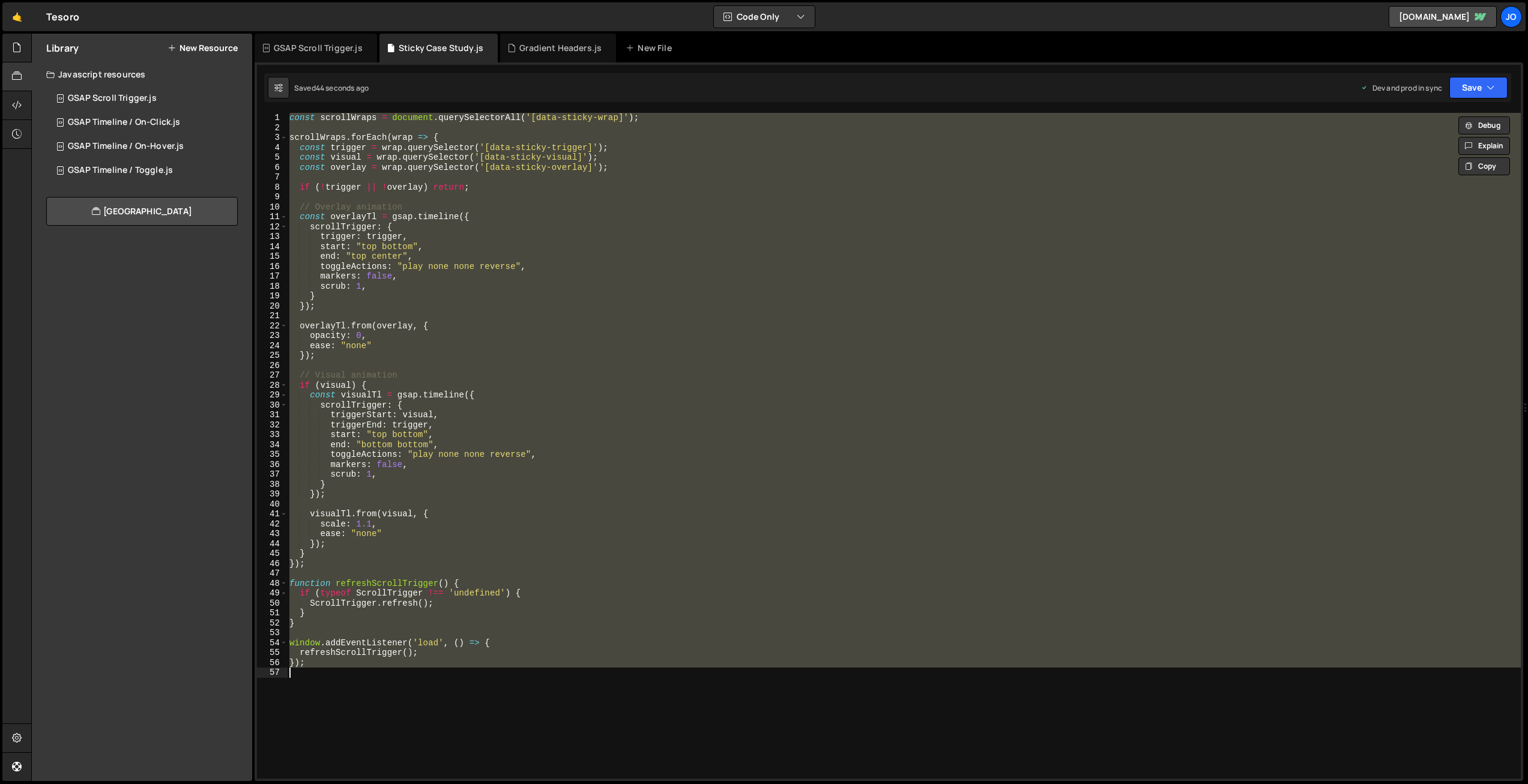
click at [495, 273] on div "const scrollWraps = document . querySelectorAll ( '[data-sticky-wrap]' ) ; scro…" at bounding box center [903, 446] width 1233 height 666
paste textarea
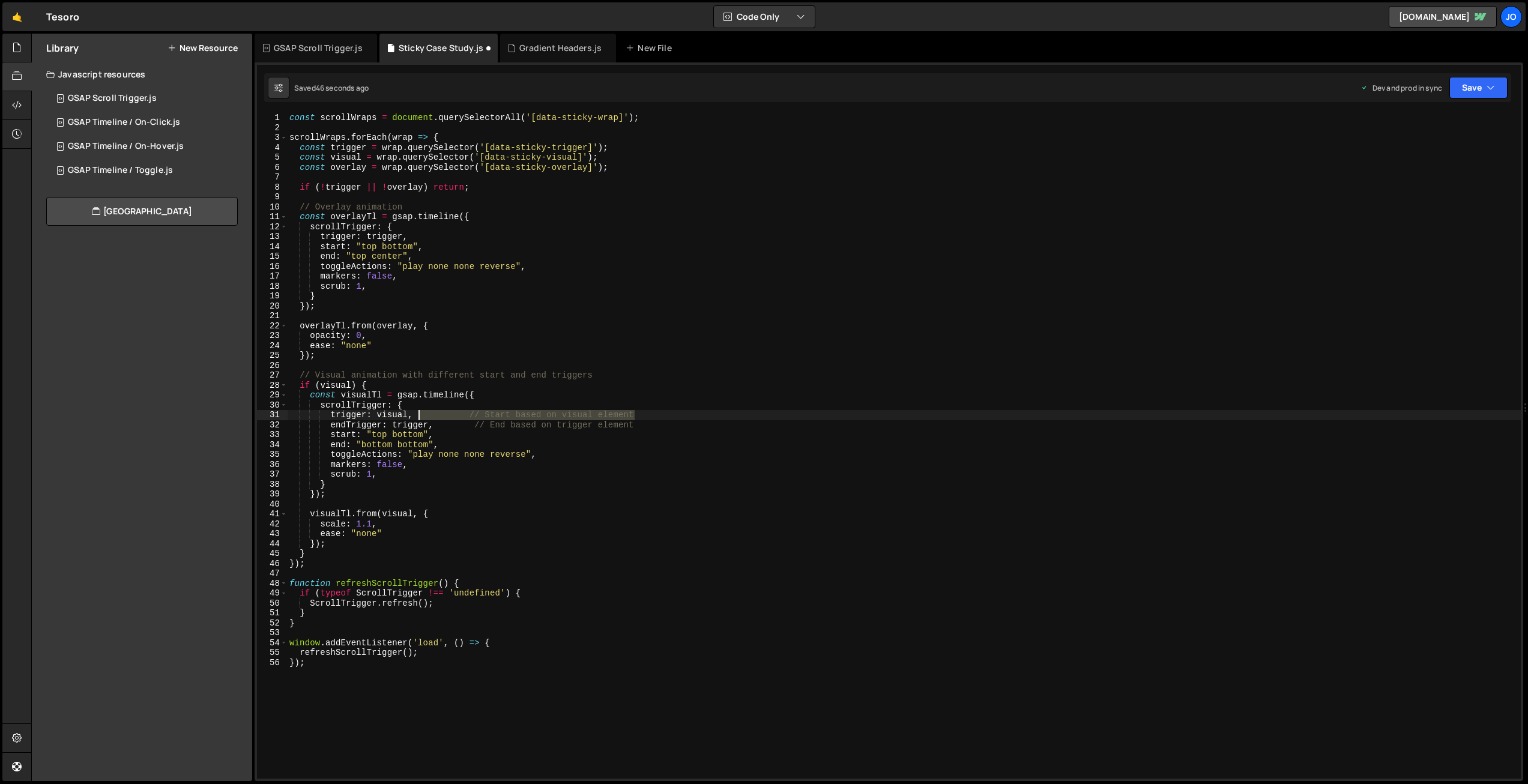
drag, startPoint x: 640, startPoint y: 414, endPoint x: 463, endPoint y: 423, distance: 177.2
click at [417, 414] on div "const scrollWraps = document . querySelectorAll ( '[data-sticky-wrap]' ) ; scro…" at bounding box center [903, 456] width 1233 height 685
drag, startPoint x: 635, startPoint y: 425, endPoint x: 439, endPoint y: 422, distance: 196.0
click at [439, 423] on div "const scrollWraps = document . querySelectorAll ( '[data-sticky-wrap]' ) ; scro…" at bounding box center [903, 456] width 1233 height 685
click at [1470, 86] on button "Save" at bounding box center [1478, 87] width 58 height 22
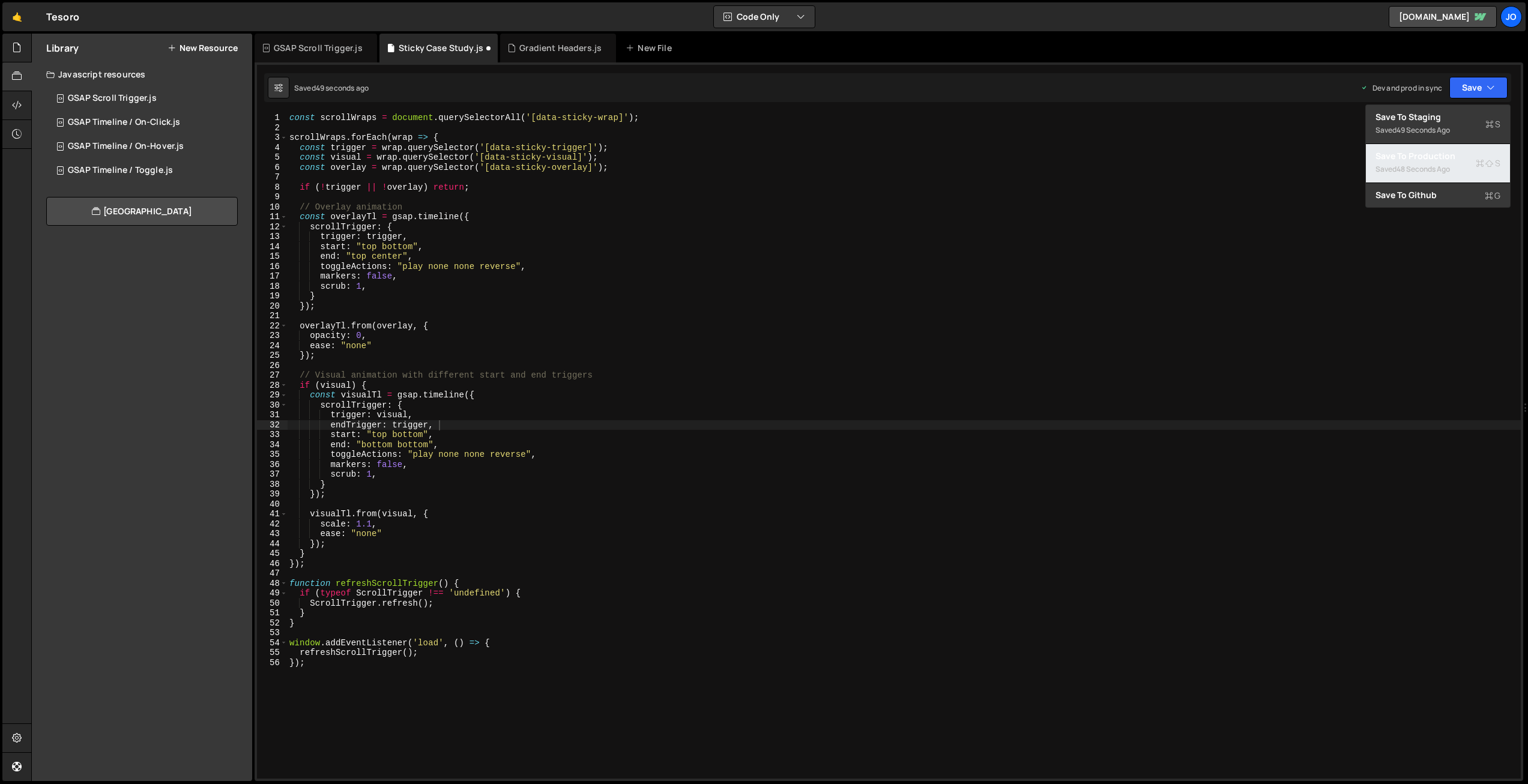
click at [1442, 162] on div "Saved 48 seconds ago" at bounding box center [1438, 169] width 125 height 14
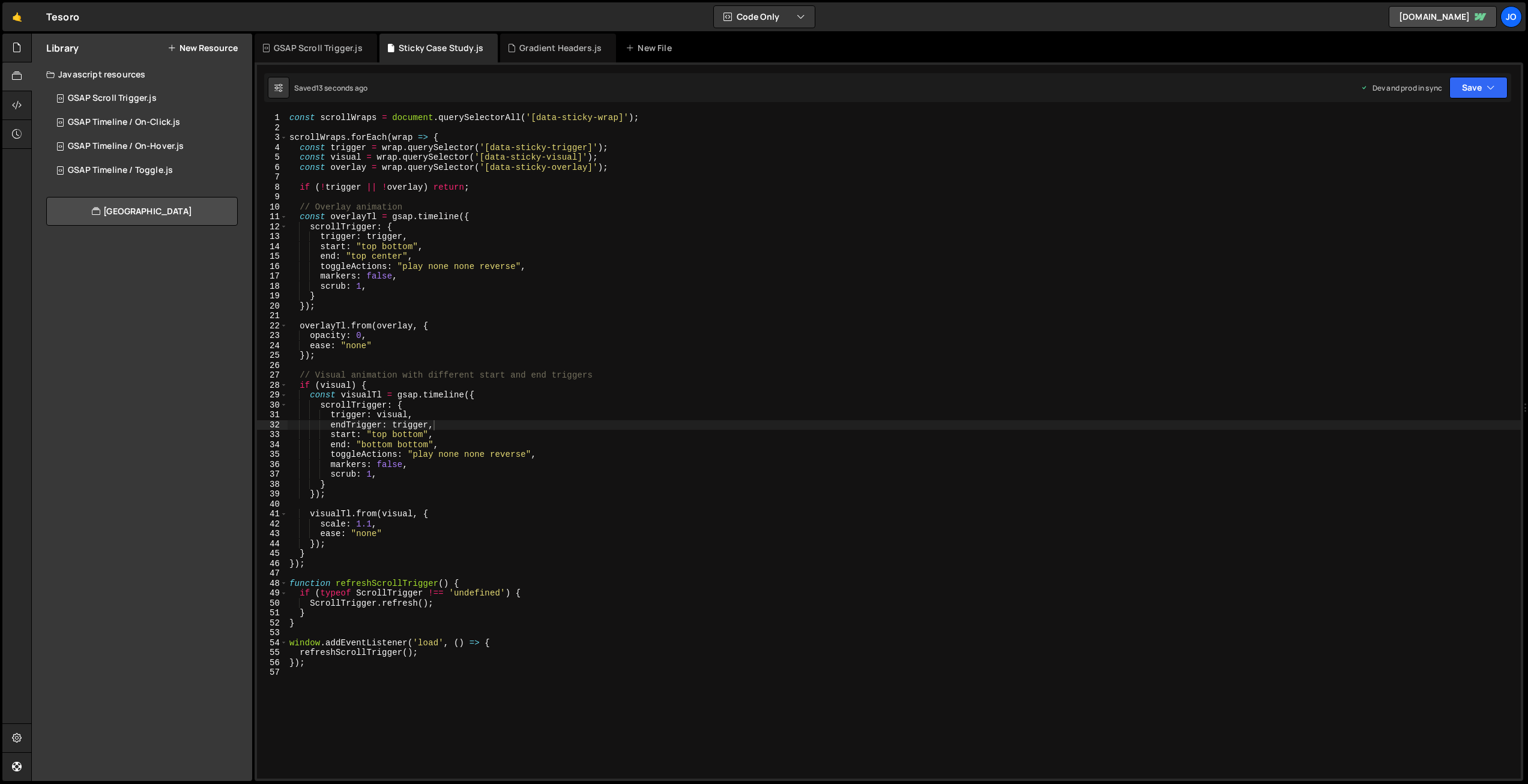
drag, startPoint x: 370, startPoint y: 520, endPoint x: 383, endPoint y: 545, distance: 28.2
click at [370, 520] on div "const scrollWraps = document . querySelectorAll ( '[data-sticky-wrap]' ) ; scro…" at bounding box center [903, 456] width 1233 height 685
click at [1478, 81] on button "Save" at bounding box center [1478, 87] width 58 height 22
click at [1448, 158] on div "Save to Production S" at bounding box center [1438, 156] width 125 height 12
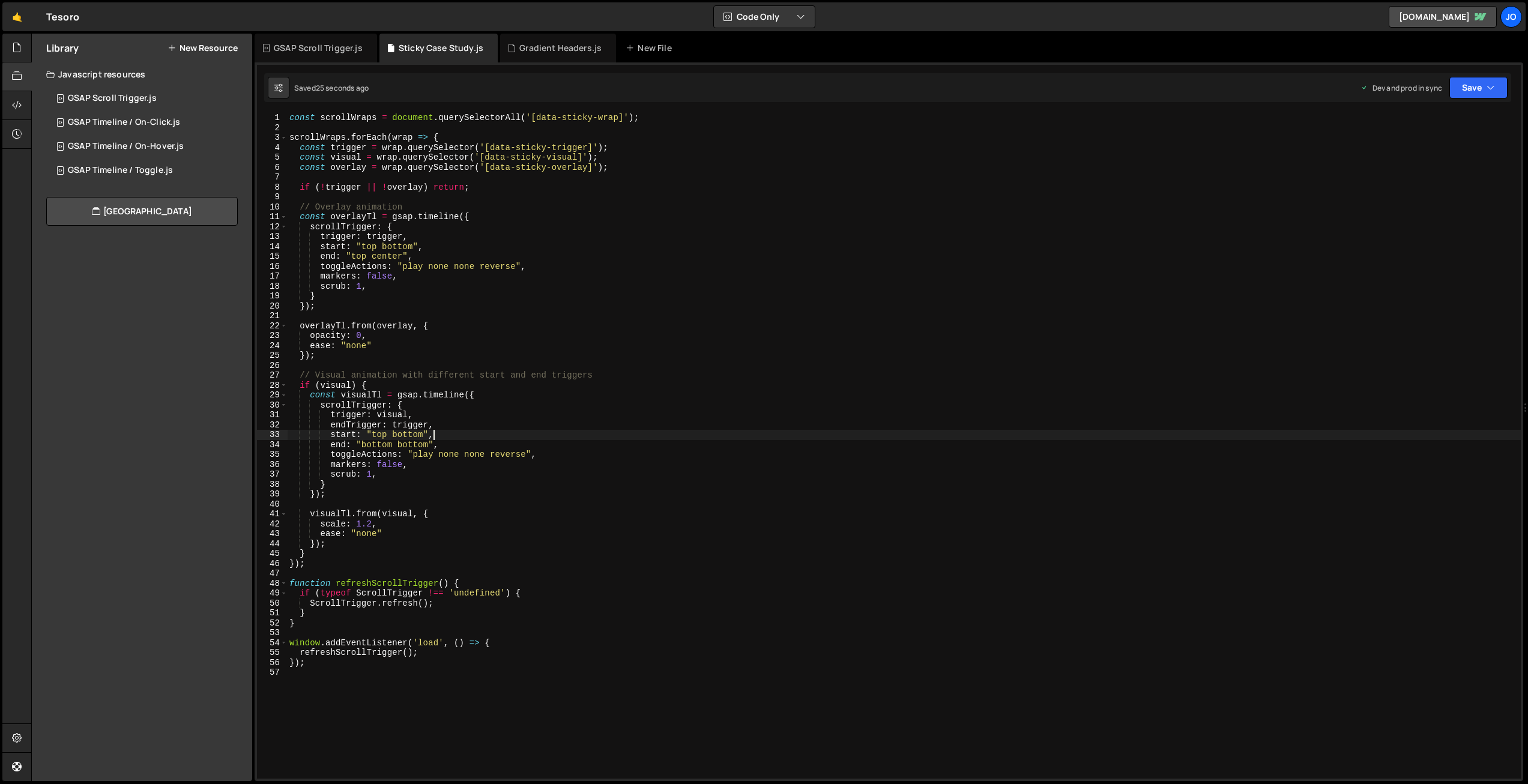
drag, startPoint x: 440, startPoint y: 433, endPoint x: 415, endPoint y: 412, distance: 32.6
click at [440, 433] on div "const scrollWraps = document . querySelectorAll ( '[data-sticky-wrap]' ) ; scro…" at bounding box center [903, 456] width 1233 height 685
drag, startPoint x: 439, startPoint y: 423, endPoint x: 272, endPoint y: 426, distance: 167.0
click at [273, 426] on div "start: "top bottom", 1 2 3 4 5 6 7 8 9 10 11 12 13 14 15 16 17 18 19 20 21 22 2…" at bounding box center [888, 446] width 1264 height 666
type textarea "endTrigger: trigger,"
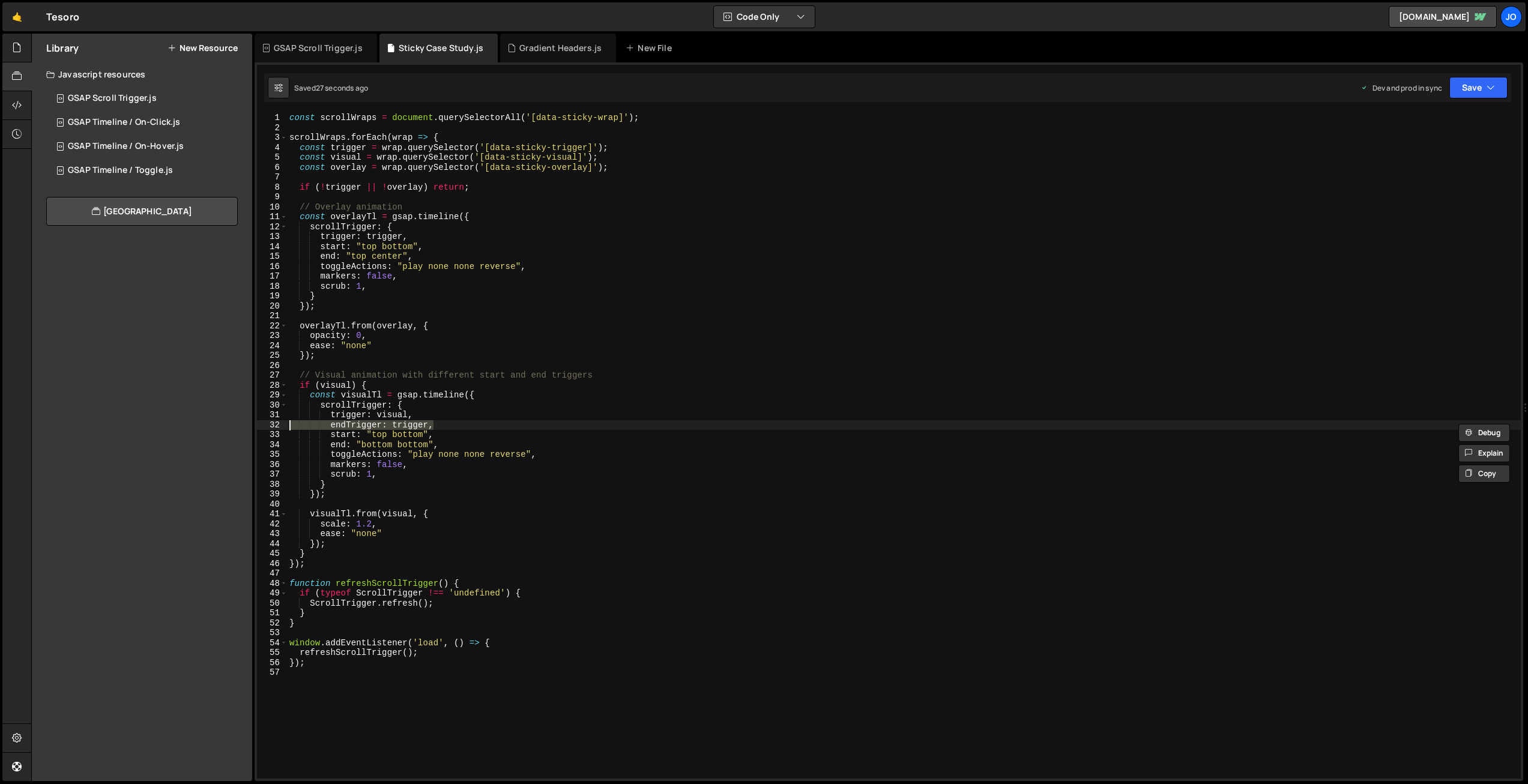
scroll to position [0, 0]
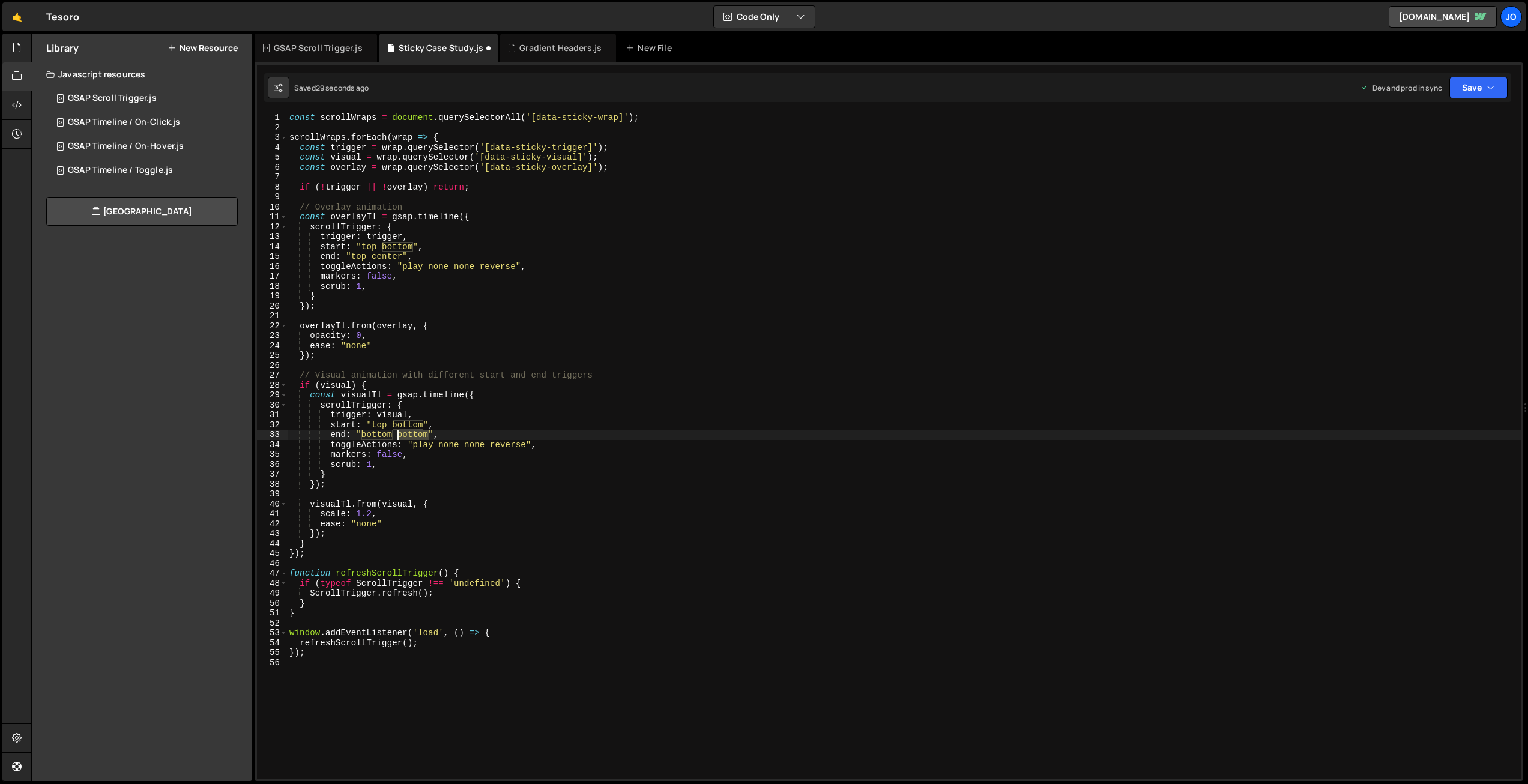
drag, startPoint x: 428, startPoint y: 434, endPoint x: 396, endPoint y: 434, distance: 32.0
click at [396, 434] on div "const scrollWraps = document . querySelectorAll ( '[data-sticky-wrap]' ) ; scro…" at bounding box center [903, 456] width 1233 height 685
click at [431, 409] on div "const scrollWraps = document . querySelectorAll ( '[data-sticky-wrap]' ) ; scro…" at bounding box center [901, 455] width 1229 height 685
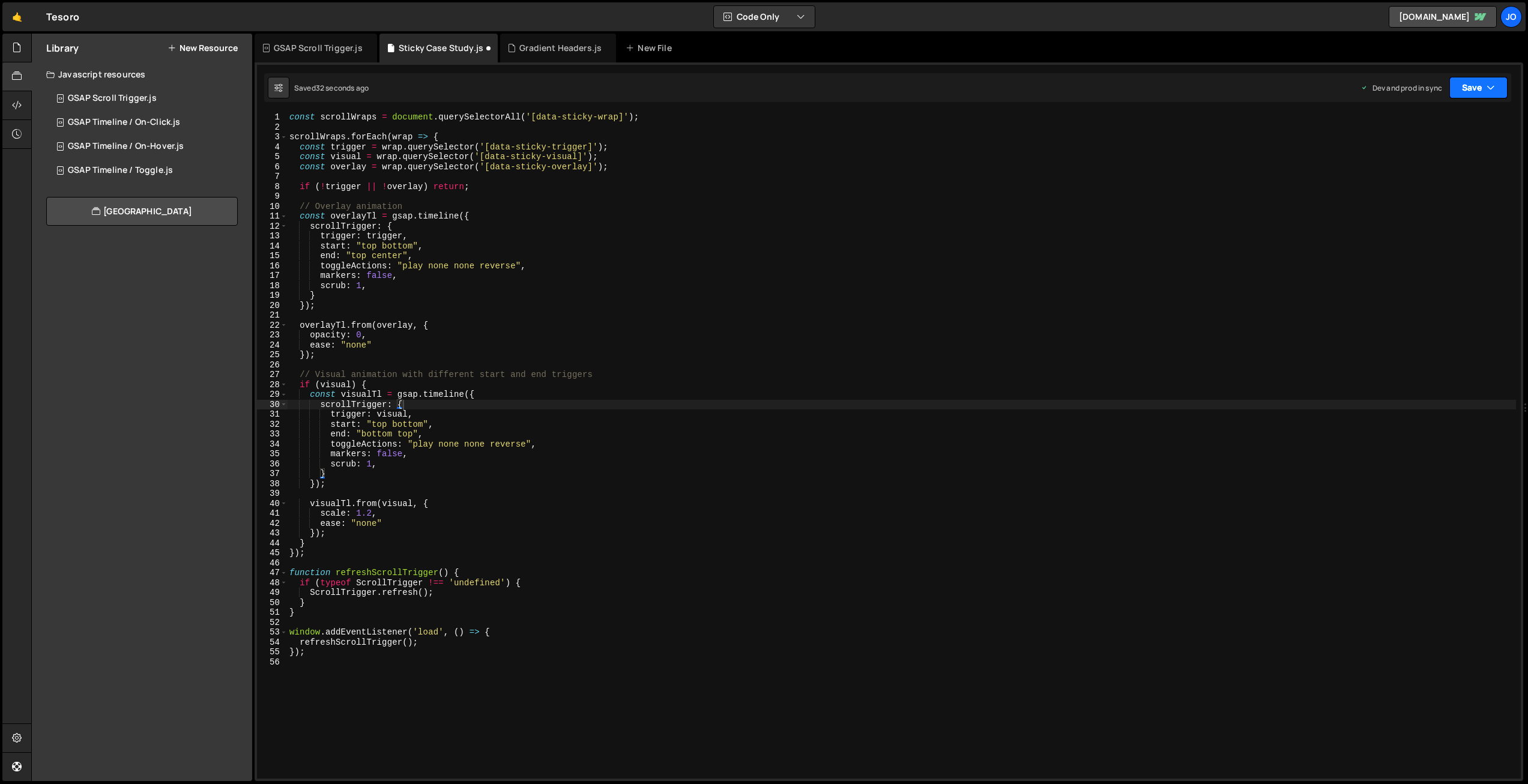
drag, startPoint x: 1487, startPoint y: 86, endPoint x: 1458, endPoint y: 129, distance: 51.9
click at [1487, 86] on icon "button" at bounding box center [1490, 87] width 8 height 12
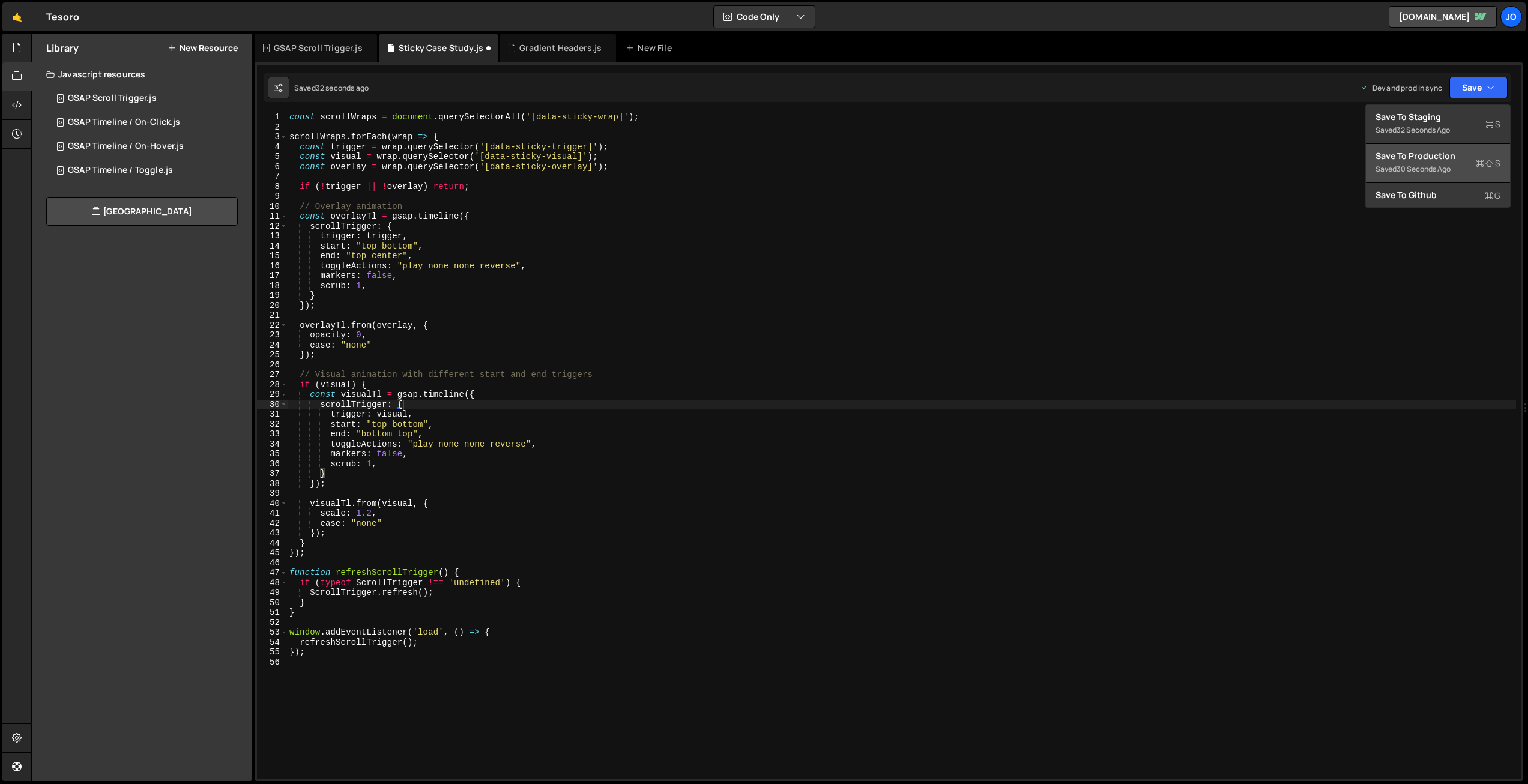
click at [1451, 160] on div "Save to Production S" at bounding box center [1438, 156] width 125 height 12
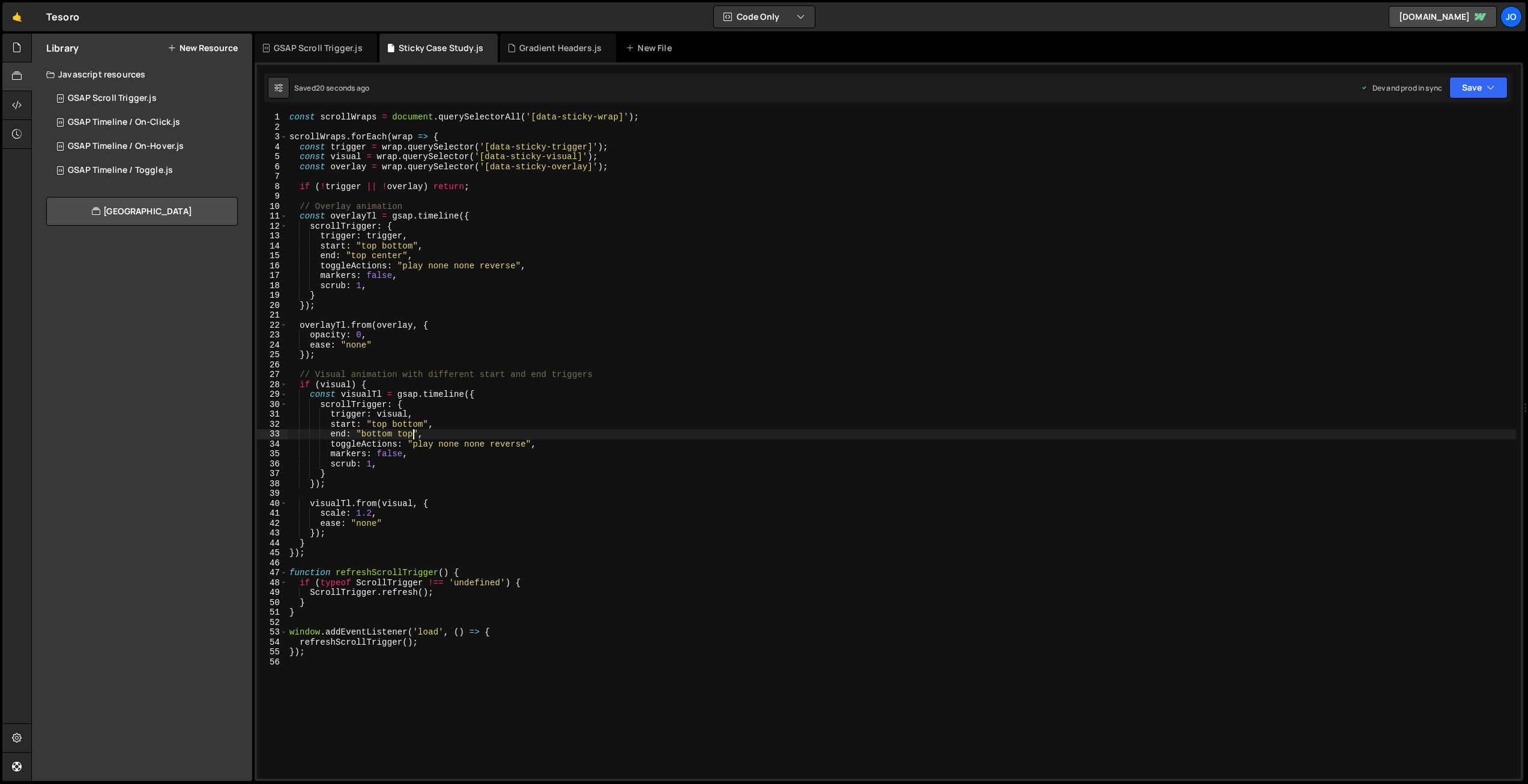
click at [413, 430] on div "const scrollWraps = document . querySelectorAll ( '[data-sticky-wrap]' ) ; scro…" at bounding box center [901, 455] width 1229 height 685
click at [371, 512] on div "const scrollWraps = document . querySelectorAll ( '[data-sticky-wrap]' ) ; scro…" at bounding box center [901, 455] width 1229 height 685
click at [445, 542] on div "const scrollWraps = document . querySelectorAll ( '[data-sticky-wrap]' ) ; scro…" at bounding box center [901, 455] width 1229 height 685
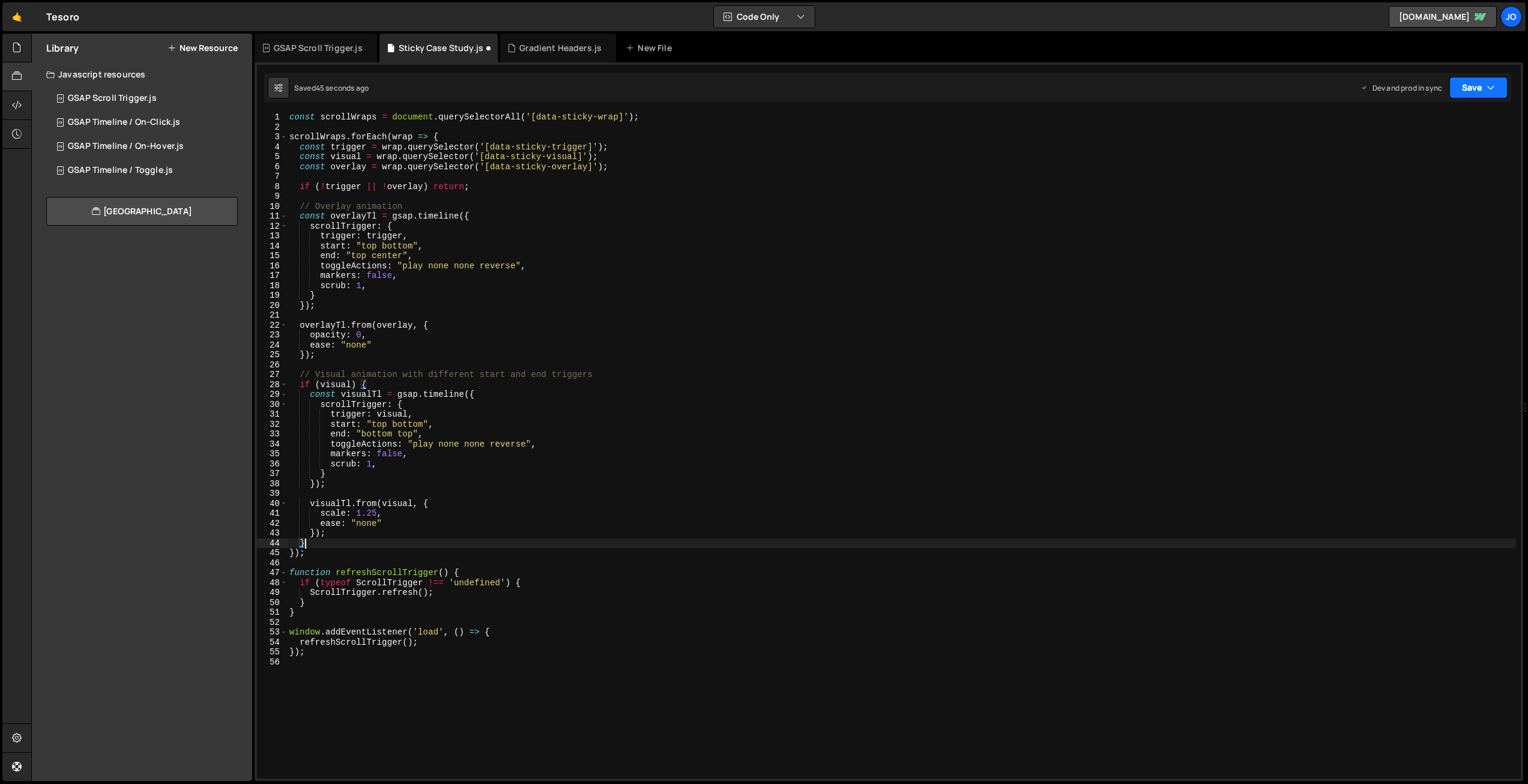
click at [1474, 87] on button "Save" at bounding box center [1478, 87] width 58 height 22
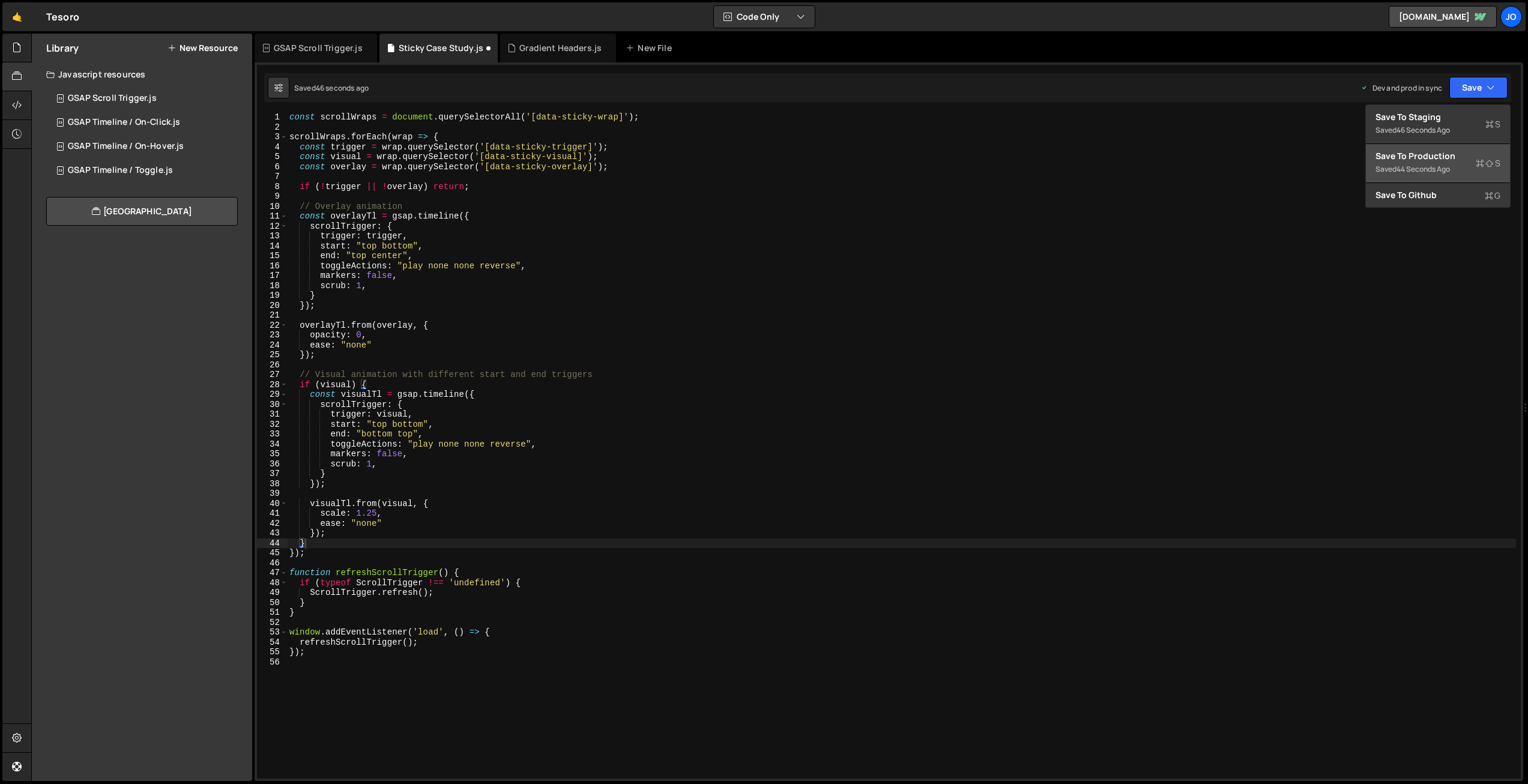
click at [1435, 162] on div "Saved 44 seconds ago" at bounding box center [1438, 169] width 125 height 14
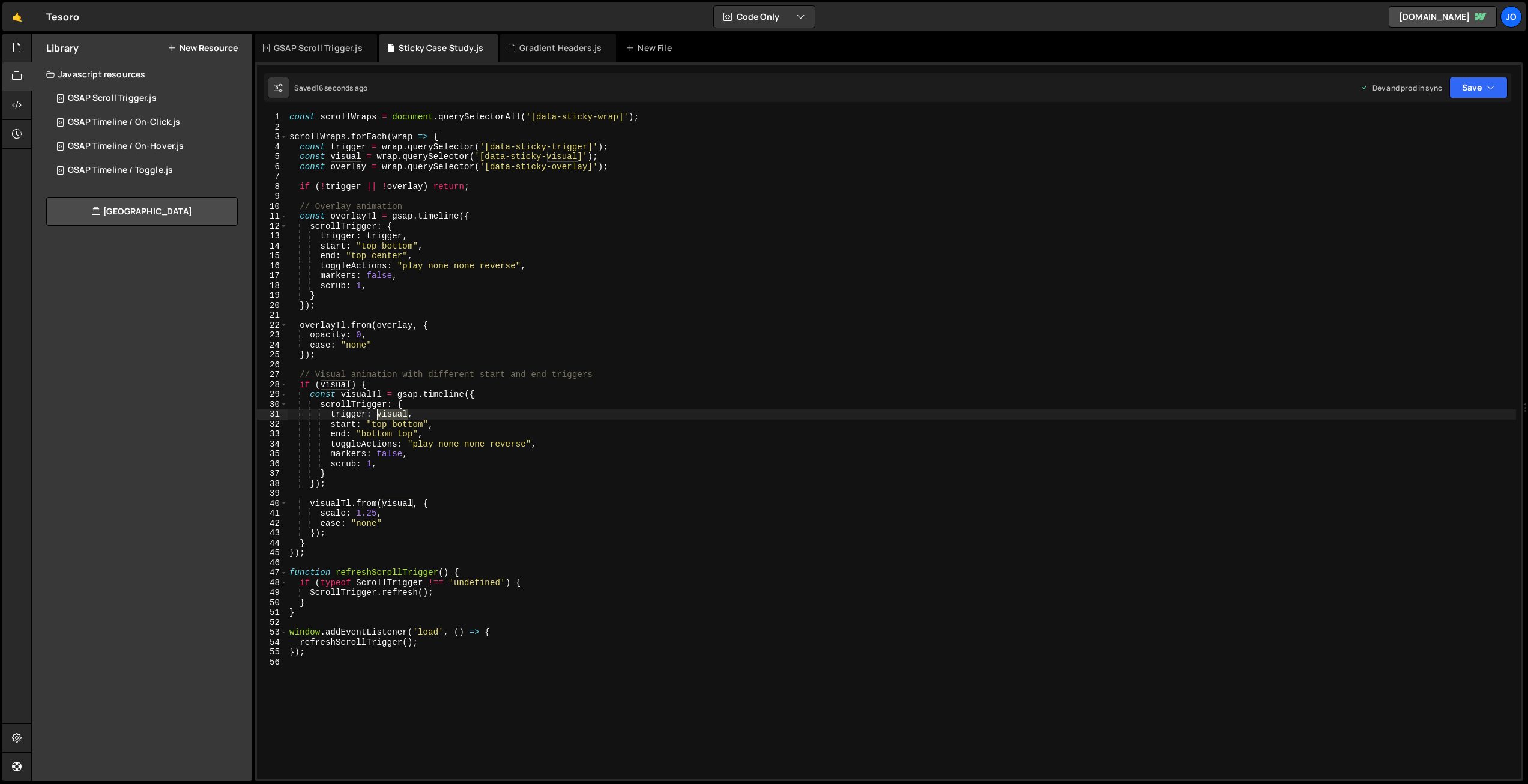
drag, startPoint x: 407, startPoint y: 412, endPoint x: 377, endPoint y: 412, distance: 30.0
click at [377, 412] on div "const scrollWraps = document . querySelectorAll ( '[data-sticky-wrap]' ) ; scro…" at bounding box center [901, 455] width 1229 height 685
type textarea "trigger: wrap,"
drag, startPoint x: 1474, startPoint y: 90, endPoint x: 1475, endPoint y: 108, distance: 18.0
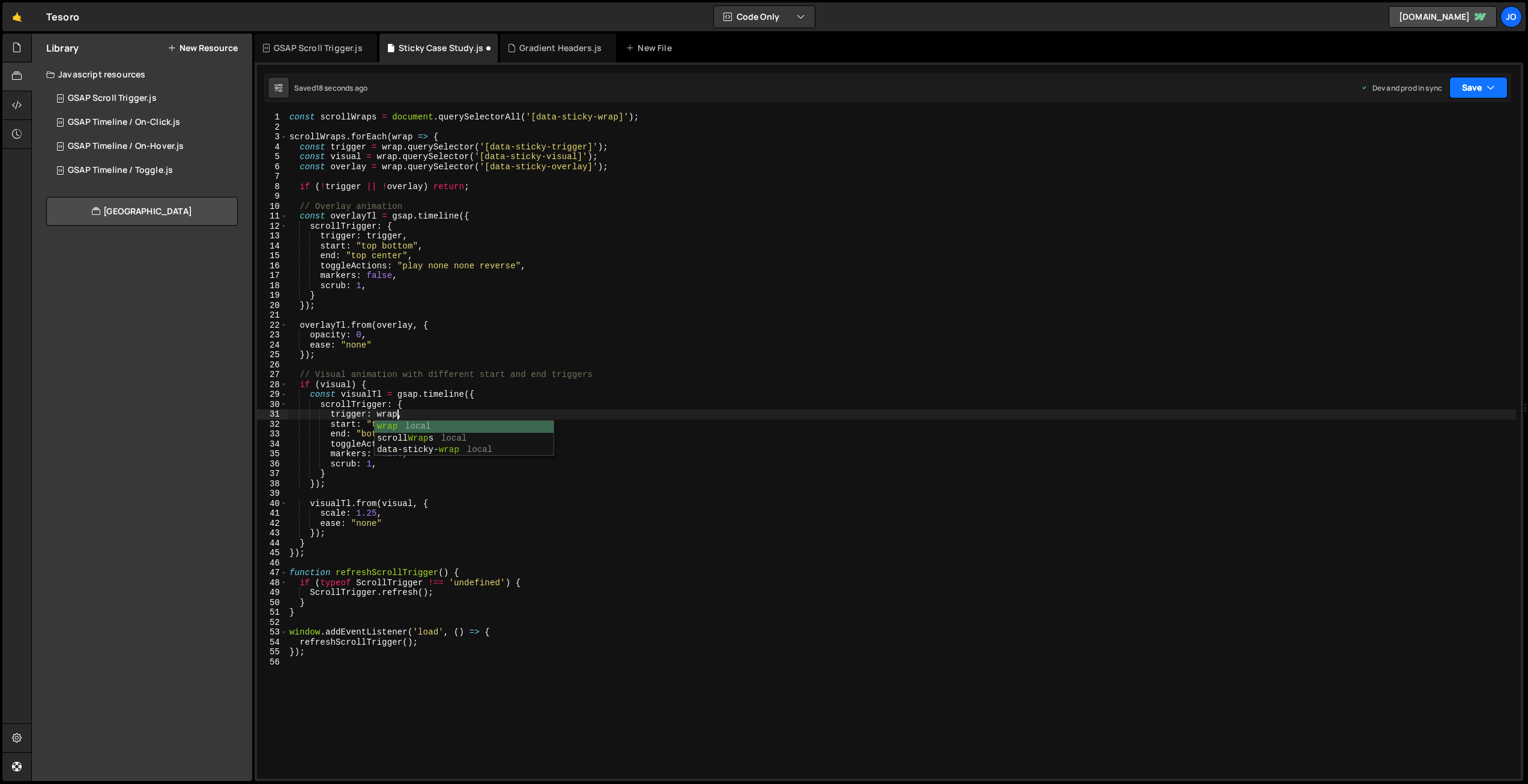
click at [1474, 90] on button "Save" at bounding box center [1478, 87] width 58 height 22
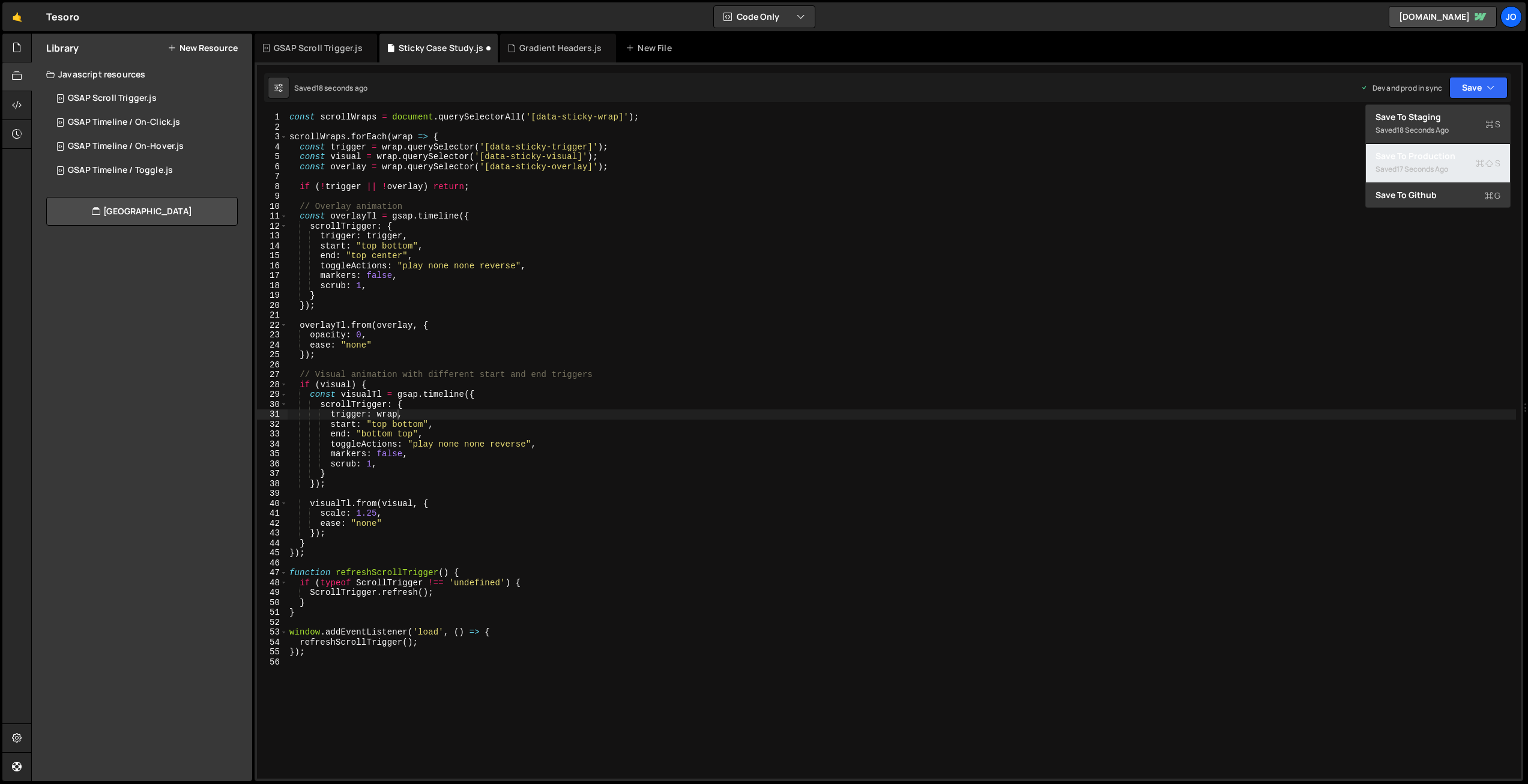
click at [1459, 158] on div "Save to Production S" at bounding box center [1438, 156] width 125 height 12
